Goal: Task Accomplishment & Management: Use online tool/utility

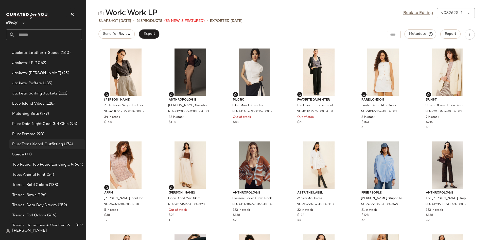
scroll to position [389, 0]
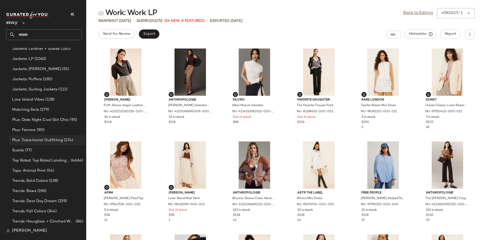
click at [55, 135] on div "Plus: Transitional Outfitting (174)" at bounding box center [47, 140] width 76 height 10
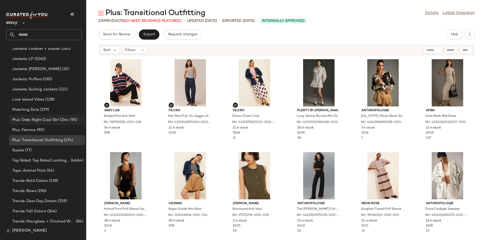
click at [49, 116] on div "Plus: Date Night Cool Girl Chic (95)" at bounding box center [47, 120] width 76 height 10
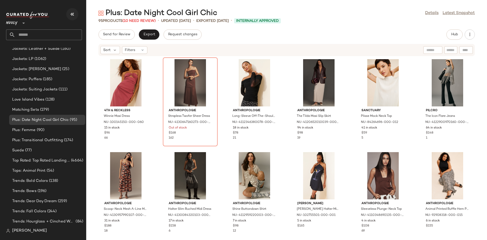
click at [70, 12] on icon "button" at bounding box center [72, 14] width 6 height 6
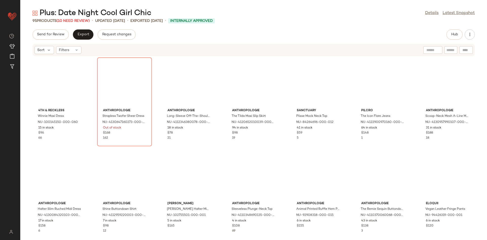
click at [83, 18] on div "Plus: Date Night Cool Girl Chic" at bounding box center [91, 13] width 119 height 10
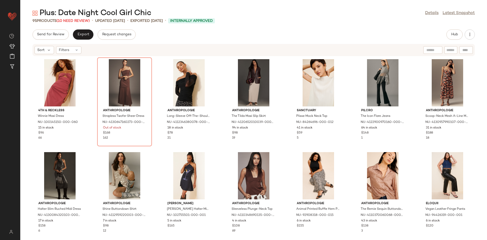
click at [81, 17] on div "Plus: Date Night Cool Girl Chic" at bounding box center [91, 13] width 119 height 10
click at [80, 23] on div "95 Products (10 Need Review)" at bounding box center [60, 20] width 57 height 5
click at [81, 21] on span "(10 Need Review)" at bounding box center [73, 21] width 33 height 4
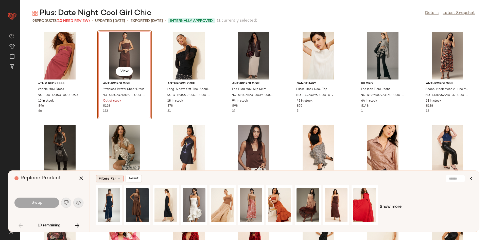
click at [108, 177] on span "Filters" at bounding box center [104, 178] width 10 height 5
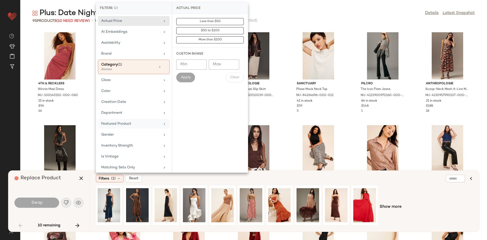
scroll to position [84, 0]
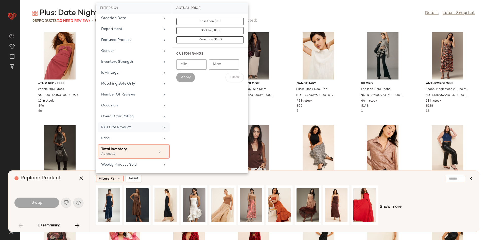
click at [122, 122] on div "Plus Size Product" at bounding box center [134, 127] width 72 height 10
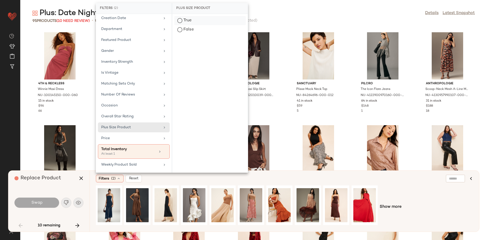
click at [190, 20] on div "True" at bounding box center [209, 20] width 71 height 9
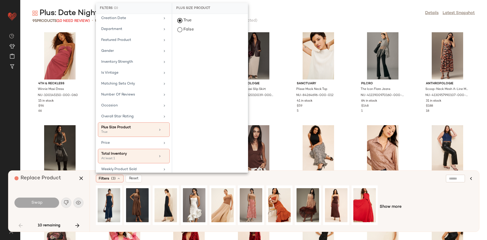
click at [222, 183] on div "Filters (3) Reset Show more" at bounding box center [283, 200] width 389 height 61
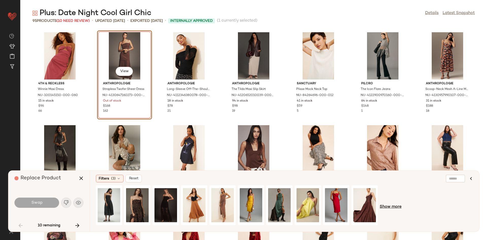
click at [385, 205] on span "Show more" at bounding box center [390, 207] width 22 height 6
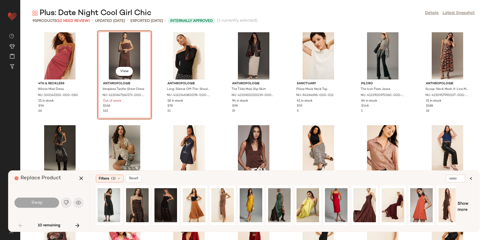
scroll to position [0, 149]
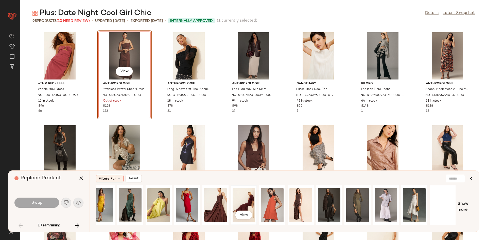
click at [245, 199] on div "View" at bounding box center [243, 205] width 23 height 36
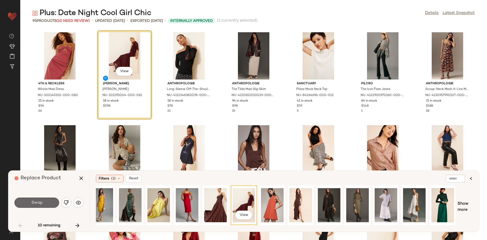
click at [47, 203] on button "Swap" at bounding box center [36, 202] width 45 height 10
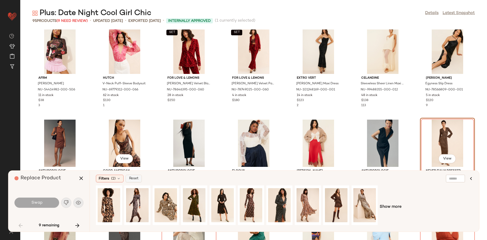
scroll to position [197, 0]
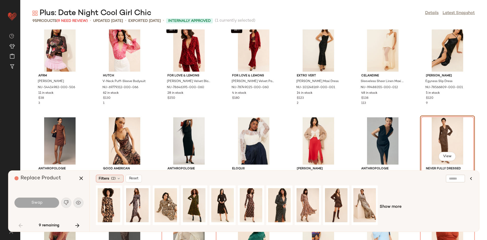
click at [110, 175] on div "Filters (2)" at bounding box center [110, 178] width 28 height 8
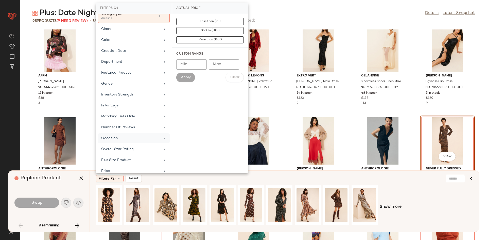
scroll to position [59, 0]
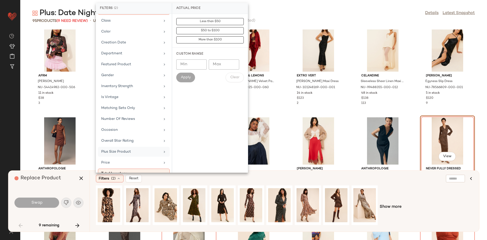
click at [129, 148] on div "Plus Size Product" at bounding box center [134, 152] width 72 height 10
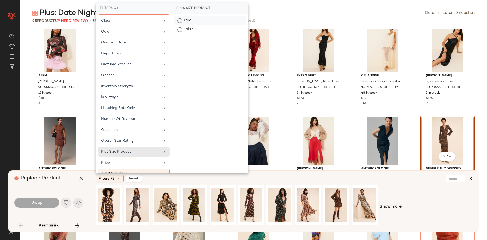
click at [202, 20] on div "True" at bounding box center [209, 20] width 71 height 9
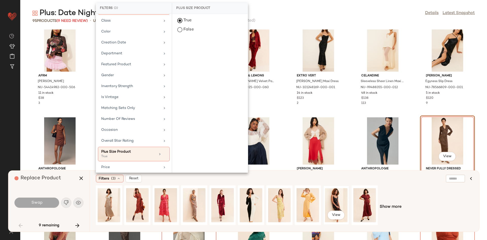
click at [337, 203] on div "View" at bounding box center [336, 205] width 23 height 36
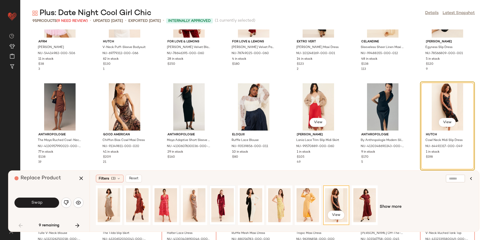
scroll to position [238, 0]
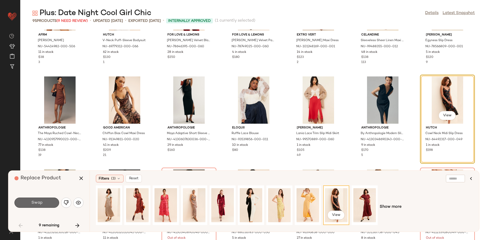
click at [50, 199] on button "Swap" at bounding box center [36, 202] width 45 height 10
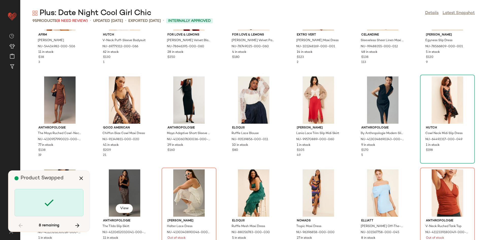
scroll to position [278, 0]
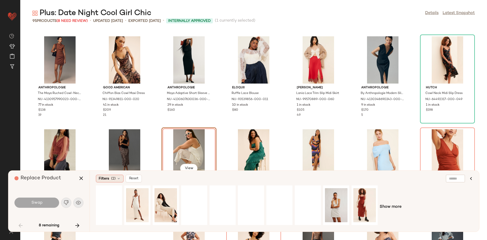
click at [111, 179] on span "(2)" at bounding box center [113, 178] width 5 height 5
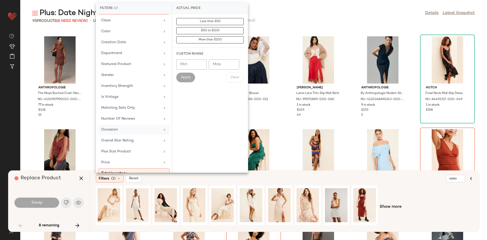
scroll to position [84, 0]
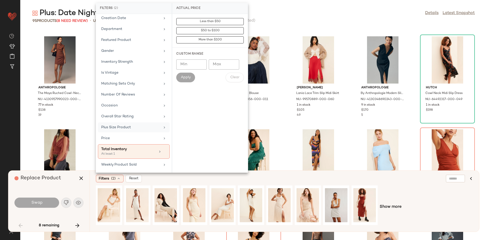
click at [128, 125] on div "Plus Size Product" at bounding box center [130, 126] width 59 height 5
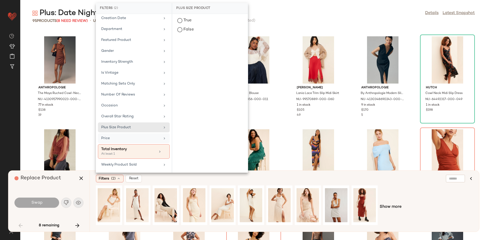
click at [129, 139] on div "Price" at bounding box center [130, 137] width 59 height 5
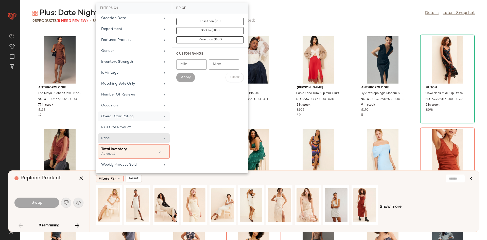
click at [131, 118] on div "Overall Star Rating" at bounding box center [130, 116] width 59 height 5
click at [133, 124] on div "Plus Size Product" at bounding box center [130, 126] width 59 height 5
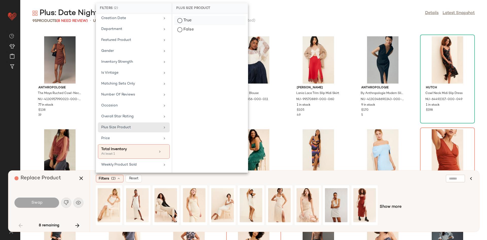
click at [193, 16] on div "True" at bounding box center [209, 20] width 71 height 9
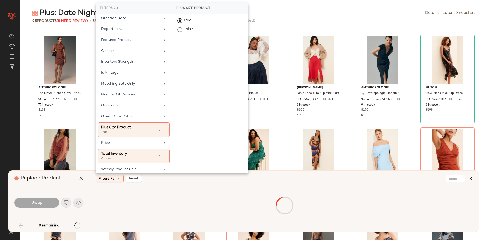
click at [263, 181] on div "Filters (3) Reset" at bounding box center [260, 178] width 328 height 8
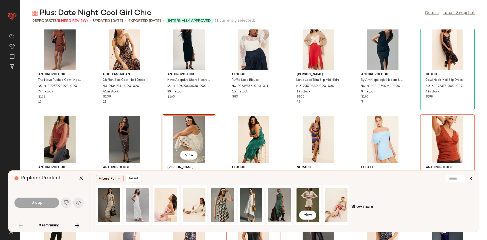
scroll to position [295, 0]
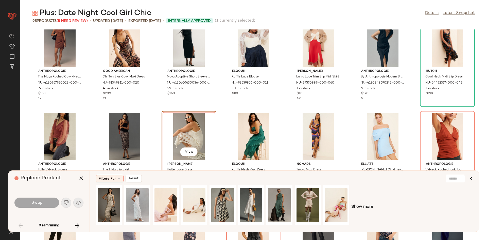
click at [266, 196] on div at bounding box center [222, 206] width 253 height 43
click at [275, 201] on div "View" at bounding box center [279, 205] width 23 height 36
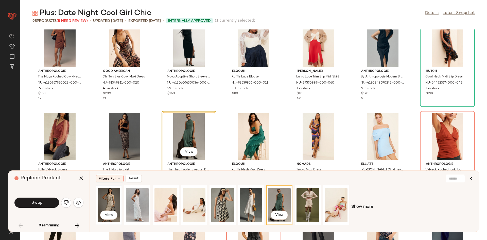
click at [100, 203] on div "View" at bounding box center [109, 205] width 23 height 36
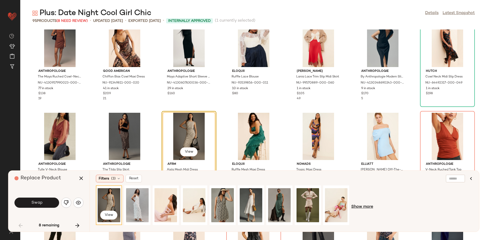
click at [362, 207] on span "Show more" at bounding box center [362, 207] width 22 height 6
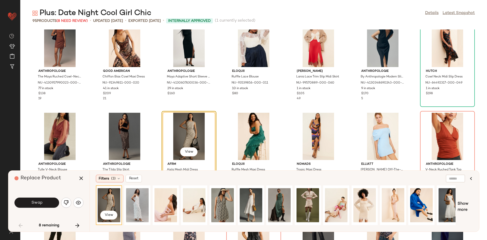
scroll to position [0, 149]
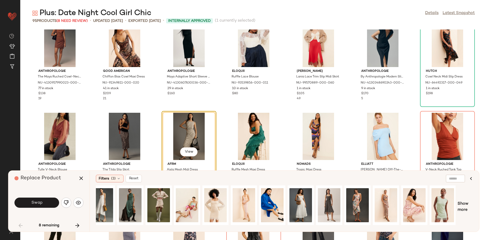
click at [343, 201] on div "View" at bounding box center [275, 206] width 359 height 43
click at [331, 200] on div at bounding box center [329, 205] width 23 height 36
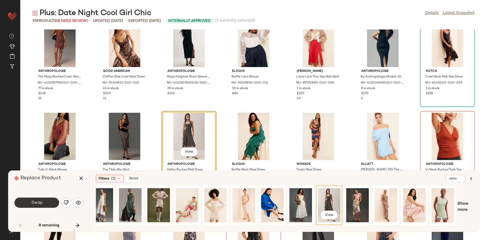
click at [52, 205] on button "Swap" at bounding box center [36, 202] width 45 height 10
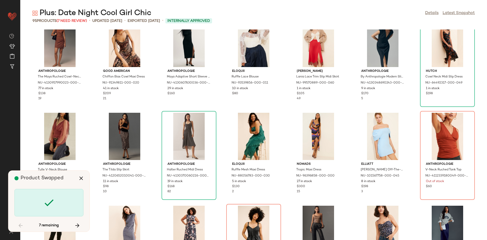
scroll to position [278, 0]
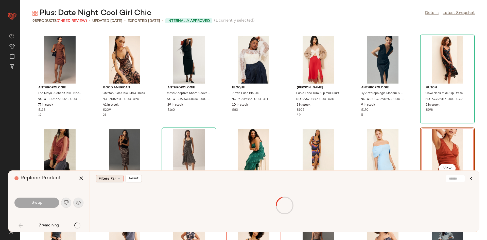
click at [106, 177] on span "Filters" at bounding box center [104, 178] width 10 height 5
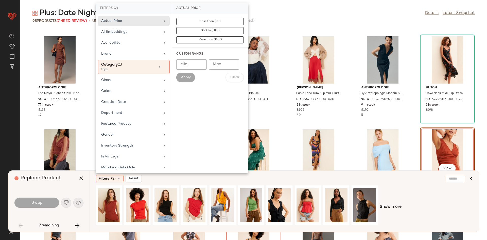
scroll to position [84, 0]
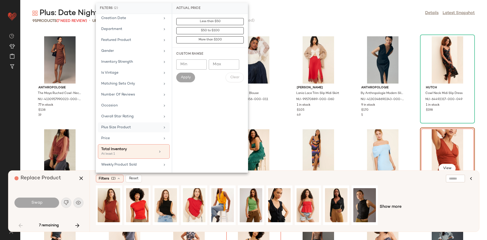
click at [123, 123] on div "Plus Size Product" at bounding box center [134, 127] width 72 height 10
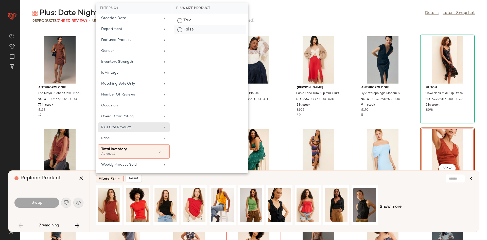
click at [195, 30] on div "False" at bounding box center [209, 29] width 71 height 9
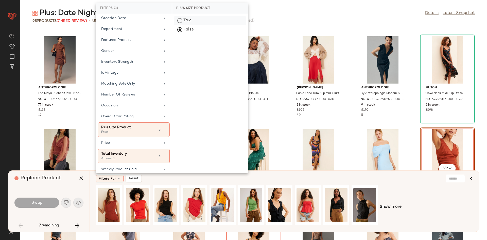
click at [198, 19] on div "True" at bounding box center [209, 20] width 71 height 9
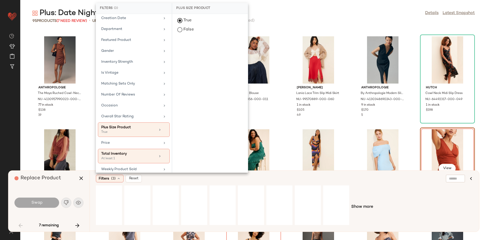
click at [402, 193] on div "Show more" at bounding box center [284, 206] width 377 height 43
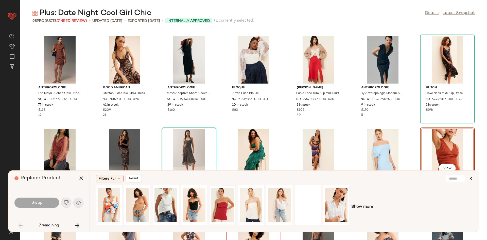
click at [218, 207] on div at bounding box center [222, 205] width 23 height 36
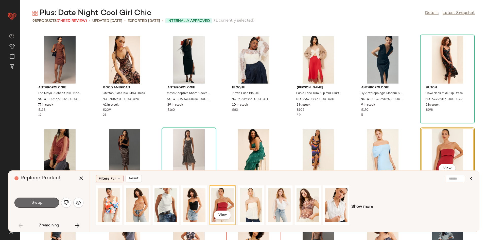
click at [41, 201] on span "Swap" at bounding box center [36, 202] width 11 height 5
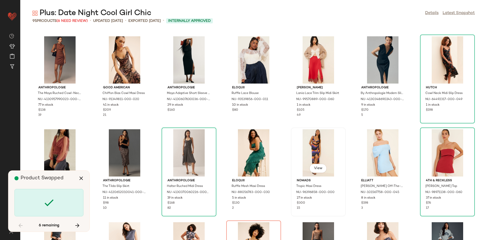
scroll to position [371, 0]
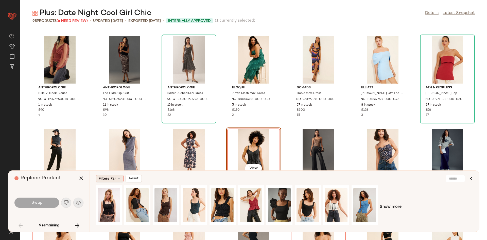
click at [112, 175] on div "Filters (2)" at bounding box center [110, 178] width 28 height 8
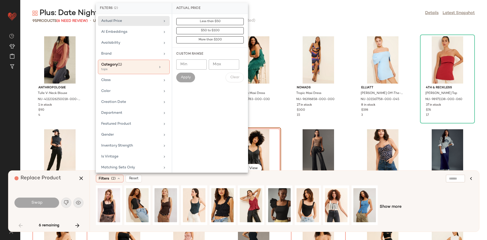
scroll to position [84, 0]
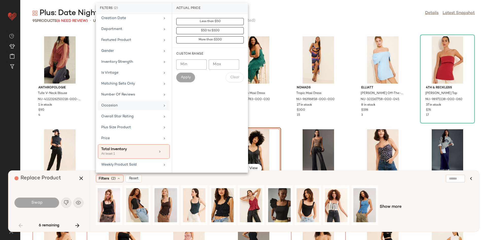
click at [133, 104] on div "Occasion" at bounding box center [130, 105] width 59 height 5
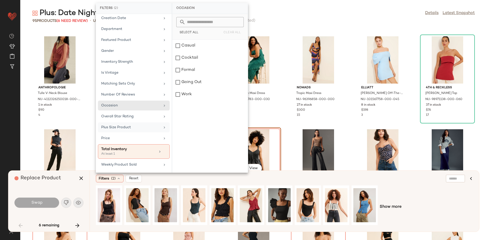
click at [121, 126] on div "Plus Size Product" at bounding box center [130, 126] width 59 height 5
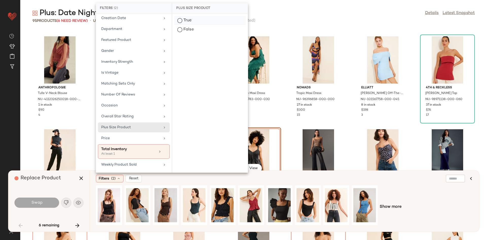
click at [198, 22] on div "True" at bounding box center [209, 20] width 71 height 9
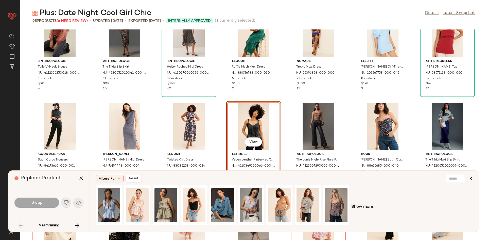
scroll to position [416, 0]
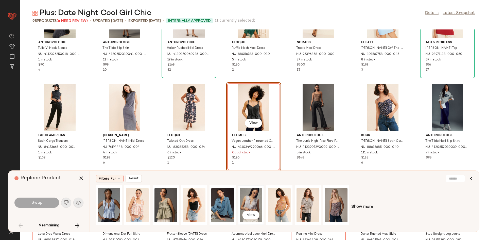
click at [243, 198] on div "View" at bounding box center [251, 205] width 23 height 36
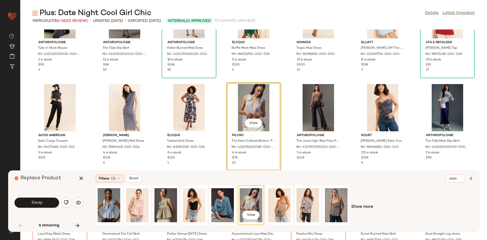
click at [361, 206] on span "Show more" at bounding box center [362, 207] width 22 height 6
click at [325, 207] on div at bounding box center [336, 205] width 23 height 36
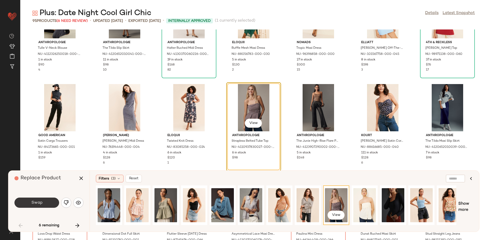
click at [41, 197] on button "Swap" at bounding box center [36, 202] width 45 height 10
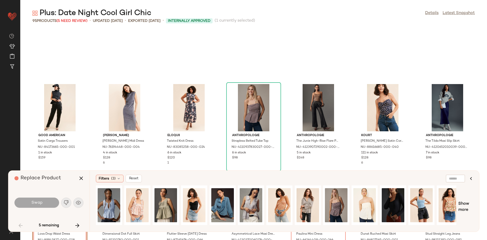
scroll to position [464, 0]
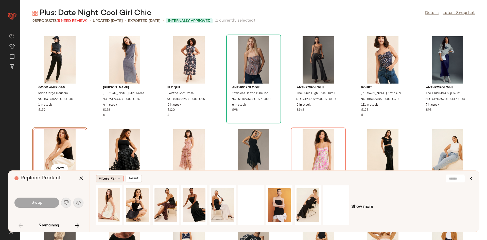
click at [108, 177] on span "Filters" at bounding box center [104, 178] width 10 height 5
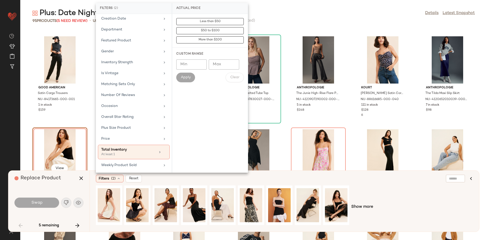
scroll to position [84, 0]
click at [128, 121] on div "Overall Star Rating" at bounding box center [134, 116] width 72 height 10
click at [137, 130] on div "Plus Size Product" at bounding box center [134, 127] width 72 height 10
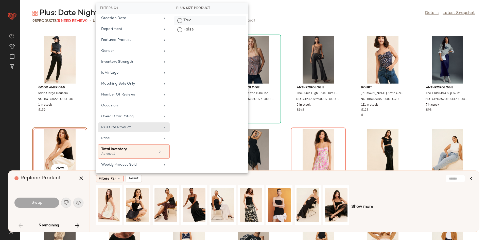
click at [202, 22] on div "True" at bounding box center [209, 20] width 71 height 9
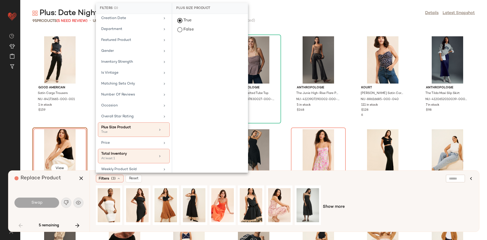
drag, startPoint x: 365, startPoint y: 196, endPoint x: 345, endPoint y: 192, distance: 20.7
click at [364, 196] on div "Show more" at bounding box center [284, 206] width 377 height 43
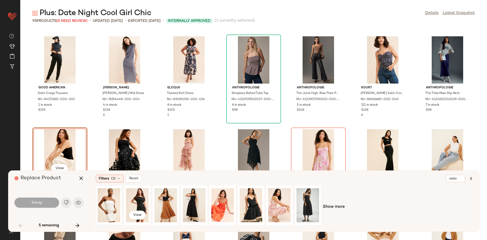
click at [116, 200] on div at bounding box center [109, 205] width 23 height 36
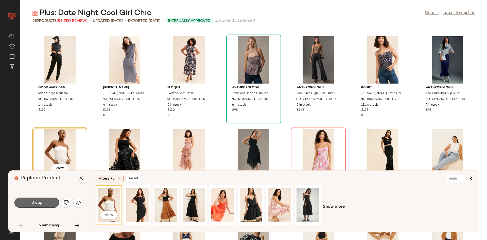
click at [44, 201] on button "Swap" at bounding box center [36, 202] width 45 height 10
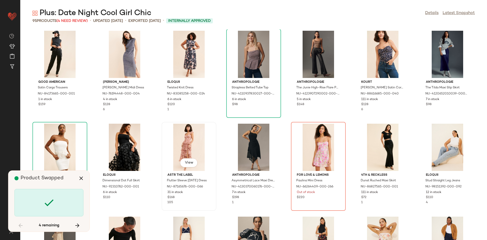
scroll to position [570, 0]
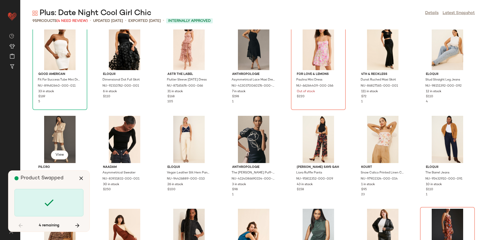
scroll to position [464, 0]
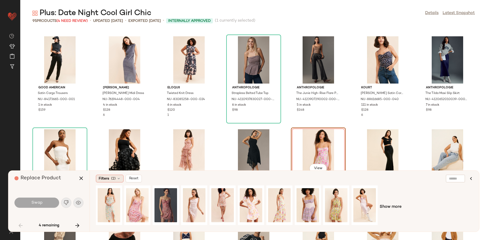
click at [106, 181] on div "Filters (2)" at bounding box center [110, 178] width 28 height 8
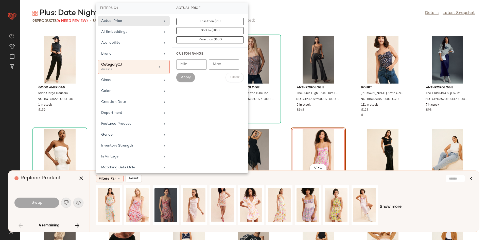
scroll to position [84, 0]
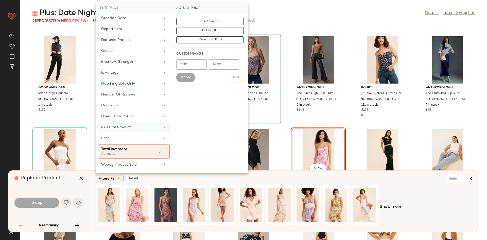
click at [133, 125] on div "Plus Size Product" at bounding box center [130, 126] width 59 height 5
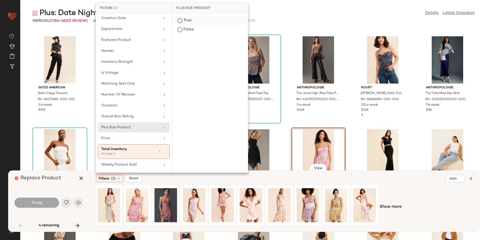
click at [188, 22] on div "True" at bounding box center [209, 20] width 71 height 9
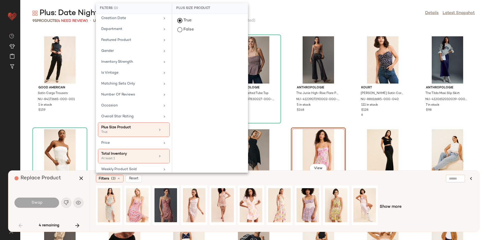
click at [407, 202] on div "Show more" at bounding box center [284, 206] width 377 height 43
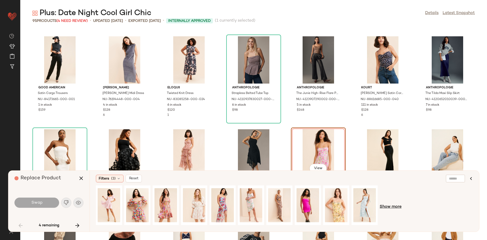
click at [390, 204] on span "Show more" at bounding box center [390, 207] width 22 height 6
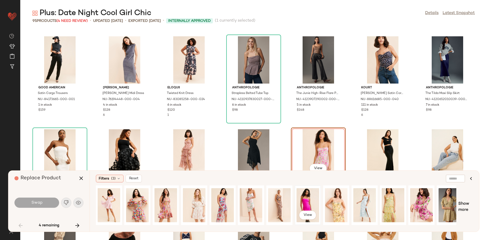
click at [304, 196] on div "View" at bounding box center [307, 205] width 23 height 36
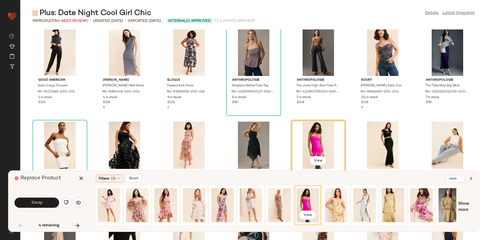
scroll to position [472, 0]
click at [40, 199] on button "Swap" at bounding box center [36, 202] width 45 height 10
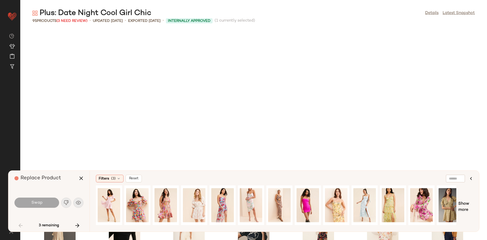
scroll to position [649, 0]
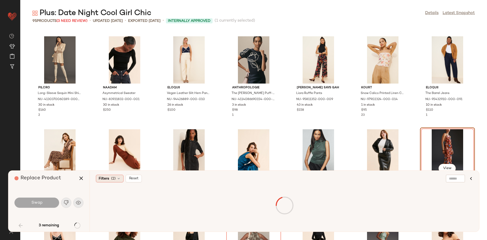
click at [111, 176] on span "(2)" at bounding box center [113, 178] width 5 height 5
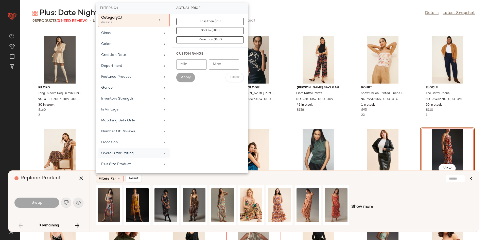
scroll to position [48, 0]
click at [127, 167] on div "Plus Size Product" at bounding box center [134, 163] width 72 height 10
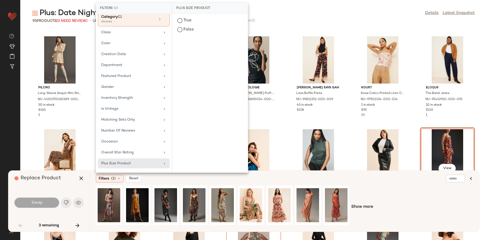
click at [210, 14] on div "True False" at bounding box center [210, 25] width 76 height 22
click at [209, 16] on div "True" at bounding box center [209, 20] width 71 height 9
click at [393, 194] on div "Show more" at bounding box center [284, 206] width 377 height 43
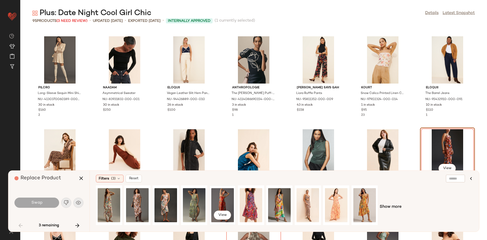
click at [224, 199] on div "View" at bounding box center [222, 205] width 23 height 36
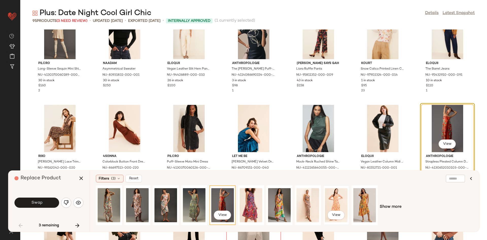
scroll to position [675, 0]
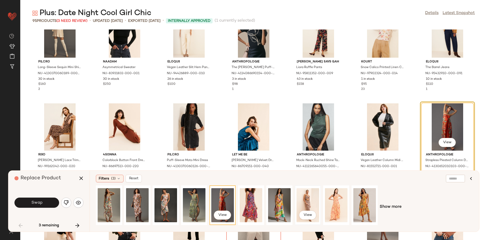
click at [301, 200] on div "View" at bounding box center [307, 205] width 23 height 36
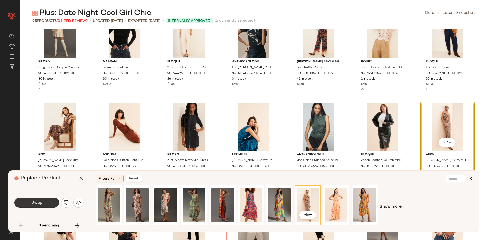
click at [43, 202] on button "Swap" at bounding box center [36, 202] width 45 height 10
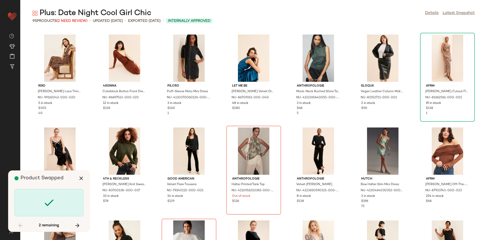
scroll to position [742, 0]
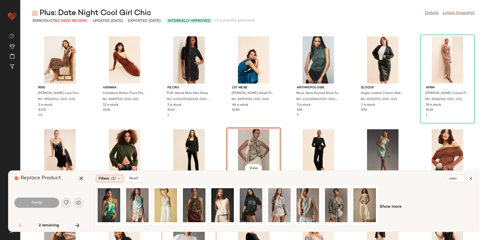
click at [117, 175] on div "Filters (2)" at bounding box center [110, 178] width 28 height 8
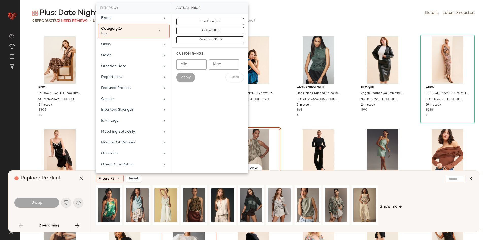
scroll to position [84, 0]
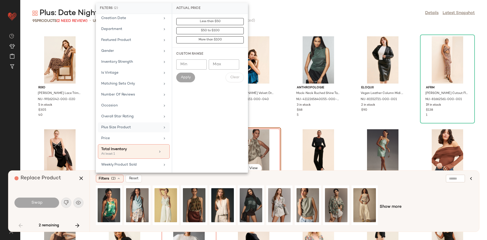
click at [133, 123] on div "Plus Size Product" at bounding box center [134, 127] width 72 height 10
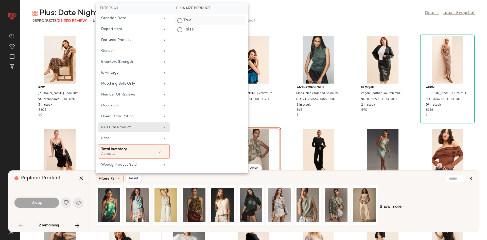
click at [199, 16] on div "True" at bounding box center [209, 20] width 71 height 9
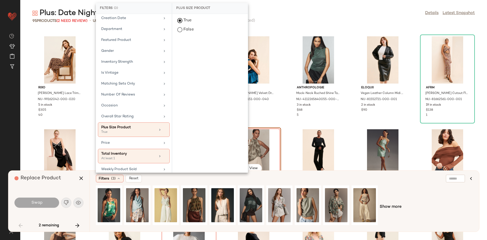
click at [429, 201] on div "Show more" at bounding box center [284, 206] width 377 height 43
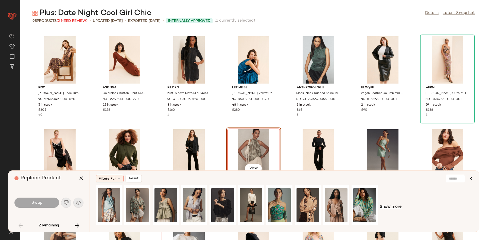
click at [388, 209] on span "Show more" at bounding box center [390, 207] width 22 height 6
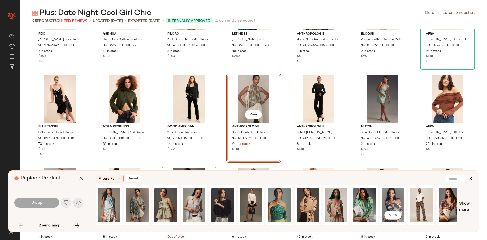
scroll to position [799, 0]
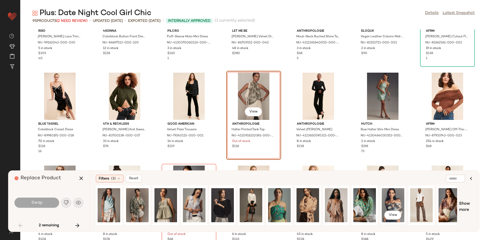
click at [396, 196] on div "View" at bounding box center [393, 205] width 23 height 36
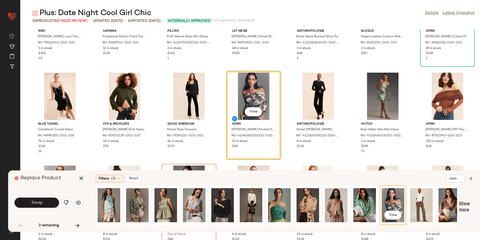
click at [463, 203] on span "Show more" at bounding box center [466, 207] width 14 height 12
click at [250, 228] on div "Filters (3) Reset View Show more" at bounding box center [283, 200] width 389 height 61
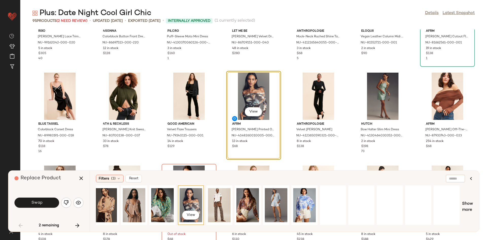
scroll to position [0, 234]
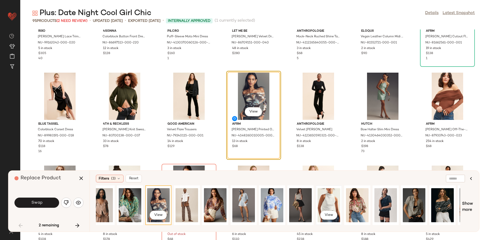
click at [329, 202] on div "View" at bounding box center [328, 205] width 23 height 36
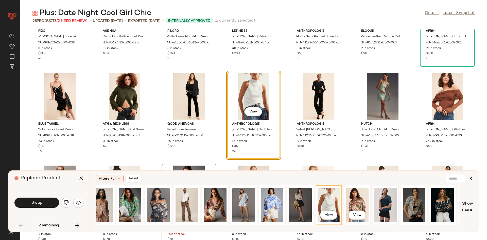
click at [394, 202] on div at bounding box center [385, 205] width 23 height 36
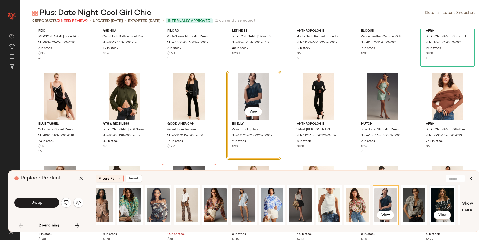
click at [451, 201] on div "View" at bounding box center [442, 205] width 23 height 36
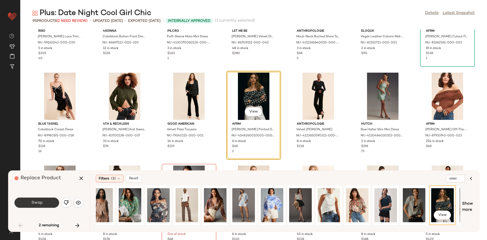
click at [46, 202] on button "Swap" at bounding box center [36, 202] width 45 height 10
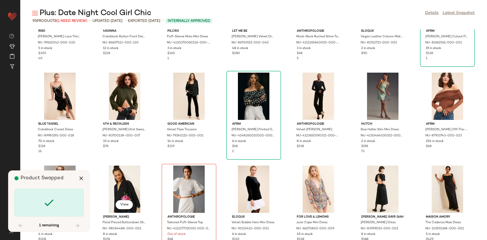
scroll to position [835, 0]
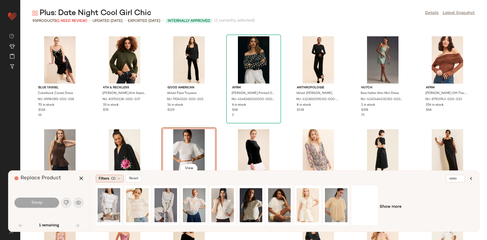
click at [105, 180] on span "Filters" at bounding box center [104, 178] width 10 height 5
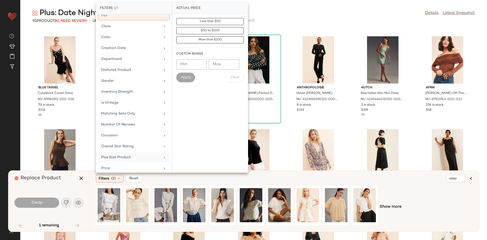
scroll to position [62, 0]
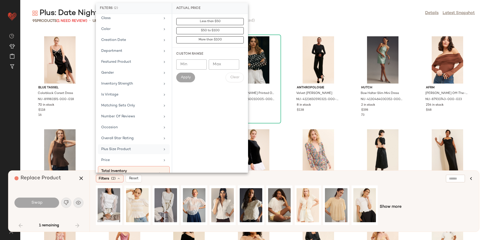
click at [136, 146] on div "Plus Size Product" at bounding box center [134, 149] width 72 height 10
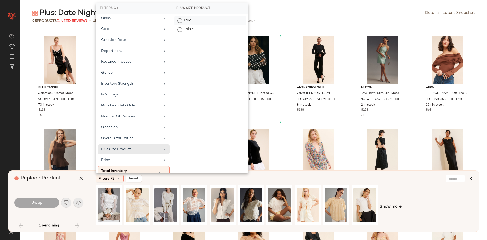
click at [191, 17] on div "True" at bounding box center [209, 20] width 71 height 9
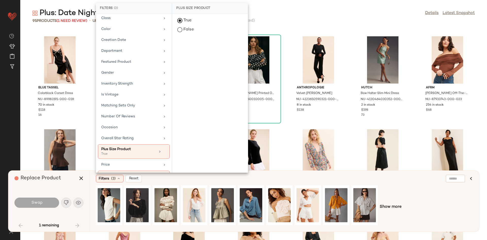
click at [394, 196] on div "Show more" at bounding box center [284, 206] width 377 height 43
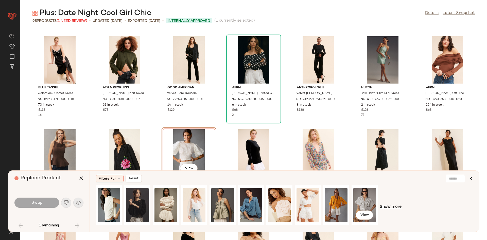
click at [384, 208] on span "Show more" at bounding box center [390, 207] width 22 height 6
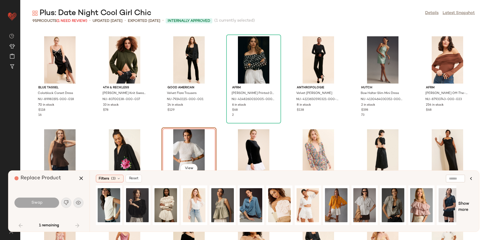
click at [457, 205] on div "Show more" at bounding box center [284, 206] width 377 height 43
click at [441, 195] on div at bounding box center [449, 205] width 23 height 36
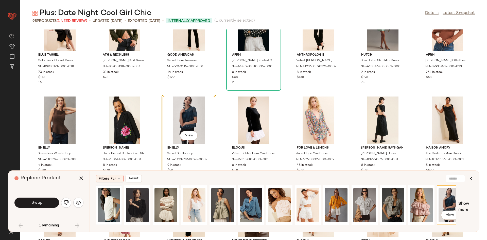
scroll to position [875, 0]
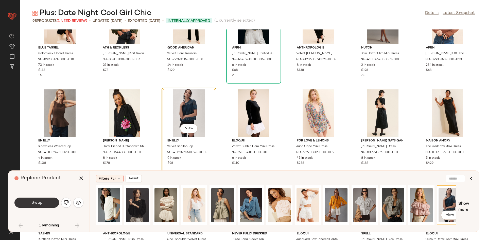
click at [50, 200] on button "Swap" at bounding box center [36, 202] width 45 height 10
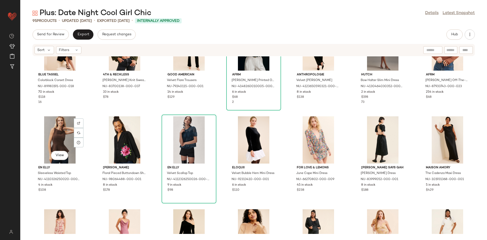
click at [83, 178] on div "En Elly Sleeveless Waisted Top NU-4110326250020-000-020 4 in stock $108" at bounding box center [59, 177] width 51 height 29
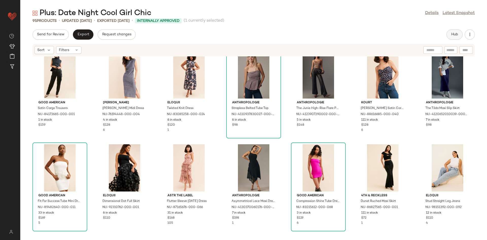
click at [457, 35] on span "Hub" at bounding box center [454, 34] width 7 height 4
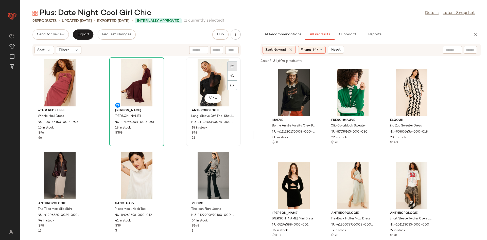
click at [230, 66] on img at bounding box center [231, 65] width 3 height 3
click at [77, 62] on div at bounding box center [79, 66] width 10 height 10
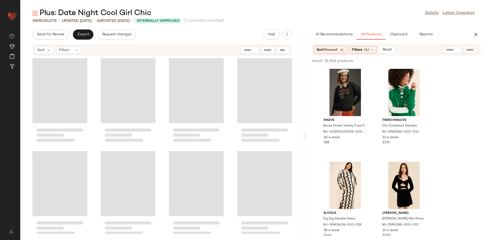
drag, startPoint x: 252, startPoint y: 126, endPoint x: 305, endPoint y: 120, distance: 52.8
click at [305, 120] on div "Plus: Date Night Cool Girl Chic Details Latest Snapshot 95 Products • updated A…" at bounding box center [253, 123] width 466 height 231
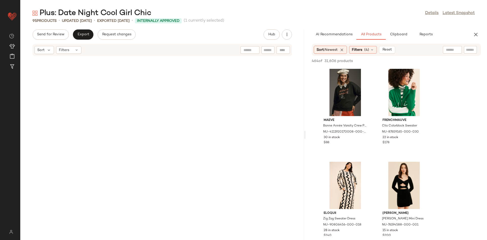
scroll to position [1577, 0]
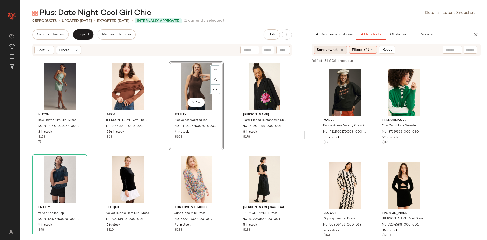
click at [333, 52] on span "Sort: Newest" at bounding box center [326, 49] width 21 height 5
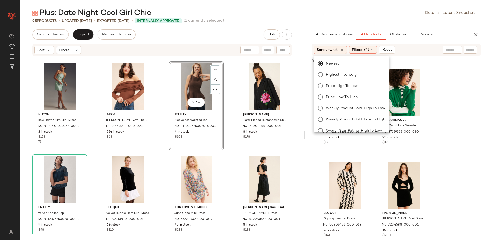
click at [340, 63] on label "Newest" at bounding box center [354, 63] width 61 height 7
drag, startPoint x: 366, startPoint y: 54, endPoint x: 368, endPoint y: 50, distance: 4.3
click at [366, 54] on div "Newest Highest Inventory Price: High to Low Price: Low to High Weekly Product S…" at bounding box center [351, 93] width 75 height 78
click at [386, 51] on span "Reset" at bounding box center [387, 50] width 10 height 4
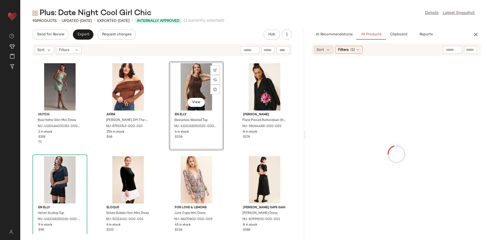
click at [325, 48] on div "Sort" at bounding box center [324, 50] width 20 height 8
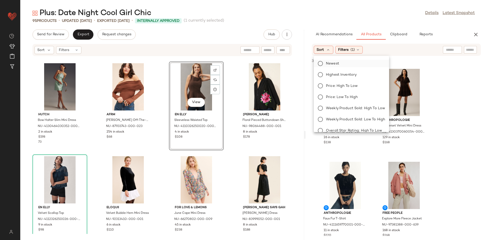
click at [338, 66] on label "Newest" at bounding box center [354, 63] width 61 height 7
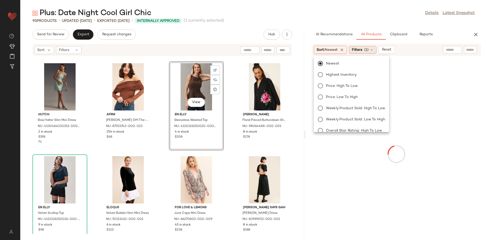
click at [365, 50] on div "Filters (1)" at bounding box center [362, 50] width 27 height 8
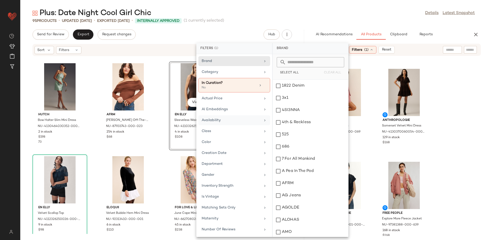
click at [232, 123] on div "Availability" at bounding box center [234, 120] width 72 height 10
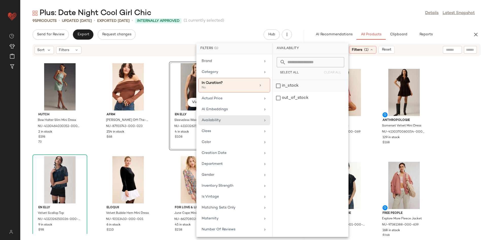
click at [284, 84] on div "in_stock" at bounding box center [311, 86] width 76 height 12
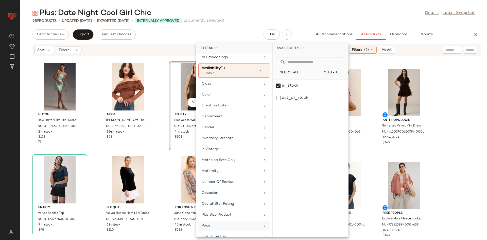
scroll to position [52, 0]
drag, startPoint x: 224, startPoint y: 214, endPoint x: 248, endPoint y: 167, distance: 52.8
click at [224, 213] on div "Plus Size Product" at bounding box center [231, 213] width 59 height 5
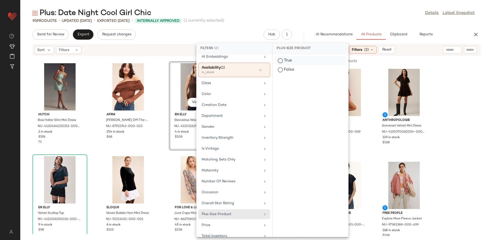
click at [288, 60] on div "True" at bounding box center [310, 60] width 71 height 9
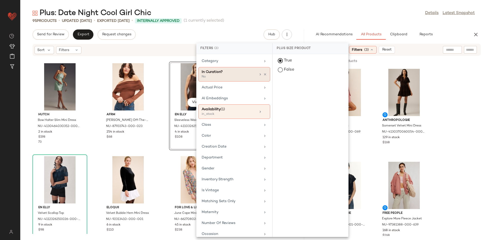
scroll to position [7, 0]
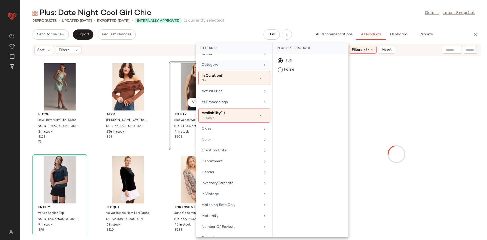
click at [239, 61] on div "Category" at bounding box center [234, 65] width 72 height 10
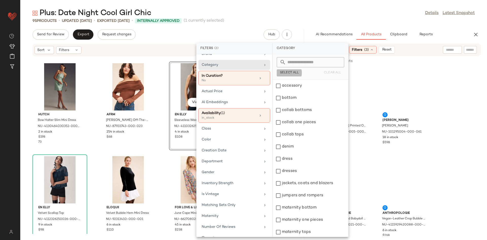
click at [279, 71] on button "Select All" at bounding box center [289, 72] width 25 height 7
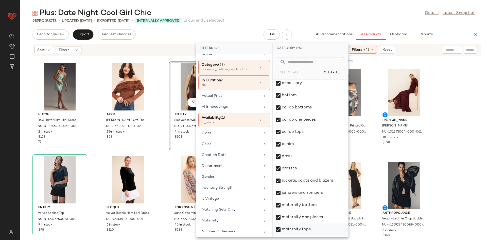
scroll to position [5, 0]
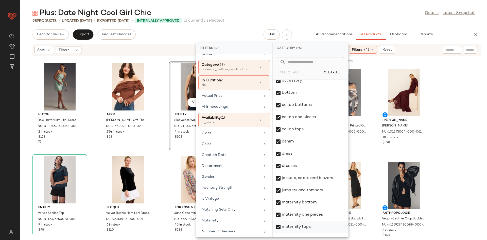
drag, startPoint x: 301, startPoint y: 215, endPoint x: 301, endPoint y: 221, distance: 5.1
click at [301, 215] on div "maternity one pieces" at bounding box center [311, 214] width 76 height 12
click at [300, 221] on div "maternity tops" at bounding box center [311, 227] width 76 height 12
click at [302, 203] on div "maternity bottom" at bounding box center [311, 202] width 76 height 12
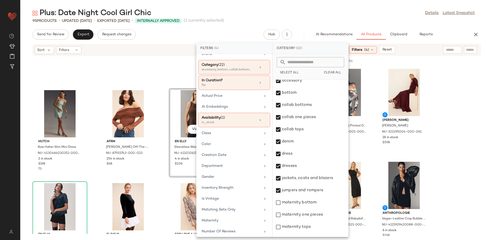
click at [169, 175] on div "View En Elly Sleeveless Waisted Top NU-4110326250020-000-020 4 in stock $108" at bounding box center [196, 133] width 54 height 88
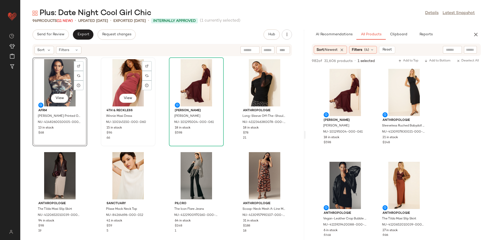
click at [147, 146] on div "View 4th & Reckless Winnie Maxi Dress NU-100145150-000-060 15 in stock $96 66" at bounding box center [128, 101] width 55 height 89
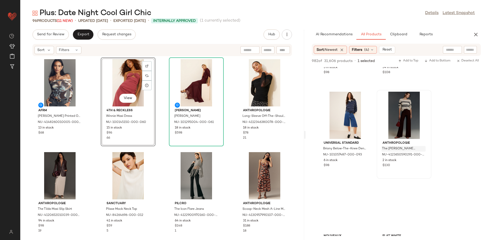
scroll to position [477, 0]
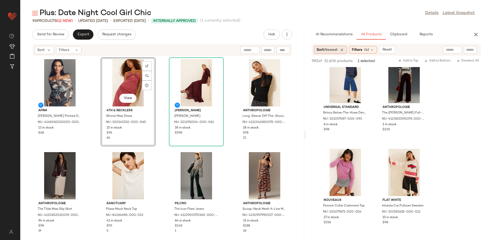
click at [325, 47] on span "Sort: Newest" at bounding box center [326, 49] width 21 height 5
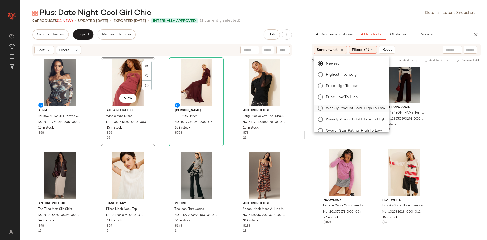
click at [355, 105] on span "Weekly Product Sold: High to Low" at bounding box center [355, 107] width 59 height 5
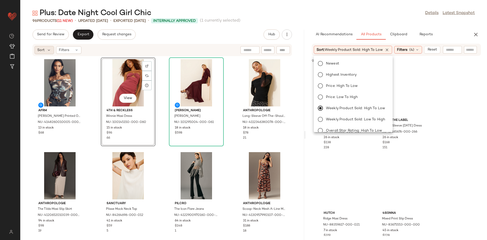
click at [50, 46] on div "Sort" at bounding box center [44, 50] width 20 height 8
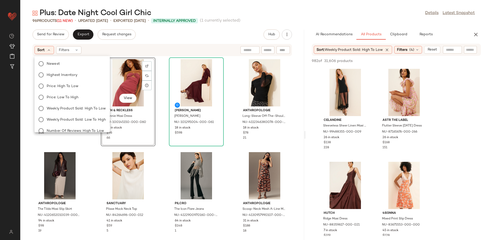
click at [47, 56] on div "AFRM Maxine Printed Off-The-Shoulder Bodysuit NU-4148260010005-000-029 13 in st…" at bounding box center [162, 144] width 284 height 177
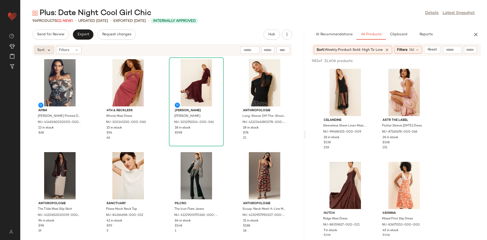
click at [49, 52] on icon at bounding box center [49, 50] width 5 height 5
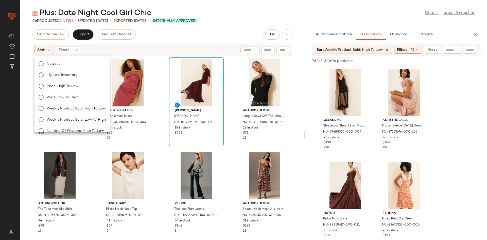
click at [87, 107] on span "Weekly Product Sold: High to Low" at bounding box center [76, 108] width 59 height 5
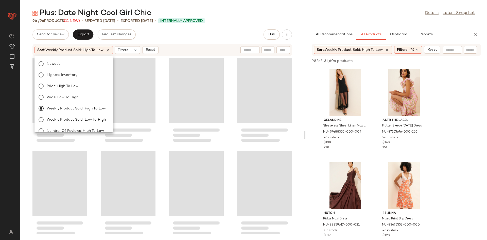
click at [157, 150] on div at bounding box center [162, 144] width 284 height 177
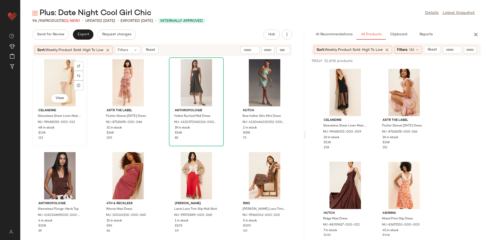
click at [60, 80] on div "View" at bounding box center [59, 82] width 51 height 47
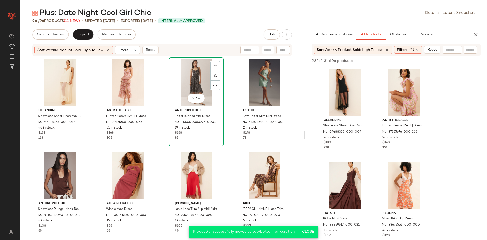
click at [189, 85] on div "View" at bounding box center [196, 82] width 51 height 47
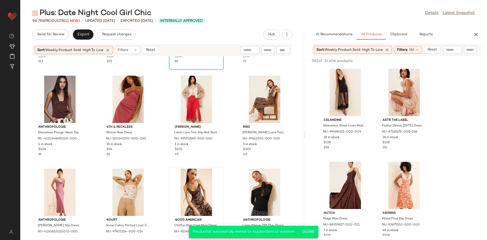
click at [193, 184] on div at bounding box center [196, 191] width 51 height 47
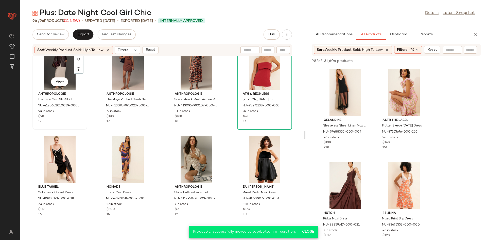
scroll to position [302, 0]
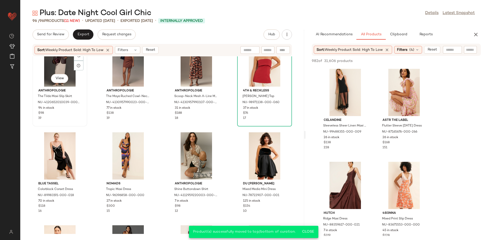
click at [75, 79] on div "View" at bounding box center [59, 62] width 51 height 47
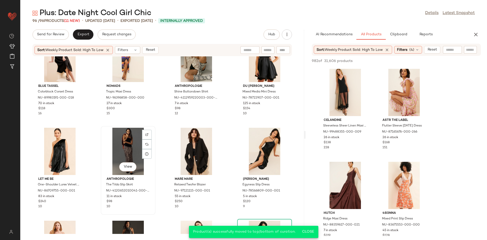
click at [128, 146] on div "View" at bounding box center [127, 151] width 51 height 47
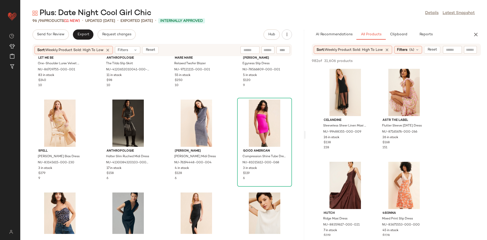
scroll to position [614, 0]
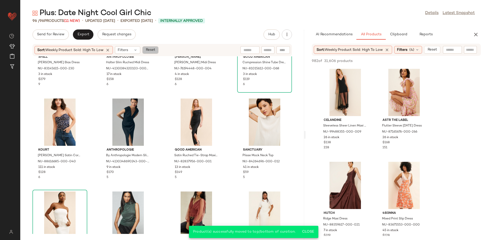
click at [153, 48] on span "Reset" at bounding box center [150, 50] width 10 height 4
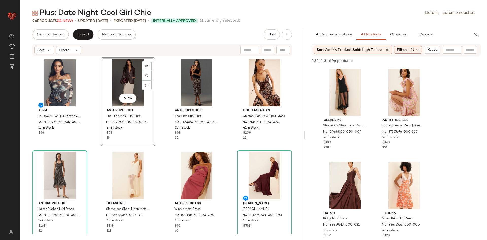
click at [159, 140] on div "AFRM Maxine Printed Off-The-Shoulder Bodysuit NU-4148260010005-000-029 13 in st…" at bounding box center [162, 144] width 284 height 177
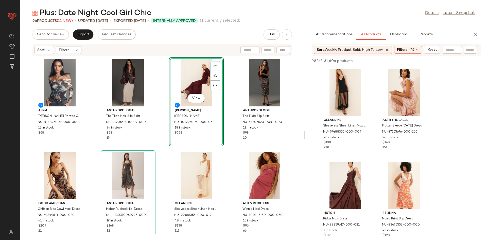
click at [174, 143] on div "View Ronny Kobo Louisa Maxi Dress NU-101295004-000-061 18 in stock $598" at bounding box center [196, 101] width 55 height 89
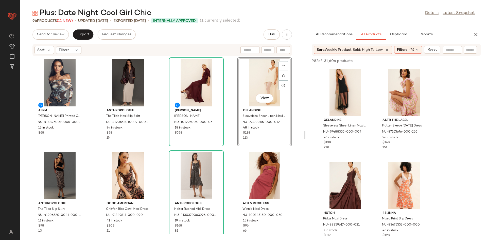
click at [232, 153] on div "AFRM Maxine Printed Off-The-Shoulder Bodysuit NU-4148260010005-000-029 13 in st…" at bounding box center [162, 144] width 284 height 177
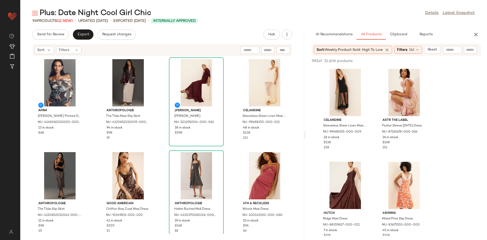
click at [226, 135] on div "AFRM Maxine Printed Off-The-Shoulder Bodysuit NU-4148260010005-000-029 13 in st…" at bounding box center [162, 144] width 284 height 177
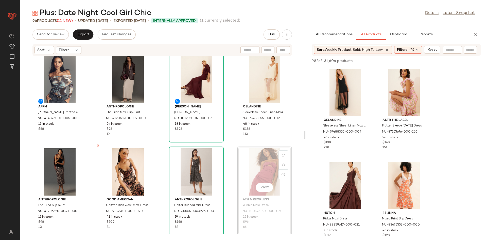
scroll to position [5, 0]
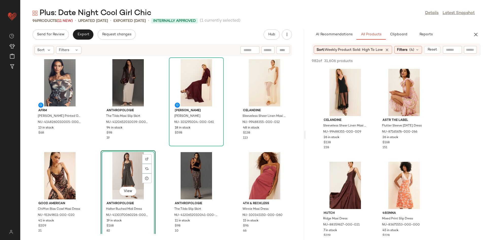
click at [85, 148] on div "AFRM Maxine Printed Off-The-Shoulder Bodysuit NU-4148260010005-000-029 13 in st…" at bounding box center [162, 144] width 284 height 177
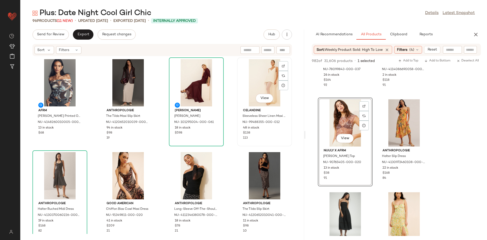
click at [238, 135] on div "View Celandine Sleeveless Sheer Linen Maxi Slip Dress NU-99488355-000-012 48 in…" at bounding box center [265, 102] width 54 height 88
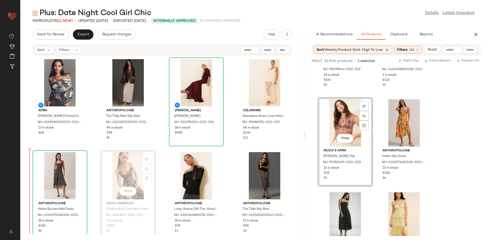
scroll to position [1, 0]
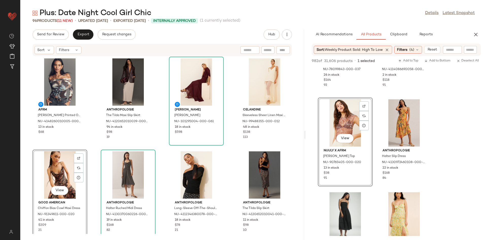
click at [164, 148] on div "AFRM Maxine Printed Off-The-Shoulder Bodysuit NU-4148260010005-000-029 13 in st…" at bounding box center [162, 144] width 284 height 177
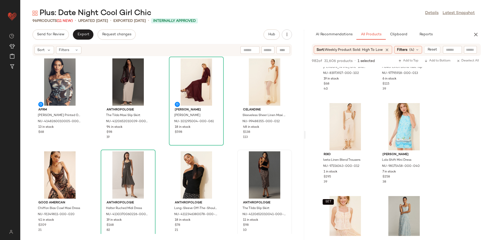
scroll to position [1451, 0]
click at [231, 146] on div "AFRM Maxine Printed Off-The-Shoulder Bodysuit NU-4148260010005-000-029 13 in st…" at bounding box center [162, 144] width 284 height 177
click at [223, 142] on div "AFRM Maxine Printed Off-The-Shoulder Bodysuit NU-4148260010005-000-029 13 in st…" at bounding box center [162, 144] width 284 height 177
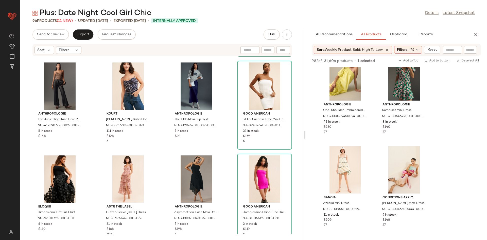
scroll to position [2430, 0]
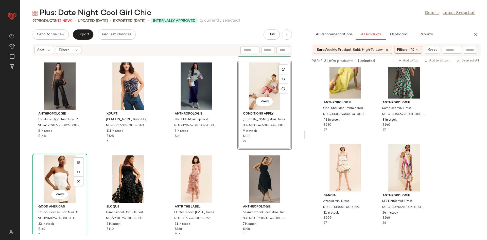
click at [61, 182] on div "View" at bounding box center [59, 178] width 51 height 47
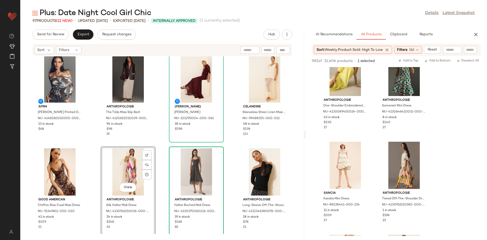
click at [161, 143] on div "AFRM Maxine Printed Off-The-Shoulder Bodysuit NU-4148260010005-000-029 13 in st…" at bounding box center [162, 144] width 284 height 177
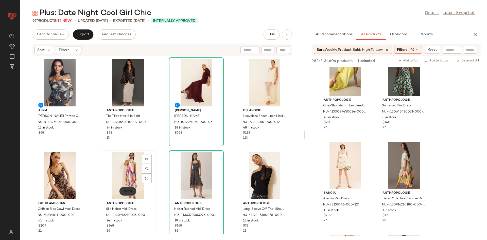
click at [135, 192] on button "View" at bounding box center [127, 190] width 17 height 9
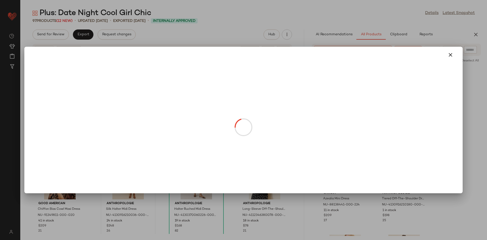
click at [128, 187] on div at bounding box center [243, 120] width 487 height 240
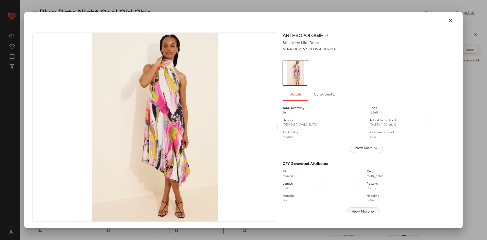
click at [361, 210] on span "View More" at bounding box center [360, 211] width 18 height 6
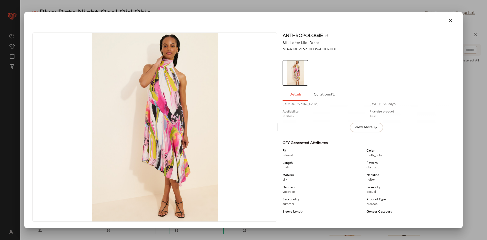
scroll to position [77, 0]
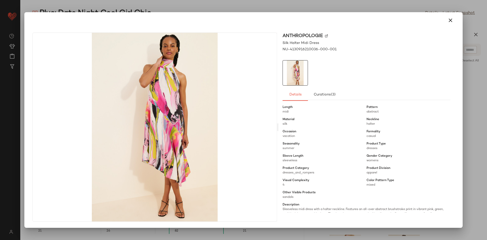
click at [455, 7] on div at bounding box center [243, 120] width 487 height 240
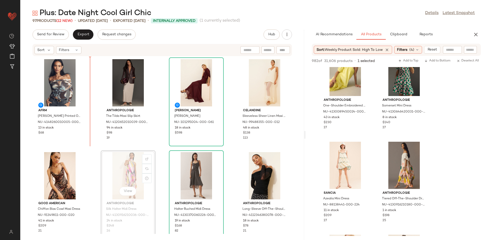
scroll to position [0, 0]
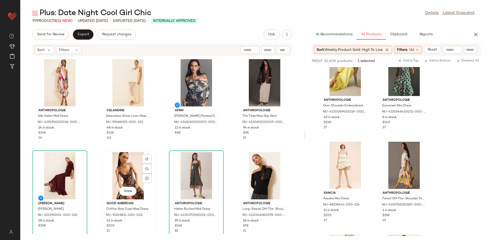
click at [153, 155] on div "View Good American Chiffon Bias Cowl Maxi Dress NU-91349811-000-020 41 in stock…" at bounding box center [128, 195] width 54 height 88
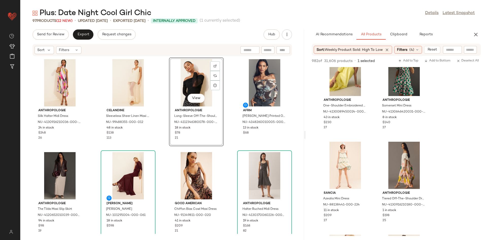
click at [165, 146] on div "Anthropologie Silk Halter Midi Dress NU-4130916210036-000-001 24 in stock $248 …" at bounding box center [162, 144] width 284 height 177
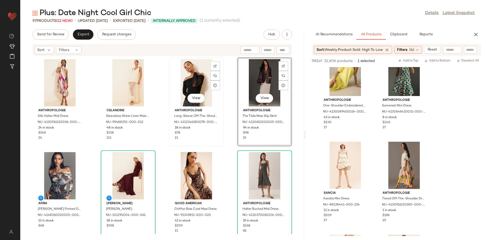
click at [218, 141] on div "View Anthropologie Long-Sleeve Off-The-Shoulder Sheer Top NU-4112346380078-000-…" at bounding box center [196, 102] width 54 height 88
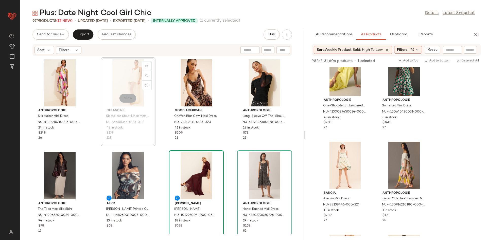
scroll to position [1, 0]
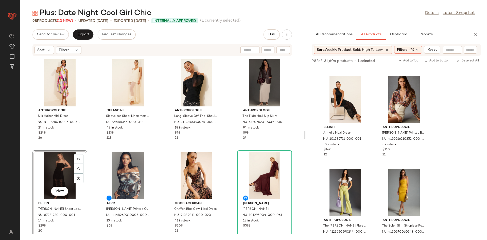
scroll to position [5200, 0]
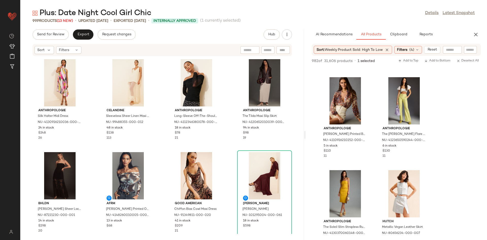
click at [224, 158] on div "Anthropologie Silk Halter Midi Dress NU-4130916210036-000-001 24 in stock $248 …" at bounding box center [162, 144] width 284 height 177
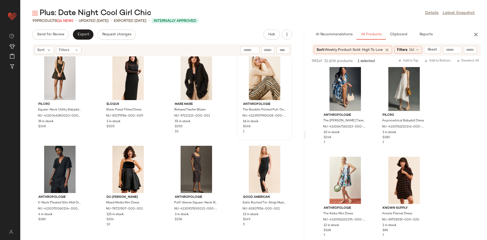
scroll to position [2051, 0]
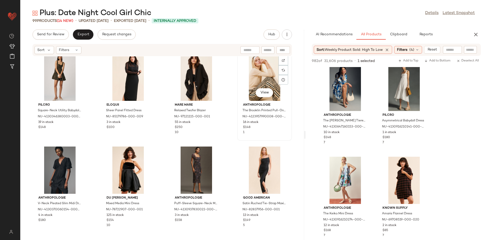
click at [265, 73] on div "View" at bounding box center [264, 76] width 51 height 47
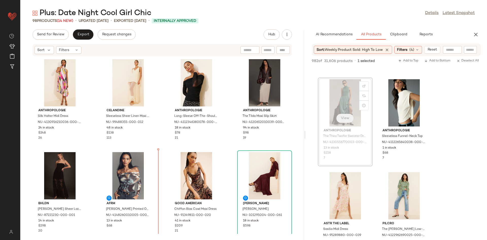
scroll to position [3, 0]
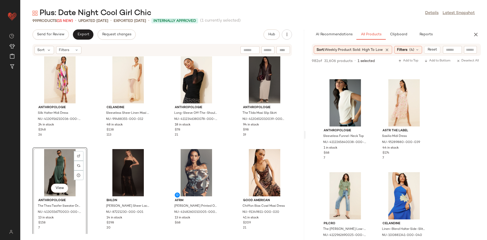
click at [122, 144] on div "Anthropologie Silk Halter Midi Dress NU-4130916210036-000-001 24 in stock $248 …" at bounding box center [162, 144] width 284 height 177
click at [152, 154] on div at bounding box center [127, 172] width 51 height 47
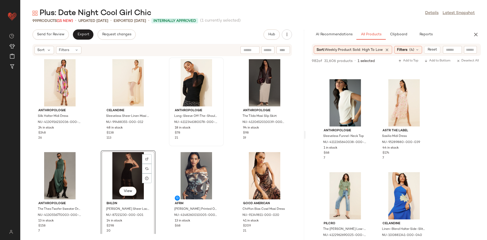
click at [169, 142] on div "Anthropologie Long-Sleeve Off-The-Shoulder Sheer Top NU-4112346380078-000-001 1…" at bounding box center [196, 102] width 54 height 88
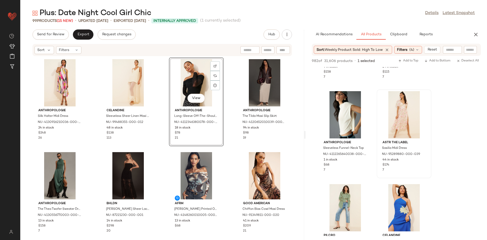
scroll to position [7703, 0]
click at [441, 43] on div "AI Recommendations All Products Clipboard Reports Sort: Weekly Product Sold: Hi…" at bounding box center [395, 134] width 181 height 210
click at [435, 51] on span "Reset" at bounding box center [432, 50] width 10 height 4
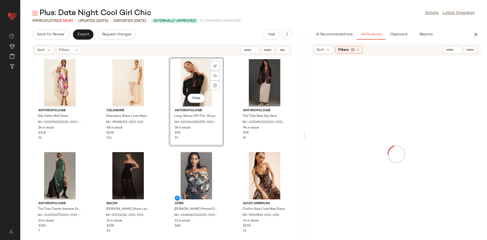
click at [440, 51] on div "Sort Filters (1)" at bounding box center [396, 50] width 169 height 12
drag, startPoint x: 342, startPoint y: 52, endPoint x: 345, endPoint y: 54, distance: 3.4
click at [342, 52] on div "Filters (1)" at bounding box center [348, 50] width 27 height 8
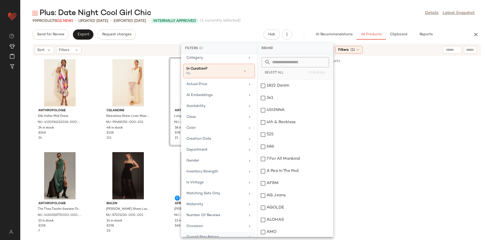
scroll to position [44, 0]
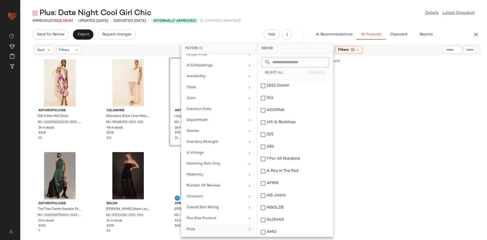
click at [202, 225] on div "Price" at bounding box center [219, 229] width 72 height 10
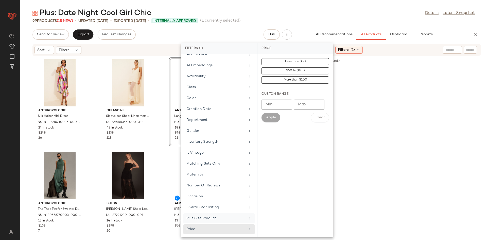
click at [207, 215] on div "Plus Size Product" at bounding box center [215, 217] width 59 height 5
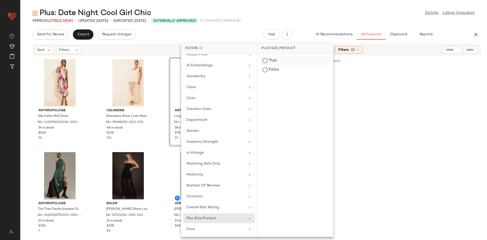
click at [276, 61] on div "True" at bounding box center [294, 60] width 71 height 9
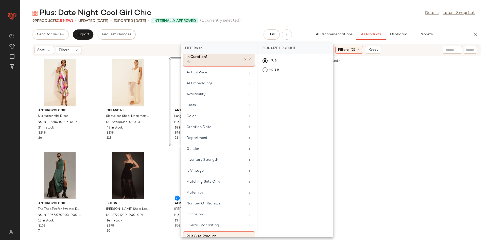
scroll to position [0, 0]
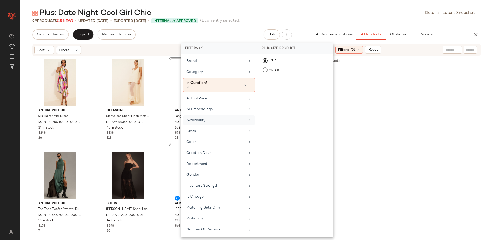
click at [218, 116] on div "Availability" at bounding box center [219, 120] width 72 height 10
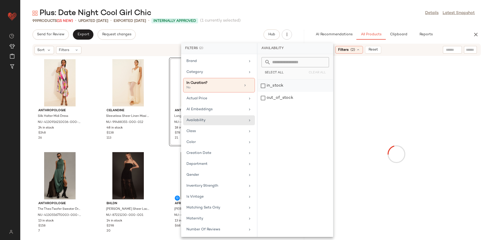
click at [271, 89] on div "in_stock" at bounding box center [295, 86] width 76 height 12
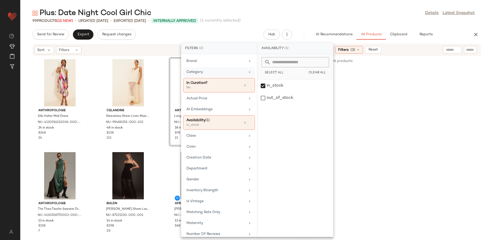
click at [217, 67] on div "Category" at bounding box center [219, 72] width 72 height 10
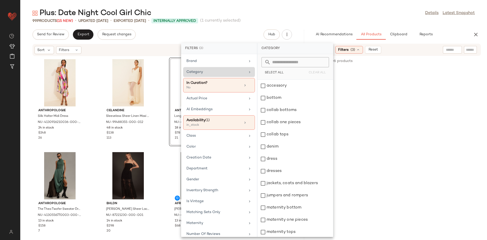
click at [223, 71] on div "Category" at bounding box center [215, 71] width 59 height 5
click at [272, 71] on span "Select All" at bounding box center [273, 73] width 19 height 4
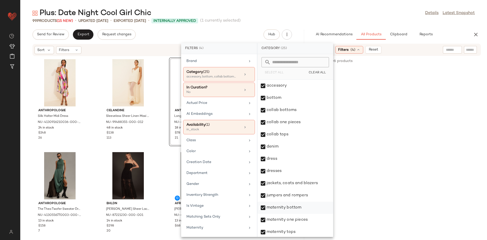
scroll to position [5, 0]
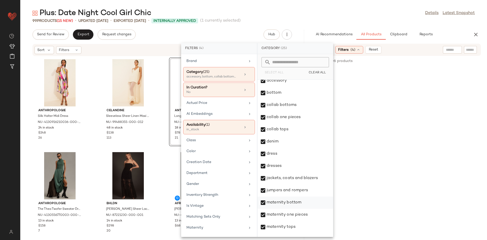
click at [284, 208] on div "maternity bottom" at bounding box center [295, 202] width 76 height 12
click at [281, 222] on div "maternity tops" at bounding box center [295, 227] width 76 height 12
click at [279, 230] on div "maternity tops" at bounding box center [295, 227] width 76 height 12
click at [283, 215] on div "maternity one pieces" at bounding box center [295, 214] width 76 height 12
click at [282, 226] on div "maternity tops" at bounding box center [295, 227] width 76 height 12
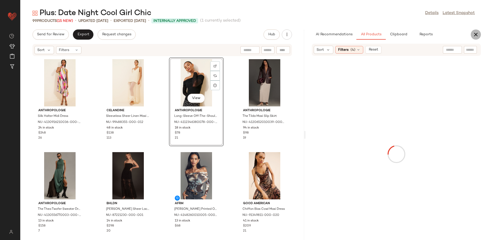
click at [477, 31] on icon "button" at bounding box center [476, 34] width 6 height 6
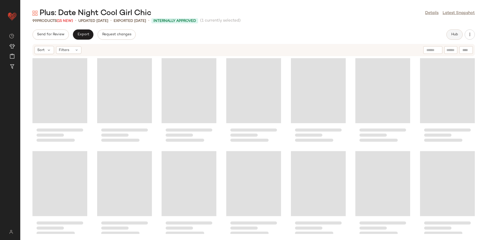
click at [454, 29] on button "Hub" at bounding box center [454, 34] width 16 height 10
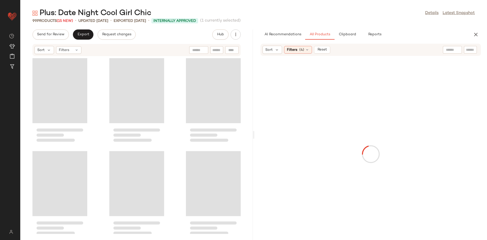
click at [452, 51] on div at bounding box center [452, 50] width 19 height 8
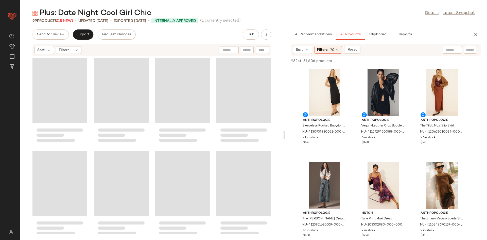
drag, startPoint x: 253, startPoint y: 99, endPoint x: 284, endPoint y: 100, distance: 31.5
click at [284, 100] on div "Plus: Date Night Cool Girl Chic Details Latest Snapshot 99 Products (15 New) • …" at bounding box center [253, 123] width 466 height 231
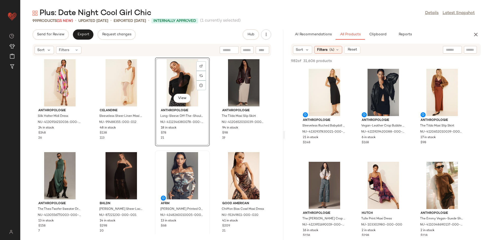
drag, startPoint x: 335, startPoint y: 48, endPoint x: 184, endPoint y: 152, distance: 184.2
click at [335, 48] on icon at bounding box center [337, 50] width 4 height 4
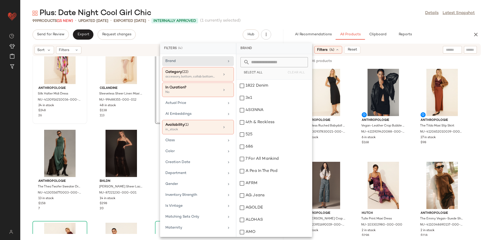
scroll to position [0, 0]
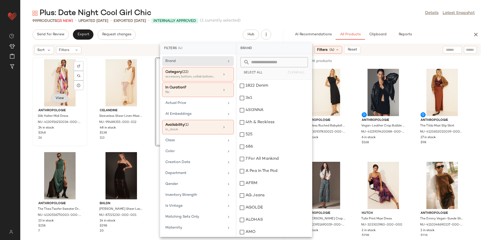
click at [61, 94] on button "View" at bounding box center [59, 98] width 17 height 9
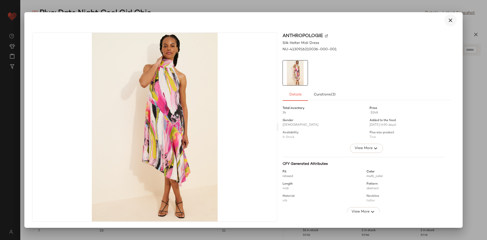
click at [450, 22] on icon "button" at bounding box center [450, 20] width 6 height 6
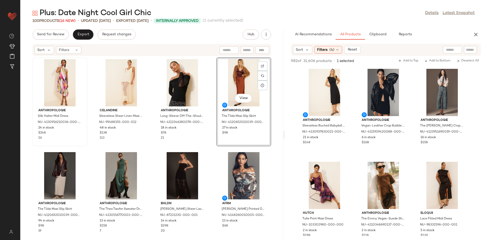
click at [216, 135] on div "View Anthropologie The Tilda Maxi Slip Skirt NU-4120652010039-000-020 27 in sto…" at bounding box center [243, 101] width 55 height 89
click at [212, 147] on div "Anthropologie Silk Halter Midi Dress NU-4130916210036-000-001 24 in stock $248 …" at bounding box center [151, 144] width 263 height 177
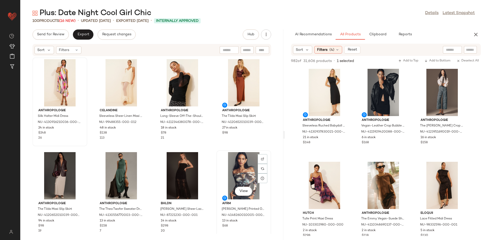
click at [217, 151] on div "View AFRM Maxine Printed Off-The-Shoulder Bodysuit NU-4148260010005-000-029 13 …" at bounding box center [244, 195] width 54 height 88
click at [209, 141] on div "Anthropologie Silk Halter Midi Dress NU-4130916210036-000-001 24 in stock $248 …" at bounding box center [151, 144] width 263 height 177
click at [211, 155] on div "Anthropologie Silk Halter Midi Dress NU-4130916210036-000-001 24 in stock $248 …" at bounding box center [151, 144] width 263 height 177
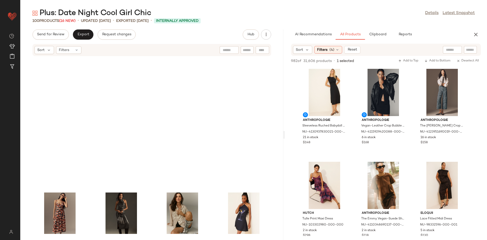
scroll to position [525, 0]
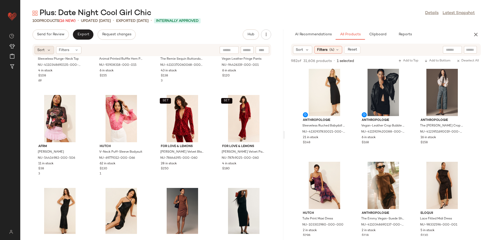
click at [51, 54] on div "Sort" at bounding box center [44, 50] width 20 height 8
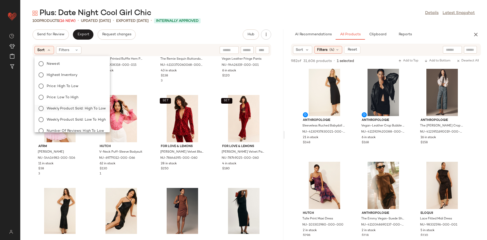
click at [79, 108] on span "Weekly Product Sold: High to Low" at bounding box center [76, 108] width 59 height 5
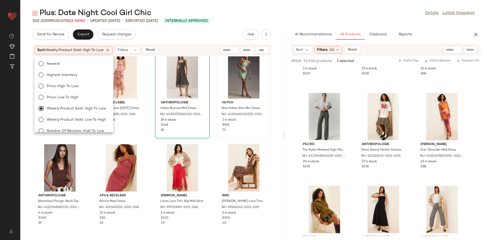
scroll to position [0, 0]
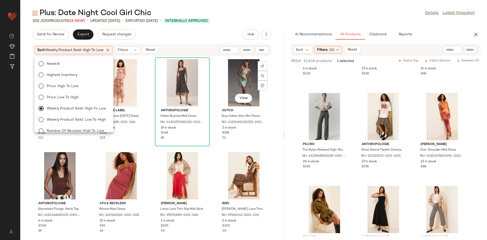
click at [219, 147] on div "Celandine Sleeveless Sheer Linen Maxi Slip Dress NU-99488355-000-012 48 in stoc…" at bounding box center [151, 144] width 263 height 177
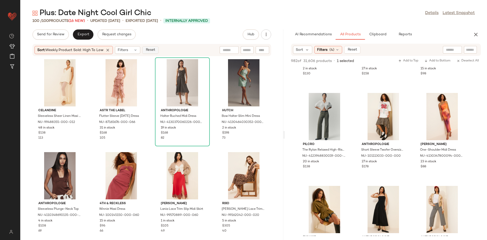
click at [152, 50] on span "Reset" at bounding box center [150, 50] width 10 height 4
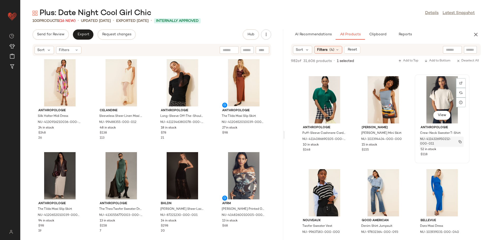
scroll to position [550, 0]
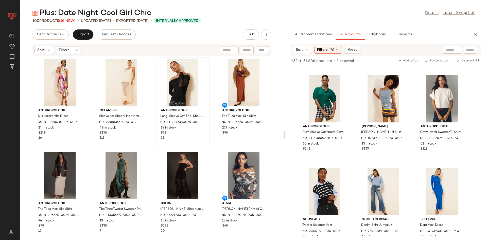
click at [207, 137] on div "Anthropologie Long-Sleeve Off-The-Shoulder Sheer Top NU-4112346380078-000-001 1…" at bounding box center [182, 102] width 54 height 88
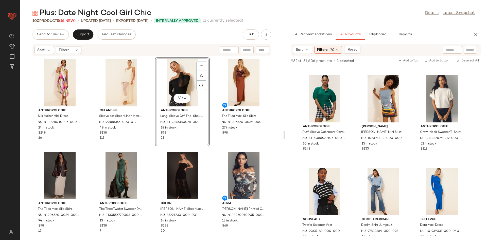
click at [212, 145] on div "Anthropologie Silk Halter Midi Dress NU-4130916210036-000-001 24 in stock $248 …" at bounding box center [151, 144] width 263 height 177
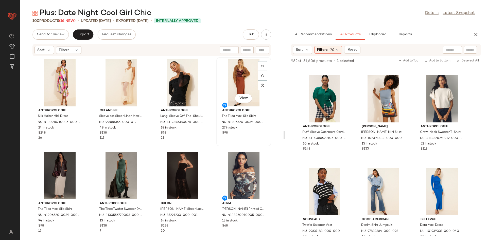
click at [218, 140] on div "View Anthropologie The Tilda Maxi Slip Skirt NU-4120652010039-000-020 27 in sto…" at bounding box center [244, 102] width 54 height 88
click at [216, 141] on div "View Anthropologie The Tilda Maxi Slip Skirt NU-4120652010039-000-020 27 in sto…" at bounding box center [243, 101] width 55 height 89
click at [212, 144] on div "Anthropologie Silk Halter Midi Dress NU-4130916210036-000-001 24 in stock $248 …" at bounding box center [151, 144] width 263 height 177
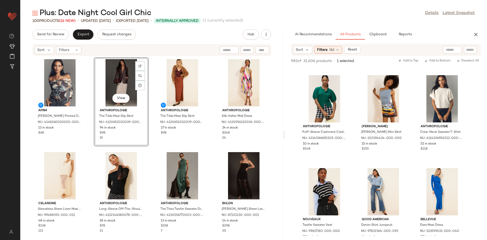
click at [152, 149] on div "AFRM Maxine Printed Off-The-Shoulder Bodysuit NU-4148260010005-000-029 13 in st…" at bounding box center [151, 144] width 263 height 177
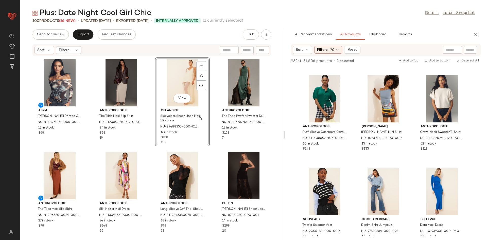
click at [163, 145] on div "View Celandine Sleeveless Sheer Linen Maxi Slip Dress NU-99488355-000-012 48 in…" at bounding box center [182, 102] width 54 height 88
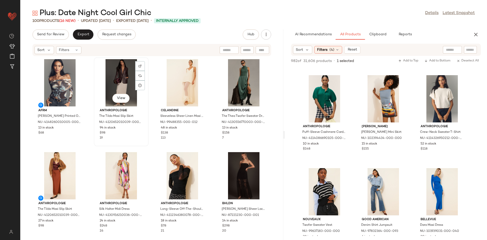
click at [146, 135] on div "View Anthropologie The Tilda Maxi Slip Skirt NU-4120652010039-000-014 94 in sto…" at bounding box center [121, 102] width 54 height 88
click at [155, 143] on div "Celandine Sleeveless Sheer Linen Maxi Slip Dress NU-99488355-000-012 48 in stoc…" at bounding box center [182, 101] width 55 height 89
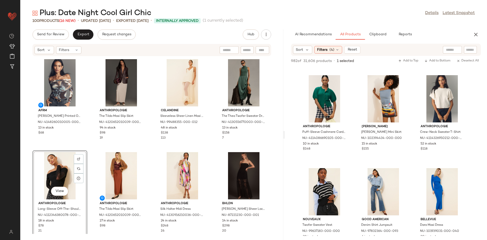
click at [83, 148] on div "AFRM Maxine Printed Off-The-Shoulder Bodysuit NU-4148260010005-000-029 13 in st…" at bounding box center [151, 144] width 263 height 177
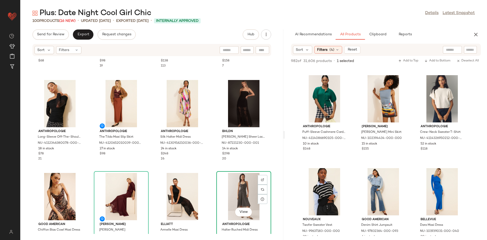
scroll to position [76, 0]
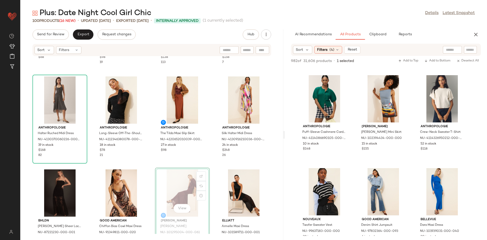
scroll to position [77, 0]
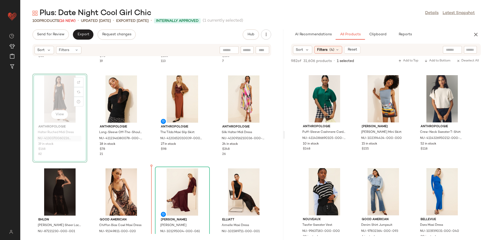
scroll to position [84, 0]
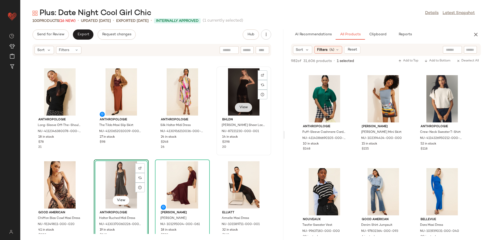
click at [245, 111] on button "View" at bounding box center [243, 107] width 17 height 9
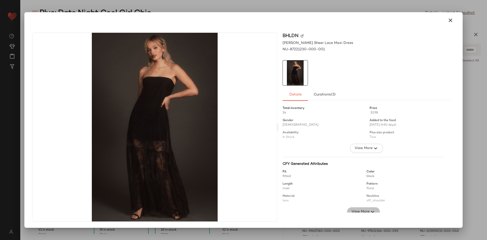
click at [363, 209] on span "View More" at bounding box center [360, 211] width 18 height 6
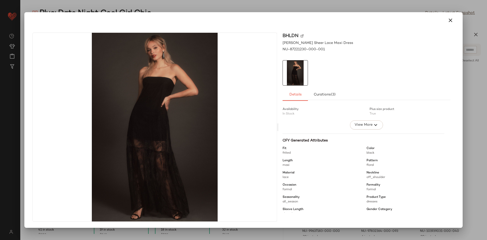
scroll to position [24, 0]
click at [461, 35] on div "BHLDN Anna Strapless Sheer Lace Maxi Dress NU-87221230-000-001 Details Curation…" at bounding box center [243, 119] width 438 height 215
click at [453, 24] on button "button" at bounding box center [450, 20] width 12 height 12
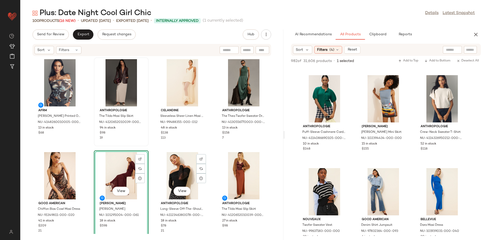
click at [146, 139] on div "Anthropologie The Tilda Maxi Slip Skirt NU-4120652010039-000-014 94 in stock $9…" at bounding box center [121, 102] width 54 height 88
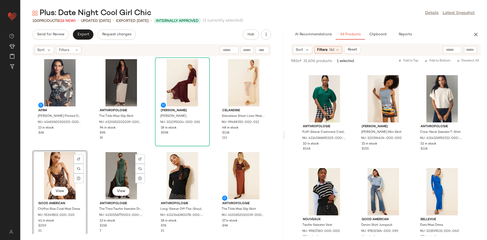
click at [144, 149] on div "AFRM Maxine Printed Off-The-Shoulder Bodysuit NU-4148260010005-000-029 13 in st…" at bounding box center [151, 144] width 263 height 177
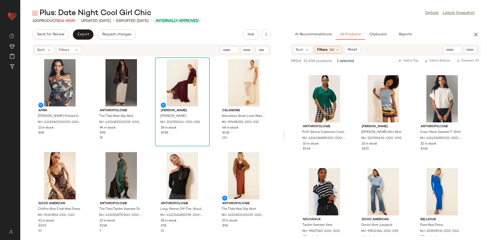
click at [147, 141] on div "AFRM Maxine Printed Off-The-Shoulder Bodysuit NU-4148260010005-000-029 13 in st…" at bounding box center [151, 144] width 263 height 177
click at [217, 151] on div "View Anthropologie The Tilda Maxi Slip Skirt NU-4120652010039-000-020 27 in sto…" at bounding box center [244, 195] width 54 height 88
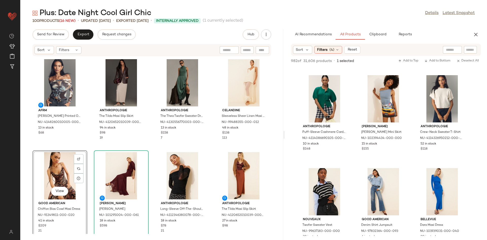
click at [158, 147] on div "AFRM Maxine Printed Off-The-Shoulder Bodysuit NU-4148260010005-000-029 13 in st…" at bounding box center [151, 144] width 263 height 177
click at [143, 144] on div "Anthropologie The Tilda Maxi Slip Skirt NU-4120652010039-000-014 94 in stock $9…" at bounding box center [121, 102] width 54 height 88
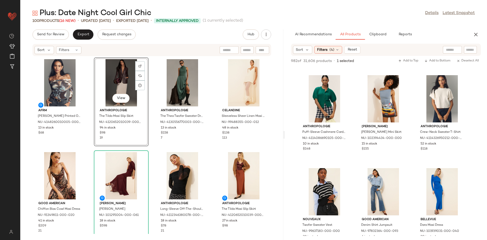
click at [153, 147] on div "AFRM Maxine Printed Off-The-Shoulder Bodysuit NU-4148260010005-000-029 13 in st…" at bounding box center [151, 144] width 263 height 177
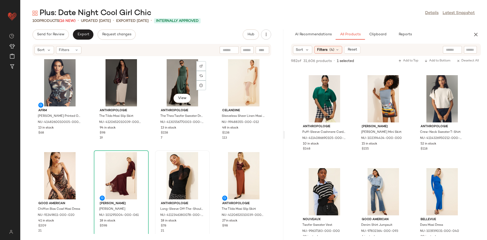
click at [159, 159] on div at bounding box center [182, 175] width 51 height 47
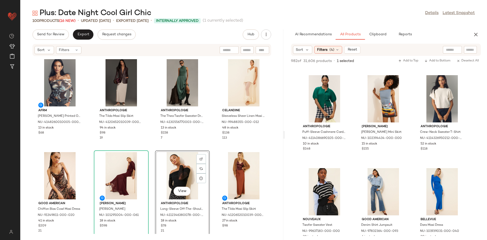
click at [148, 147] on div "AFRM Maxine Printed Off-The-Shoulder Bodysuit NU-4148260010005-000-029 13 in st…" at bounding box center [151, 144] width 263 height 177
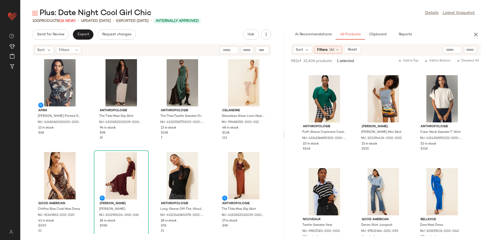
click at [148, 157] on div "AFRM Maxine Printed Off-The-Shoulder Bodysuit NU-4148260010005-000-029 13 in st…" at bounding box center [151, 144] width 263 height 177
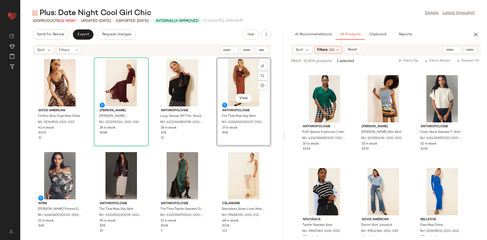
click at [219, 148] on div "Good American Chiffon Bias Cowl Maxi Dress NU-91349811-000-020 41 in stock $209…" at bounding box center [151, 144] width 263 height 177
click at [208, 139] on div "Good American Chiffon Bias Cowl Maxi Dress NU-91349811-000-020 41 in stock $209…" at bounding box center [151, 144] width 263 height 177
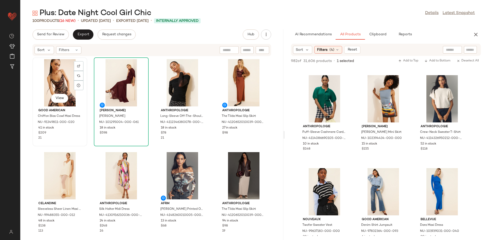
click at [83, 139] on div "Good American Chiffon Bias Cowl Maxi Dress NU-91349811-000-020 41 in stock $209…" at bounding box center [59, 123] width 51 height 34
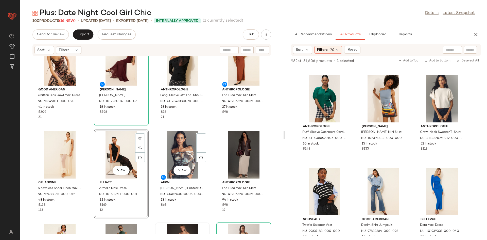
scroll to position [9, 0]
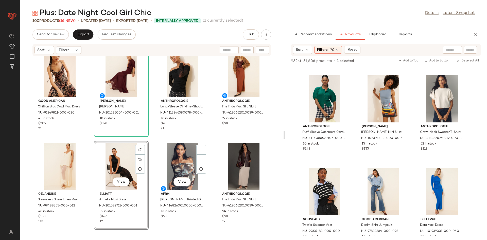
click at [152, 132] on div "Good American Chiffon Bias Cowl Maxi Dress NU-91349811-000-020 41 in stock $209…" at bounding box center [151, 144] width 263 height 177
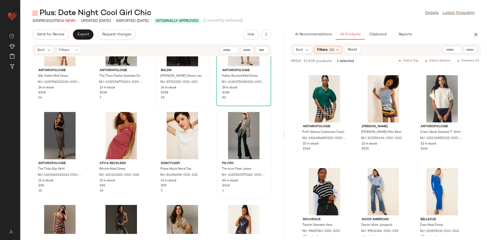
scroll to position [230, 0]
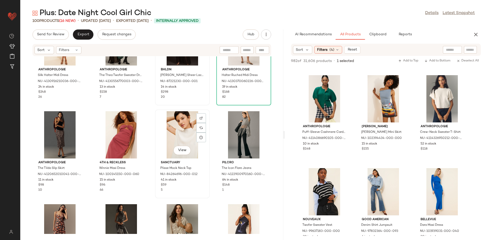
click at [185, 135] on div "View" at bounding box center [182, 134] width 51 height 47
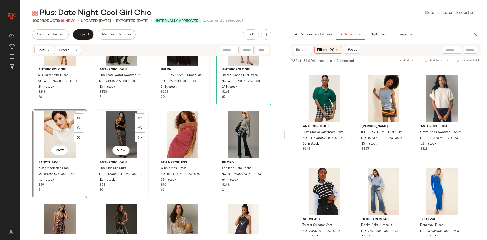
click at [111, 130] on div "View" at bounding box center [121, 134] width 51 height 47
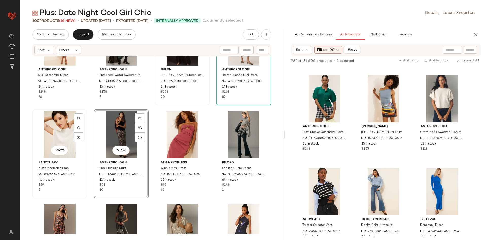
click at [61, 138] on div "View" at bounding box center [59, 134] width 51 height 47
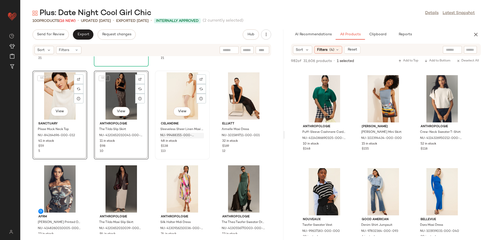
scroll to position [73, 0]
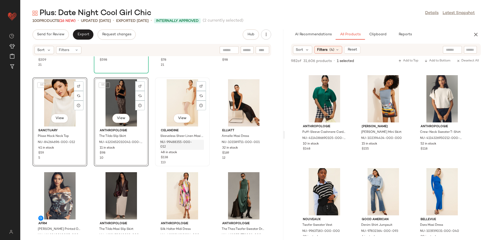
drag, startPoint x: 148, startPoint y: 146, endPoint x: 157, endPoint y: 141, distance: 11.4
click at [148, 146] on div "Good American Chiffon Bias Cowl Maxi Dress NU-91349811-000-020 41 in stock $209…" at bounding box center [151, 144] width 263 height 177
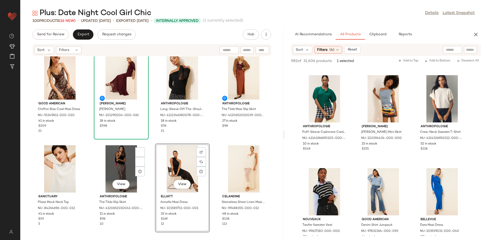
click at [142, 130] on div "Ronny Kobo Louisa Maxi Dress NU-101295004-000-061 18 in stock $598" at bounding box center [121, 95] width 54 height 88
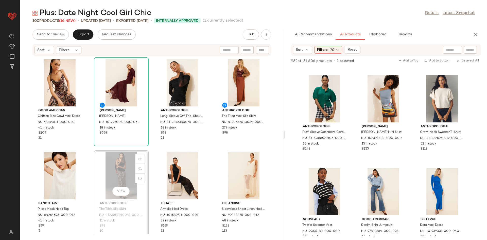
scroll to position [0, 0]
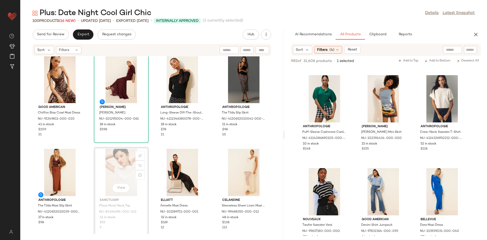
scroll to position [8, 0]
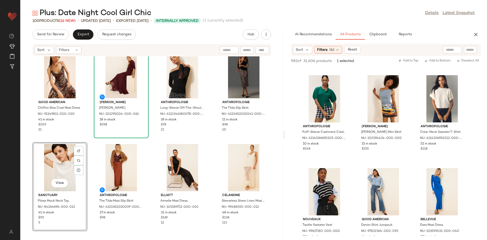
click at [147, 134] on div "Ronny Kobo Louisa Maxi Dress NU-101295004-000-061 18 in stock $598" at bounding box center [121, 94] width 54 height 88
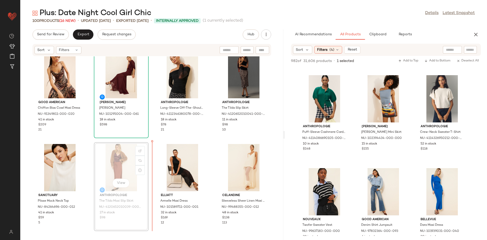
scroll to position [6, 0]
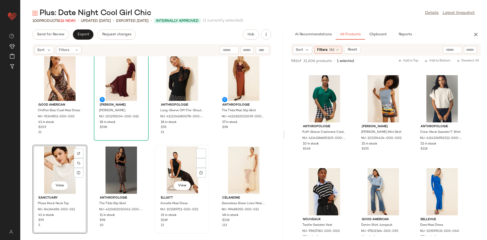
click at [192, 150] on div "View" at bounding box center [182, 169] width 51 height 47
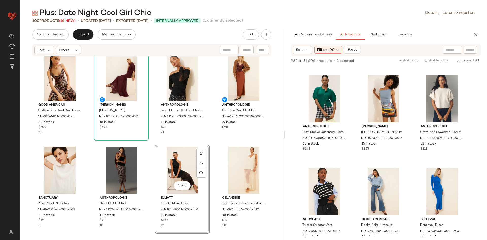
click at [210, 156] on div "Good American Chiffon Bias Cowl Maxi Dress NU-91349811-000-020 41 in stock $209…" at bounding box center [151, 144] width 263 height 177
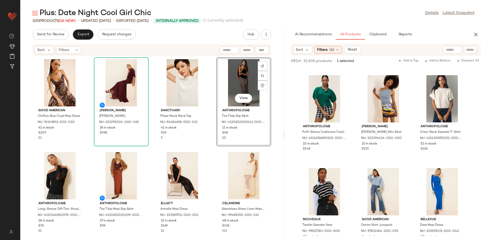
drag, startPoint x: 209, startPoint y: 149, endPoint x: 211, endPoint y: 145, distance: 4.4
click at [209, 149] on div "Good American Chiffon Bias Cowl Maxi Dress NU-91349811-000-020 41 in stock $209…" at bounding box center [151, 144] width 263 height 177
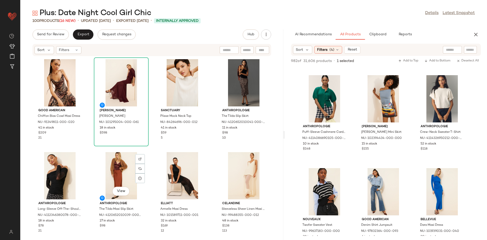
click at [150, 142] on div "Good American Chiffon Bias Cowl Maxi Dress NU-91349811-000-020 41 in stock $209…" at bounding box center [151, 144] width 263 height 177
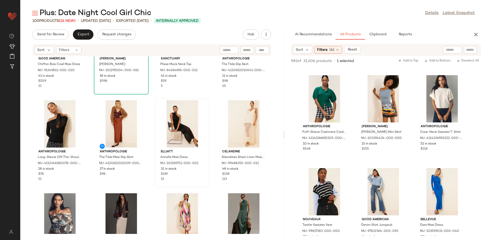
scroll to position [60, 0]
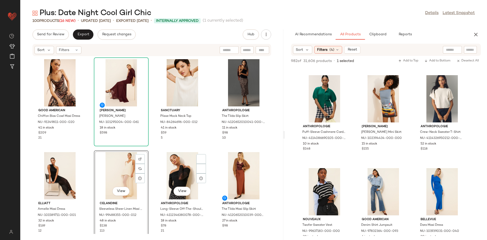
click at [148, 146] on div "Good American Chiffon Bias Cowl Maxi Dress NU-91349811-000-020 41 in stock $209…" at bounding box center [151, 144] width 263 height 177
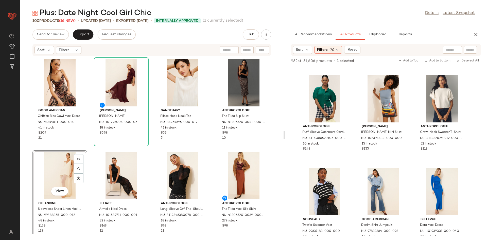
click at [92, 152] on div "Good American Chiffon Bias Cowl Maxi Dress NU-91349811-000-020 41 in stock $209…" at bounding box center [151, 144] width 263 height 177
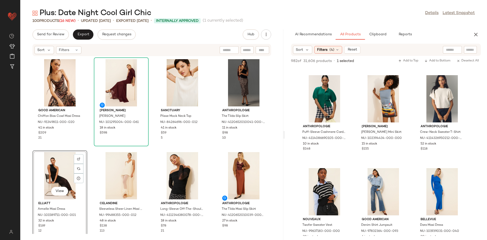
click at [83, 147] on div "Good American Chiffon Bias Cowl Maxi Dress NU-91349811-000-020 41 in stock $209…" at bounding box center [151, 144] width 263 height 177
click at [90, 151] on div "Good American Chiffon Bias Cowl Maxi Dress NU-91349811-000-020 41 in stock $209…" at bounding box center [151, 144] width 263 height 177
click at [147, 148] on div "Good American Chiffon Bias Cowl Maxi Dress NU-91349811-000-020 41 in stock $209…" at bounding box center [151, 144] width 263 height 177
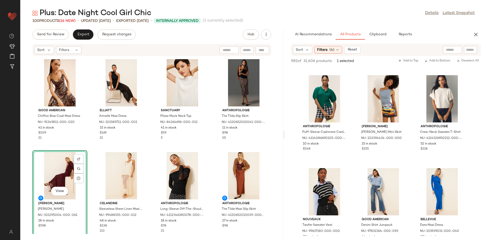
click at [91, 147] on div "Good American Chiffon Bias Cowl Maxi Dress NU-91349811-000-020 41 in stock $209…" at bounding box center [151, 144] width 263 height 177
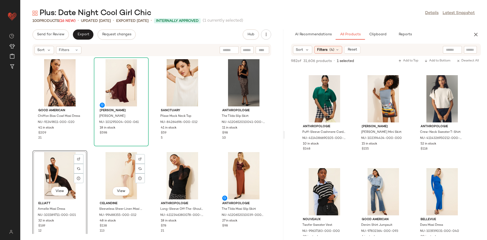
click at [94, 149] on div "Good American Chiffon Bias Cowl Maxi Dress NU-91349811-000-020 41 in stock $209…" at bounding box center [151, 144] width 263 height 177
click at [83, 153] on div "View" at bounding box center [59, 175] width 51 height 47
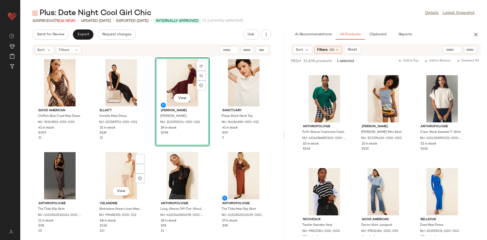
scroll to position [0, 0]
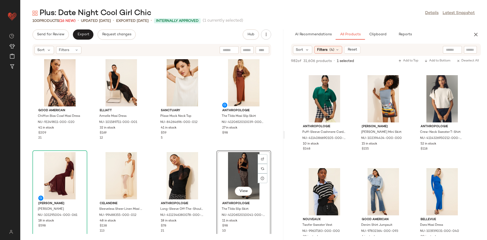
click at [211, 152] on div "Good American Chiffon Bias Cowl Maxi Dress NU-91349811-000-020 41 in stock $209…" at bounding box center [151, 144] width 263 height 177
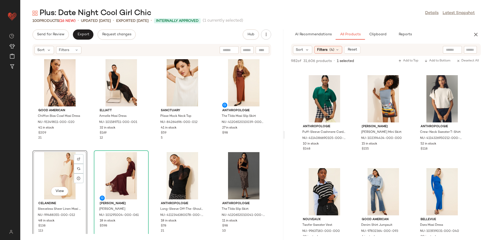
click at [84, 150] on div "Good American Chiffon Bias Cowl Maxi Dress NU-91349811-000-020 41 in stock $209…" at bounding box center [151, 144] width 263 height 177
click at [149, 140] on div "Good American Chiffon Bias Cowl Maxi Dress NU-91349811-000-020 41 in stock $209…" at bounding box center [151, 144] width 263 height 177
click at [153, 151] on div "Good American Chiffon Bias Cowl Maxi Dress NU-91349811-000-020 41 in stock $209…" at bounding box center [151, 144] width 263 height 177
click at [152, 151] on div "Good American Chiffon Bias Cowl Maxi Dress NU-91349811-000-020 41 in stock $209…" at bounding box center [151, 144] width 263 height 177
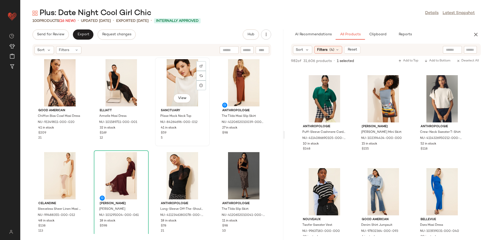
click at [157, 140] on div "View Sanctuary Plisse Mock Neck Top NU-84264696-000-012 41 in stock $59 5" at bounding box center [182, 102] width 54 height 88
click at [151, 141] on div "Good American Chiffon Bias Cowl Maxi Dress NU-91349811-000-020 41 in stock $209…" at bounding box center [151, 144] width 263 height 177
click at [147, 142] on div "View Elliatt Armelle Maxi Dress NU-101589711-000-001 32 in stock $169 12" at bounding box center [121, 102] width 54 height 88
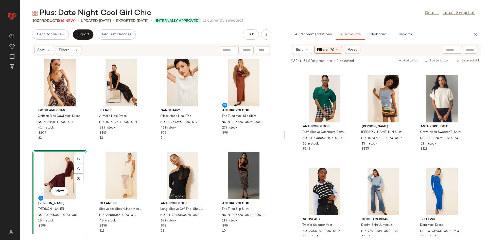
click at [73, 146] on div "Good American Chiffon Bias Cowl Maxi Dress NU-91349811-000-020 41 in stock $209…" at bounding box center [151, 144] width 263 height 177
click at [85, 154] on div "View" at bounding box center [59, 175] width 51 height 47
drag, startPoint x: 87, startPoint y: 167, endPoint x: 98, endPoint y: 166, distance: 11.3
click at [74, 168] on div "Good American Chiffon Bias Cowl Maxi Dress NU-91349811-000-020 41 in stock $209…" at bounding box center [151, 144] width 263 height 177
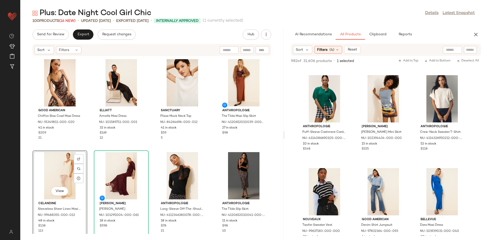
click at [89, 151] on div "Good American Chiffon Bias Cowl Maxi Dress NU-91349811-000-020 41 in stock $209…" at bounding box center [151, 144] width 263 height 177
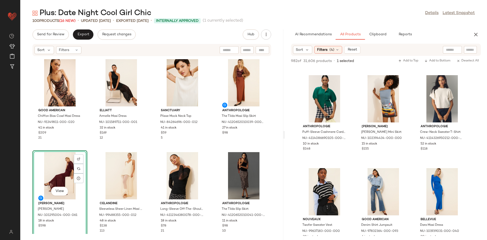
click at [88, 150] on div "Good American Chiffon Bias Cowl Maxi Dress NU-91349811-000-020 41 in stock $209…" at bounding box center [151, 144] width 263 height 177
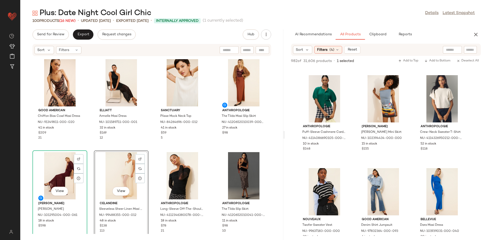
click at [92, 154] on div "Good American Chiffon Bias Cowl Maxi Dress NU-91349811-000-020 41 in stock $209…" at bounding box center [151, 144] width 263 height 177
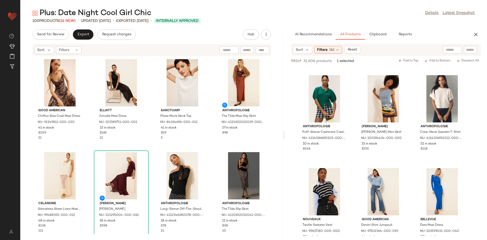
click at [91, 150] on div "Good American Chiffon Bias Cowl Maxi Dress NU-91349811-000-020 41 in stock $209…" at bounding box center [151, 144] width 263 height 177
click at [204, 140] on div "View Sanctuary Plisse Mock Neck Top NU-84264696-000-012 41 in stock $59 5" at bounding box center [182, 102] width 54 height 88
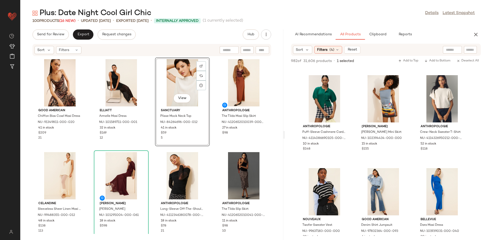
click at [210, 149] on div "Good American Chiffon Bias Cowl Maxi Dress NU-91349811-000-020 41 in stock $209…" at bounding box center [151, 144] width 263 height 177
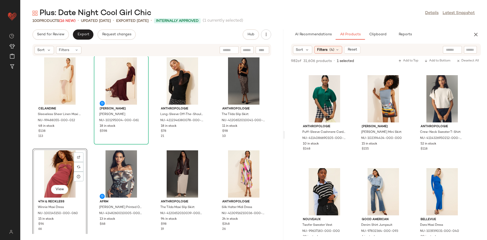
scroll to position [95, 0]
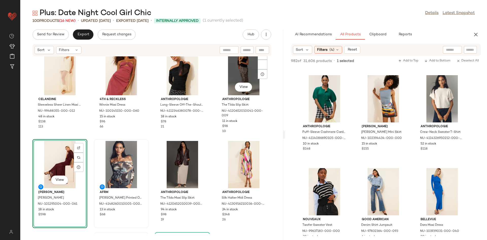
scroll to position [105, 0]
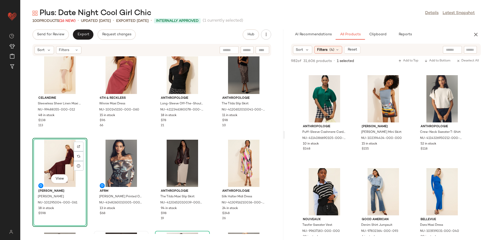
click at [98, 136] on div "Good American Chiffon Bias Cowl Maxi Dress NU-91349811-000-020 41 in stock $209…" at bounding box center [151, 144] width 263 height 177
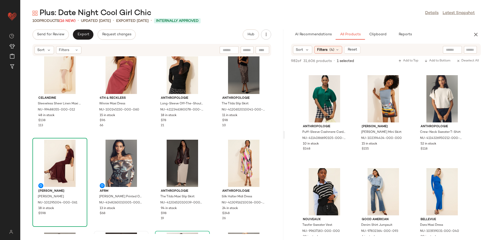
click at [86, 139] on div "Ronny Kobo Louisa Maxi Dress NU-101295004-000-061 18 in stock $598" at bounding box center [60, 182] width 54 height 88
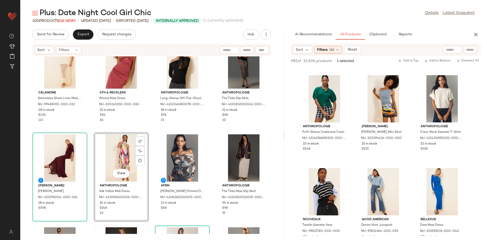
click at [155, 133] on div "AFRM Maxine Printed Off-The-Shoulder Bodysuit NU-4148260010005-000-029 13 in st…" at bounding box center [182, 176] width 55 height 89
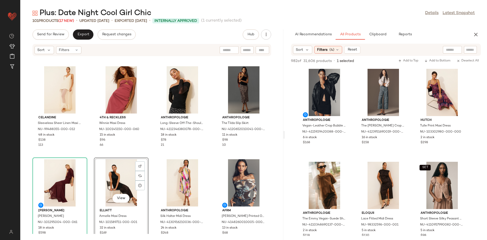
click at [145, 156] on div "Good American Chiffon Bias Cowl Maxi Dress NU-91349811-000-020 41 in stock $209…" at bounding box center [151, 144] width 263 height 177
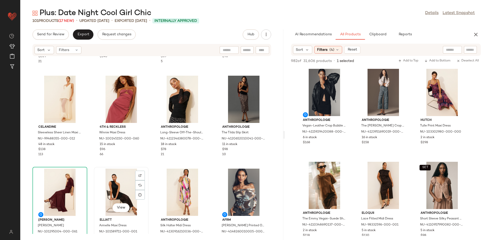
scroll to position [79, 0]
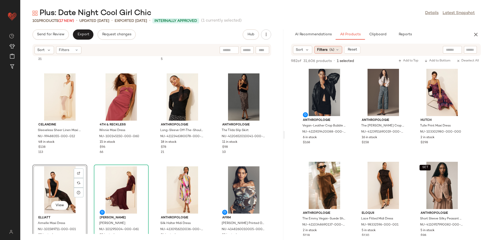
click at [326, 50] on span "Filters" at bounding box center [322, 49] width 10 height 5
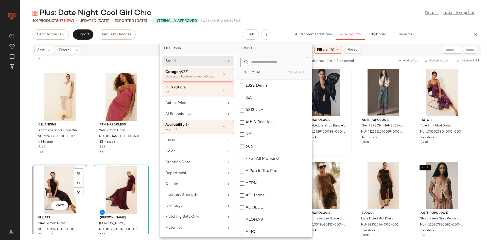
click at [296, 50] on span "Sort" at bounding box center [299, 49] width 7 height 5
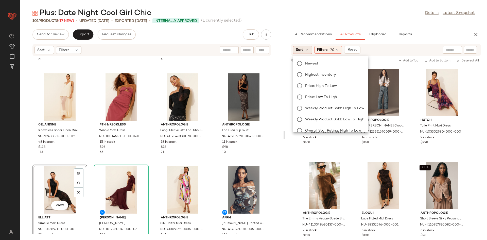
click at [304, 52] on div "Sort" at bounding box center [303, 50] width 20 height 8
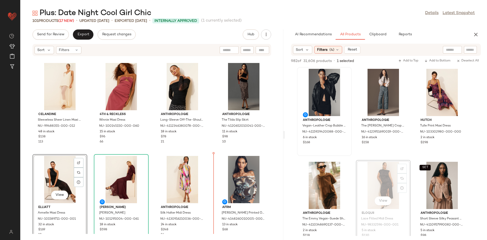
scroll to position [89, 0]
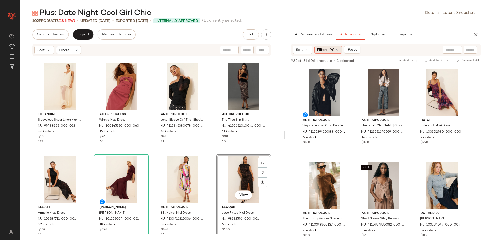
click at [326, 50] on span "Filters" at bounding box center [322, 49] width 10 height 5
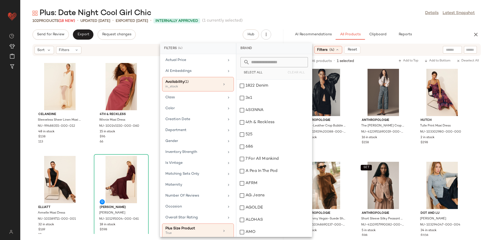
scroll to position [0, 0]
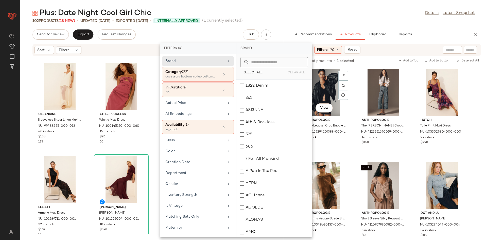
drag, startPoint x: 355, startPoint y: 61, endPoint x: 350, endPoint y: 61, distance: 4.4
click at [355, 60] on div "982 of 31,606 products • 1 selected Add to Top Add to Bottom Deselect All" at bounding box center [386, 61] width 202 height 11
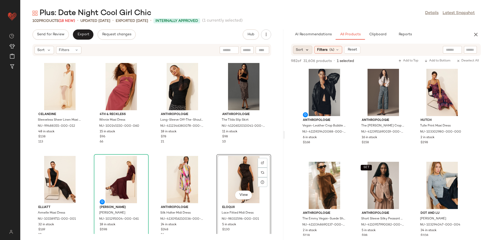
click at [307, 51] on icon at bounding box center [307, 49] width 5 height 5
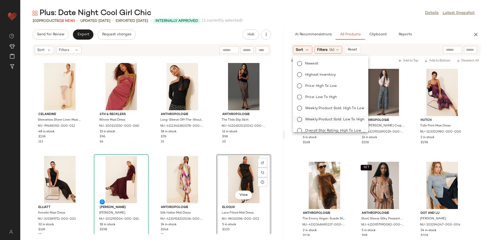
drag, startPoint x: 325, startPoint y: 109, endPoint x: 305, endPoint y: 121, distance: 23.5
click at [325, 109] on span "Weekly Product Sold: High to Low" at bounding box center [334, 107] width 59 height 5
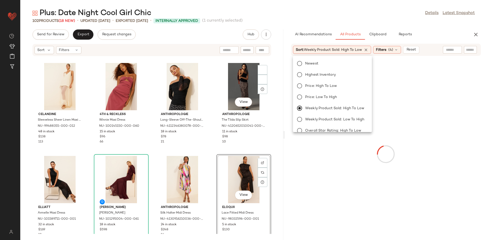
click at [210, 151] on div "Good American Chiffon Bias Cowl Maxi Dress NU-91349811-000-020 41 in stock $209…" at bounding box center [151, 144] width 263 height 177
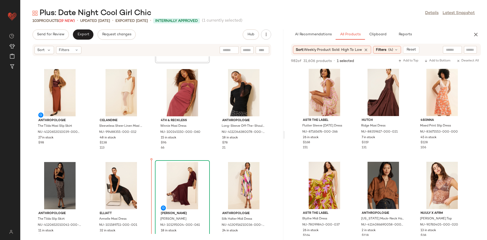
scroll to position [86, 0]
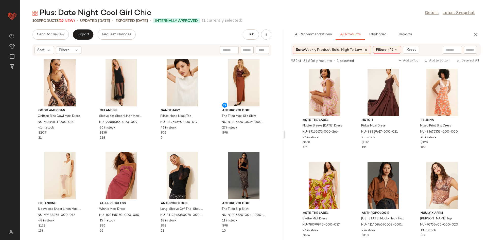
click at [158, 148] on div "Good American Chiffon Bias Cowl Maxi Dress NU-91349811-000-020 41 in stock $209…" at bounding box center [151, 144] width 263 height 177
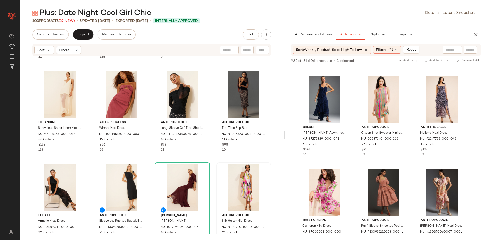
scroll to position [1336, 0]
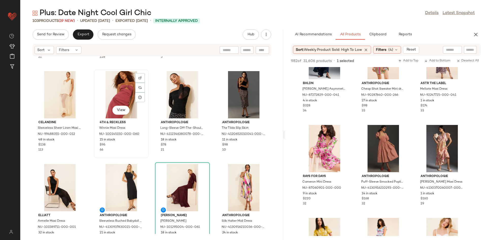
drag, startPoint x: 275, startPoint y: 190, endPoint x: 94, endPoint y: 123, distance: 193.5
click at [94, 123] on div "Good American Chiffon Bias Cowl Maxi Dress NU-91349811-000-020 41 in stock $209…" at bounding box center [151, 144] width 263 height 177
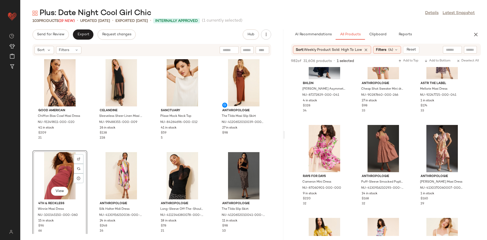
click at [159, 149] on div "Good American Chiffon Bias Cowl Maxi Dress NU-91349811-000-020 41 in stock $209…" at bounding box center [151, 144] width 263 height 177
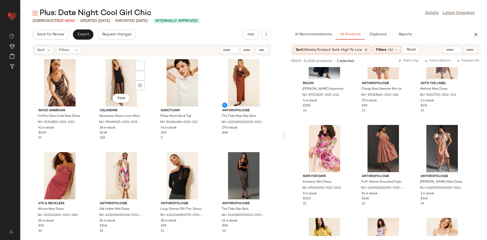
click at [149, 139] on div "Good American Chiffon Bias Cowl Maxi Dress NU-91349811-000-020 41 in stock $209…" at bounding box center [151, 144] width 263 height 177
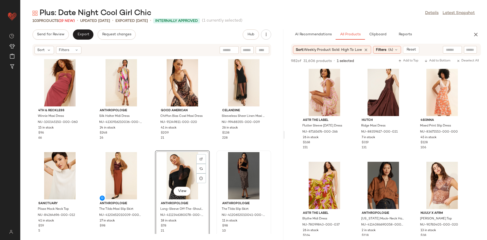
scroll to position [1336, 0]
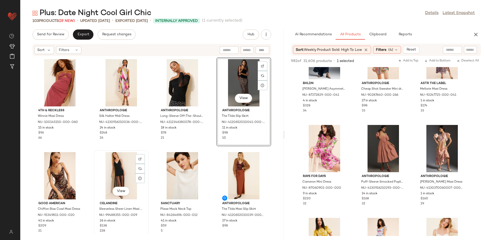
click at [143, 151] on div "View Celandine Sleeveless Sheer Linen Maxi Slip Dress NU-99488355-000-009 26 in…" at bounding box center [121, 195] width 54 height 88
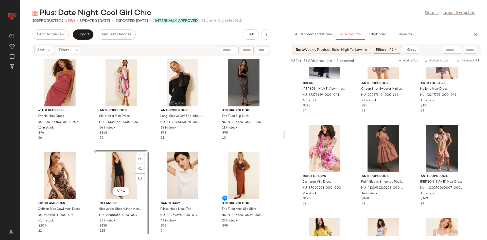
click at [159, 148] on div "4th & Reckless Winnie Maxi Dress NU-100145150-000-060 15 in stock $96 66 Anthro…" at bounding box center [151, 144] width 263 height 177
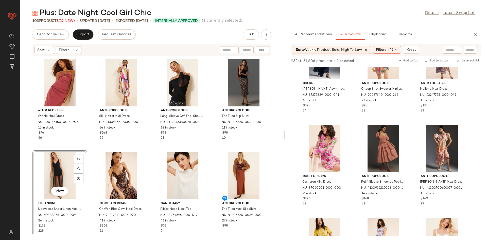
click at [155, 149] on div "4th & Reckless Winnie Maxi Dress NU-100145150-000-060 15 in stock $96 66 Anthro…" at bounding box center [151, 144] width 263 height 177
click at [148, 141] on div "4th & Reckless Winnie Maxi Dress NU-100145150-000-060 15 in stock $96 66 Anthro…" at bounding box center [151, 144] width 263 height 177
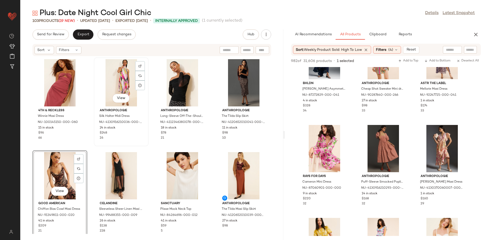
click at [145, 139] on div "Anthropologie Silk Halter Midi Dress NU-4130916210036-000-001 24 in stock $248 …" at bounding box center [121, 123] width 51 height 34
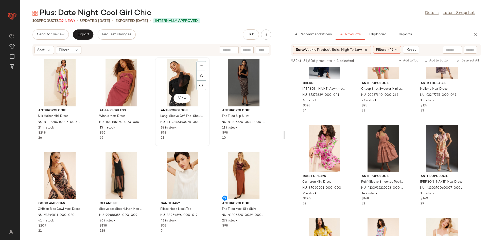
click at [155, 143] on div "View Anthropologie Long-Sleeve Off-The-Shoulder Sheer Top NU-4112346380078-000-…" at bounding box center [182, 102] width 54 height 88
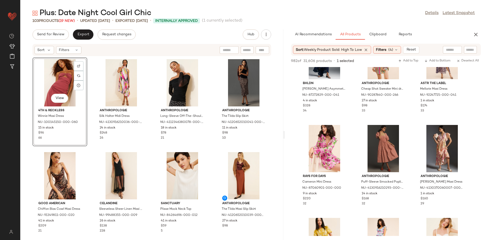
click at [150, 151] on div "View 4th & Reckless Winnie Maxi Dress NU-100145150-000-060 15 in stock $96 66 A…" at bounding box center [151, 144] width 263 height 177
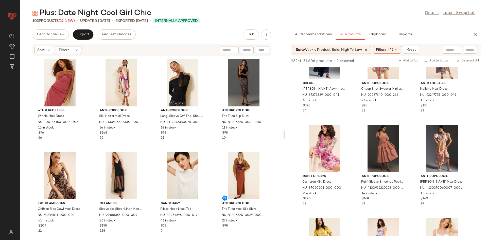
click at [145, 146] on div "4th & Reckless Winnie Maxi Dress NU-100145150-000-060 15 in stock $96 66 Anthro…" at bounding box center [151, 144] width 263 height 177
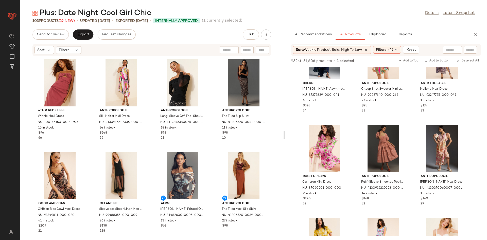
click at [162, 149] on div "4th & Reckless Winnie Maxi Dress NU-100145150-000-060 15 in stock $96 66 Anthro…" at bounding box center [151, 144] width 263 height 177
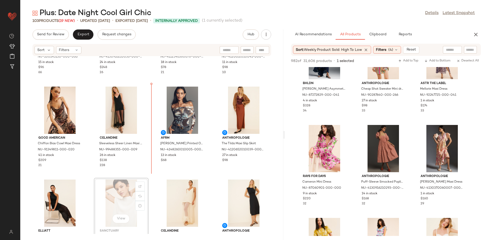
scroll to position [66, 0]
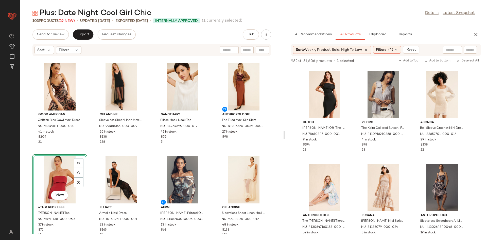
click at [88, 145] on div "Good American Chiffon Bias Cowl Maxi Dress NU-91349811-000-020 41 in stock $209…" at bounding box center [151, 144] width 263 height 177
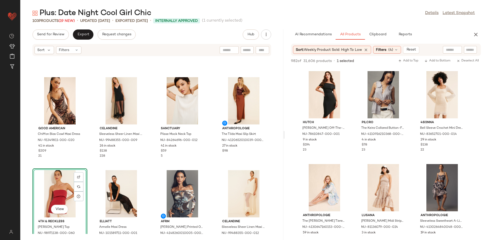
click at [152, 164] on div "Good American Chiffon Bias Cowl Maxi Dress NU-91349811-000-020 41 in stock $209…" at bounding box center [151, 144] width 263 height 177
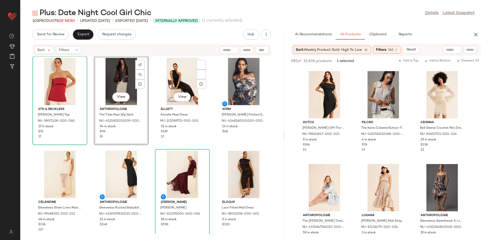
scroll to position [96, 0]
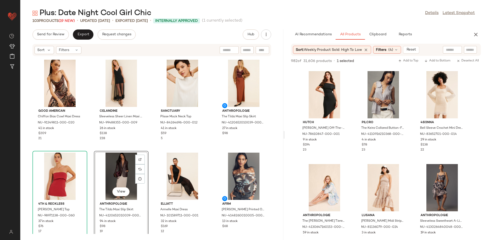
click at [158, 148] on div "Good American Chiffon Bias Cowl Maxi Dress NU-91349811-000-020 41 in stock $209…" at bounding box center [151, 144] width 263 height 177
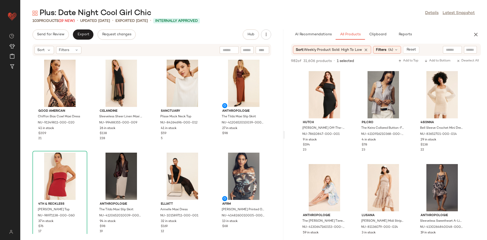
click at [148, 149] on div "Good American Chiffon Bias Cowl Maxi Dress NU-91349811-000-020 41 in stock $209…" at bounding box center [151, 144] width 263 height 177
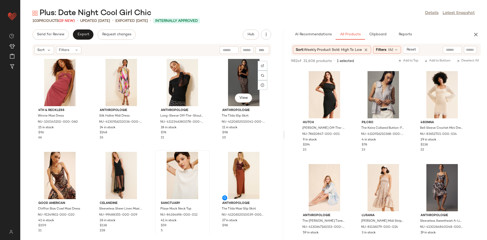
scroll to position [0, 0]
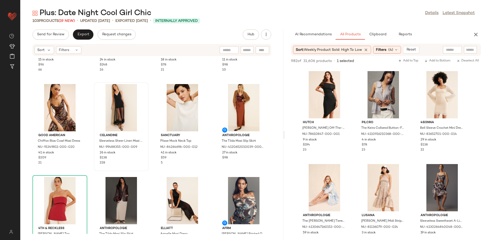
click at [141, 166] on div "Celandine Sleeveless Sheer Linen Maxi Slip Dress NU-99488355-000-009 26 in stoc…" at bounding box center [121, 127] width 54 height 88
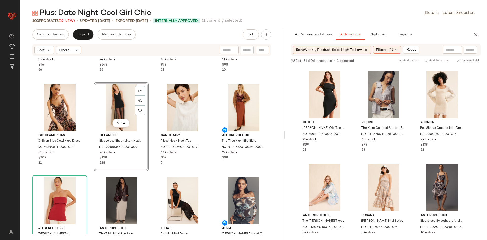
click at [147, 172] on div "4th & Reckless Winnie Maxi Dress NU-100145150-000-060 15 in stock $96 66 Anthro…" at bounding box center [151, 144] width 263 height 177
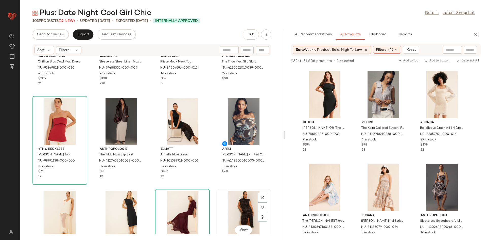
scroll to position [201, 0]
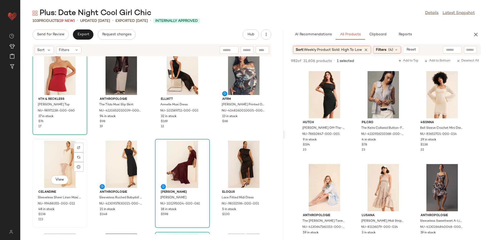
click at [74, 178] on div "View" at bounding box center [59, 163] width 51 height 47
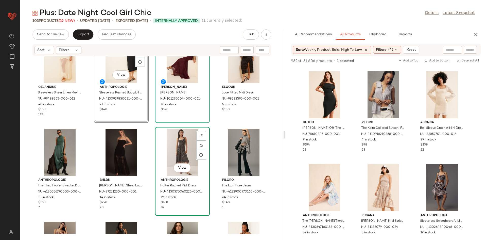
click at [175, 162] on div "View" at bounding box center [182, 152] width 51 height 47
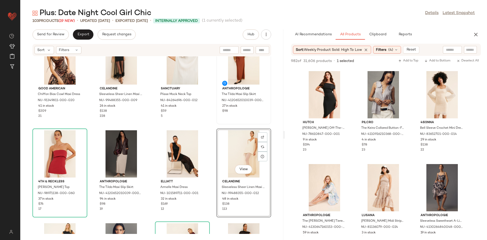
click at [220, 124] on div "Good American Chiffon Bias Cowl Maxi Dress NU-91349811-000-020 41 in stock $209…" at bounding box center [151, 144] width 263 height 177
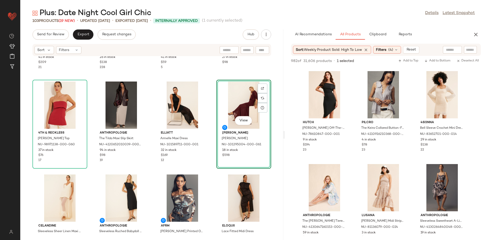
scroll to position [125, 0]
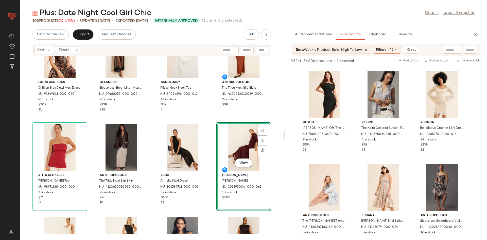
click at [210, 119] on div "Good American Chiffon Bias Cowl Maxi Dress NU-91349811-000-020 41 in stock $209…" at bounding box center [151, 144] width 263 height 177
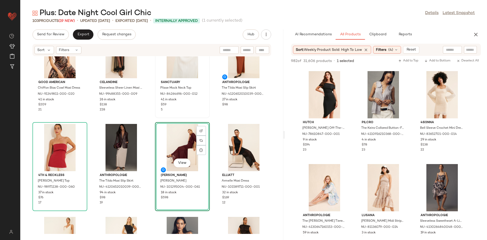
click at [157, 109] on div "Sanctuary Plisse Mock Neck Top NU-84264696-000-012 41 in stock $59 5" at bounding box center [182, 95] width 51 height 34
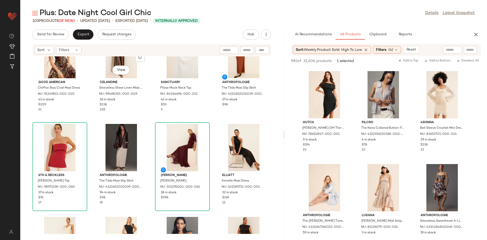
drag, startPoint x: 145, startPoint y: 112, endPoint x: 200, endPoint y: 119, distance: 55.3
click at [145, 112] on div "View Celandine Sleeveless Sheer Linen Maxi Slip Dress NU-99488355-000-009 26 in…" at bounding box center [121, 74] width 54 height 88
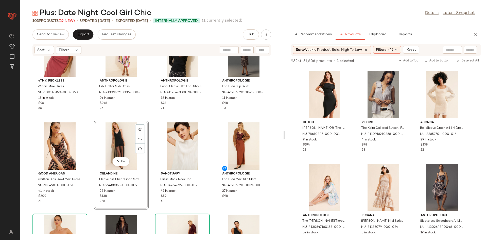
click at [219, 119] on div "4th & Reckless Winnie Maxi Dress NU-100145150-000-060 15 in stock $96 66 Anthro…" at bounding box center [151, 144] width 263 height 177
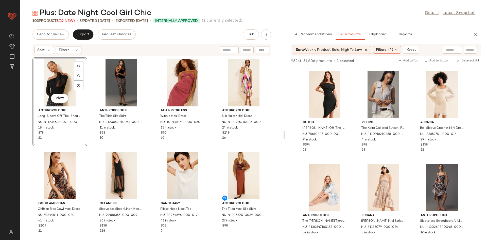
click at [147, 144] on div "View Anthropologie Long-Sleeve Off-The-Shoulder Sheer Top NU-4112346380078-000-…" at bounding box center [151, 144] width 263 height 177
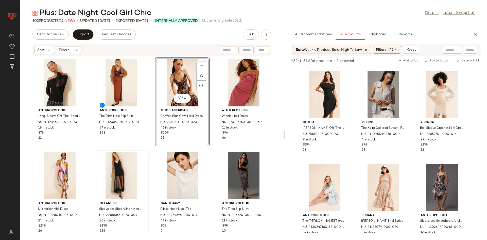
click at [146, 157] on div "Celandine Sleeveless Sheer Linen Maxi Slip Dress NU-99488355-000-009 26 in stoc…" at bounding box center [121, 195] width 54 height 88
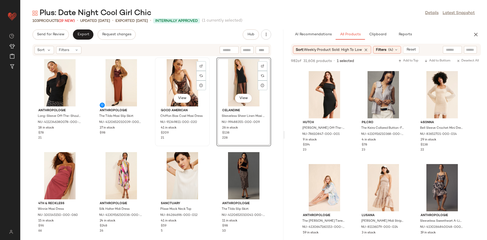
click at [201, 144] on div "View Good American Chiffon Bias Cowl Maxi Dress NU-91349811-000-020 41 in stock…" at bounding box center [182, 102] width 54 height 88
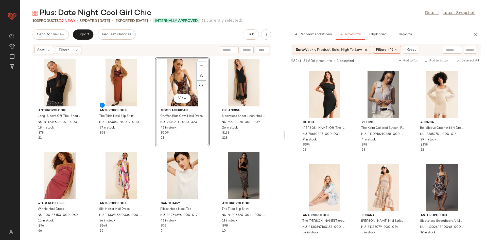
click at [202, 139] on div "View Good American Chiffon Bias Cowl Maxi Dress NU-91349811-000-020 41 in stock…" at bounding box center [182, 101] width 55 height 89
click at [207, 148] on div "Anthropologie Long-Sleeve Off-The-Shoulder Sheer Top NU-4112346380078-000-001 1…" at bounding box center [151, 144] width 263 height 177
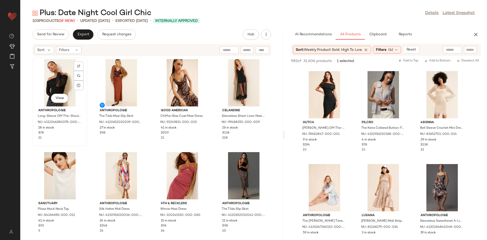
click at [80, 144] on div "View Anthropologie Long-Sleeve Off-The-Shoulder Sheer Top NU-4112346380078-000-…" at bounding box center [60, 102] width 54 height 88
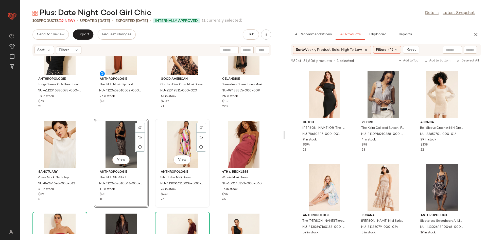
scroll to position [85, 0]
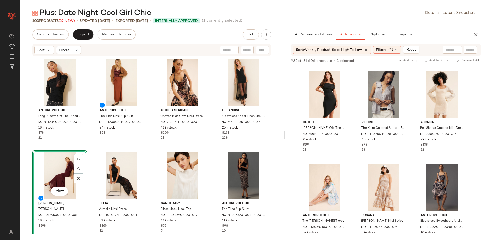
click at [78, 148] on div "Anthropologie Long-Sleeve Off-The-Shoulder Sheer Top NU-4112346380078-000-001 1…" at bounding box center [151, 144] width 263 height 177
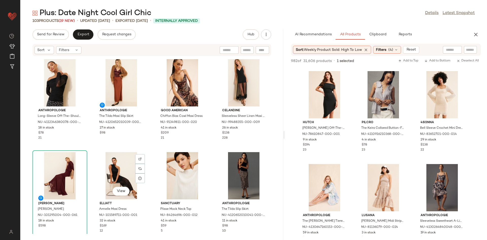
click at [156, 148] on div "Anthropologie Long-Sleeve Off-The-Shoulder Sheer Top NU-4112346380078-000-001 1…" at bounding box center [151, 144] width 263 height 177
click at [143, 148] on div "Anthropologie Long-Sleeve Off-The-Shoulder Sheer Top NU-4112346380078-000-001 1…" at bounding box center [151, 144] width 263 height 177
click at [147, 146] on div "Anthropologie Long-Sleeve Off-The-Shoulder Sheer Top NU-4112346380078-000-001 1…" at bounding box center [151, 144] width 263 height 177
click at [146, 143] on div "Anthropologie The Tilda Maxi Slip Skirt NU-4120652010039-000-020 27 in stock $98" at bounding box center [121, 102] width 54 height 88
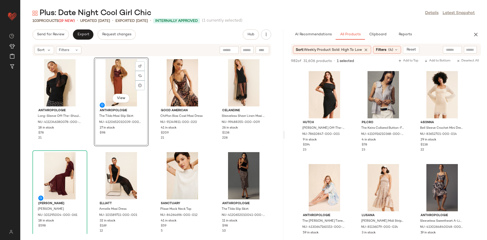
click at [151, 151] on div "Anthropologie Long-Sleeve Off-The-Shoulder Sheer Top NU-4112346380078-000-001 1…" at bounding box center [151, 144] width 263 height 177
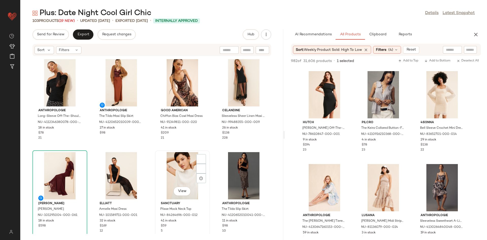
click at [157, 156] on div "View" at bounding box center [182, 175] width 51 height 47
click at [222, 136] on span "228" at bounding box center [224, 137] width 5 height 3
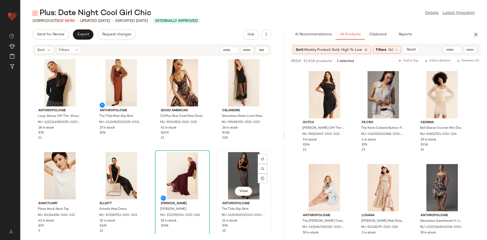
click at [238, 167] on div "View" at bounding box center [243, 175] width 51 height 47
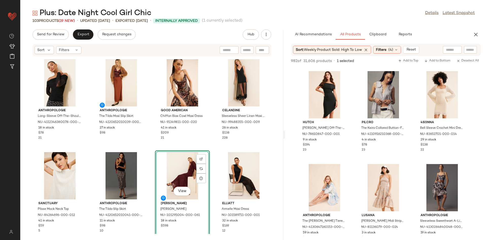
click at [153, 147] on div "Anthropologie Long-Sleeve Off-The-Shoulder Sheer Top NU-4112346380078-000-001 1…" at bounding box center [151, 144] width 263 height 177
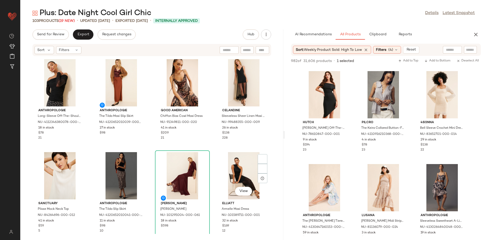
click at [212, 156] on div "Anthropologie Long-Sleeve Off-The-Shoulder Sheer Top NU-4112346380078-000-001 1…" at bounding box center [151, 144] width 263 height 177
click at [218, 152] on div "View" at bounding box center [243, 175] width 51 height 47
click at [202, 149] on div "Anthropologie Long-Sleeve Off-The-Shoulder Sheer Top NU-4112346380078-000-001 1…" at bounding box center [151, 144] width 263 height 177
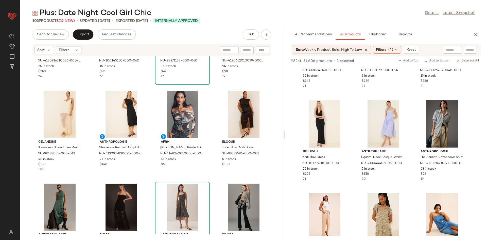
scroll to position [2016, 0]
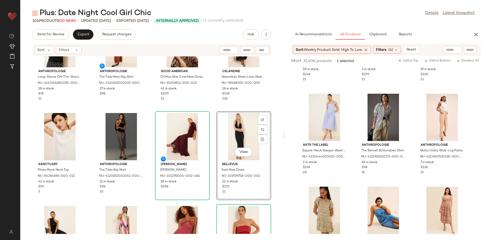
click at [211, 107] on div "Anthropologie Long-Sleeve Off-The-Shoulder Sheer Top NU-4112346380078-000-001 1…" at bounding box center [151, 144] width 263 height 177
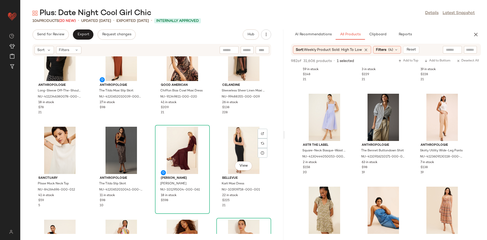
scroll to position [0, 0]
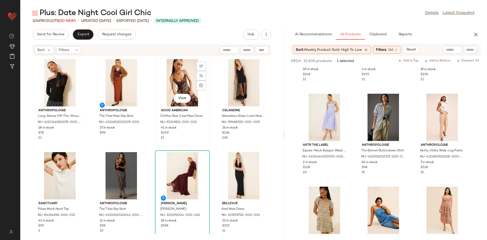
click at [207, 144] on div "View Good American Chiffon Bias Cowl Maxi Dress NU-91349811-000-020 41 in stock…" at bounding box center [182, 101] width 55 height 89
click at [233, 165] on div "View" at bounding box center [243, 175] width 51 height 47
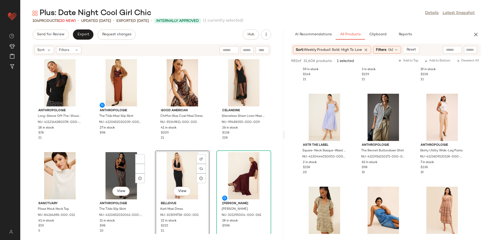
click at [145, 149] on div "Anthropologie Long-Sleeve Off-The-Shoulder Sheer Top NU-4112346380078-000-001 1…" at bounding box center [151, 144] width 263 height 177
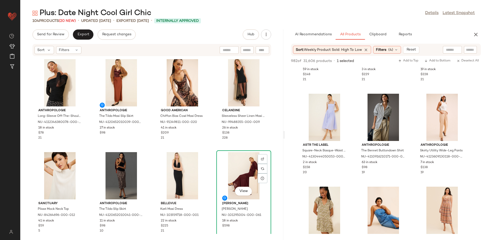
click at [229, 155] on div "View" at bounding box center [243, 175] width 51 height 47
click at [205, 148] on div "Anthropologie Long-Sleeve Off-The-Shoulder Sheer Top NU-4112346380078-000-001 1…" at bounding box center [151, 144] width 263 height 177
click at [210, 143] on div "Anthropologie Long-Sleeve Off-The-Shoulder Sheer Top NU-4112346380078-000-001 1…" at bounding box center [151, 144] width 263 height 177
click at [209, 147] on div "Anthropologie Long-Sleeve Off-The-Shoulder Sheer Top NU-4112346380078-000-001 1…" at bounding box center [151, 144] width 263 height 177
click at [217, 144] on div "View Celandine Sleeveless Sheer Linen Maxi Slip Dress NU-99488355-000-009 26 in…" at bounding box center [244, 102] width 54 height 88
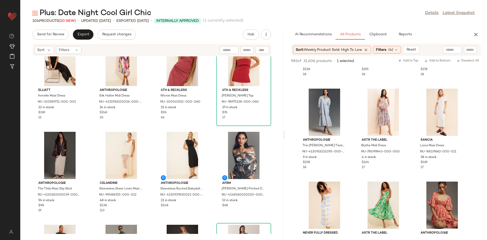
scroll to position [2426, 0]
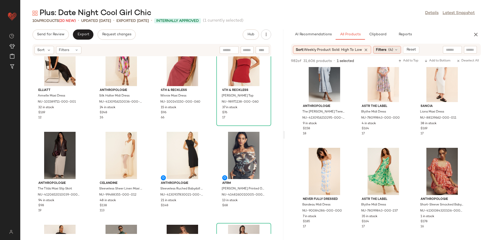
click at [385, 48] on span "Filters" at bounding box center [381, 49] width 10 height 5
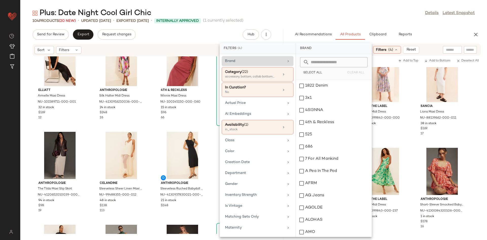
click at [258, 61] on div "Brand" at bounding box center [254, 60] width 59 height 5
click at [288, 75] on div "Category (22) accessory, bottom, collab bottoms +19 more" at bounding box center [258, 74] width 72 height 14
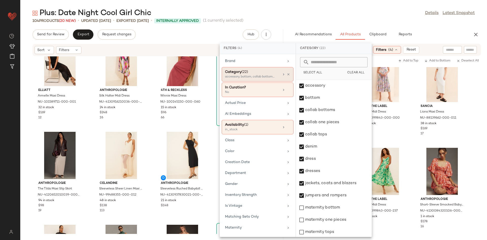
click at [290, 68] on div "Category (22) accessory, bottom, collab bottoms +19 more" at bounding box center [258, 74] width 72 height 14
click at [286, 73] on icon at bounding box center [288, 75] width 4 height 4
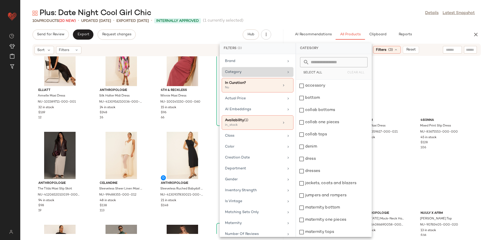
scroll to position [147, 0]
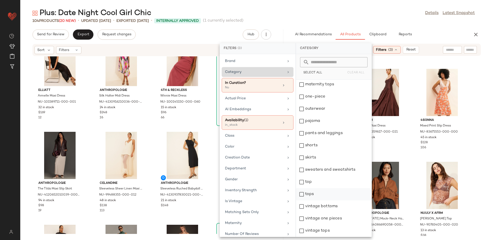
click at [319, 194] on div "tops" at bounding box center [334, 194] width 76 height 12
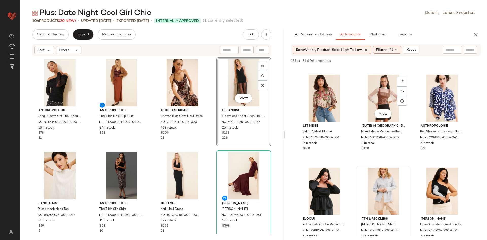
scroll to position [2730, 0]
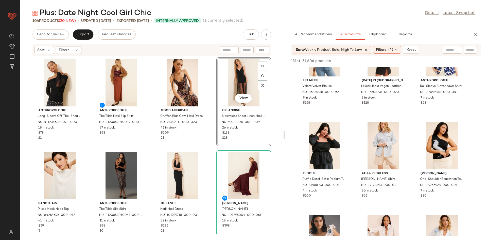
click at [200, 148] on div "Anthropologie Long-Sleeve Off-The-Shoulder Sheer Top NU-4112346380078-000-001 1…" at bounding box center [151, 144] width 263 height 177
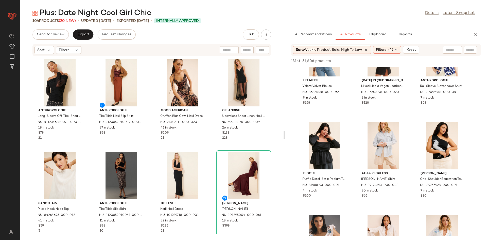
click at [225, 148] on div "Anthropologie Long-Sleeve Off-The-Shoulder Sheer Top NU-4112346380078-000-001 1…" at bounding box center [151, 144] width 263 height 177
click at [217, 144] on div "View Celandine Sleeveless Sheer Linen Maxi Slip Dress NU-99488355-000-009 26 in…" at bounding box center [244, 102] width 54 height 88
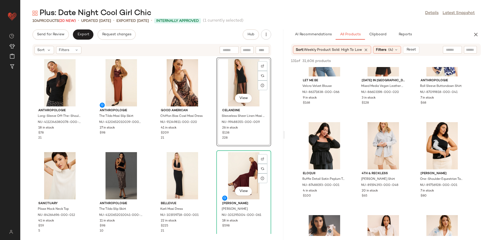
click at [210, 149] on div "Anthropologie Long-Sleeve Off-The-Shoulder Sheer Top NU-4112346380078-000-001 1…" at bounding box center [151, 144] width 263 height 177
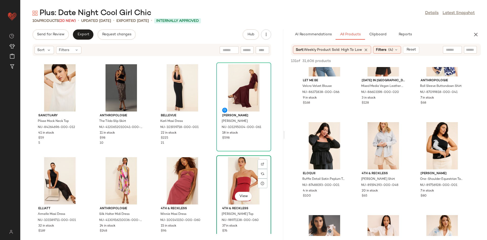
scroll to position [95, 0]
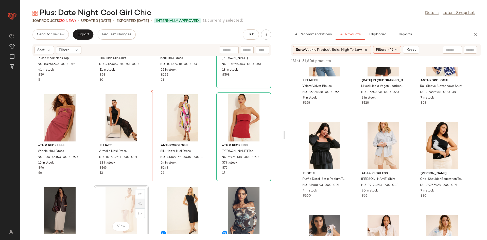
scroll to position [155, 0]
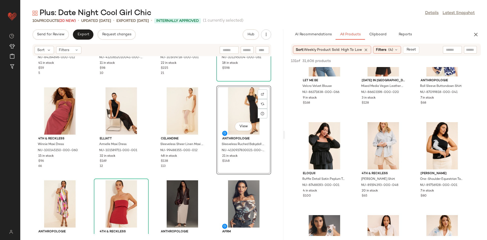
scroll to position [104, 0]
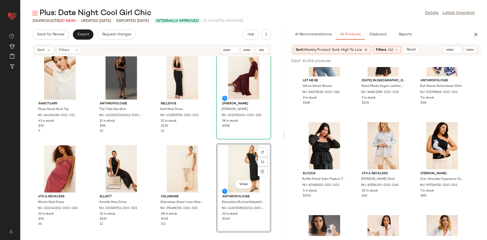
click at [211, 139] on div "Sanctuary Plisse Mock Neck Top NU-84264696-000-012 41 in stock $59 5 Anthropolo…" at bounding box center [151, 144] width 263 height 177
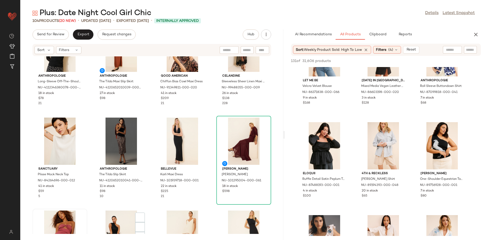
scroll to position [66, 0]
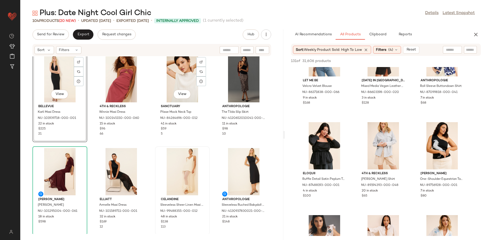
scroll to position [101, 0]
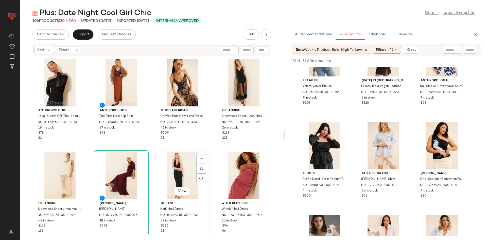
click at [157, 152] on div "View" at bounding box center [182, 175] width 51 height 47
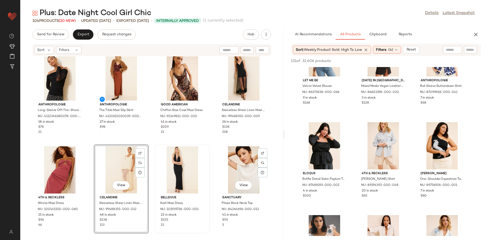
scroll to position [3, 0]
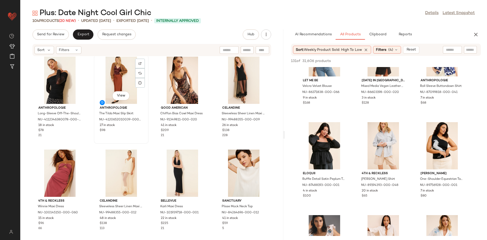
click at [143, 140] on div "View Anthropologie The Tilda Maxi Slip Skirt NU-4120652010039-000-020 27 in sto…" at bounding box center [121, 99] width 54 height 88
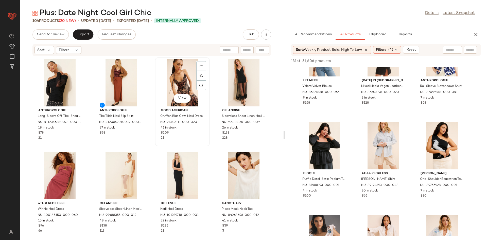
click at [206, 144] on div "View Good American Chiffon Bias Cowl Maxi Dress NU-91349811-000-020 41 in stock…" at bounding box center [182, 102] width 54 height 88
click at [212, 151] on div "Anthropologie Long-Sleeve Off-The-Shoulder Sheer Top NU-4112346380078-000-001 1…" at bounding box center [151, 144] width 263 height 177
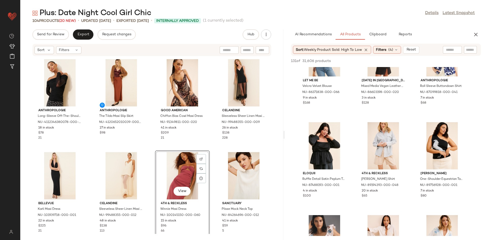
click at [157, 150] on div "View 4th & Reckless Winnie Maxi Dress NU-100145150-000-060 15 in stock $96 66" at bounding box center [182, 194] width 55 height 89
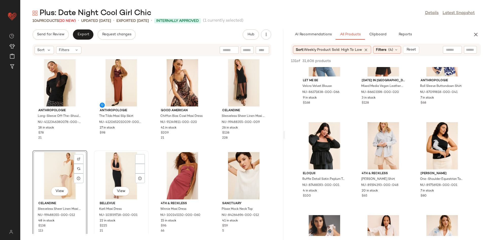
click at [128, 151] on div "View Bellevue Karli Maxi Dress NU-101939718-000-001 22 in stock $225 21" at bounding box center [121, 195] width 54 height 88
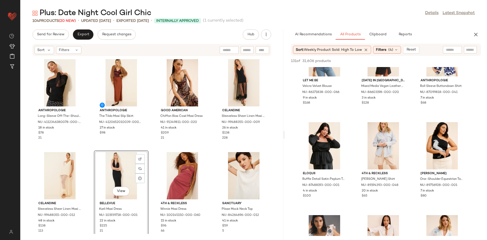
click at [140, 148] on div "Anthropologie Long-Sleeve Off-The-Shoulder Sheer Top NU-4112346380078-000-001 1…" at bounding box center [151, 144] width 263 height 177
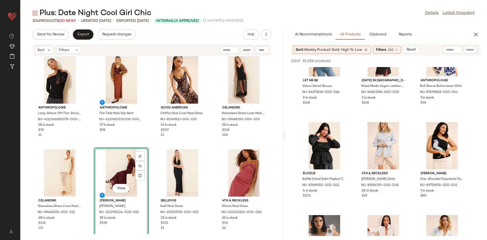
click at [208, 153] on div "Anthropologie Long-Sleeve Off-The-Shoulder Sheer Top NU-4112346380078-000-001 1…" at bounding box center [151, 144] width 263 height 177
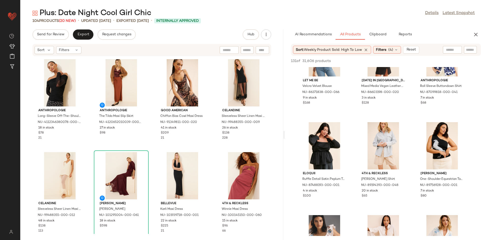
click at [209, 155] on div "Anthropologie Long-Sleeve Off-The-Shoulder Sheer Top NU-4112346380078-000-001 1…" at bounding box center [151, 144] width 263 height 177
click at [217, 151] on div "View 4th & Reckless Winnie Maxi Dress NU-100145150-000-060 15 in stock $96 66" at bounding box center [244, 195] width 54 height 88
click at [206, 154] on div "Bellevue Karli Maxi Dress NU-101939718-000-001 22 in stock $225 21" at bounding box center [182, 195] width 54 height 88
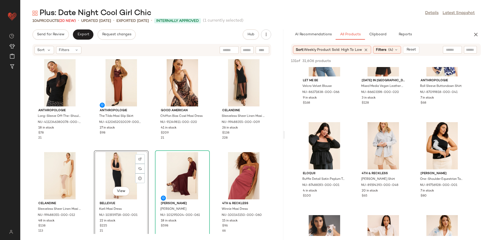
click at [152, 146] on div "Anthropologie Long-Sleeve Off-The-Shoulder Sheer Top NU-4112346380078-000-001 1…" at bounding box center [151, 144] width 263 height 177
click at [208, 147] on div "Anthropologie Long-Sleeve Off-The-Shoulder Sheer Top NU-4112346380078-000-001 1…" at bounding box center [151, 144] width 263 height 177
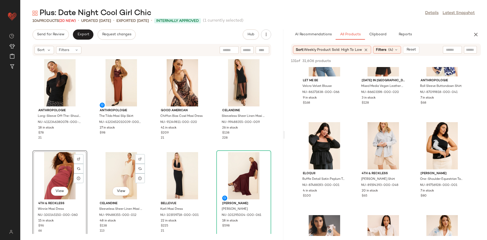
click at [145, 147] on div "Anthropologie Long-Sleeve Off-The-Shoulder Sheer Top NU-4112346380078-000-001 1…" at bounding box center [151, 144] width 263 height 177
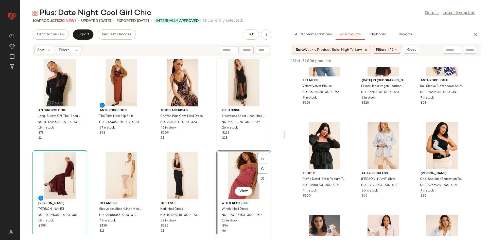
click at [217, 140] on div "Celandine Sleeveless Sheer Linen Maxi Slip Dress NU-99488355-000-009 26 in stoc…" at bounding box center [244, 102] width 54 height 88
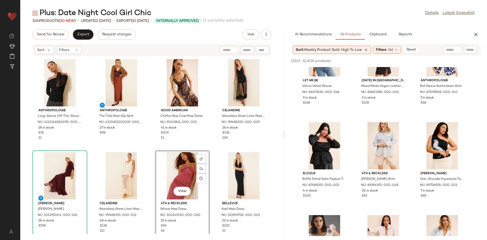
click at [166, 150] on div "Anthropologie Long-Sleeve Off-The-Shoulder Sheer Top NU-4112346380078-000-001 1…" at bounding box center [151, 144] width 263 height 177
click at [143, 149] on div "Anthropologie Long-Sleeve Off-The-Shoulder Sheer Top NU-4112346380078-000-001 1…" at bounding box center [151, 144] width 263 height 177
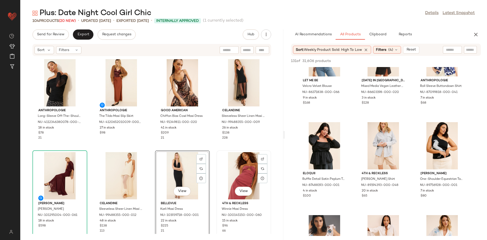
drag, startPoint x: 160, startPoint y: 176, endPoint x: 252, endPoint y: 179, distance: 91.3
click at [252, 179] on div "Anthropologie Long-Sleeve Off-The-Shoulder Sheer Top NU-4112346380078-000-001 1…" at bounding box center [151, 144] width 263 height 177
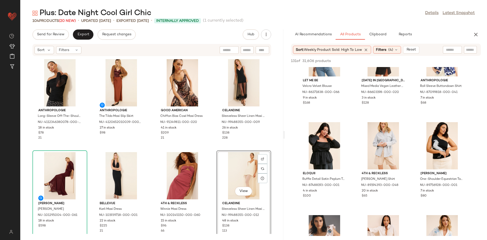
click at [207, 149] on div "Anthropologie Long-Sleeve Off-The-Shoulder Sheer Top NU-4112346380078-000-001 1…" at bounding box center [151, 144] width 263 height 177
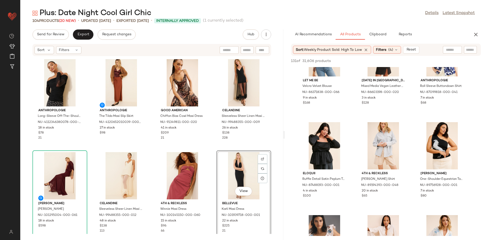
click at [214, 146] on div "Anthropologie Long-Sleeve Off-The-Shoulder Sheer Top NU-4112346380078-000-001 1…" at bounding box center [151, 144] width 263 height 177
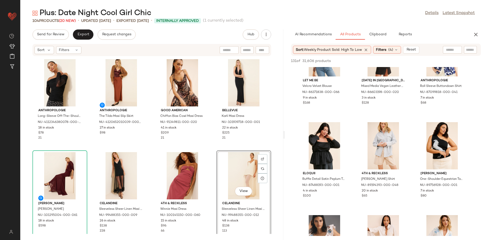
click at [202, 147] on div "Anthropologie Long-Sleeve Off-The-Shoulder Sheer Top NU-4112346380078-000-001 1…" at bounding box center [151, 144] width 263 height 177
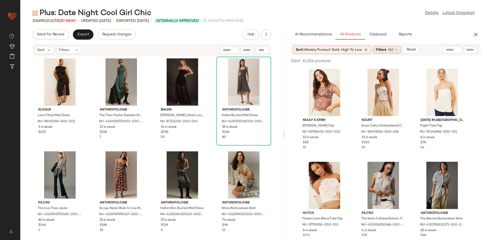
click at [383, 51] on span "Filters" at bounding box center [381, 49] width 10 height 5
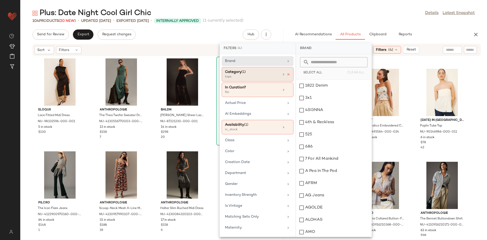
click at [286, 74] on icon at bounding box center [288, 75] width 4 height 4
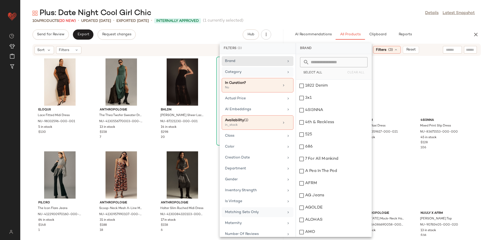
scroll to position [75, 0]
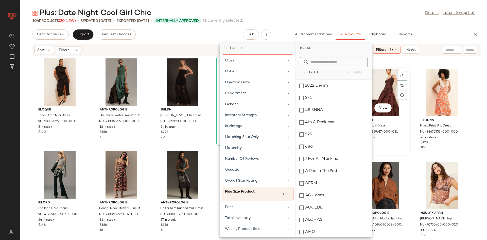
click at [406, 137] on div "Hutch Ridge Maxi Dress NU-88359617-000-021 7 in stock $319 131" at bounding box center [382, 133] width 51 height 34
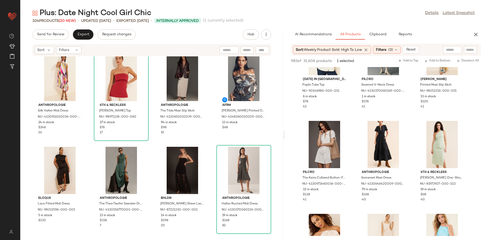
scroll to position [855, 0]
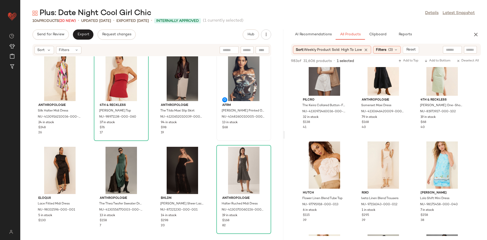
click at [220, 135] on div "AFRM Maxine Printed Off-The-Shoulder Bodysuit NU-4148260010005-000-029 13 in st…" at bounding box center [244, 96] width 54 height 88
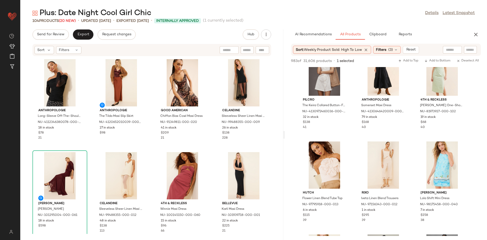
click at [154, 147] on div "Anthropologie Long-Sleeve Off-The-Shoulder Sheer Top NU-4112346380078-000-001 1…" at bounding box center [151, 144] width 263 height 177
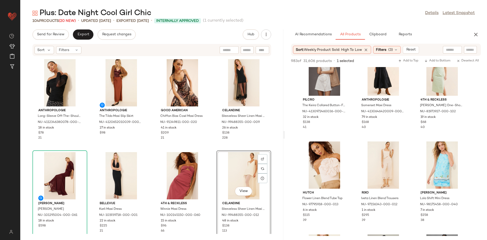
click at [218, 149] on div "Anthropologie Long-Sleeve Off-The-Shoulder Sheer Top NU-4112346380078-000-001 1…" at bounding box center [151, 144] width 263 height 177
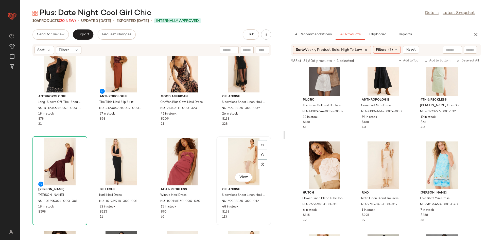
scroll to position [19, 0]
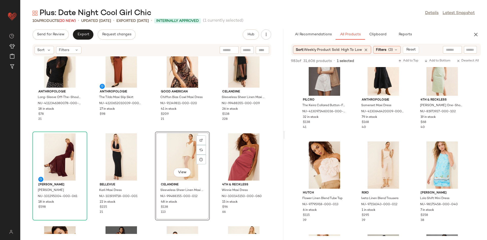
click at [124, 131] on div "Anthropologie Long-Sleeve Off-The-Shoulder Sheer Top NU-4112346380078-000-001 1…" at bounding box center [151, 144] width 263 height 177
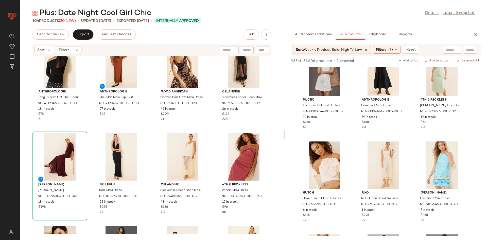
click at [150, 130] on div "Anthropologie Long-Sleeve Off-The-Shoulder Sheer Top NU-4112346380078-000-001 1…" at bounding box center [151, 144] width 263 height 177
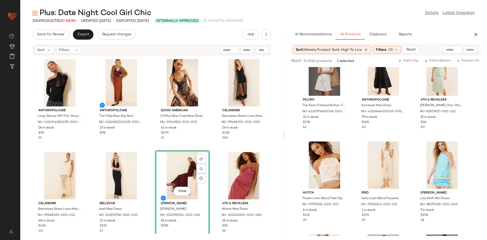
click at [157, 148] on div "Anthropologie Long-Sleeve Off-The-Shoulder Sheer Top NU-4112346380078-000-001 1…" at bounding box center [151, 144] width 263 height 177
click at [152, 144] on div "Anthropologie Long-Sleeve Off-The-Shoulder Sheer Top NU-4112346380078-000-001 1…" at bounding box center [151, 144] width 263 height 177
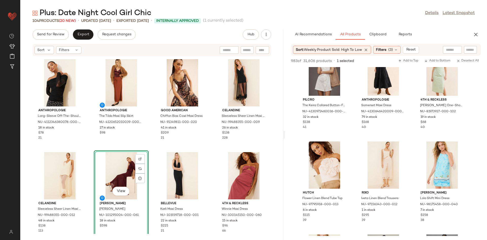
click at [146, 147] on div "Anthropologie Long-Sleeve Off-The-Shoulder Sheer Top NU-4112346380078-000-001 1…" at bounding box center [151, 144] width 263 height 177
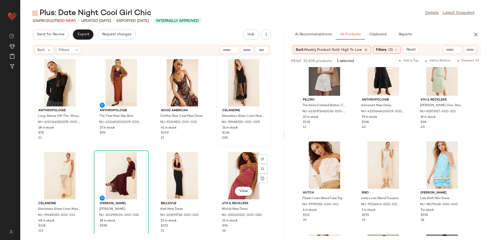
click at [216, 144] on div "Celandine Sleeveless Sheer Linen Maxi Slip Dress NU-99488355-000-009 26 in stoc…" at bounding box center [243, 101] width 55 height 89
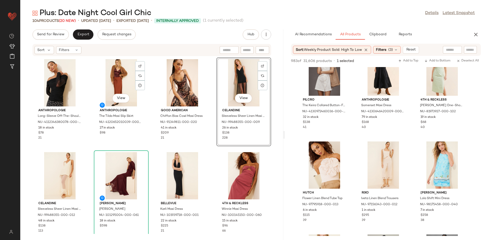
click at [154, 148] on div "Anthropologie Long-Sleeve Off-The-Shoulder Sheer Top NU-4112346380078-000-001 1…" at bounding box center [151, 144] width 263 height 177
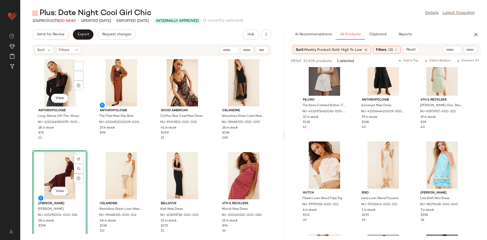
click at [92, 144] on div "View Anthropologie Long-Sleeve Off-The-Shoulder Sheer Top NU-4112346380078-000-…" at bounding box center [151, 144] width 263 height 177
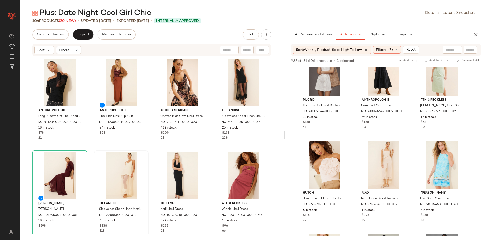
click at [94, 151] on div "Celandine Sleeveless Sheer Linen Maxi Slip Dress NU-99488355-000-012 48 in stoc…" at bounding box center [121, 195] width 54 height 88
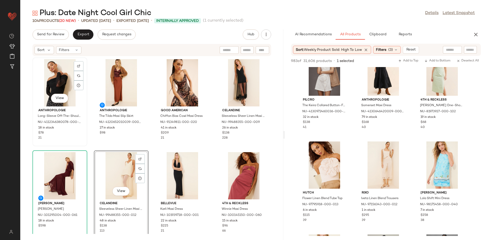
click at [82, 144] on div "View Anthropologie Long-Sleeve Off-The-Shoulder Sheer Top NU-4112346380078-000-…" at bounding box center [60, 102] width 54 height 88
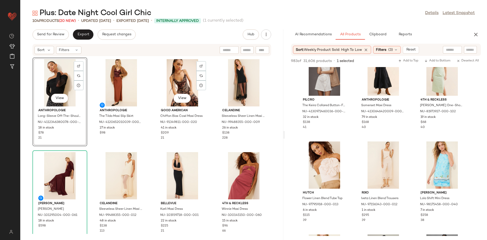
click at [146, 146] on div "Anthropologie The Tilda Maxi Slip Skirt NU-4120652010039-000-020 27 in stock $98" at bounding box center [121, 101] width 55 height 89
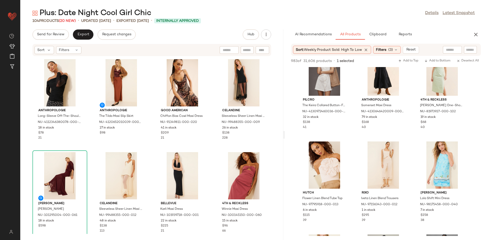
click at [212, 149] on div "Anthropologie Long-Sleeve Off-The-Shoulder Sheer Top NU-4112346380078-000-001 1…" at bounding box center [151, 144] width 263 height 177
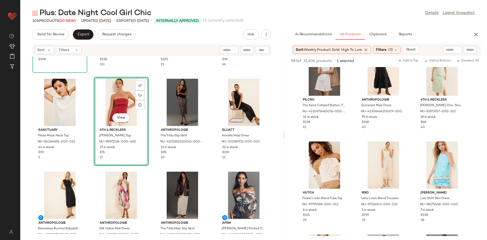
scroll to position [174, 0]
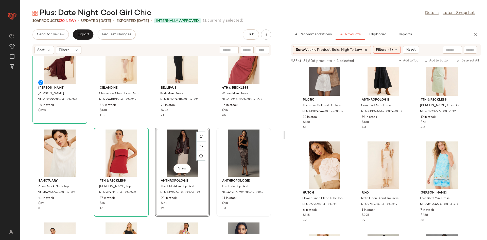
scroll to position [115, 0]
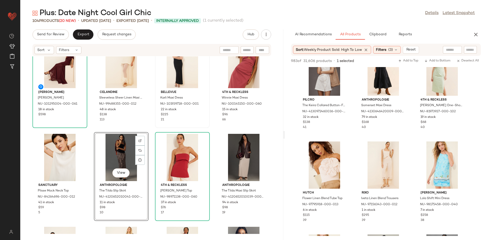
click at [161, 127] on div "Bellevue Karli Maxi Dress NU-101939718-000-001 22 in stock $225 21" at bounding box center [182, 83] width 55 height 89
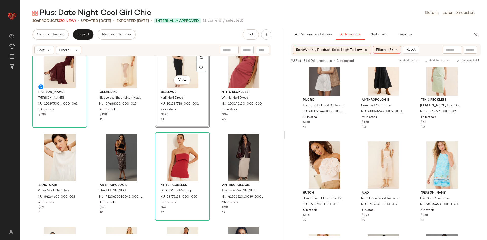
click at [215, 128] on div "Ronny Kobo Louisa Maxi Dress NU-101295004-000-061 18 in stock $598 Celandine Sl…" at bounding box center [151, 144] width 263 height 177
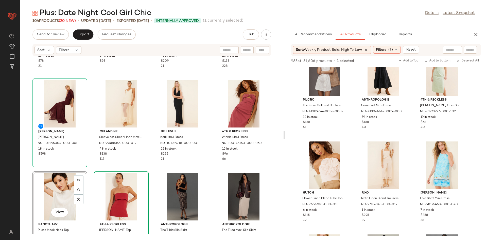
scroll to position [79, 0]
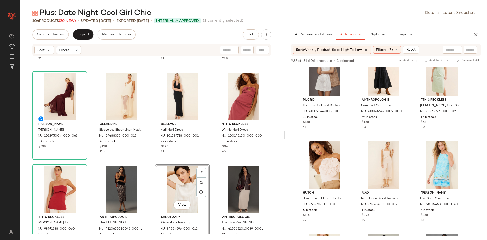
click at [159, 162] on div "Anthropologie Long-Sleeve Off-The-Shoulder Sheer Top NU-4112346380078-000-001 1…" at bounding box center [151, 144] width 263 height 177
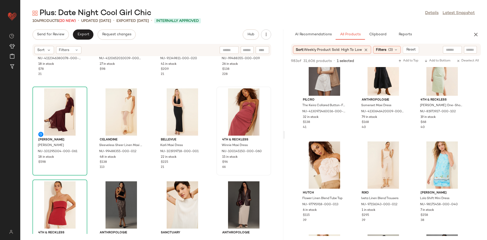
click at [148, 172] on div "Anthropologie Long-Sleeve Off-The-Shoulder Sheer Top NU-4112346380078-000-001 1…" at bounding box center [151, 144] width 263 height 177
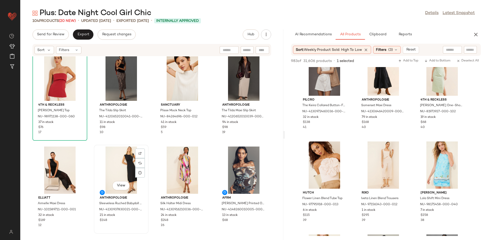
click at [146, 172] on div "View Anthropologie Sleeveless Ruched Babydoll Midi Dress NU-4130937830021-000-0…" at bounding box center [121, 189] width 54 height 88
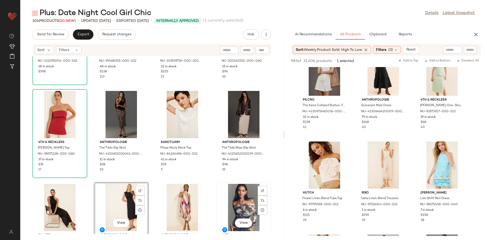
scroll to position [165, 0]
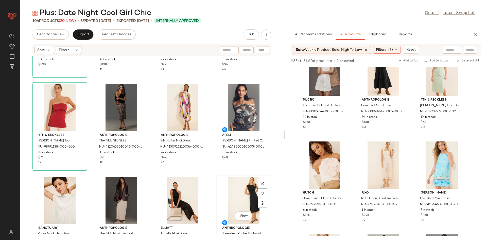
click at [234, 197] on div "View" at bounding box center [243, 199] width 51 height 47
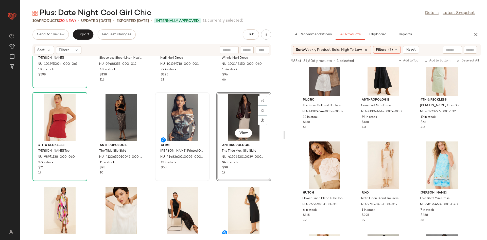
scroll to position [113, 0]
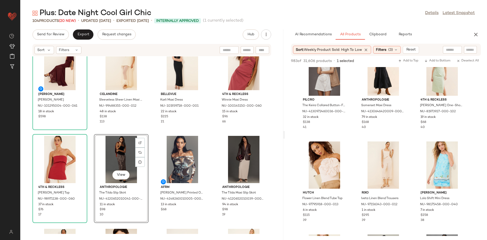
click at [130, 154] on div "View" at bounding box center [121, 159] width 51 height 47
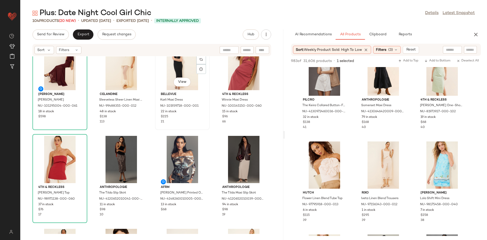
click at [160, 126] on div "View Bellevue Karli Maxi Dress NU-101939718-000-001 22 in stock $225 21" at bounding box center [182, 86] width 54 height 88
click at [137, 132] on div "Ronny Kobo Louisa Maxi Dress NU-101295004-000-061 18 in stock $598 Celandine Sl…" at bounding box center [151, 144] width 263 height 177
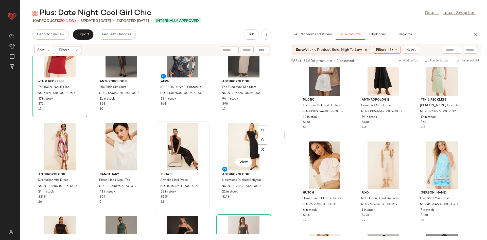
scroll to position [225, 0]
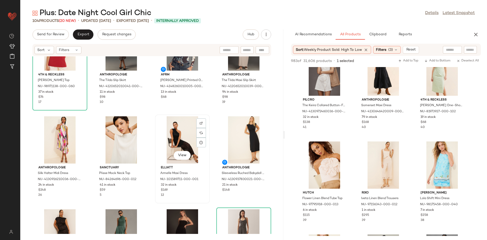
click at [179, 150] on div "View" at bounding box center [182, 139] width 51 height 47
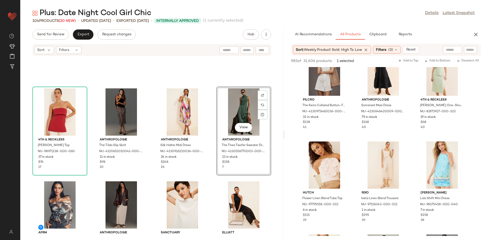
click at [208, 166] on div "4th & Reckless Abigail Strapless Top NU-98971138-000-060 37 in stock $76 17 Ant…" at bounding box center [151, 144] width 263 height 177
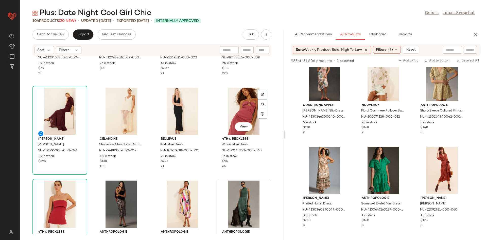
scroll to position [83, 0]
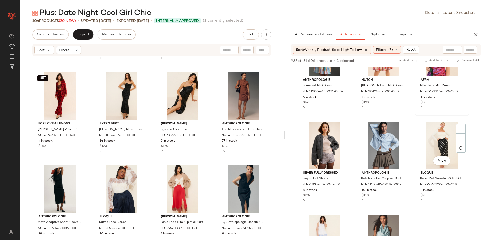
scroll to position [5159, 0]
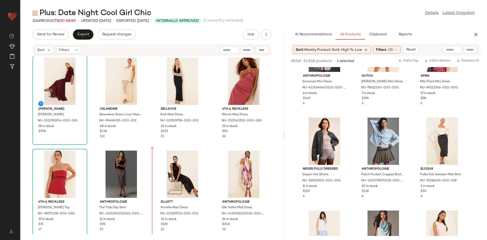
scroll to position [111, 0]
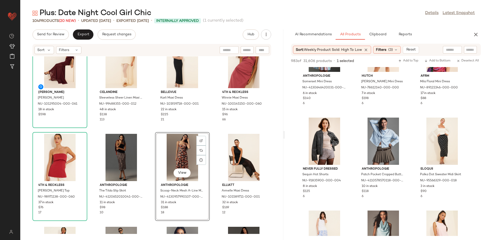
click at [154, 129] on div "Anthropologie Long-Sleeve Off-The-Shoulder Sheer Top NU-4112346380078-000-001 1…" at bounding box center [151, 144] width 263 height 177
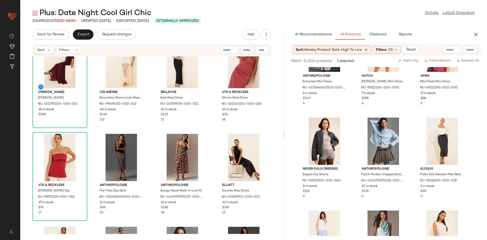
click at [209, 127] on div "Anthropologie Long-Sleeve Off-The-Shoulder Sheer Top NU-4112346380078-000-001 1…" at bounding box center [151, 144] width 263 height 177
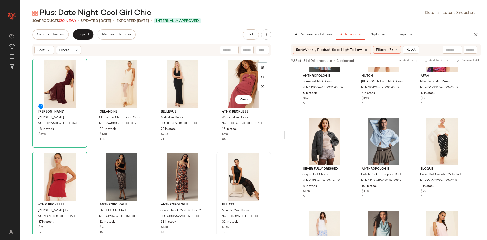
scroll to position [93, 0]
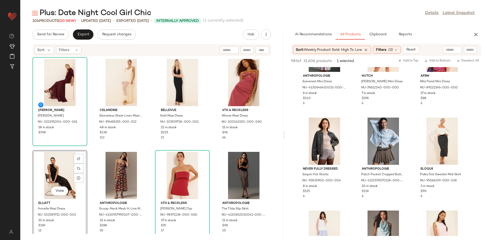
click at [88, 145] on div "Anthropologie Long-Sleeve Off-The-Shoulder Sheer Top NU-4112346380078-000-001 1…" at bounding box center [151, 144] width 263 height 177
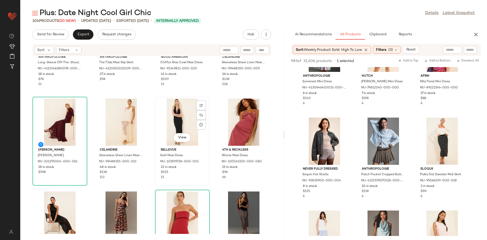
scroll to position [46, 0]
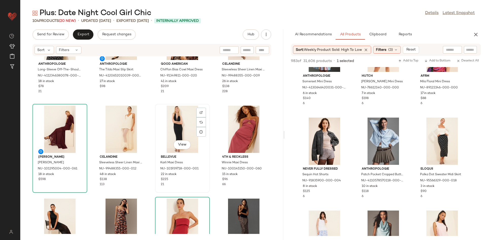
click at [155, 190] on div "View Bellevue Karli Maxi Dress NU-101939718-000-001 22 in stock $225 21" at bounding box center [182, 148] width 54 height 88
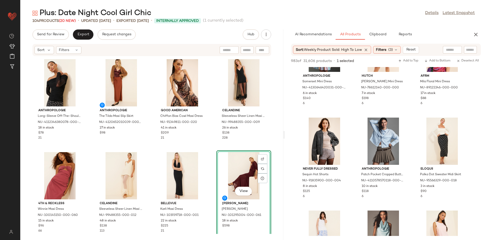
click at [211, 142] on div "Anthropologie Long-Sleeve Off-The-Shoulder Sheer Top NU-4112346380078-000-001 1…" at bounding box center [151, 144] width 263 height 177
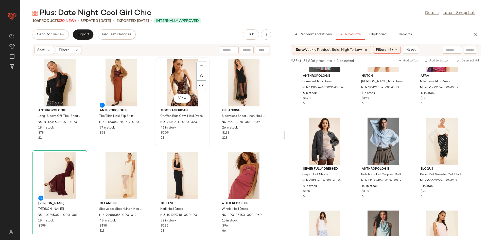
click at [197, 135] on div "Good American Chiffon Bias Cowl Maxi Dress NU-91349811-000-020 41 in stock $209…" at bounding box center [182, 123] width 51 height 34
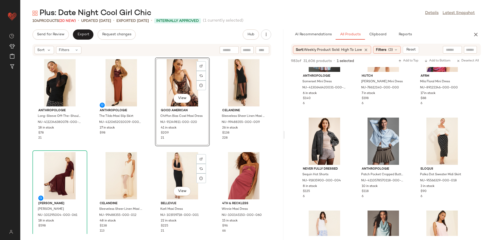
click at [210, 149] on div "Anthropologie Long-Sleeve Off-The-Shoulder Sheer Top NU-4112346380078-000-001 1…" at bounding box center [151, 144] width 263 height 177
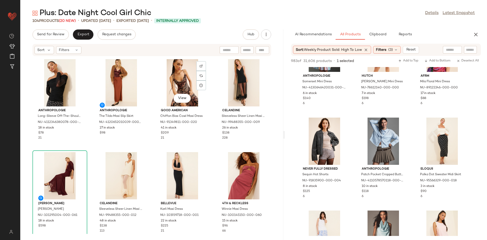
drag, startPoint x: 84, startPoint y: 180, endPoint x: 210, endPoint y: 104, distance: 146.9
click at [214, 100] on div "Anthropologie Long-Sleeve Off-The-Shoulder Sheer Top NU-4112346380078-000-001 1…" at bounding box center [151, 144] width 263 height 177
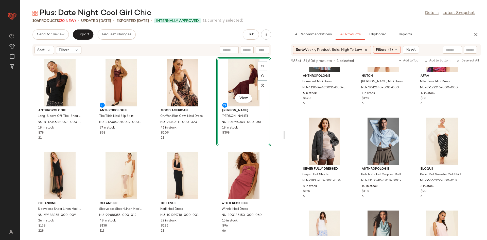
click at [217, 145] on div "View Ronny Kobo Louisa Maxi Dress NU-101295004-000-061 18 in stock $598" at bounding box center [244, 102] width 54 height 88
click at [210, 141] on div "Anthropologie Long-Sleeve Off-The-Shoulder Sheer Top NU-4112346380078-000-001 1…" at bounding box center [151, 144] width 263 height 177
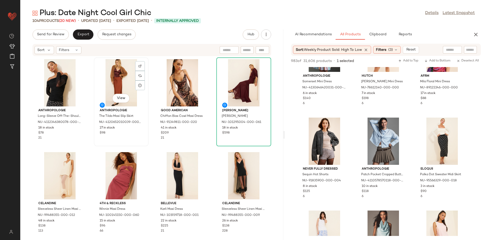
click at [143, 144] on div "View Anthropologie The Tilda Maxi Slip Skirt NU-4120652010039-000-020 27 in sto…" at bounding box center [121, 102] width 54 height 88
click at [151, 153] on div "Anthropologie Long-Sleeve Off-The-Shoulder Sheer Top NU-4112346380078-000-001 1…" at bounding box center [151, 144] width 263 height 177
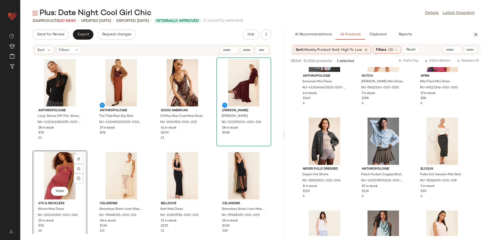
click at [89, 149] on div "Anthropologie Long-Sleeve Off-The-Shoulder Sheer Top NU-4112346380078-000-001 1…" at bounding box center [151, 144] width 263 height 177
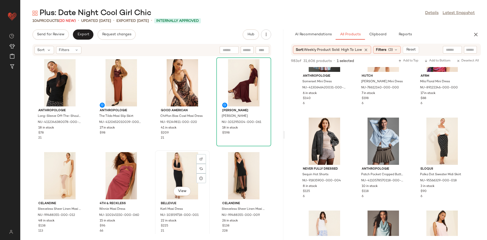
click at [167, 170] on div "View" at bounding box center [182, 175] width 51 height 47
click at [157, 153] on div "View" at bounding box center [182, 175] width 51 height 47
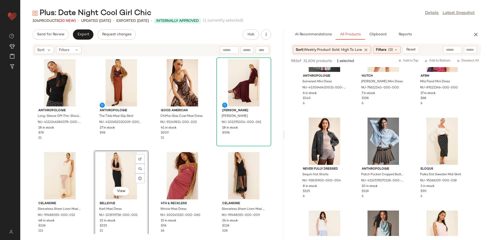
click at [144, 154] on div "View" at bounding box center [121, 175] width 51 height 47
click at [152, 143] on div "Anthropologie Long-Sleeve Off-The-Shoulder Sheer Top NU-4112346380078-000-001 1…" at bounding box center [151, 144] width 263 height 177
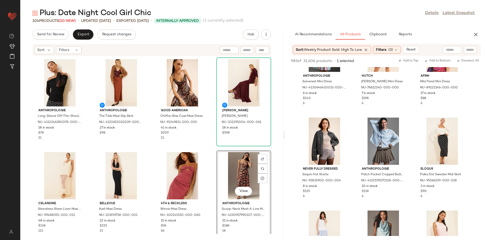
click at [208, 145] on div "Anthropologie Long-Sleeve Off-The-Shoulder Sheer Top NU-4112346380078-000-001 1…" at bounding box center [151, 144] width 263 height 177
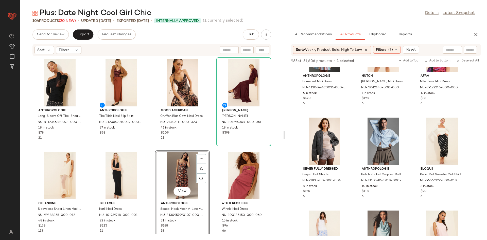
click at [158, 154] on div "View" at bounding box center [182, 175] width 51 height 47
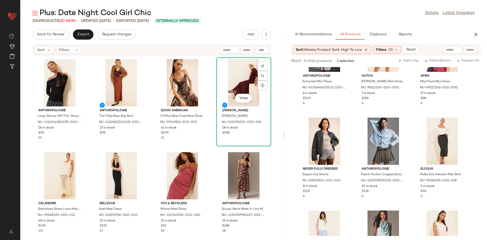
click at [223, 144] on div "View Ronny Kobo Louisa Maxi Dress NU-101295004-000-061 18 in stock $598" at bounding box center [244, 102] width 54 height 88
click at [212, 147] on div "Anthropologie Long-Sleeve Off-The-Shoulder Sheer Top NU-4112346380078-000-001 1…" at bounding box center [151, 144] width 263 height 177
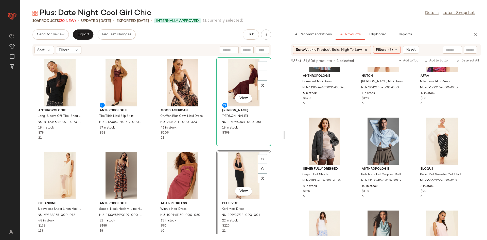
click at [210, 141] on div "Anthropologie Long-Sleeve Off-The-Shoulder Sheer Top NU-4112346380078-000-001 1…" at bounding box center [151, 144] width 263 height 177
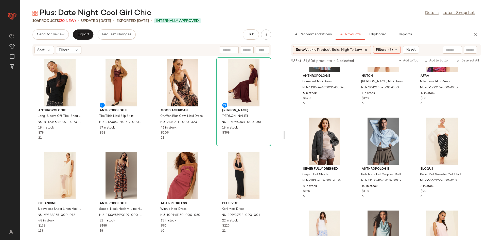
click at [207, 150] on div "4th & Reckless Winnie Maxi Dress NU-100145150-000-060 15 in stock $96 66" at bounding box center [182, 194] width 55 height 89
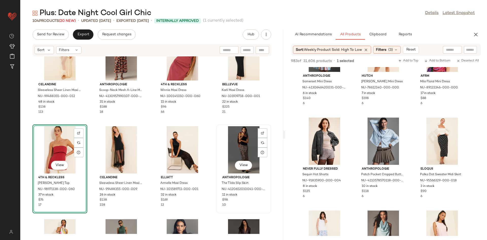
scroll to position [123, 0]
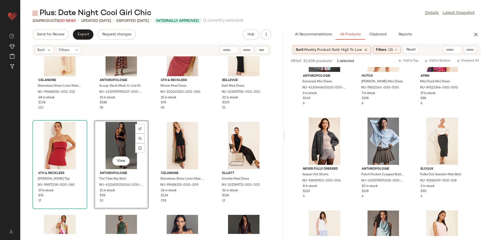
click at [152, 113] on div "Anthropologie Long-Sleeve Off-The-Shoulder Sheer Top NU-4112346380078-000-001 1…" at bounding box center [151, 144] width 263 height 177
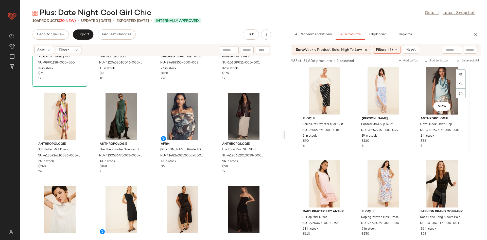
scroll to position [5308, 0]
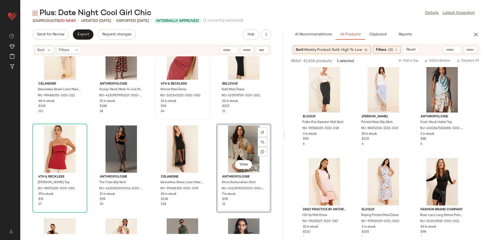
click at [202, 119] on div "4th & Reckless Winnie Maxi Dress NU-100145150-000-060 15 in stock $96 66" at bounding box center [182, 75] width 55 height 89
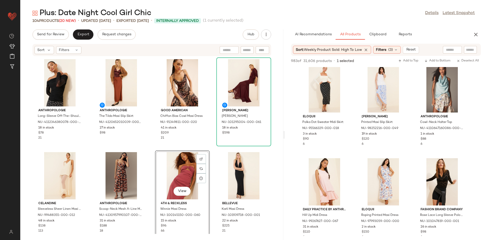
click at [211, 135] on div "Anthropologie Long-Sleeve Off-The-Shoulder Sheer Top NU-4112346380078-000-001 1…" at bounding box center [151, 144] width 263 height 177
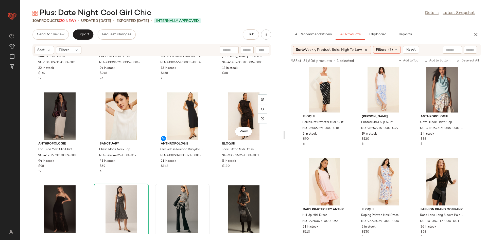
scroll to position [348, 0]
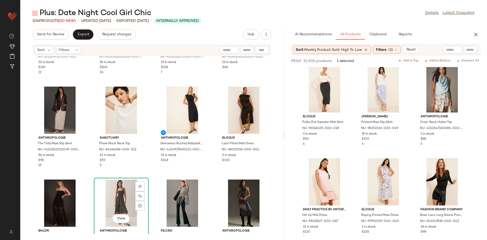
click at [123, 189] on div "View" at bounding box center [121, 202] width 51 height 47
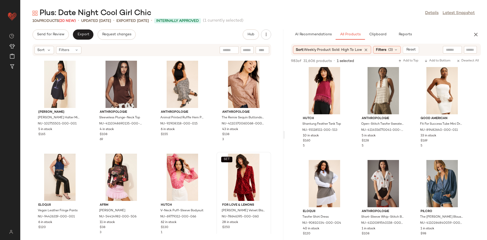
scroll to position [5794, 0]
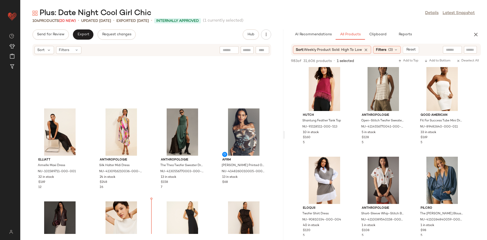
scroll to position [203, 0]
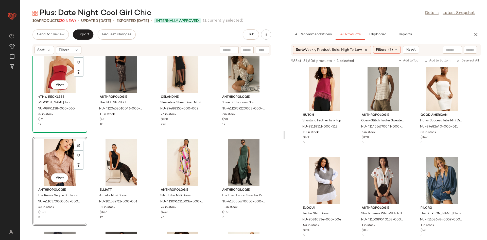
click at [83, 132] on div "View 4th & Reckless Abigail Strapless Top NU-98971138-000-060 37 in stock $76 17" at bounding box center [60, 88] width 54 height 88
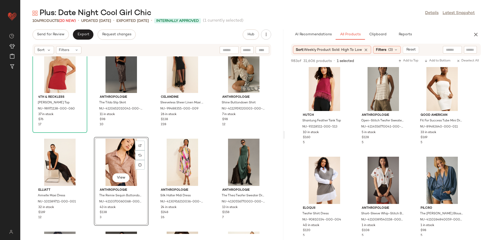
click at [150, 129] on div "4th & Reckless Abigail Strapless Top NU-98971138-000-060 37 in stock $76 17 Ant…" at bounding box center [151, 144] width 263 height 177
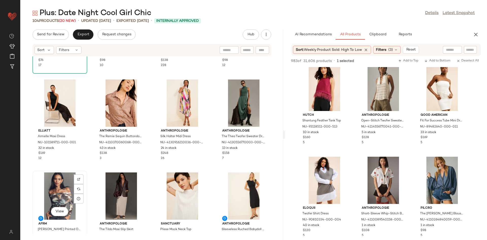
scroll to position [262, 0]
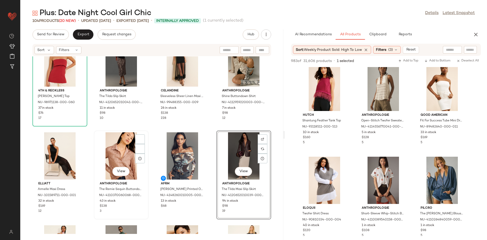
click at [143, 130] on div "View Anthropologie The Remie Sequin Buttondown Shirt NU-4110370060068-000-020 4…" at bounding box center [121, 174] width 55 height 89
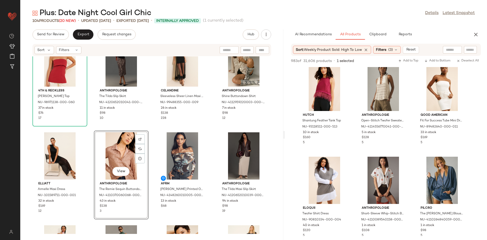
click at [155, 128] on div "4th & Reckless Abigail Strapless Top NU-98971138-000-060 37 in stock $76 17 Ant…" at bounding box center [151, 144] width 263 height 177
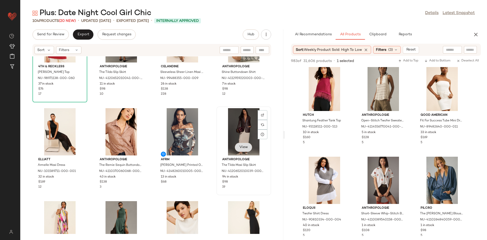
scroll to position [297, 0]
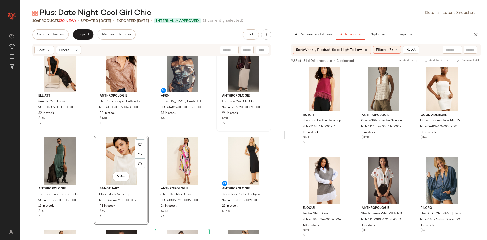
click at [94, 137] on div "View Sanctuary Plisse Mock Neck Top NU-84264696-000-012 41 in stock $59 5" at bounding box center [121, 179] width 55 height 89
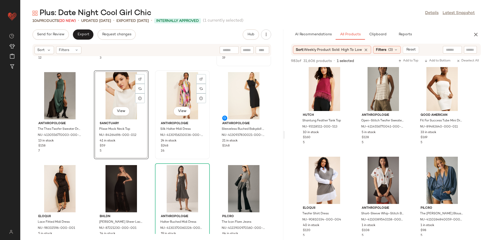
scroll to position [363, 0]
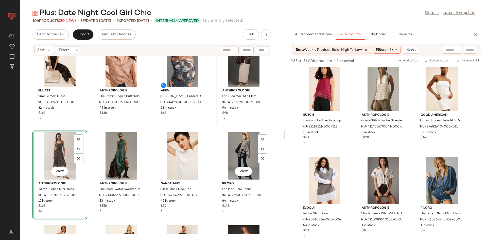
scroll to position [302, 0]
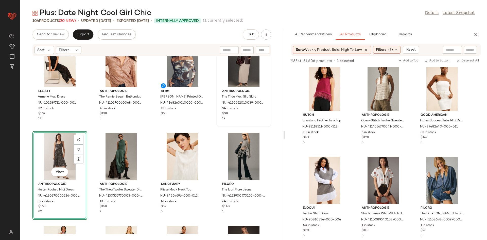
click at [151, 120] on div "Elliatt Armelle Maxi Dress NU-101589711-000-001 32 in stock $169 12 Anthropolog…" at bounding box center [151, 144] width 263 height 177
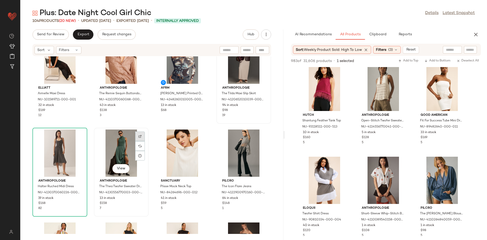
scroll to position [293, 0]
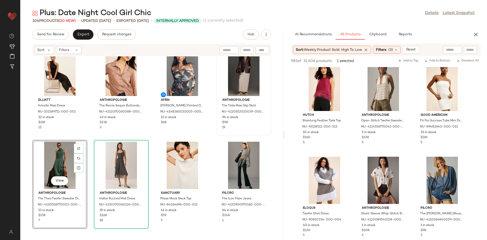
click at [84, 136] on div "Elliatt Armelle Maxi Dress NU-101589711-000-001 32 in stock $169 12 Anthropolog…" at bounding box center [151, 144] width 263 height 177
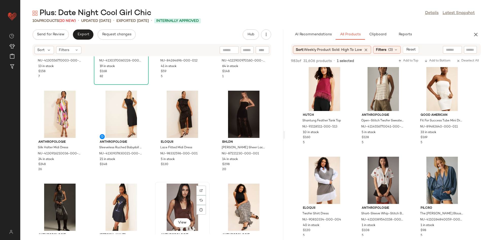
scroll to position [437, 0]
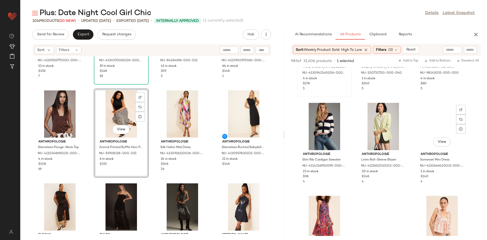
scroll to position [6251, 0]
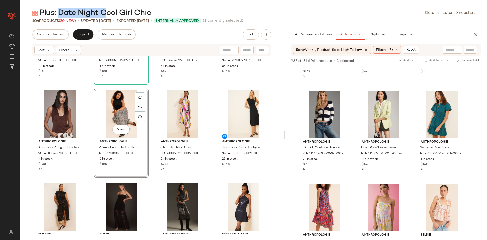
drag, startPoint x: 57, startPoint y: 13, endPoint x: 99, endPoint y: 15, distance: 42.7
click at [99, 15] on div "Plus: Date Night Cool Girl Chic" at bounding box center [91, 13] width 119 height 10
copy div "Date Night"
click at [446, 50] on input "text" at bounding box center [448, 49] width 44 height 5
paste input "**********"
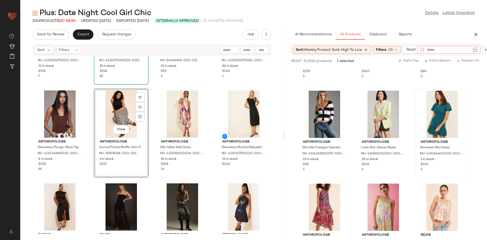
type input "**********"
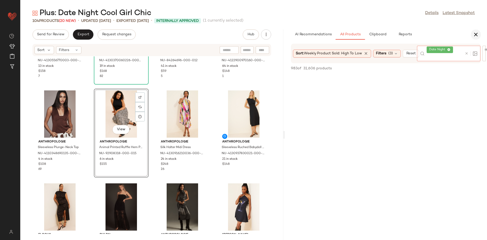
click at [477, 35] on icon "button" at bounding box center [476, 34] width 6 height 6
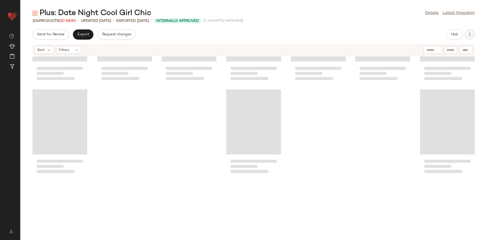
scroll to position [251, 0]
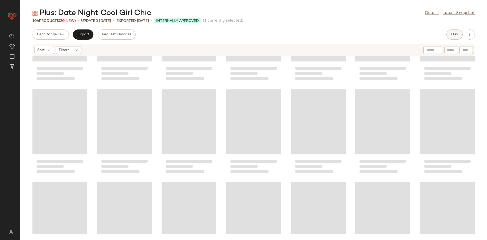
click at [452, 34] on span "Hub" at bounding box center [454, 34] width 7 height 4
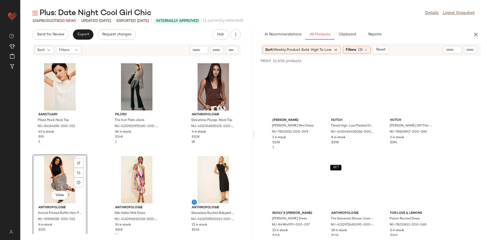
scroll to position [712, 0]
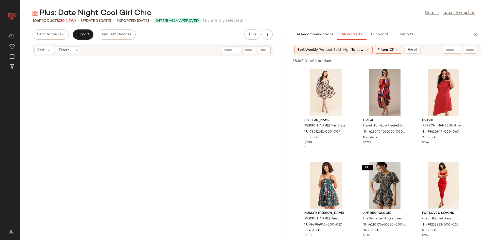
drag, startPoint x: 253, startPoint y: 105, endPoint x: 286, endPoint y: 110, distance: 33.3
click at [286, 110] on div "Plus: Date Night Cool Girl Chic Details Latest Snapshot 104 Products (20 New) •…" at bounding box center [253, 123] width 466 height 231
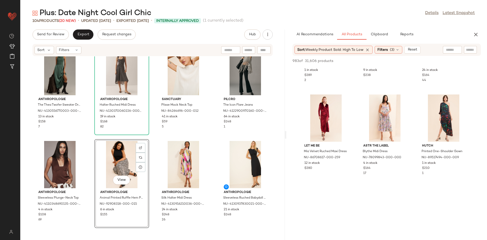
scroll to position [588, 0]
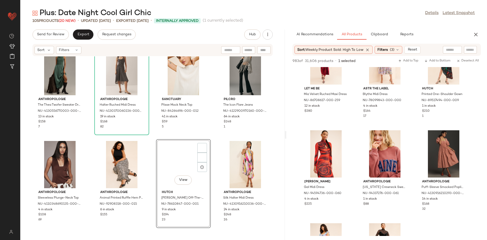
click at [152, 129] on div "Elliatt Armelle Maxi Dress NU-101589711-000-001 32 in stock $169 12 Anthropolog…" at bounding box center [152, 144] width 264 height 177
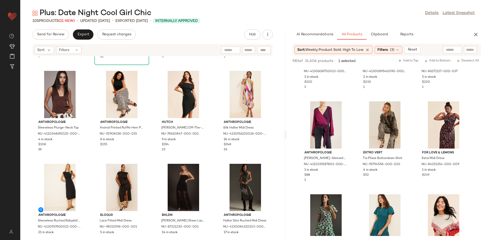
scroll to position [2673, 0]
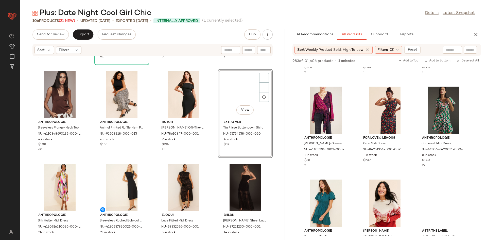
click at [206, 158] on div "Anthropologie The Thea Twofer Sweater Dress NU-4130556770003-000-008 13 in stoc…" at bounding box center [152, 144] width 264 height 177
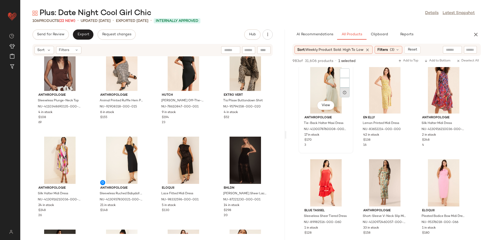
scroll to position [3525, 0]
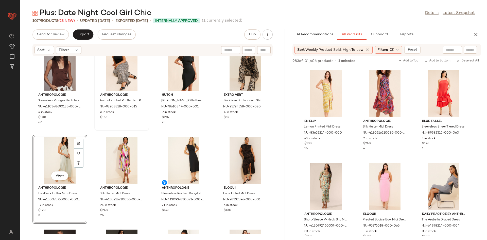
click at [137, 130] on div "Anthropologie Animal Printed Ruffle Hem Pants NU-92908318-000-015 6 in stock $1…" at bounding box center [121, 86] width 55 height 89
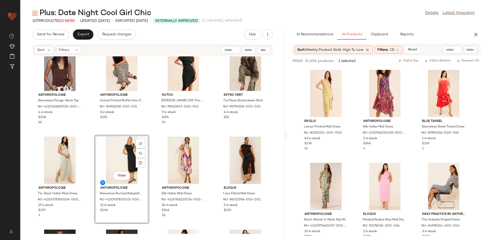
click at [155, 134] on div "Anthropologie Sleeveless Plunge-Neck Top NU-4110348690135-000-020 4 in stock $1…" at bounding box center [152, 144] width 264 height 177
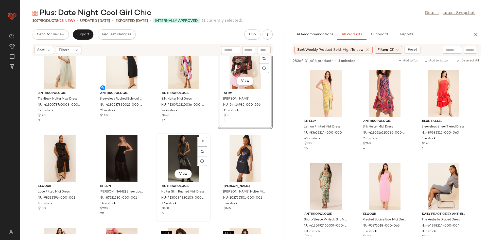
scroll to position [584, 0]
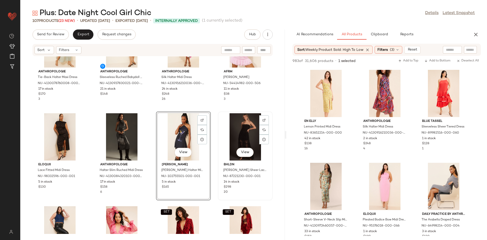
scroll to position [646, 0]
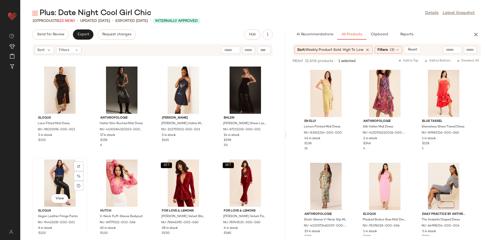
click at [52, 192] on div "View" at bounding box center [59, 182] width 51 height 47
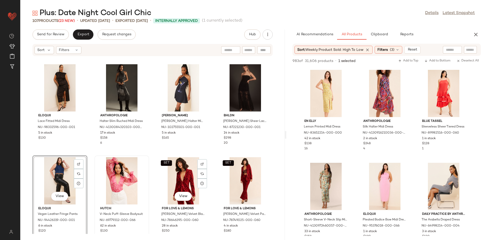
scroll to position [648, 0]
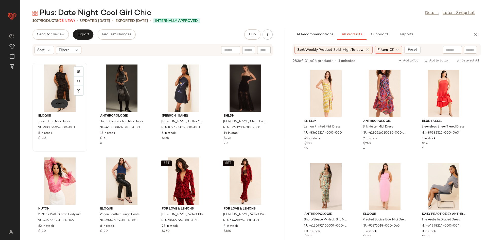
click at [58, 103] on span "View" at bounding box center [59, 103] width 9 height 4
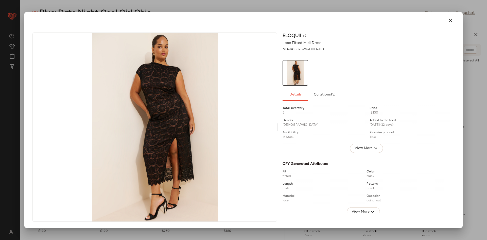
click at [443, 20] on div at bounding box center [243, 20] width 426 height 12
click at [447, 22] on icon "button" at bounding box center [450, 20] width 6 height 6
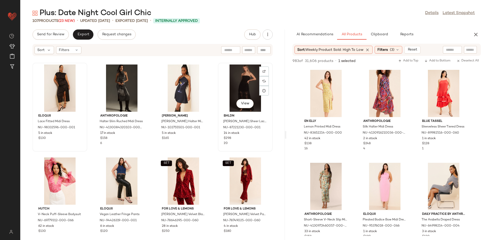
click at [237, 86] on div "View" at bounding box center [245, 87] width 51 height 47
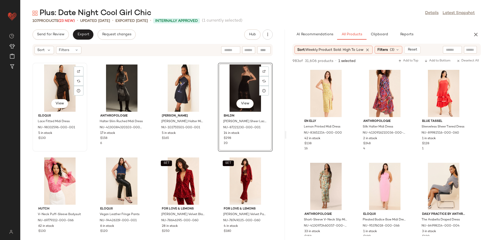
click at [62, 93] on div "View" at bounding box center [59, 87] width 51 height 47
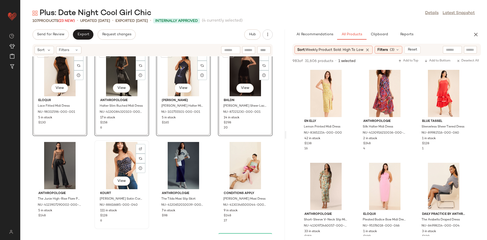
scroll to position [1125, 0]
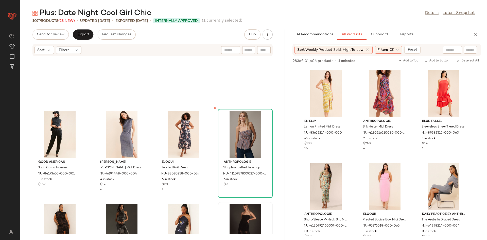
scroll to position [962, 0]
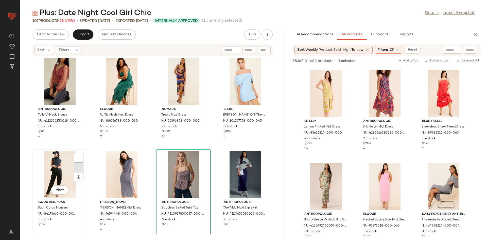
scroll to position [932, 0]
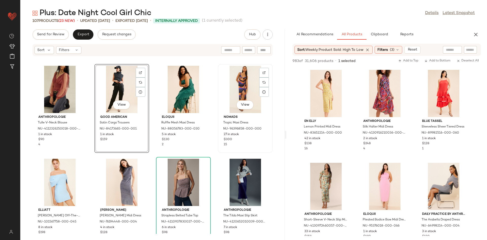
scroll to position [924, 0]
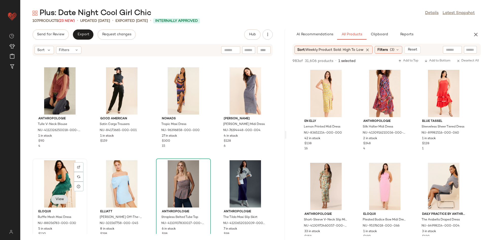
scroll to position [926, 0]
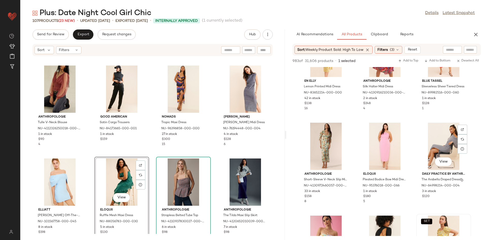
scroll to position [3681, 0]
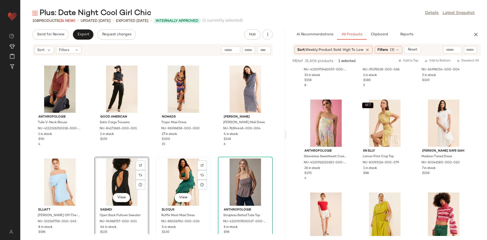
click at [167, 183] on div "View" at bounding box center [183, 181] width 51 height 47
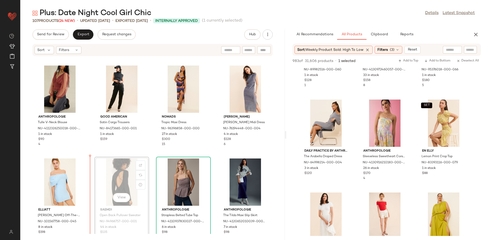
scroll to position [926, 0]
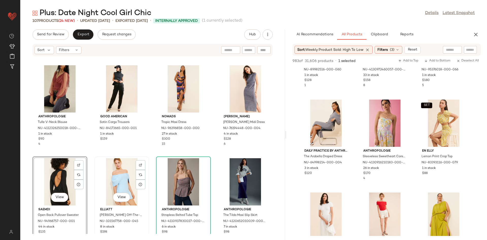
click at [142, 159] on div "View" at bounding box center [121, 181] width 51 height 47
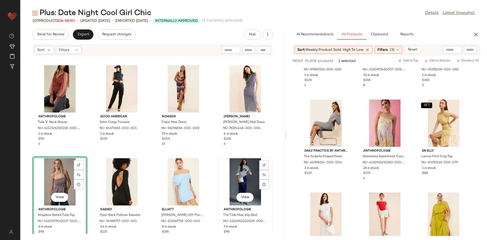
scroll to position [926, 0]
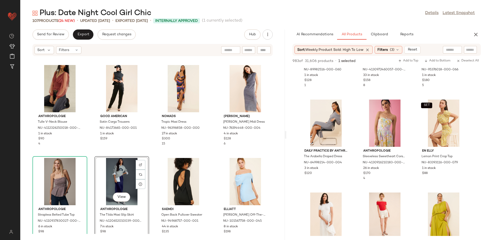
click at [218, 152] on div "Anthropologie Tulle V-Neck Blouse NU-4112326250018-000-061 1 in stock $90 4 Goo…" at bounding box center [152, 144] width 264 height 177
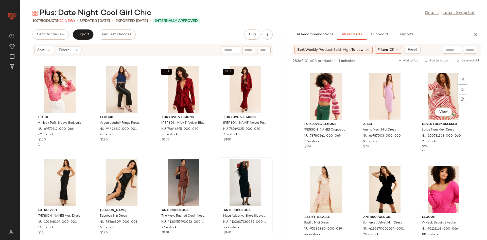
scroll to position [3880, 0]
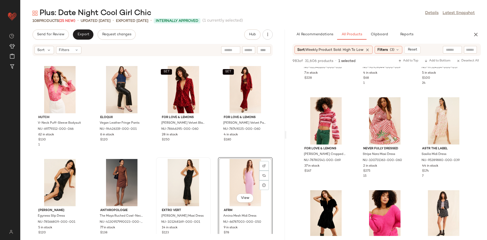
scroll to position [679, 0]
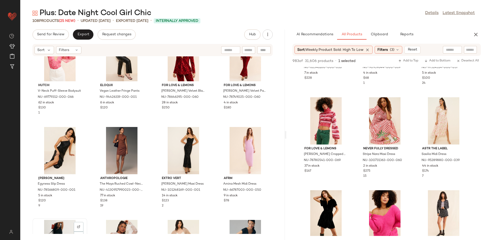
click at [62, 227] on div "View" at bounding box center [59, 243] width 51 height 47
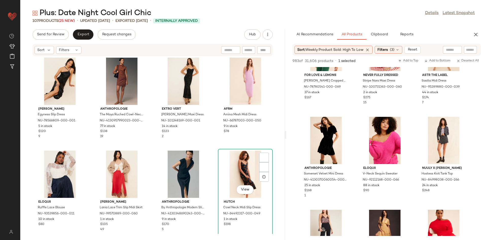
scroll to position [749, 0]
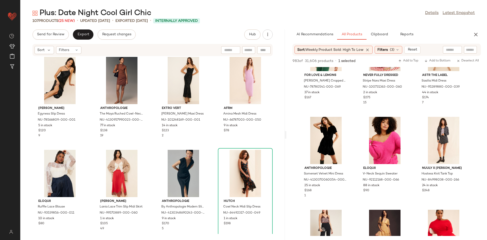
click at [211, 142] on div "Hutch V-Neck Puff-Sleeve Bodysuit NU-69779312-000-066 62 in stock $130 1 Eloqui…" at bounding box center [152, 144] width 264 height 177
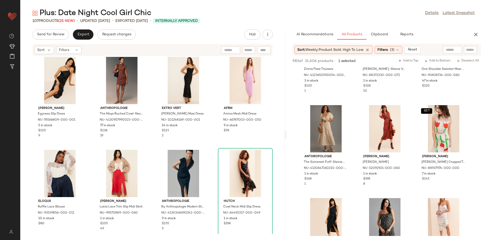
scroll to position [4280, 0]
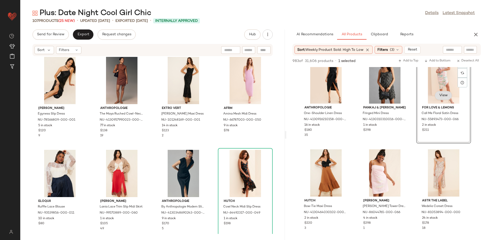
click at [446, 98] on button "View" at bounding box center [443, 95] width 17 height 9
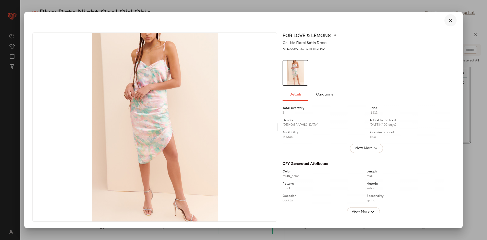
click at [453, 22] on icon "button" at bounding box center [450, 20] width 6 height 6
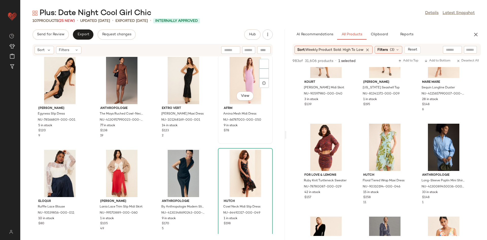
scroll to position [4963, 0]
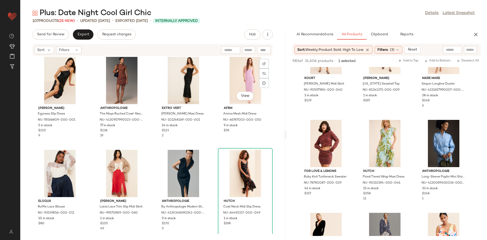
click at [212, 144] on div "Hutch V-Neck Puff-Sleeve Bodysuit NU-69779312-000-066 62 in stock $130 1 Eloqui…" at bounding box center [152, 144] width 264 height 177
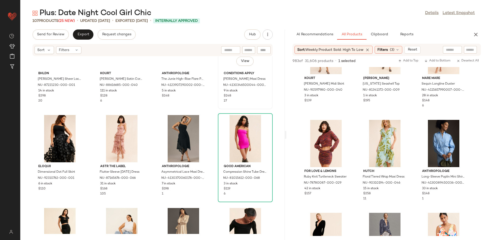
scroll to position [1194, 0]
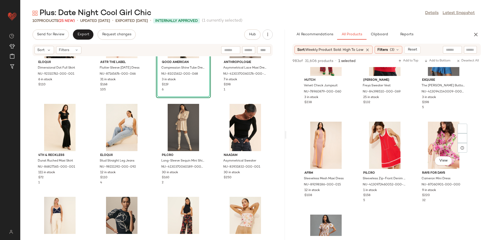
scroll to position [5252, 0]
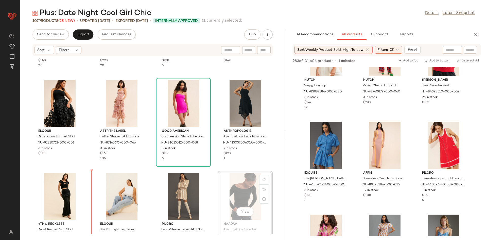
scroll to position [1292, 0]
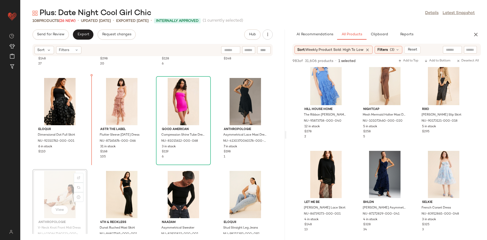
scroll to position [1284, 0]
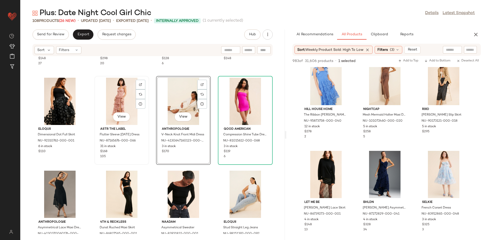
click at [104, 93] on div "View" at bounding box center [121, 101] width 51 height 47
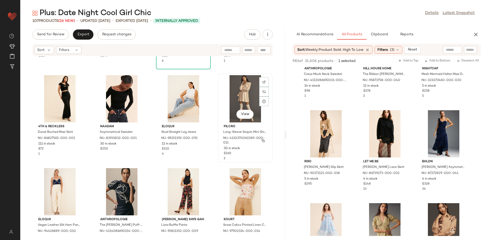
scroll to position [1384, 0]
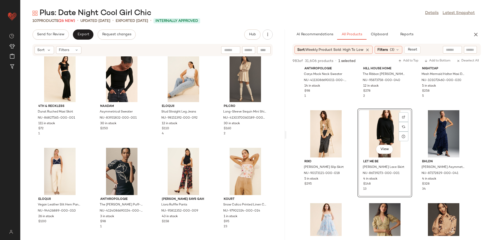
scroll to position [1401, 0]
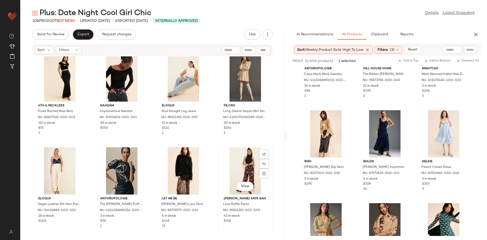
click at [244, 164] on div "View" at bounding box center [245, 170] width 51 height 47
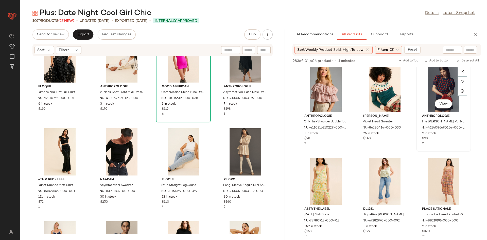
scroll to position [5987, 0]
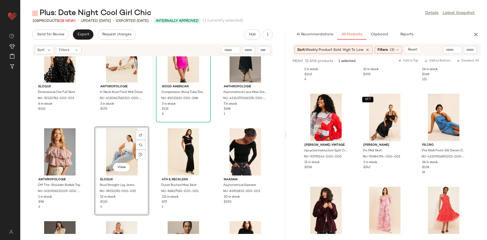
scroll to position [2987, 0]
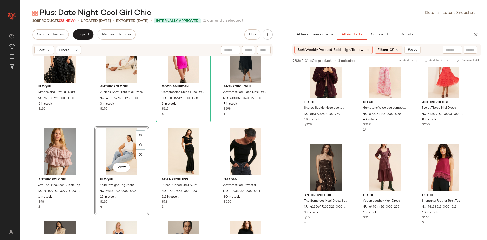
click at [214, 127] on div "Eloquii Dimensional Dot Full Skirt NU-92310762-000-001 6 in stock $110 Anthropo…" at bounding box center [152, 144] width 264 height 177
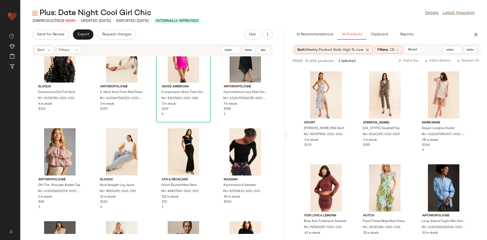
scroll to position [4924, 0]
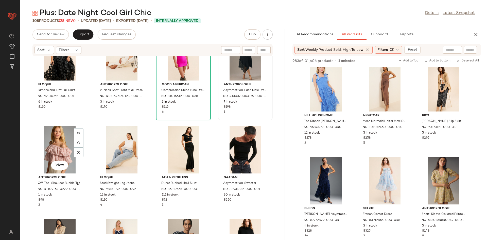
scroll to position [1330, 0]
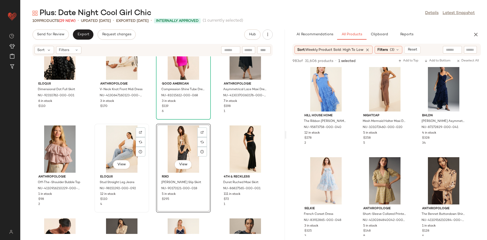
click at [124, 140] on div "View" at bounding box center [121, 148] width 51 height 47
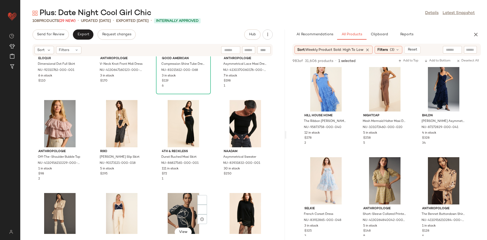
scroll to position [1397, 0]
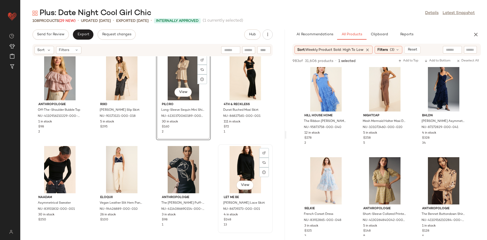
scroll to position [1465, 0]
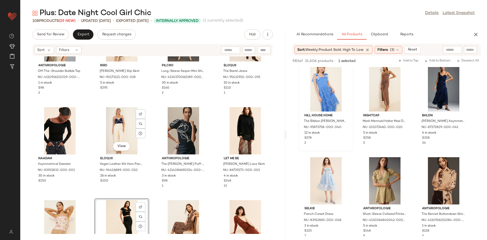
scroll to position [1410, 0]
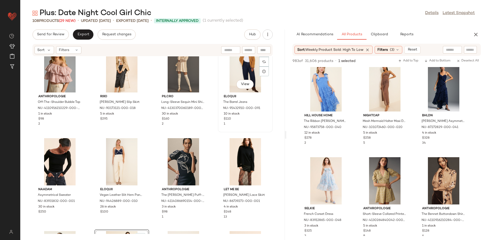
click at [252, 66] on div "View" at bounding box center [245, 68] width 51 height 47
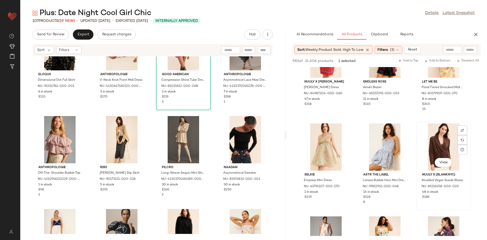
scroll to position [6281, 0]
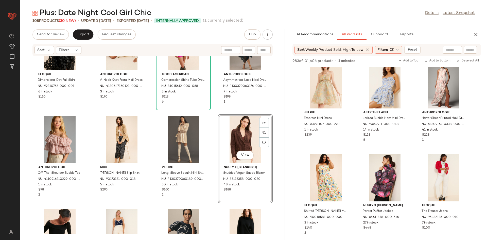
click at [215, 112] on div "Eloquii Dimensional Dot Full Skirt NU-92310762-000-001 6 in stock $110 Anthropo…" at bounding box center [152, 144] width 264 height 177
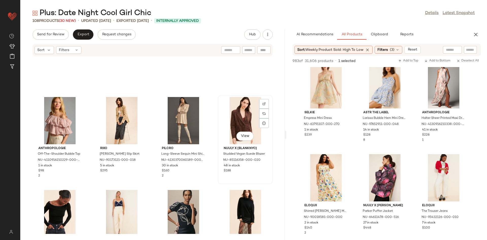
scroll to position [1407, 0]
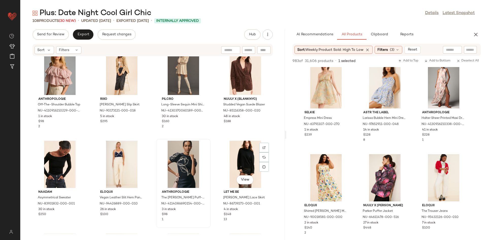
click at [207, 141] on div "Anthropologie The Maxine Puff-Sleeve Sweater T-Shirt NU-4114086690154-000-049 3…" at bounding box center [183, 183] width 54 height 88
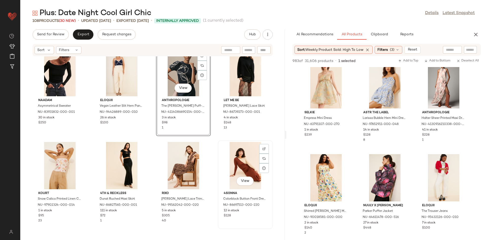
scroll to position [1590, 0]
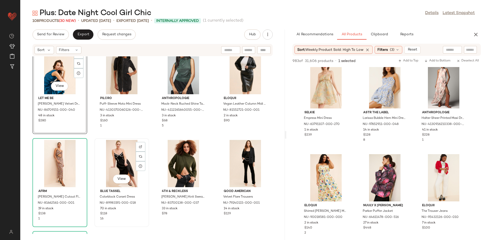
scroll to position [1688, 0]
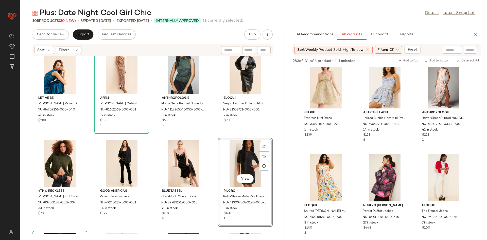
scroll to position [1761, 0]
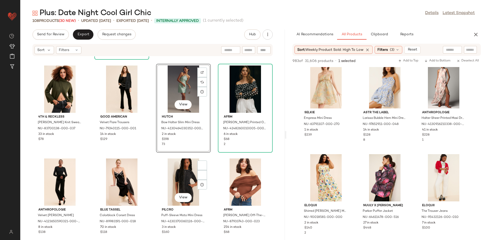
click at [213, 174] on div "Let Me Be Lucy Velvet Dress NU-86709151-000-040 48 in stock $280 AFRM Olivier L…" at bounding box center [152, 144] width 264 height 177
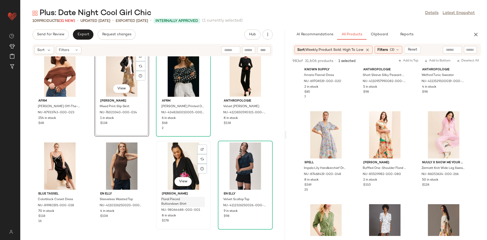
scroll to position [1908, 0]
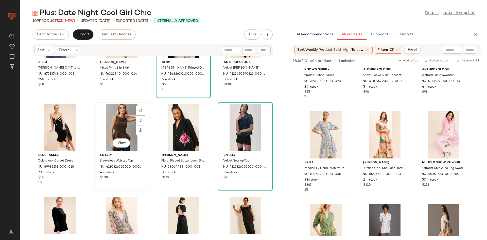
click at [119, 127] on div "View" at bounding box center [121, 127] width 51 height 47
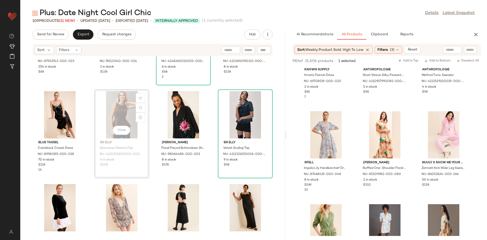
scroll to position [1920, 0]
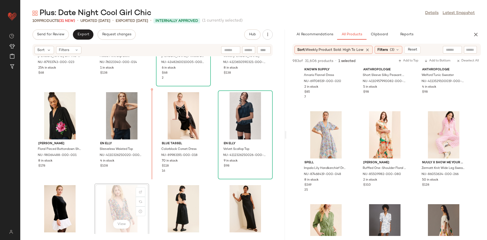
scroll to position [1920, 0]
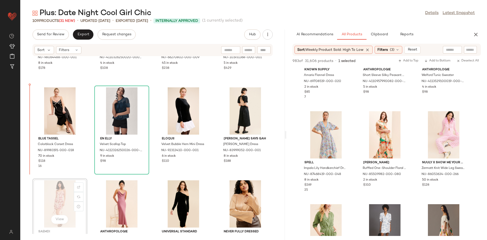
scroll to position [2017, 0]
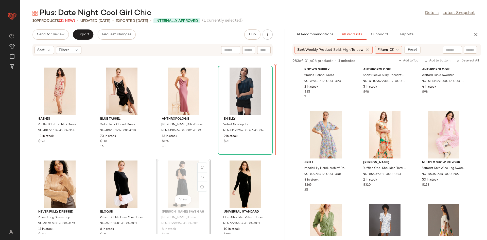
scroll to position [2035, 0]
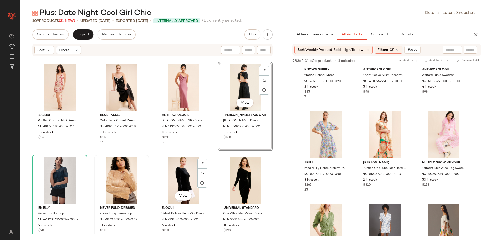
scroll to position [2054, 0]
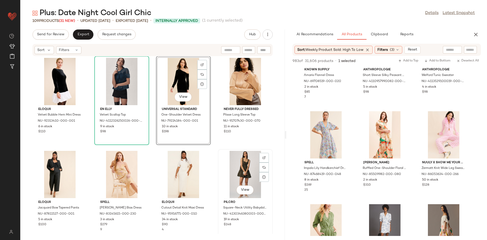
scroll to position [2140, 0]
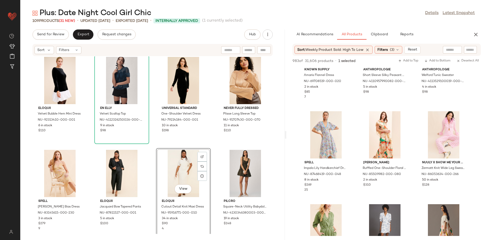
scroll to position [2139, 0]
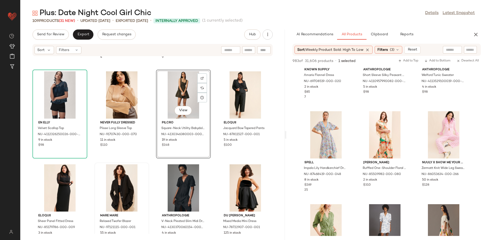
scroll to position [2217, 0]
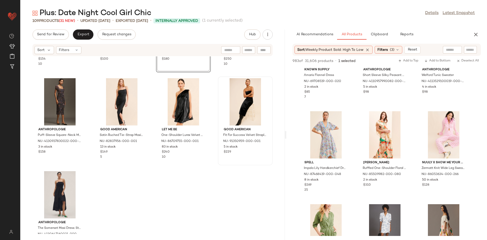
scroll to position [2389, 0]
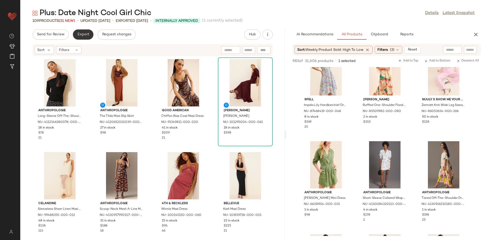
click at [80, 35] on span "Export" at bounding box center [83, 34] width 12 height 4
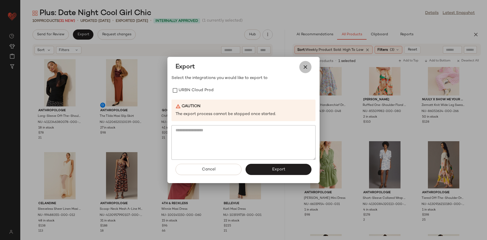
click at [305, 64] on icon "button" at bounding box center [305, 67] width 6 height 6
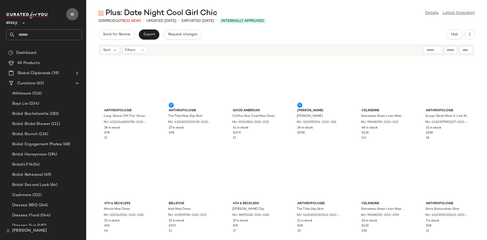
click at [76, 18] on button "button" at bounding box center [72, 14] width 12 height 12
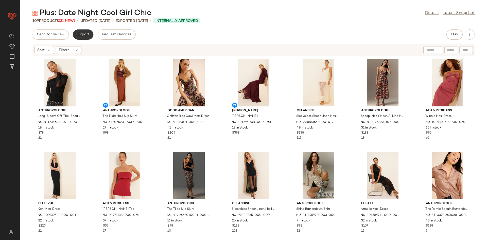
click at [81, 39] on button "Export" at bounding box center [83, 34] width 21 height 10
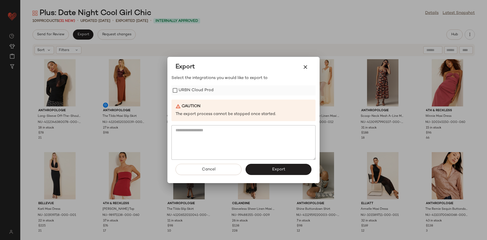
click at [188, 88] on label "URBN Cloud Prod" at bounding box center [195, 90] width 35 height 10
click at [265, 170] on button "Export" at bounding box center [278, 169] width 66 height 11
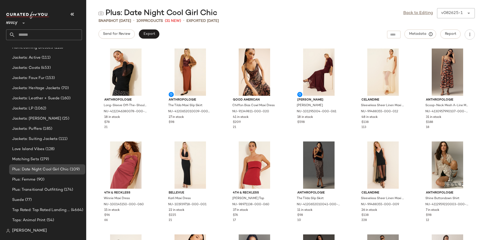
scroll to position [341, 0]
click at [50, 177] on div "Plus: Femme (90)" at bounding box center [47, 179] width 73 height 6
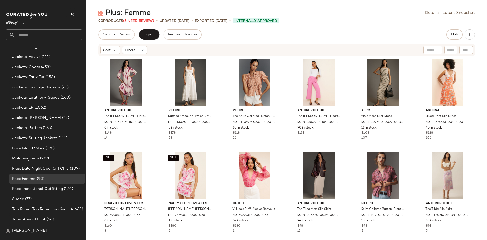
click at [78, 22] on div "Nuuly **" at bounding box center [44, 20] width 76 height 13
click at [72, 13] on icon "button" at bounding box center [72, 14] width 6 height 6
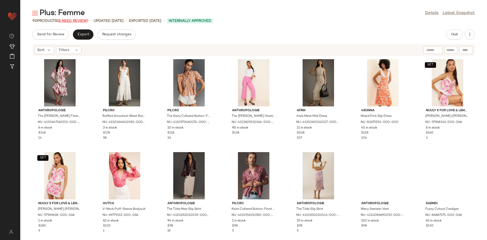
click at [75, 21] on span "(8 Need Review)" at bounding box center [72, 21] width 31 height 4
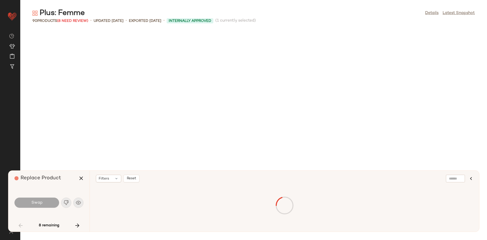
scroll to position [464, 0]
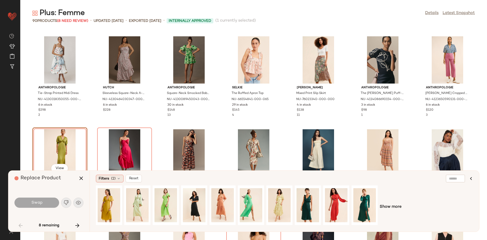
click at [102, 178] on span "Filters" at bounding box center [104, 178] width 10 height 5
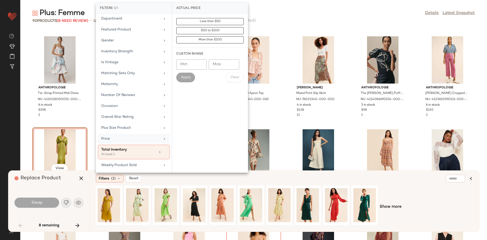
scroll to position [95, 0]
click at [131, 124] on div "Plus Size Product" at bounding box center [130, 126] width 59 height 5
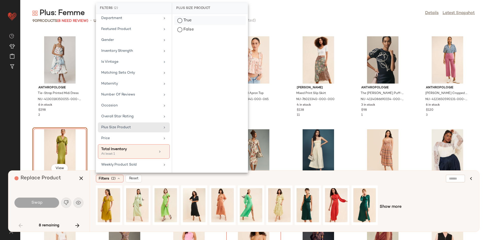
click at [188, 24] on div "True" at bounding box center [209, 20] width 71 height 9
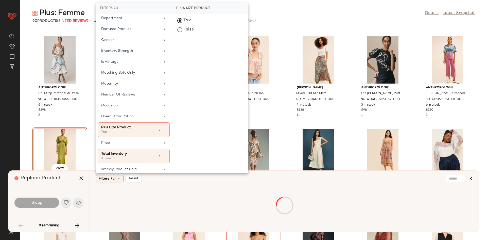
click at [157, 178] on div "Filters (3) Reset" at bounding box center [260, 178] width 328 height 8
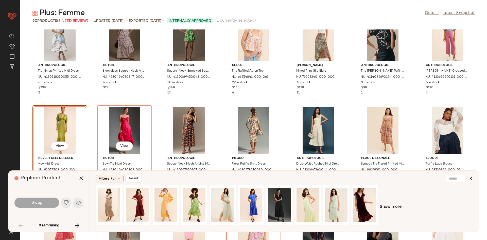
scroll to position [492, 0]
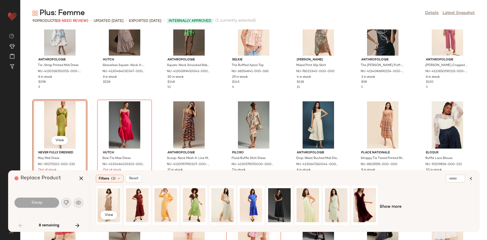
click at [111, 199] on div "View" at bounding box center [109, 205] width 23 height 36
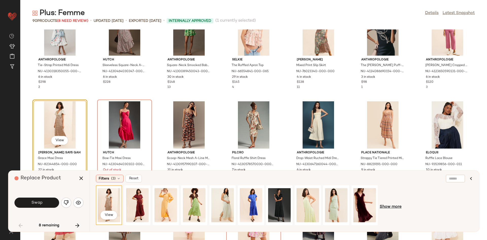
click at [393, 206] on span "Show more" at bounding box center [390, 207] width 22 height 6
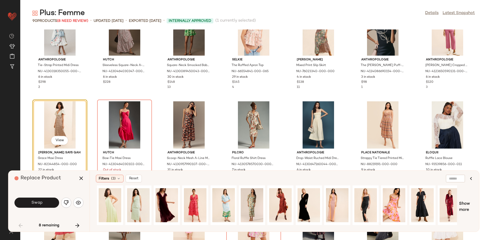
scroll to position [0, 204]
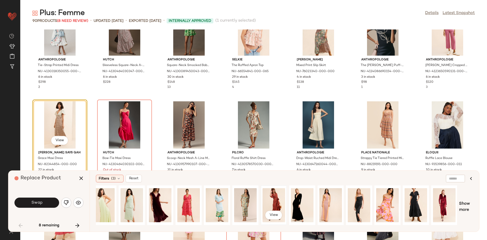
click at [263, 200] on div "View" at bounding box center [273, 205] width 23 height 36
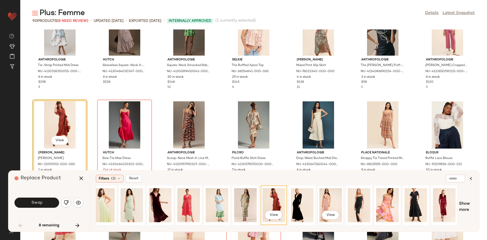
click at [336, 203] on div "View" at bounding box center [330, 205] width 23 height 36
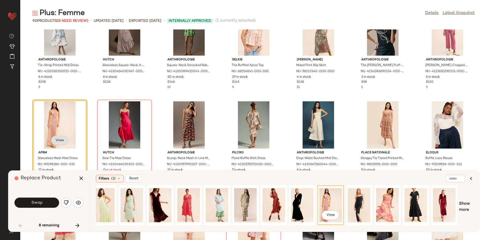
click at [56, 137] on button "View" at bounding box center [59, 140] width 17 height 9
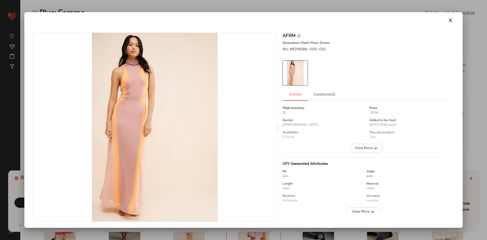
click at [443, 18] on div at bounding box center [243, 20] width 426 height 12
click at [448, 22] on icon "button" at bounding box center [450, 20] width 6 height 6
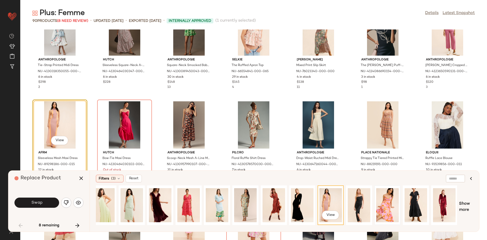
click at [387, 201] on div at bounding box center [387, 205] width 23 height 36
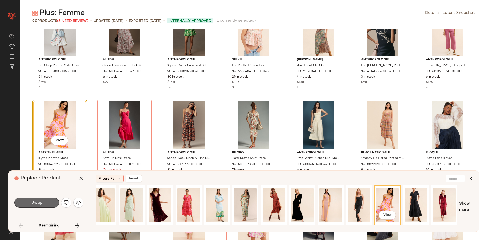
click at [43, 202] on button "Swap" at bounding box center [36, 202] width 45 height 10
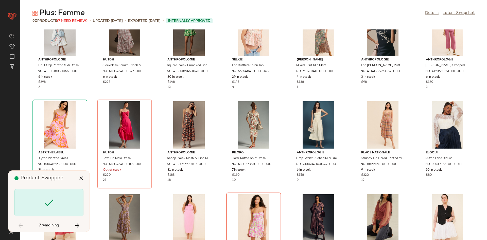
scroll to position [464, 0]
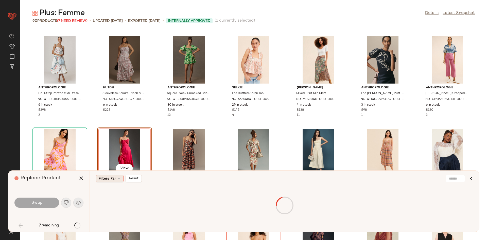
click at [102, 182] on div "Filters (2) Reset" at bounding box center [283, 200] width 389 height 61
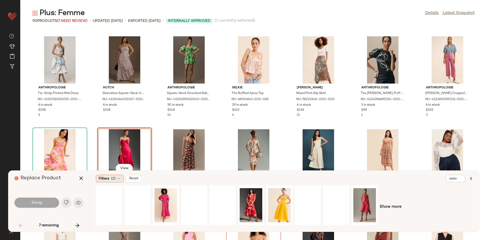
click at [104, 178] on span "Filters" at bounding box center [104, 178] width 10 height 5
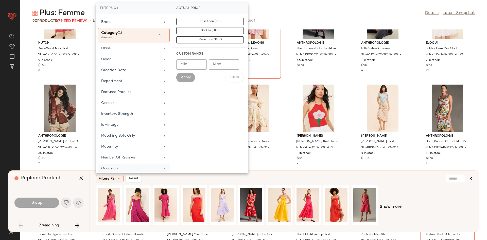
scroll to position [39, 0]
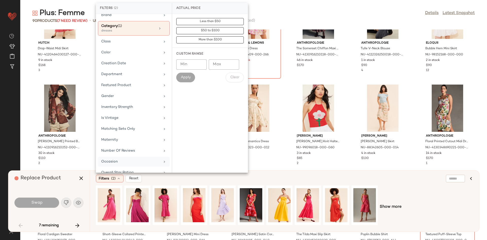
click at [137, 162] on div "Occasion" at bounding box center [130, 161] width 59 height 5
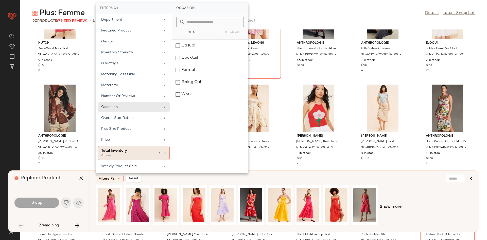
scroll to position [95, 0]
drag, startPoint x: 129, startPoint y: 127, endPoint x: 146, endPoint y: 105, distance: 28.1
click at [129, 127] on div "Plus Size Product" at bounding box center [130, 126] width 59 height 5
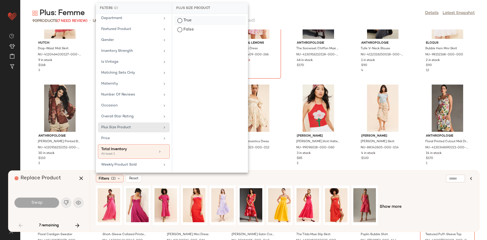
click at [190, 17] on div "True" at bounding box center [209, 20] width 71 height 9
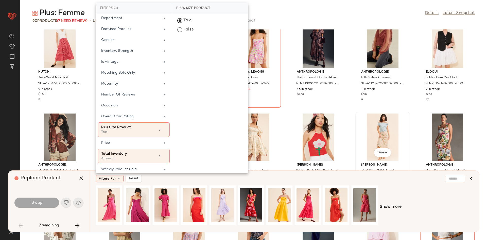
scroll to position [664, 0]
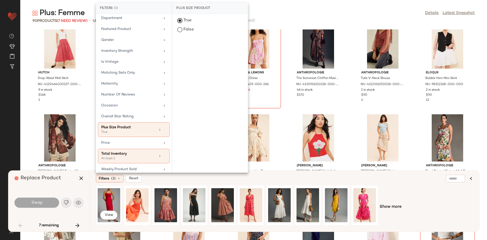
click at [115, 195] on div "View" at bounding box center [109, 205] width 23 height 36
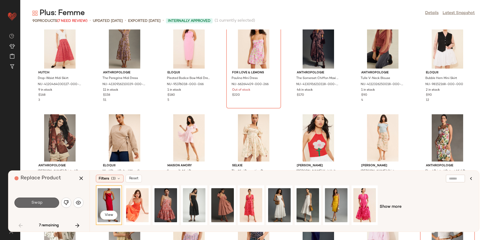
click at [39, 205] on span "Swap" at bounding box center [36, 202] width 11 height 5
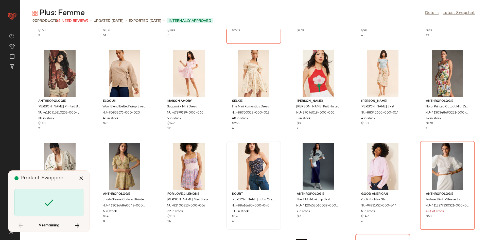
scroll to position [736, 0]
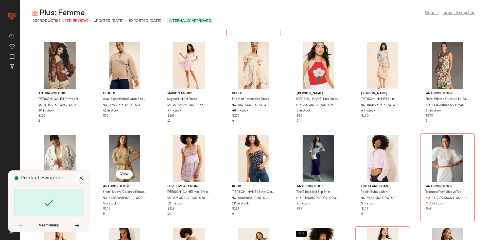
scroll to position [557, 0]
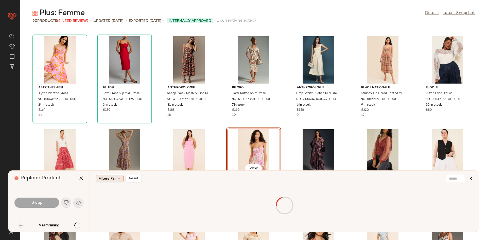
click at [103, 177] on span "Filters" at bounding box center [104, 178] width 10 height 5
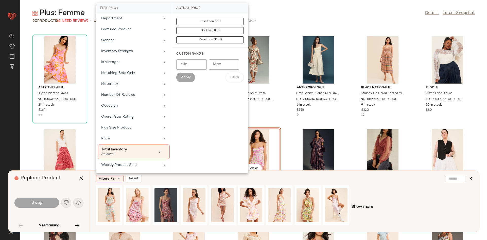
scroll to position [95, 0]
click at [125, 125] on div "Plus Size Product" at bounding box center [130, 126] width 59 height 5
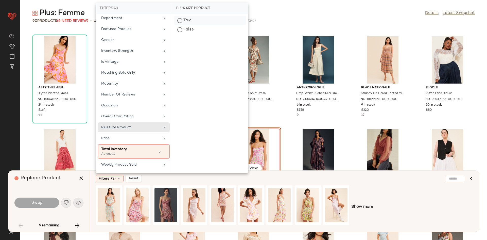
click at [192, 16] on div "True" at bounding box center [209, 20] width 71 height 9
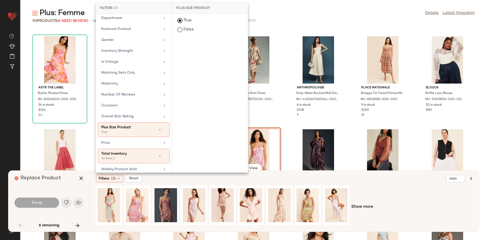
click at [383, 196] on div "Show more" at bounding box center [284, 206] width 377 height 43
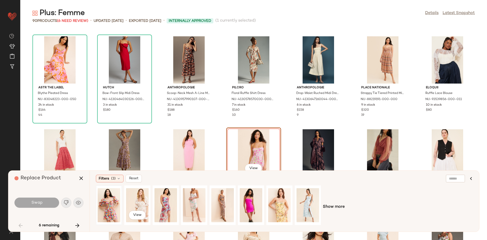
click at [113, 204] on div at bounding box center [109, 205] width 23 height 36
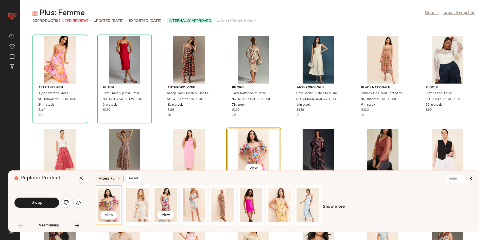
click at [158, 204] on div "View" at bounding box center [165, 205] width 23 height 36
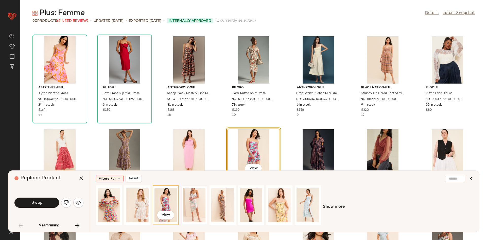
click at [185, 200] on div at bounding box center [194, 205] width 23 height 36
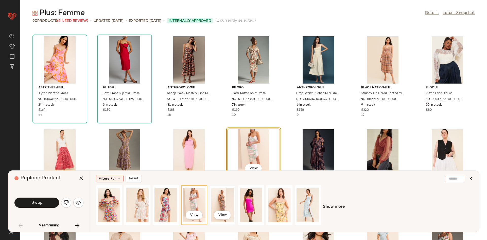
click at [228, 202] on div "View" at bounding box center [222, 205] width 23 height 36
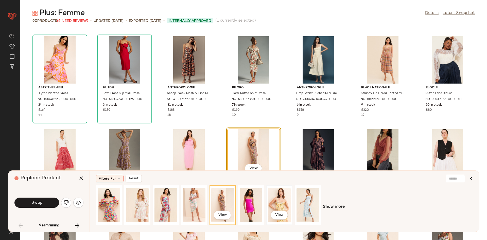
click at [270, 201] on div "View" at bounding box center [279, 205] width 23 height 36
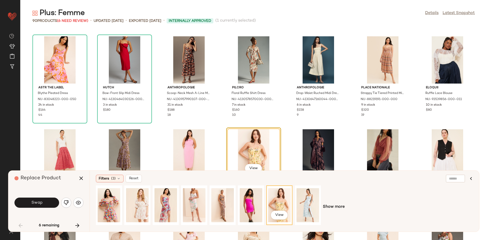
click at [329, 202] on div "View Show more" at bounding box center [284, 206] width 377 height 43
click at [45, 199] on button "Swap" at bounding box center [36, 202] width 45 height 10
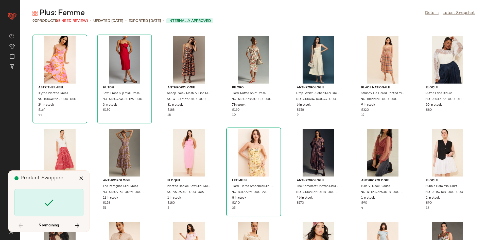
scroll to position [742, 0]
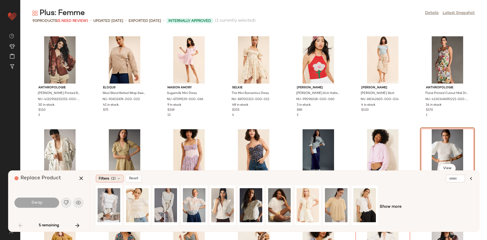
click at [110, 177] on div "Filters (2)" at bounding box center [110, 178] width 28 height 8
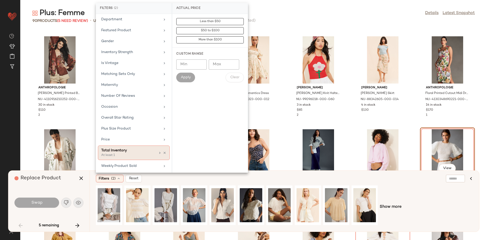
scroll to position [95, 0]
click at [140, 101] on div "Occasion" at bounding box center [134, 105] width 72 height 10
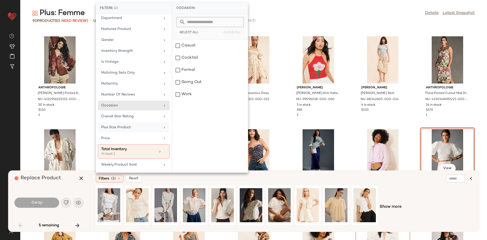
click at [131, 128] on div "Plus Size Product" at bounding box center [130, 126] width 59 height 5
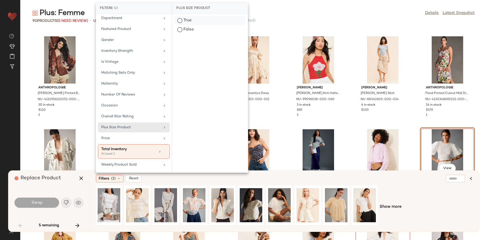
click at [190, 19] on div "True" at bounding box center [209, 20] width 71 height 9
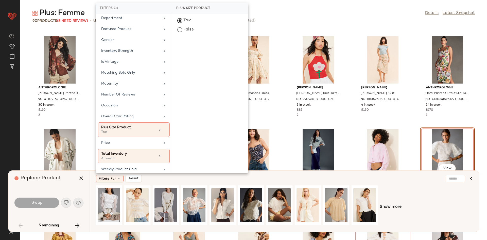
click at [411, 186] on div "Show more" at bounding box center [284, 206] width 377 height 43
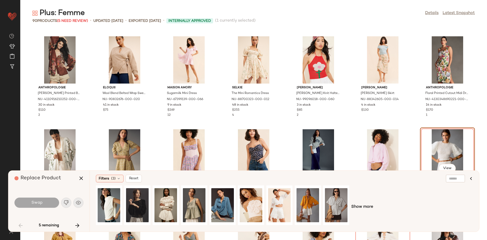
click at [373, 201] on div "Show more" at bounding box center [284, 206] width 377 height 43
click at [249, 201] on div "View" at bounding box center [251, 205] width 23 height 36
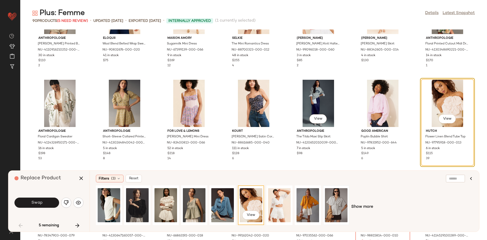
scroll to position [795, 0]
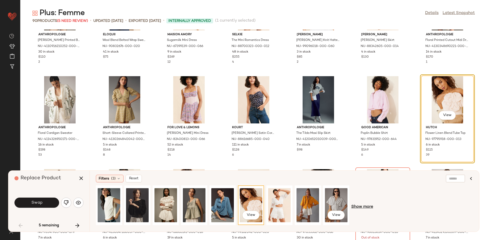
drag, startPoint x: 334, startPoint y: 203, endPoint x: 352, endPoint y: 206, distance: 18.4
click at [334, 203] on div "View" at bounding box center [336, 205] width 23 height 36
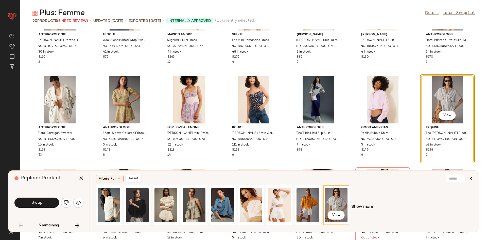
click at [363, 207] on span "Show more" at bounding box center [362, 207] width 22 height 6
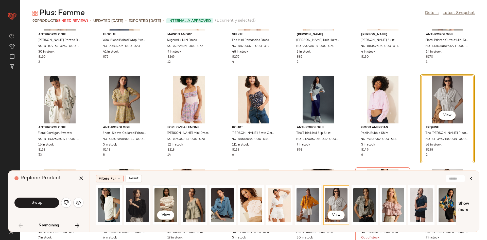
click at [168, 206] on div "View" at bounding box center [165, 205] width 23 height 36
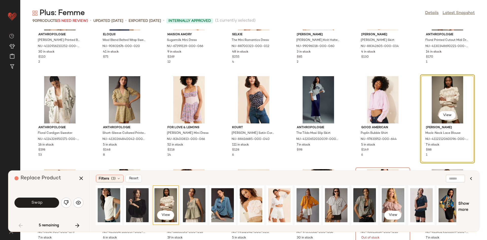
click at [386, 199] on div "View" at bounding box center [393, 205] width 23 height 36
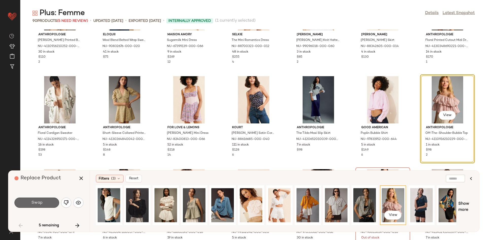
click at [41, 201] on span "Swap" at bounding box center [36, 202] width 11 height 5
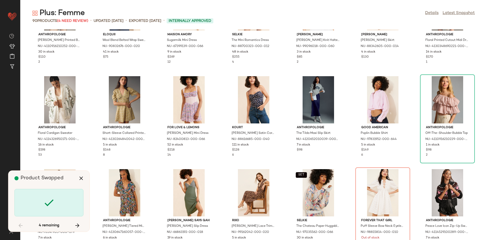
scroll to position [835, 0]
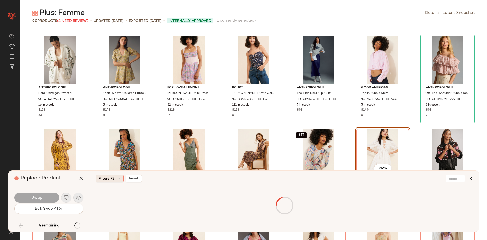
click at [110, 178] on div "Filters (2)" at bounding box center [110, 178] width 28 height 8
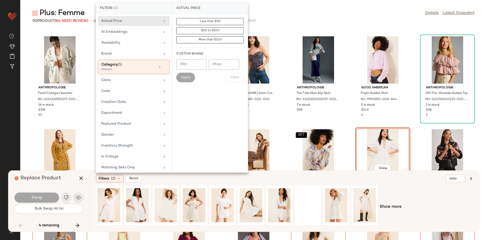
scroll to position [95, 0]
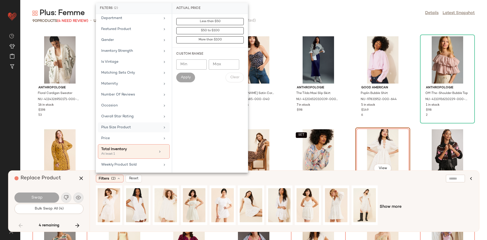
click at [125, 125] on div "Plus Size Product" at bounding box center [130, 126] width 59 height 5
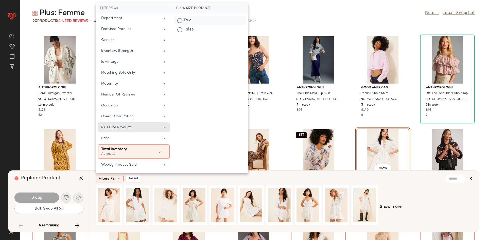
click at [178, 22] on div "True" at bounding box center [209, 20] width 71 height 9
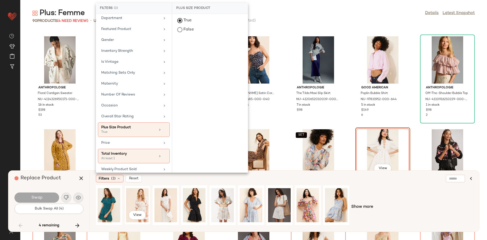
click at [138, 202] on div "View" at bounding box center [137, 205] width 23 height 36
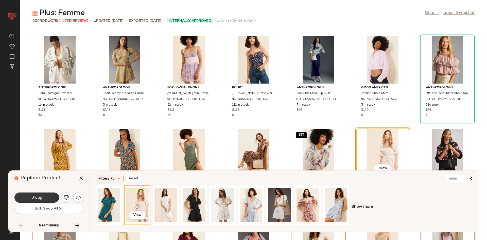
click at [40, 192] on button "Swap" at bounding box center [36, 197] width 45 height 10
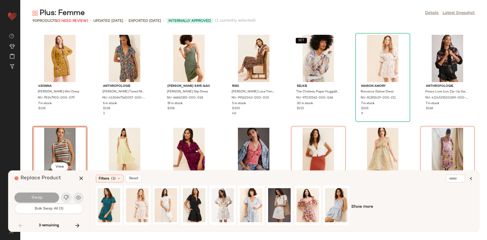
scroll to position [930, 0]
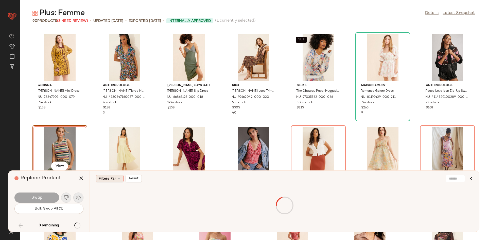
click at [111, 179] on span "(2)" at bounding box center [113, 178] width 5 height 5
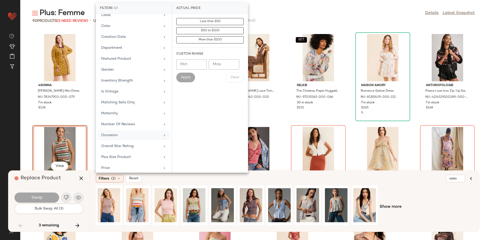
scroll to position [67, 0]
click at [130, 154] on div "Plus Size Product" at bounding box center [130, 154] width 59 height 5
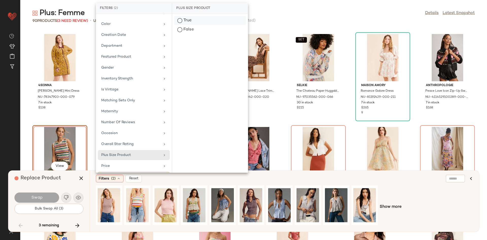
click at [197, 24] on div "True" at bounding box center [209, 20] width 71 height 9
drag, startPoint x: 417, startPoint y: 200, endPoint x: 412, endPoint y: 197, distance: 4.9
click at [415, 200] on div "Show more" at bounding box center [284, 206] width 377 height 43
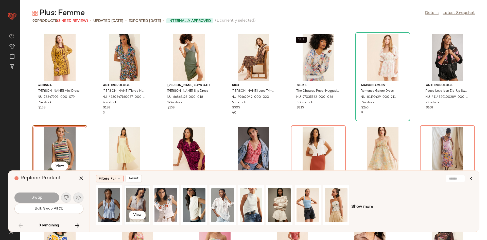
click at [148, 205] on div "View" at bounding box center [137, 205] width 23 height 36
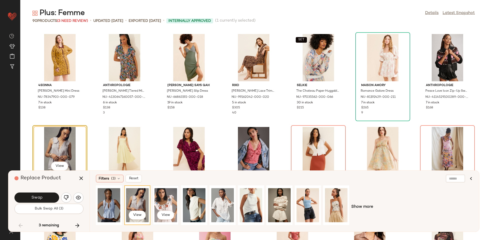
click at [157, 203] on div "View" at bounding box center [165, 205] width 23 height 36
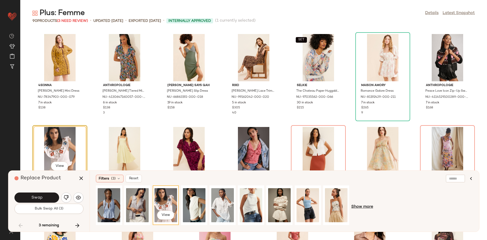
click at [354, 204] on span "Show more" at bounding box center [362, 207] width 22 height 6
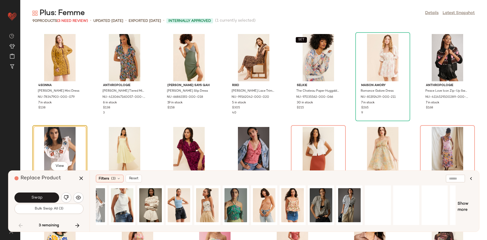
scroll to position [0, 149]
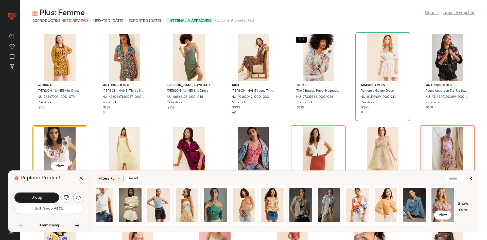
click at [440, 199] on div "View" at bounding box center [442, 205] width 23 height 36
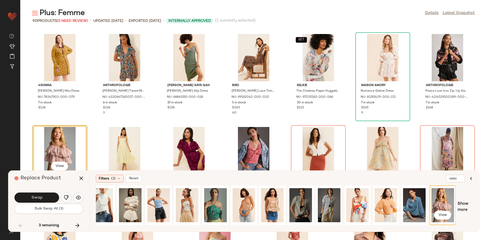
click at [465, 213] on div "View Show more" at bounding box center [284, 206] width 377 height 43
click at [460, 206] on span "Show more" at bounding box center [464, 207] width 15 height 12
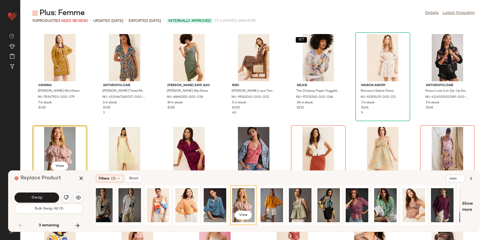
scroll to position [0, 400]
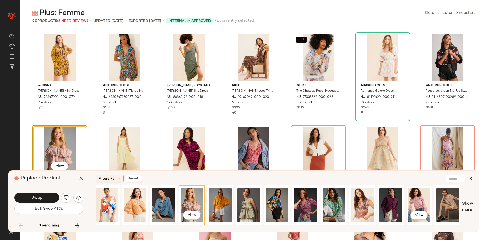
click at [413, 202] on div "View" at bounding box center [419, 205] width 23 height 36
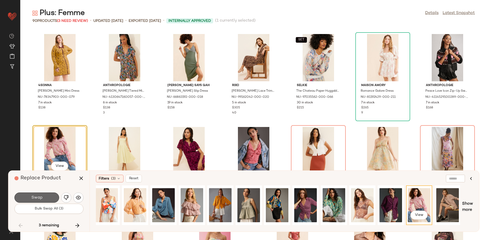
click at [34, 196] on span "Swap" at bounding box center [36, 197] width 11 height 5
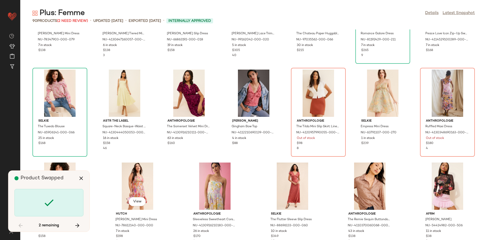
scroll to position [989, 0]
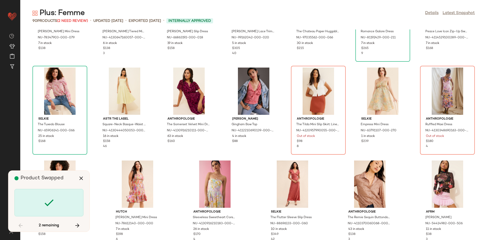
scroll to position [928, 0]
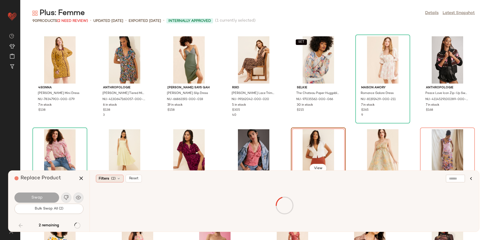
click at [103, 177] on span "Filters" at bounding box center [104, 178] width 10 height 5
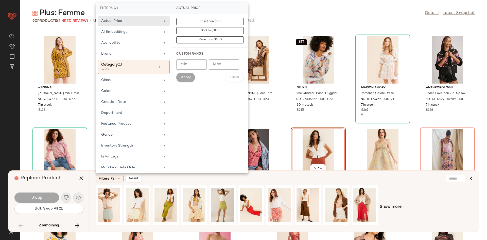
scroll to position [95, 0]
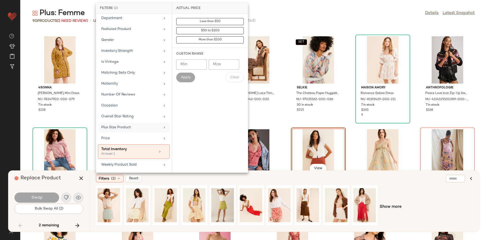
click at [136, 127] on div "Plus Size Product" at bounding box center [130, 126] width 59 height 5
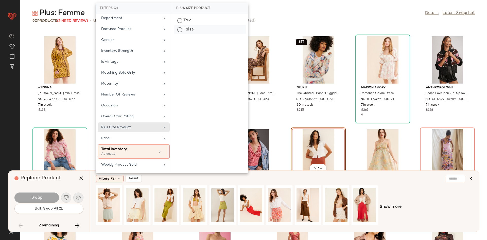
click at [206, 28] on div "False" at bounding box center [209, 29] width 71 height 9
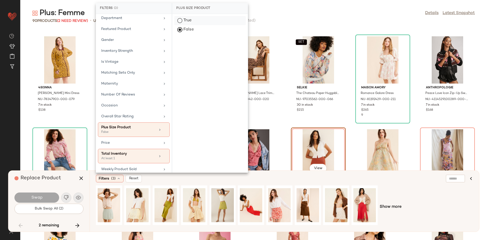
click at [205, 22] on div "True" at bounding box center [209, 20] width 71 height 9
click at [398, 204] on span "Show more" at bounding box center [390, 207] width 22 height 6
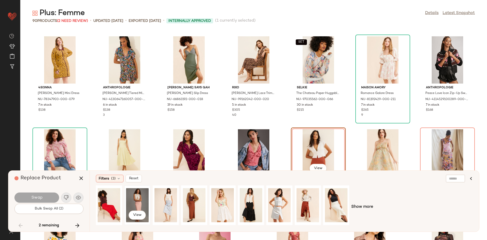
click at [140, 202] on div "View" at bounding box center [137, 205] width 23 height 36
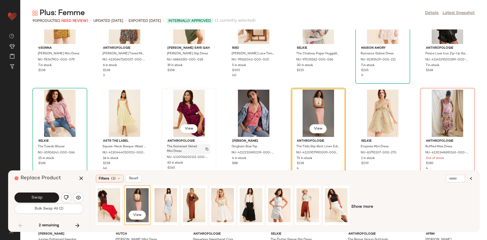
scroll to position [975, 0]
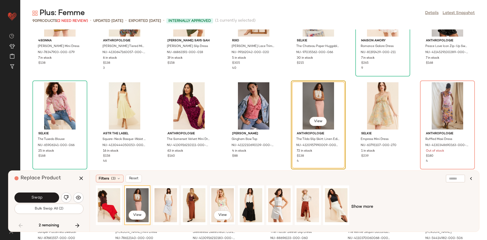
click at [221, 203] on div "View" at bounding box center [222, 205] width 23 height 36
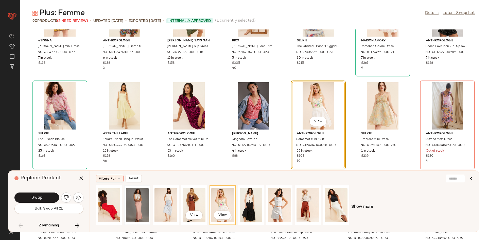
click at [128, 201] on div at bounding box center [137, 205] width 23 height 36
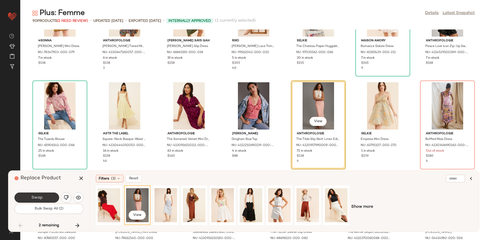
click at [53, 197] on button "Swap" at bounding box center [36, 197] width 45 height 10
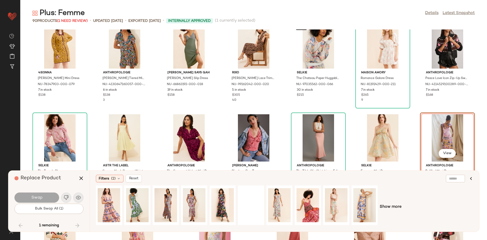
scroll to position [997, 0]
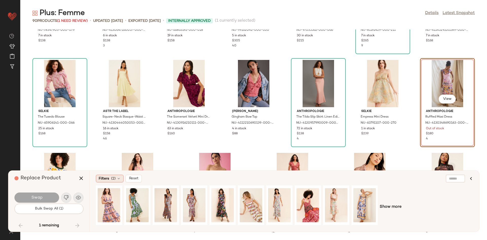
click at [112, 181] on span "(2)" at bounding box center [113, 178] width 5 height 5
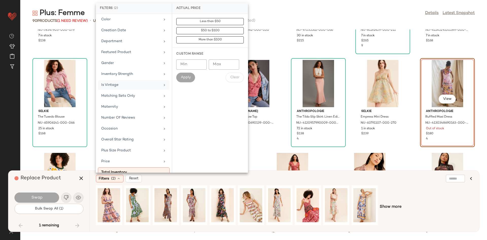
scroll to position [95, 0]
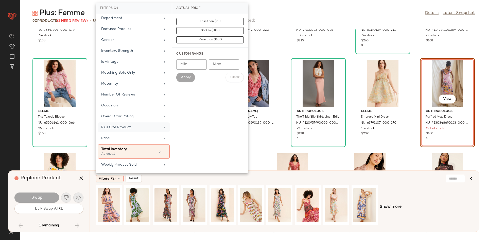
click at [125, 127] on div "Plus Size Product" at bounding box center [130, 126] width 59 height 5
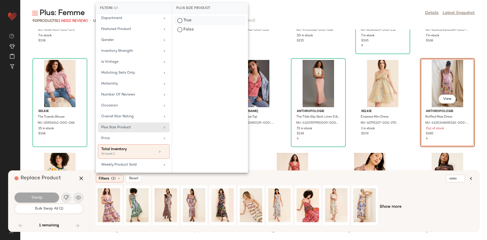
click at [195, 23] on div "True" at bounding box center [209, 20] width 71 height 9
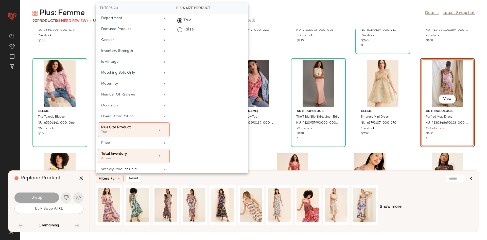
click at [406, 205] on div "Show more" at bounding box center [284, 206] width 377 height 43
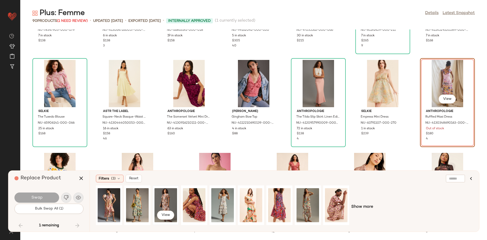
click at [167, 198] on div "View" at bounding box center [165, 205] width 23 height 36
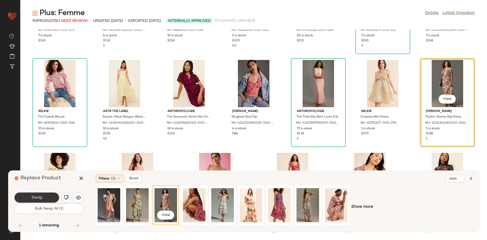
click at [40, 196] on span "Swap" at bounding box center [36, 197] width 11 height 5
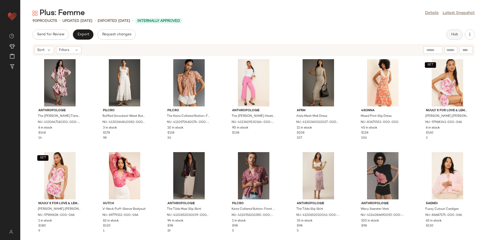
click at [454, 37] on button "Hub" at bounding box center [454, 34] width 16 height 10
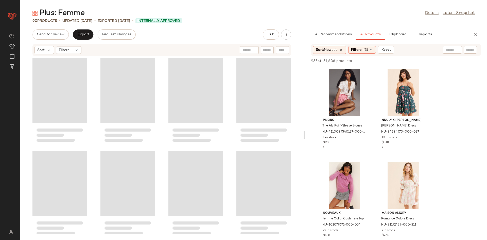
drag, startPoint x: 253, startPoint y: 81, endPoint x: 305, endPoint y: 81, distance: 51.7
click at [305, 81] on div "Plus: Femme Details Latest Snapshot 90 Products • updated [DATE] • Exported [DA…" at bounding box center [253, 123] width 466 height 231
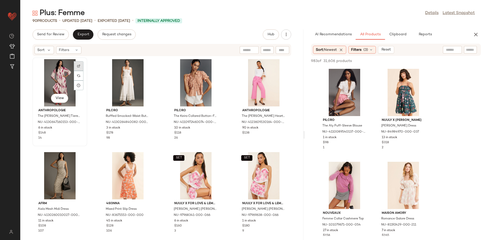
click at [80, 66] on div at bounding box center [79, 66] width 10 height 10
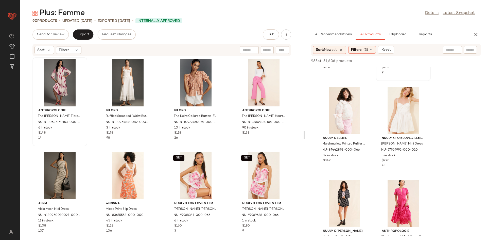
scroll to position [167, 0]
click at [386, 54] on div "Sort: Newest Filters (3) Reset" at bounding box center [396, 50] width 170 height 12
click at [390, 51] on span "Reset" at bounding box center [386, 50] width 10 height 4
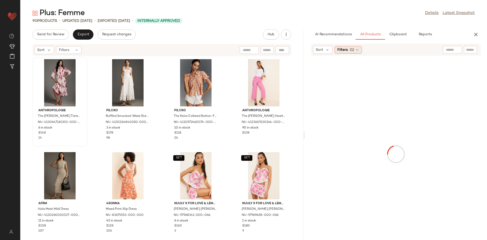
click at [334, 50] on div "Filters (1)" at bounding box center [347, 50] width 27 height 8
click at [329, 50] on icon at bounding box center [327, 49] width 5 height 5
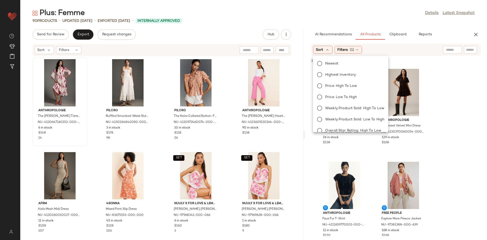
click at [329, 64] on span "Newest" at bounding box center [331, 63] width 13 height 5
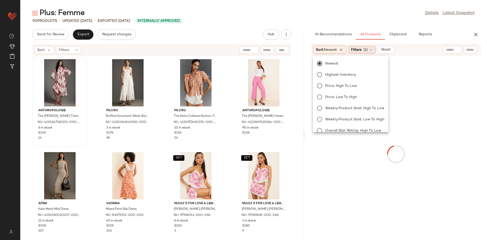
click at [354, 47] on div "Filters (1)" at bounding box center [361, 50] width 27 height 8
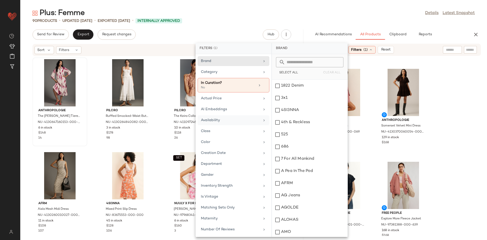
drag, startPoint x: 239, startPoint y: 123, endPoint x: 245, endPoint y: 116, distance: 9.3
click at [240, 122] on div "Availability" at bounding box center [233, 120] width 72 height 10
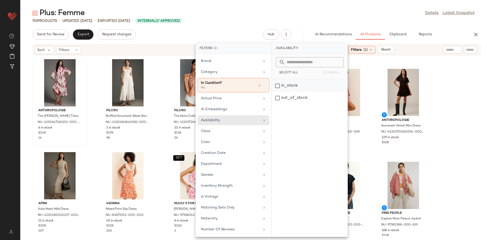
click at [291, 83] on div "in_stock" at bounding box center [310, 86] width 76 height 12
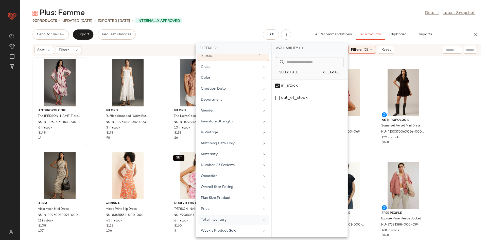
scroll to position [70, 0]
click at [218, 175] on div "Occasion" at bounding box center [230, 173] width 59 height 5
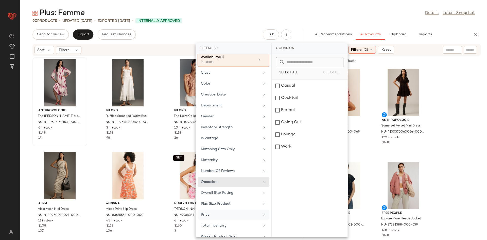
scroll to position [63, 0]
click at [222, 205] on div "Plus Size Product" at bounding box center [230, 203] width 59 height 5
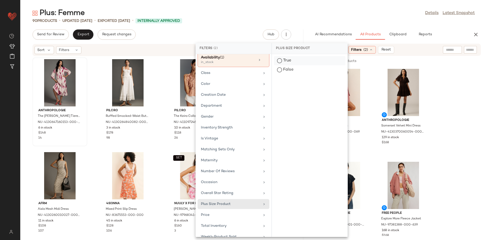
click at [304, 58] on div "True" at bounding box center [309, 60] width 71 height 9
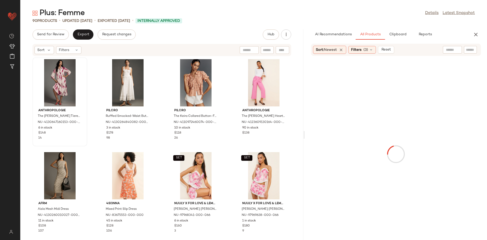
click at [236, 145] on div "Anthropologie The [PERSON_NAME] Heart Pocket Crop Wide-Leg Pants NU-41236091301…" at bounding box center [263, 101] width 55 height 89
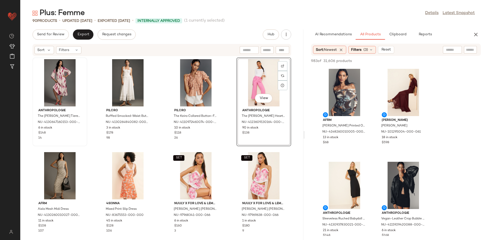
click at [232, 149] on div "Anthropologie The [PERSON_NAME] Tiered Shirt Dress NU-4130647160153-000-050 6 i…" at bounding box center [161, 144] width 283 height 177
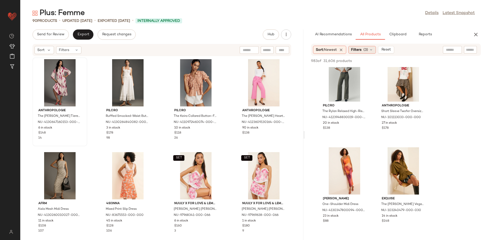
scroll to position [769, 0]
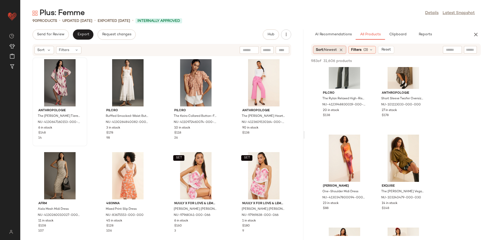
click at [333, 49] on span "Newest" at bounding box center [330, 50] width 13 height 4
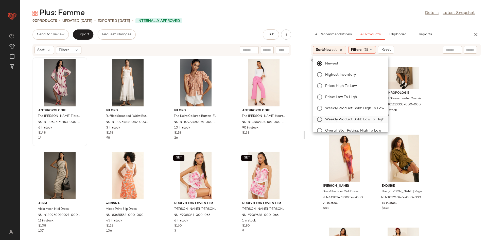
click at [359, 116] on label "Weekly Product Sold: Low to High" at bounding box center [353, 119] width 61 height 7
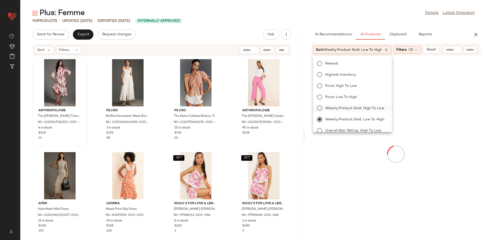
click at [364, 110] on span "Weekly Product Sold: High to Low" at bounding box center [354, 107] width 59 height 5
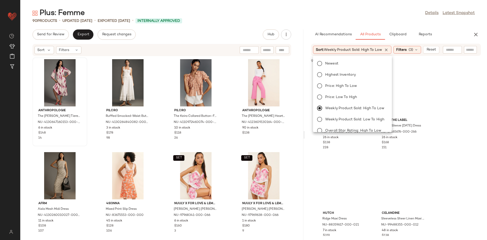
click at [236, 146] on div "Anthropologie The [PERSON_NAME] Heart Pocket Crop Wide-Leg Pants NU-41236091301…" at bounding box center [263, 101] width 55 height 89
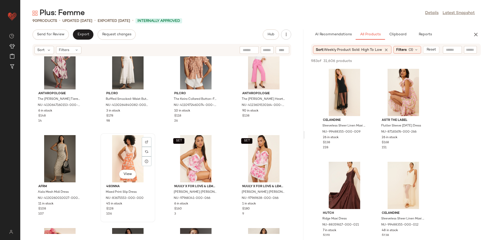
scroll to position [0, 0]
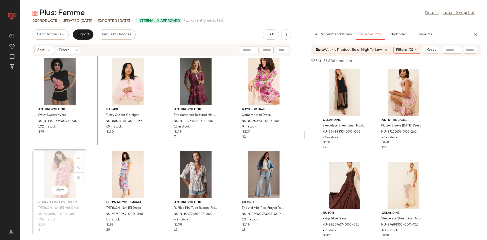
scroll to position [298, 0]
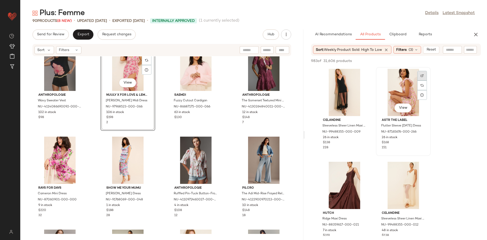
click at [420, 72] on div at bounding box center [422, 76] width 10 height 10
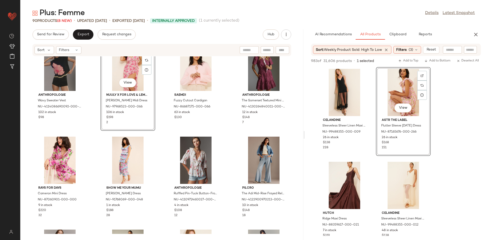
click at [399, 111] on button "View" at bounding box center [402, 107] width 17 height 9
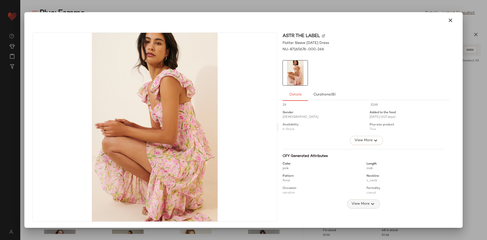
drag, startPoint x: 367, startPoint y: 213, endPoint x: 358, endPoint y: 201, distance: 15.4
click at [366, 212] on div "Total inventory 26 Price $168 Gender [DEMOGRAPHIC_DATA] Added to the feed [DATE…" at bounding box center [366, 160] width 168 height 114
click at [358, 201] on span "View More" at bounding box center [360, 204] width 18 height 6
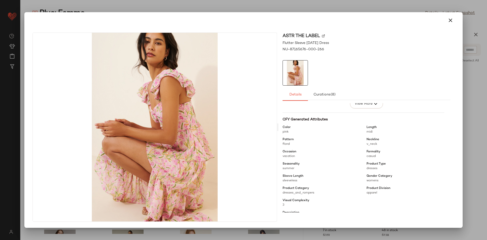
scroll to position [45, 0]
click at [446, 23] on button "button" at bounding box center [450, 20] width 12 height 12
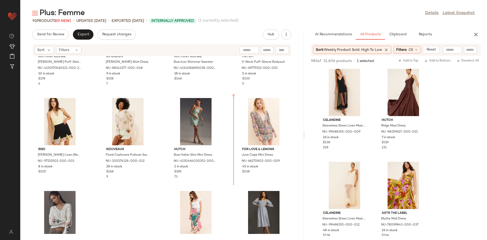
scroll to position [615, 0]
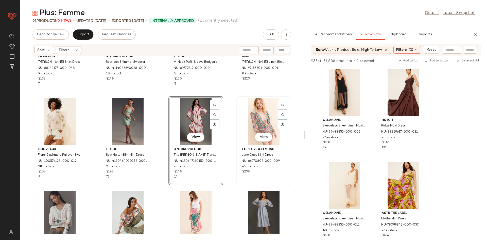
click at [249, 127] on div "View" at bounding box center [263, 121] width 51 height 47
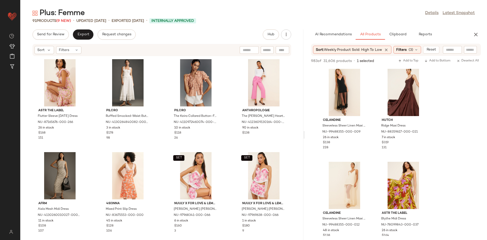
click at [224, 141] on div "ASTR The Label Flutter Sleeve [DATE] Dress NU-87165676-000-266 26 in stock $168…" at bounding box center [161, 144] width 283 height 177
click at [229, 148] on div "ASTR The Label Flutter Sleeve [DATE] Dress NU-87165676-000-266 26 in stock $168…" at bounding box center [161, 144] width 283 height 177
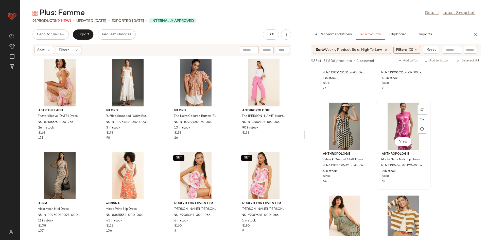
scroll to position [526, 0]
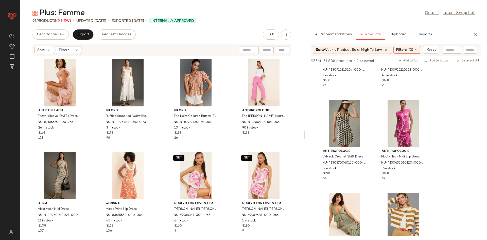
click at [226, 145] on div "ASTR The Label Flutter Sleeve [DATE] Dress NU-87165676-000-266 26 in stock $168…" at bounding box center [161, 144] width 283 height 177
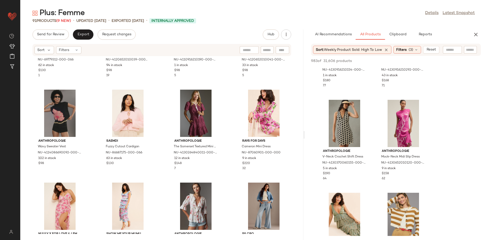
scroll to position [253, 0]
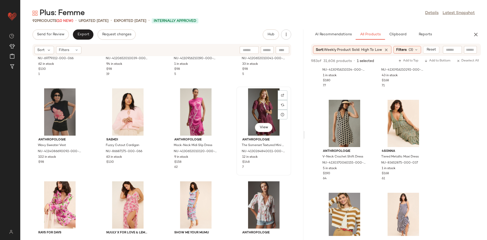
click at [250, 115] on div "View" at bounding box center [263, 111] width 51 height 47
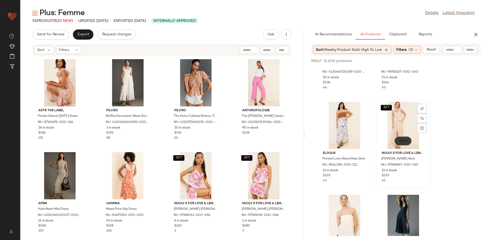
click at [402, 140] on span "View" at bounding box center [403, 141] width 9 height 4
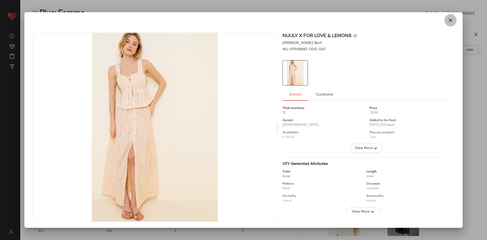
click at [450, 22] on icon "button" at bounding box center [450, 20] width 6 height 6
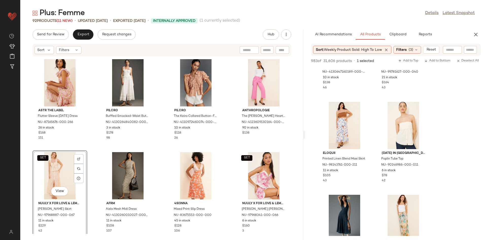
click at [48, 177] on div "SET View" at bounding box center [59, 175] width 51 height 47
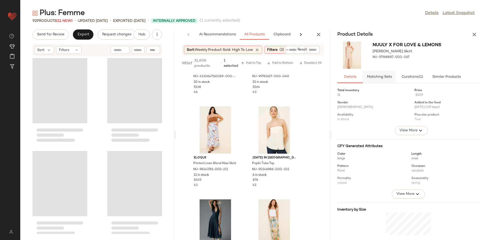
scroll to position [190, 0]
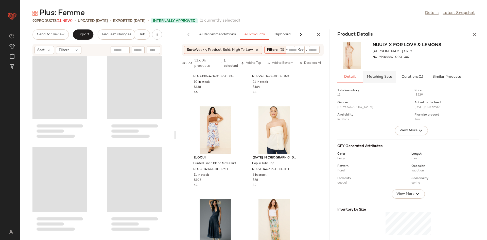
click at [388, 75] on span "Matching Sets" at bounding box center [379, 77] width 25 height 4
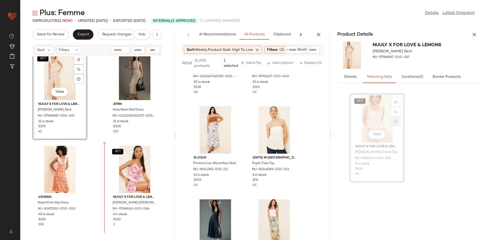
scroll to position [199, 0]
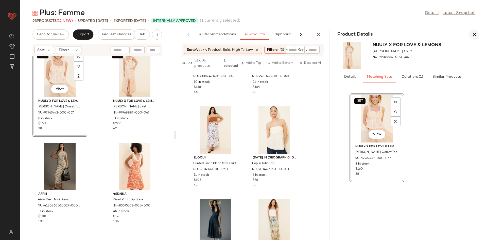
click at [473, 38] on button "button" at bounding box center [474, 34] width 10 height 10
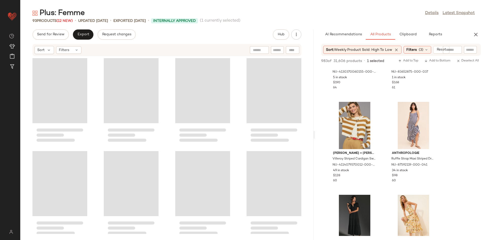
scroll to position [988, 0]
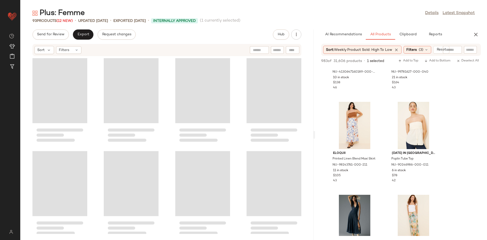
drag, startPoint x: 254, startPoint y: 128, endPoint x: 316, endPoint y: 128, distance: 61.9
click at [316, 128] on div "Plus: Femme Details Latest Snapshot 93 Products (12 New) • updated [DATE] • Exp…" at bounding box center [253, 123] width 466 height 231
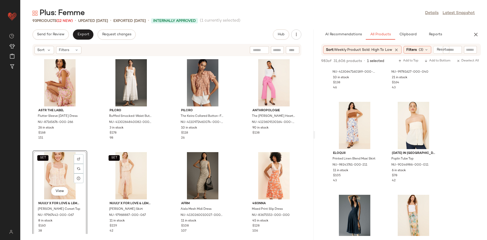
click at [157, 151] on div "SET Nuuly x For Love & [PERSON_NAME] Skirt NU-97968887-000-067 11 in stock $229…" at bounding box center [131, 194] width 55 height 89
click at [158, 146] on div "ASTR The Label Flutter Sleeve [DATE] Dress NU-87165676-000-266 26 in stock $168…" at bounding box center [166, 144] width 293 height 177
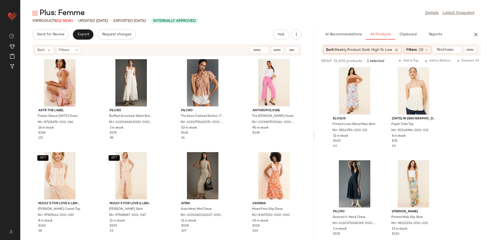
scroll to position [1022, 0]
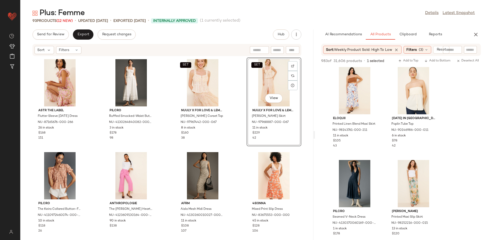
click at [232, 139] on div "ASTR The Label Flutter Sleeve [DATE] Dress NU-87165676-000-266 26 in stock $168…" at bounding box center [166, 144] width 293 height 177
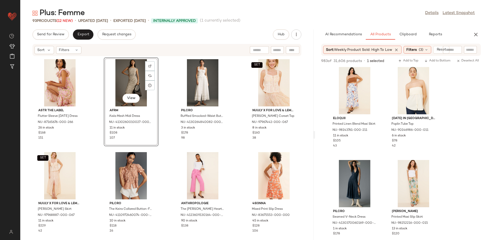
click at [163, 150] on div "ASTR The Label Flutter Sleeve [DATE] Dress NU-87165676-000-266 26 in stock $168…" at bounding box center [166, 144] width 293 height 177
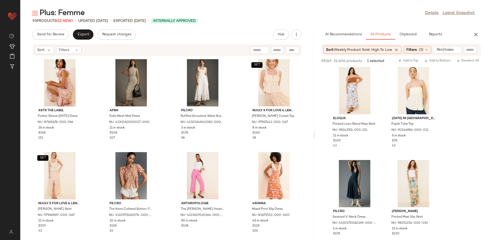
click at [168, 136] on div "ASTR The Label Flutter Sleeve [DATE] Dress NU-87165676-000-266 26 in stock $168…" at bounding box center [166, 144] width 293 height 177
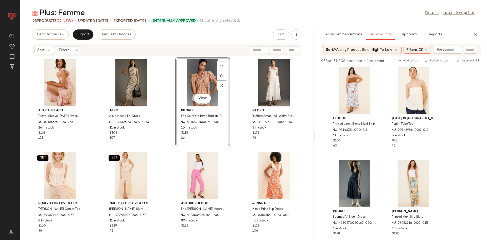
click at [159, 150] on div "ASTR The Label Flutter Sleeve [DATE] Dress NU-87165676-000-266 26 in stock $168…" at bounding box center [166, 144] width 293 height 177
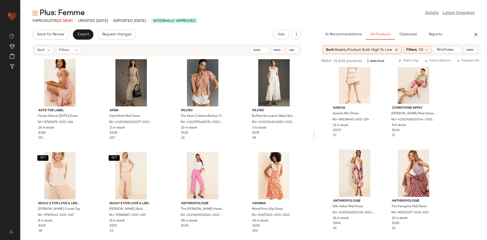
scroll to position [2386, 0]
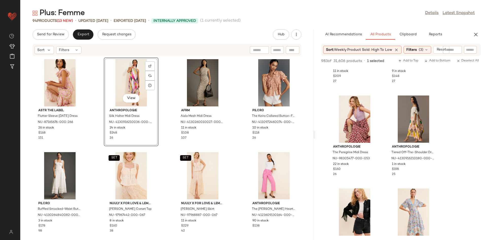
click at [157, 142] on div "View Anthropologie Silk Halter Midi Dress NU-4130916210036-000-001 24 in stock …" at bounding box center [131, 101] width 55 height 89
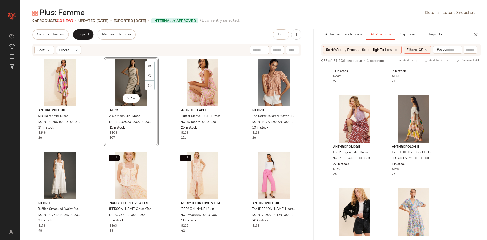
click at [163, 145] on div "Anthropologie Silk Halter Midi Dress NU-4130916210036-000-001 24 in stock $248 …" at bounding box center [166, 144] width 293 height 177
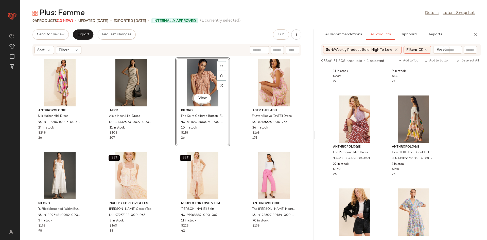
click at [166, 142] on div "Anthropologie Silk Halter Midi Dress NU-4130916210036-000-001 24 in stock $248 …" at bounding box center [166, 144] width 293 height 177
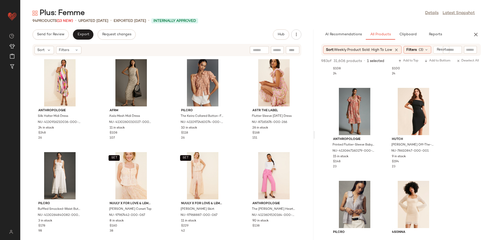
scroll to position [2771, 0]
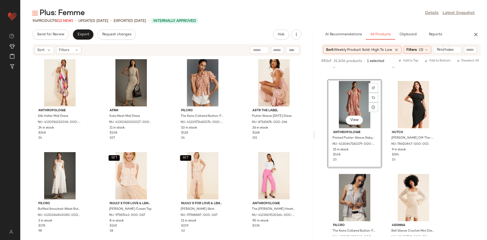
click at [234, 136] on div "Anthropologie Silk Halter Midi Dress NU-4130916210036-000-001 24 in stock $248 …" at bounding box center [166, 144] width 293 height 177
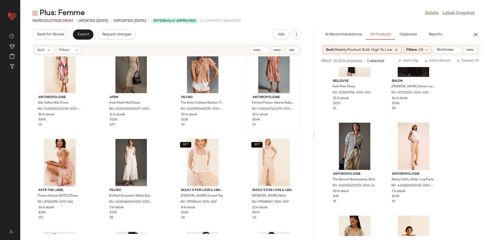
scroll to position [0, 0]
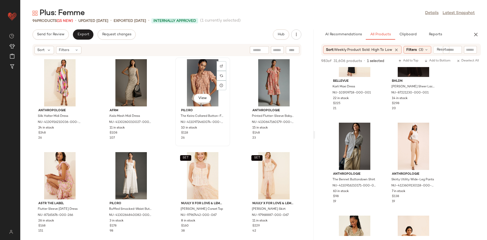
click at [177, 144] on div "View Pilcro The Keira Collared Button-Front Blouse: Lace Edition NU-41109724600…" at bounding box center [203, 102] width 54 height 88
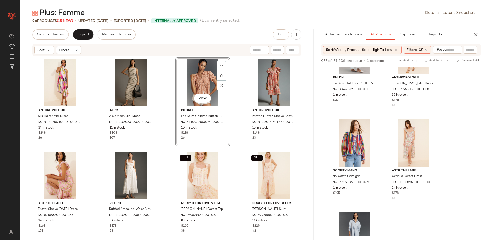
scroll to position [3553, 0]
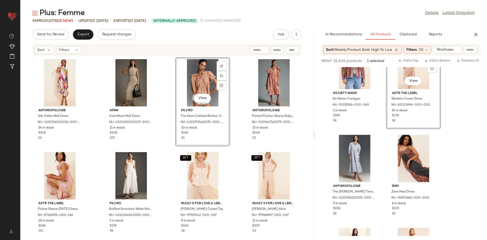
click at [167, 131] on div "Anthropologie Silk Halter Midi Dress NU-4130916210036-000-001 24 in stock $248 …" at bounding box center [166, 144] width 293 height 177
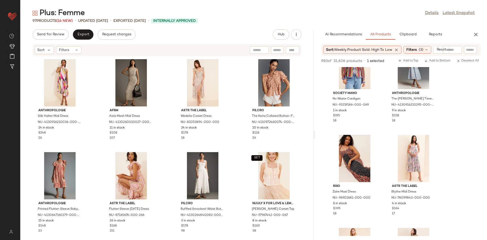
click at [165, 140] on div "Anthropologie Silk Halter Midi Dress NU-4130916210036-000-001 24 in stock $248 …" at bounding box center [166, 144] width 293 height 177
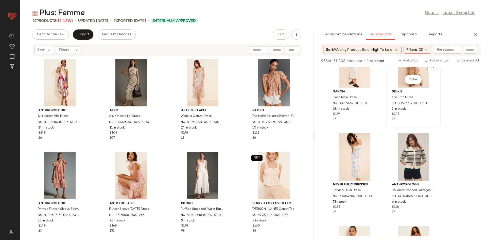
scroll to position [3744, 0]
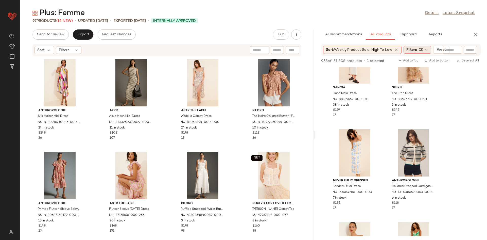
click at [408, 50] on span "Filters" at bounding box center [411, 49] width 10 height 5
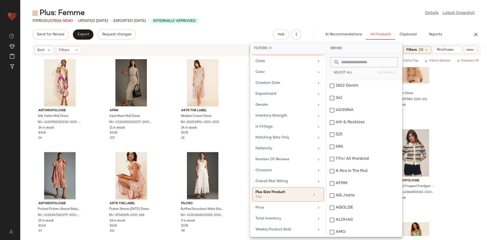
scroll to position [75, 0]
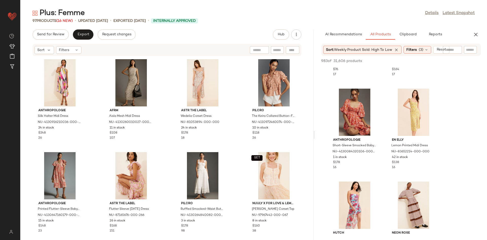
scroll to position [3965, 0]
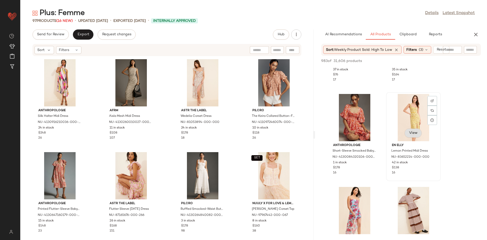
click at [415, 135] on button "View" at bounding box center [412, 132] width 17 height 9
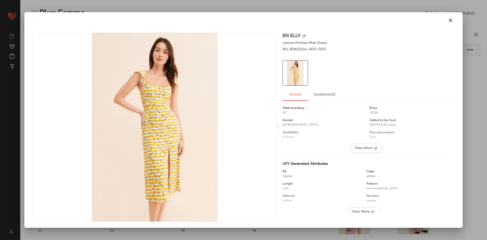
click at [453, 44] on div "En [PERSON_NAME] Printed Midi Dress NU-83652214-000-000 Details Curations (2) T…" at bounding box center [366, 126] width 176 height 189
click at [453, 36] on div "En [PERSON_NAME] Printed Midi Dress NU-83652214-000-000 Details Curations (2) T…" at bounding box center [366, 126] width 176 height 189
click at [448, 20] on icon "button" at bounding box center [450, 20] width 6 height 6
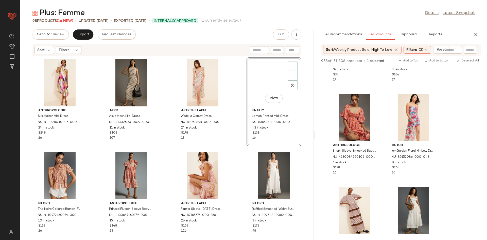
click at [237, 124] on div "Anthropologie Silk Halter Midi Dress NU-4130916210036-000-001 24 in stock $248 …" at bounding box center [166, 144] width 293 height 177
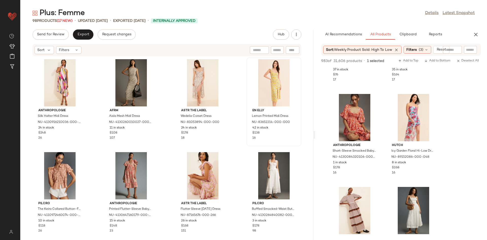
click at [246, 137] on div "En [PERSON_NAME] Printed Midi Dress NU-83652214-000-000 42 in stock $138 16" at bounding box center [273, 101] width 55 height 89
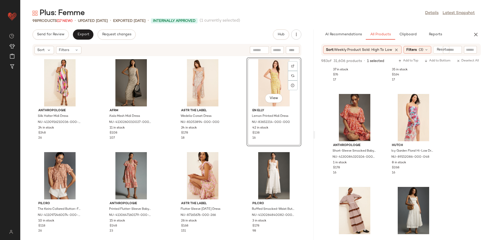
click at [242, 128] on div "Anthropologie Silk Halter Midi Dress NU-4130916210036-000-001 24 in stock $248 …" at bounding box center [166, 144] width 293 height 177
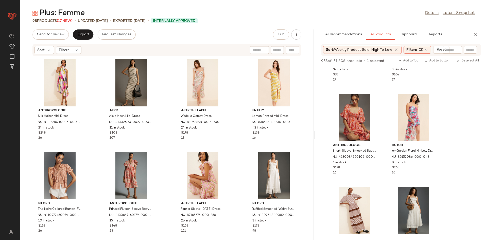
click at [237, 128] on div "Anthropologie Silk Halter Midi Dress NU-4130916210036-000-001 24 in stock $248 …" at bounding box center [166, 144] width 293 height 177
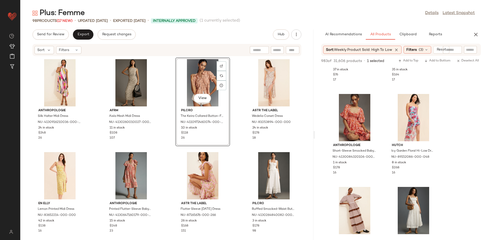
click at [164, 146] on div "Anthropologie Silk Halter Midi Dress NU-4130916210036-000-001 24 in stock $248 …" at bounding box center [166, 144] width 293 height 177
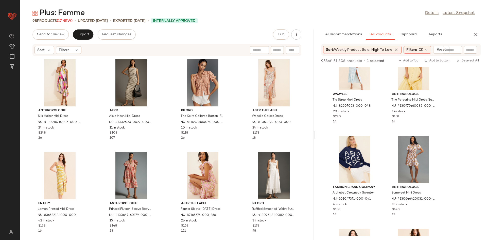
scroll to position [4385, 0]
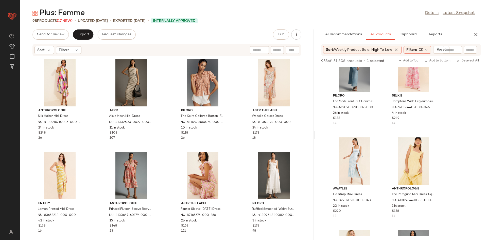
click at [451, 48] on input "text" at bounding box center [452, 49] width 13 height 5
type input "*****"
type input "**********"
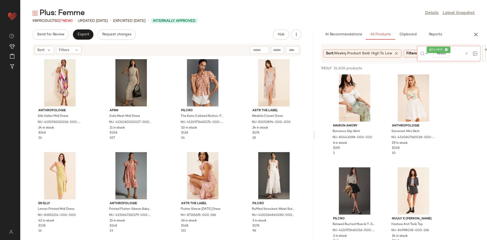
scroll to position [113, 0]
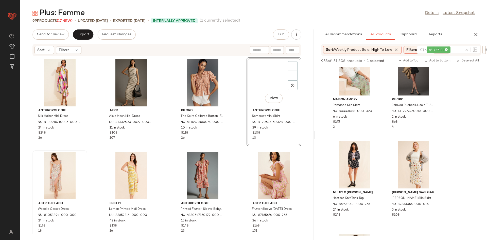
click at [246, 137] on div "Anthropologie Silk Halter Midi Dress NU-4130916210036-000-001 24 in stock $248 …" at bounding box center [166, 144] width 293 height 177
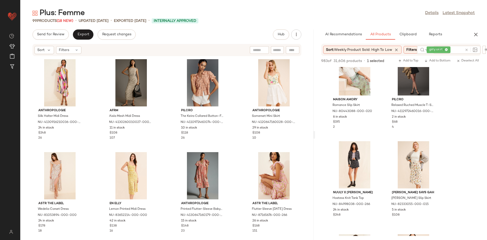
click at [230, 137] on div "Anthropologie Silk Halter Midi Dress NU-4130916210036-000-001 24 in stock $248 …" at bounding box center [166, 144] width 293 height 177
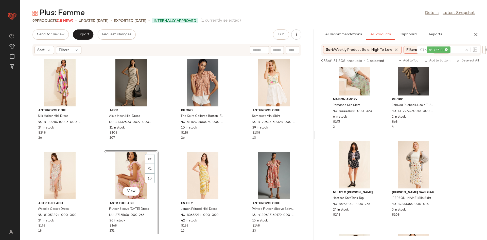
click at [87, 149] on div "Anthropologie Silk Halter Midi Dress NU-4130916210036-000-001 24 in stock $248 …" at bounding box center [166, 144] width 293 height 177
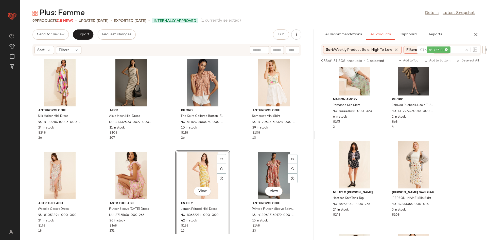
click at [248, 148] on div "Anthropologie Silk Halter Midi Dress NU-4130916210036-000-001 24 in stock $248 …" at bounding box center [166, 144] width 293 height 177
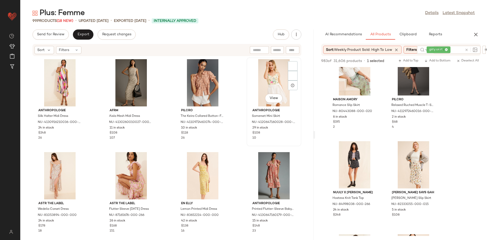
click at [246, 146] on div "View Anthropologie Somerset Mini Skirt NU-4120647160028-000-010 29 in stock $10…" at bounding box center [273, 101] width 55 height 89
click at [240, 149] on div "Anthropologie Silk Halter Midi Dress NU-4130916210036-000-001 24 in stock $248 …" at bounding box center [166, 144] width 293 height 177
click at [232, 153] on div "Anthropologie Silk Halter Midi Dress NU-4130916210036-000-001 24 in stock $248 …" at bounding box center [166, 144] width 293 height 177
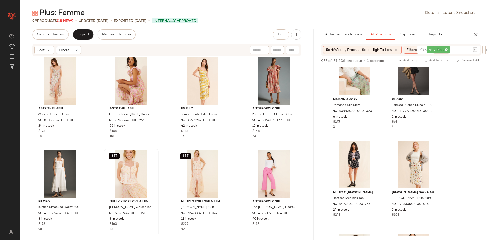
scroll to position [99, 0]
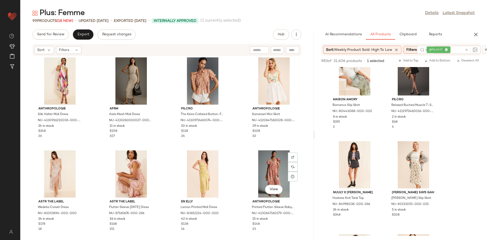
scroll to position [2, 0]
click at [240, 140] on div "Anthropologie Silk Halter Midi Dress NU-4130916210036-000-001 24 in stock $248 …" at bounding box center [166, 144] width 293 height 177
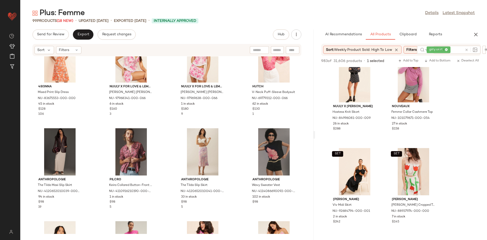
scroll to position [306, 0]
click at [124, 149] on div "View" at bounding box center [130, 151] width 51 height 47
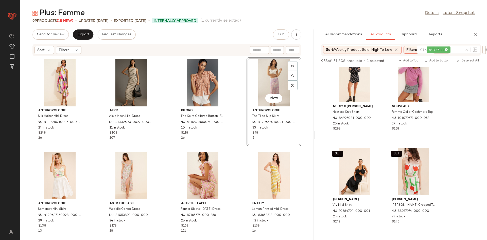
drag, startPoint x: 190, startPoint y: 153, endPoint x: 241, endPoint y: 120, distance: 60.2
click at [246, 139] on div "View Anthropologie The Tilda Slip Skirt NU-4120652010041-000-056 33 in stock $9…" at bounding box center [273, 101] width 55 height 89
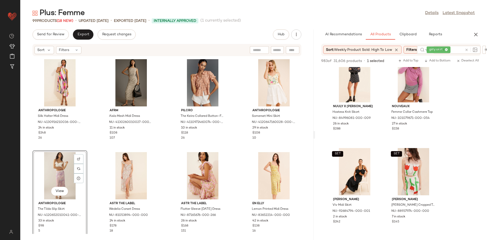
click at [170, 154] on div "Anthropologie Silk Halter Midi Dress NU-4130916210036-000-001 24 in stock $248 …" at bounding box center [166, 144] width 293 height 177
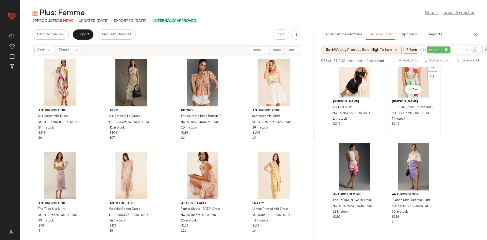
scroll to position [792, 0]
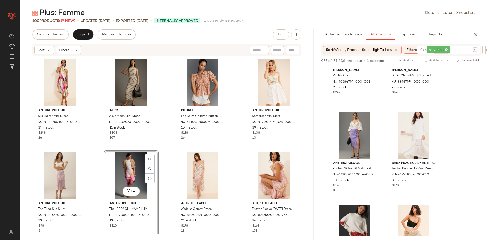
click at [466, 53] on div at bounding box center [469, 50] width 15 height 8
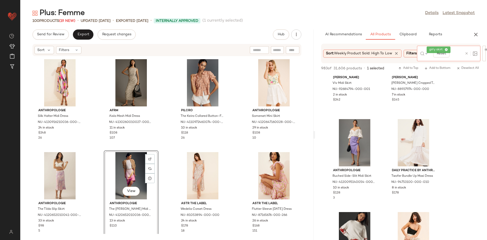
click at [465, 51] on icon at bounding box center [466, 53] width 4 height 4
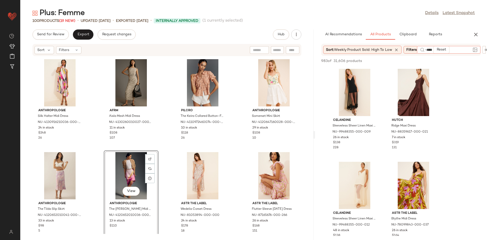
type input "*****"
type input "*********"
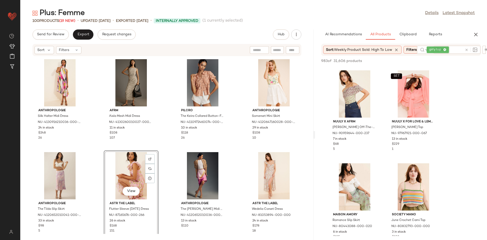
scroll to position [377, 0]
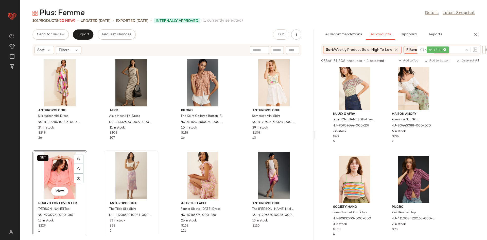
drag, startPoint x: 417, startPoint y: 84, endPoint x: 48, endPoint y: 174, distance: 380.3
click at [61, 179] on div "SET View" at bounding box center [59, 175] width 51 height 47
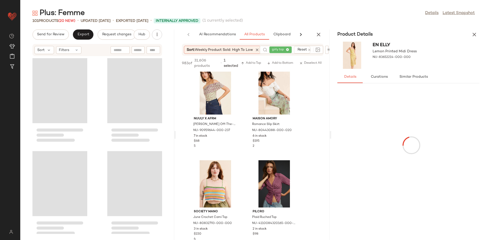
scroll to position [377, 0]
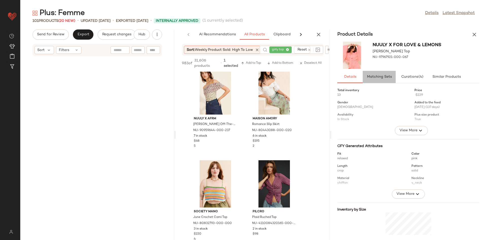
click at [390, 76] on span "Matching Sets" at bounding box center [379, 77] width 25 height 4
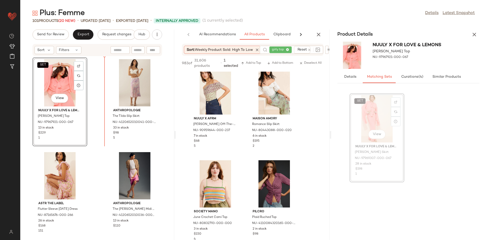
scroll to position [188, 0]
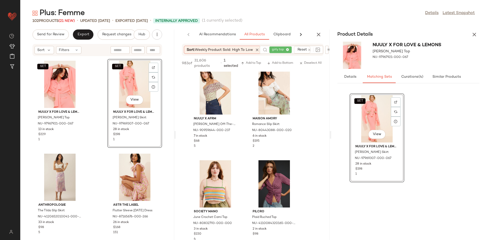
click at [485, 37] on div "Send for Review Export Request changes Hub Sort Filters SET Nuuly x For Love & …" at bounding box center [253, 134] width 466 height 210
click at [474, 31] on button "button" at bounding box center [474, 34] width 10 height 10
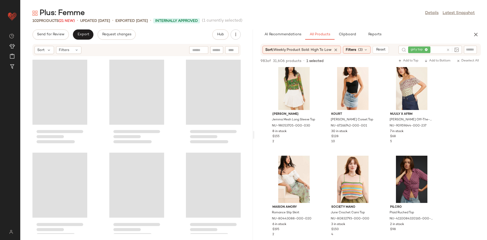
scroll to position [97, 0]
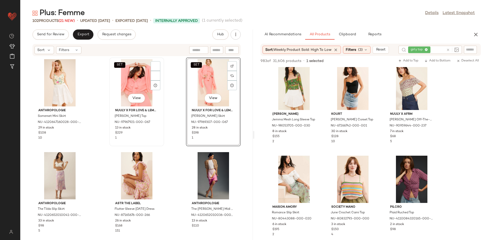
click at [160, 62] on div "SET View" at bounding box center [136, 82] width 51 height 47
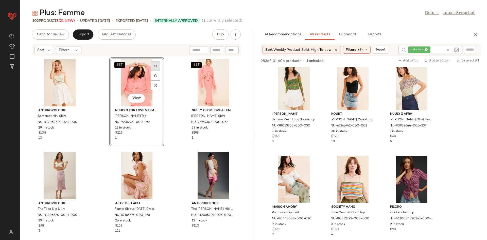
click at [153, 62] on div at bounding box center [156, 66] width 10 height 10
click at [227, 65] on div at bounding box center [232, 66] width 10 height 10
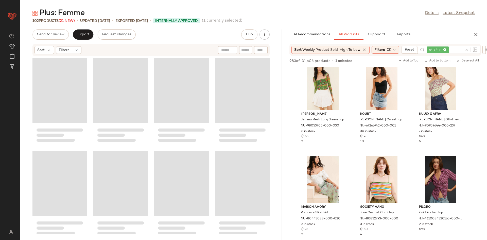
drag, startPoint x: 252, startPoint y: 101, endPoint x: 282, endPoint y: 104, distance: 30.1
click at [282, 104] on div "Plus: Femme Details Latest Snapshot 102 Products (21 New) • updated [DATE] • Ex…" at bounding box center [253, 123] width 466 height 231
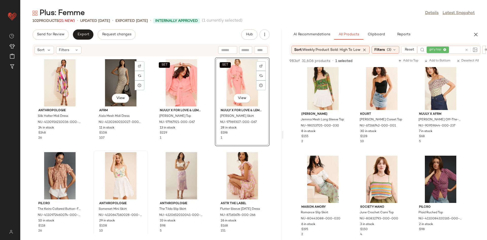
drag, startPoint x: 145, startPoint y: 142, endPoint x: 103, endPoint y: 165, distance: 47.7
click at [145, 142] on div "View AFRM Aisla Mesh Midi Dress NU-4130260010027-000-011 11 in stock $108 107" at bounding box center [121, 102] width 54 height 88
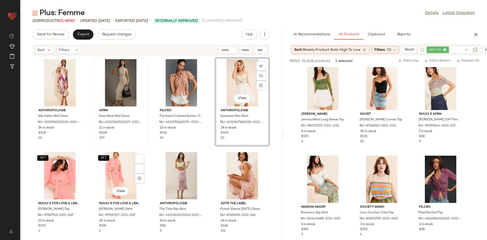
click at [138, 143] on div "AFRM Aisla Mesh Midi Dress NU-4130260010027-000-011 11 in stock $108 107" at bounding box center [121, 102] width 54 height 88
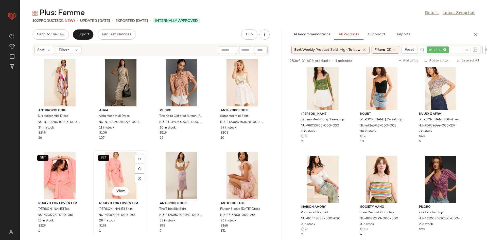
click at [140, 151] on div "SET View Nuuly x For Love & [PERSON_NAME] Skirt NU-97969307-000-067 28 in stock…" at bounding box center [121, 195] width 54 height 88
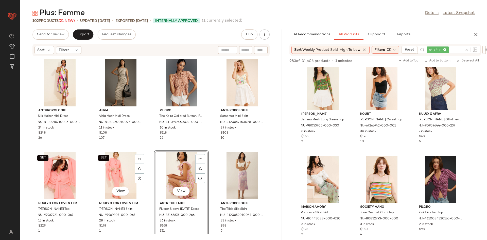
click at [140, 147] on div "Anthropologie Silk Halter Midi Dress NU-4130916210036-000-001 24 in stock $248 …" at bounding box center [150, 144] width 261 height 177
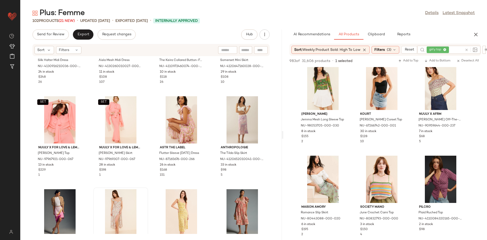
scroll to position [56, 0]
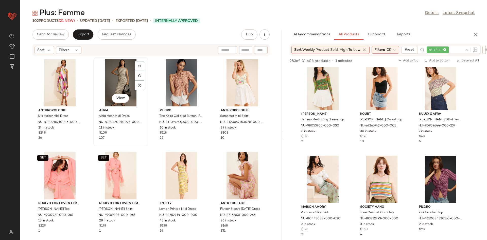
click at [144, 132] on div "AFRM Aisla Mesh Midi Dress NU-4130260010027-000-011 11 in stock $108 107" at bounding box center [120, 123] width 51 height 34
click at [149, 146] on div "Anthropologie Silk Halter Midi Dress NU-4130916210036-000-001 24 in stock $248 …" at bounding box center [150, 144] width 261 height 177
click at [215, 155] on div "View ASTR The Label Flutter Sleeve [DATE] Dress NU-87165676-000-266 26 in stock…" at bounding box center [242, 195] width 54 height 88
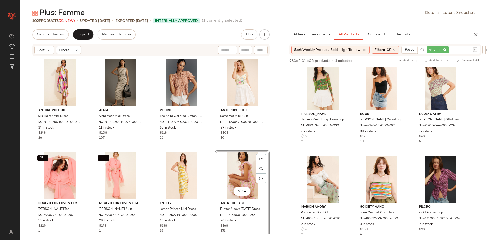
click at [206, 150] on div "En [PERSON_NAME] Printed Midi Dress NU-83652214-000-000 42 in stock $138 16" at bounding box center [181, 194] width 55 height 89
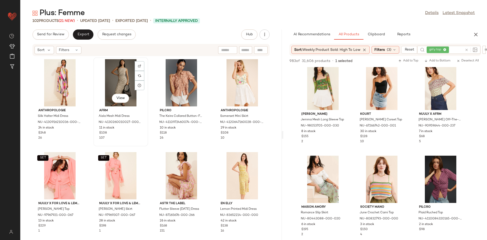
click at [145, 137] on div "View AFRM Aisla Mesh Midi Dress NU-4130260010027-000-011 11 in stock $108 107" at bounding box center [121, 102] width 54 height 88
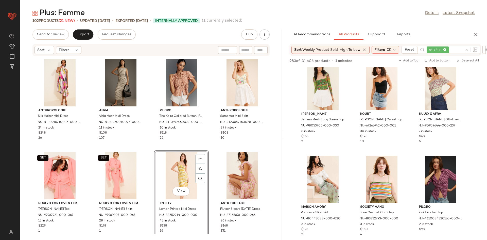
click at [151, 138] on div "Anthropologie Silk Halter Midi Dress NU-4130916210036-000-001 24 in stock $248 …" at bounding box center [150, 144] width 261 height 177
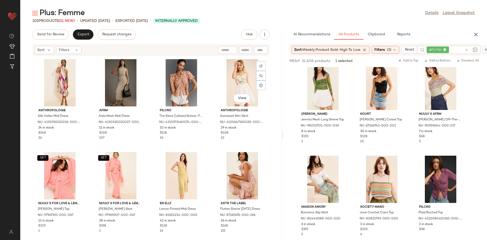
click at [207, 148] on div "Anthropologie Silk Halter Midi Dress NU-4130916210036-000-001 24 in stock $248 …" at bounding box center [150, 144] width 261 height 177
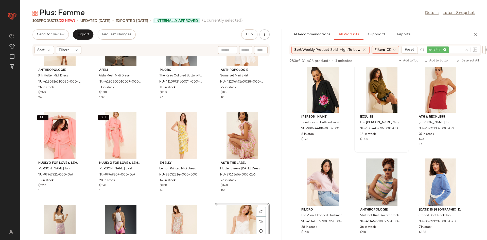
scroll to position [79, 0]
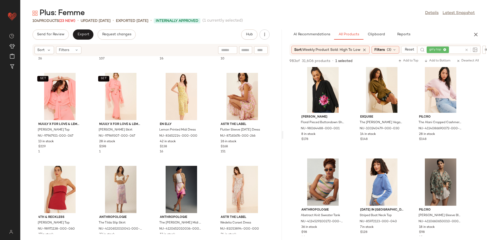
click at [78, 163] on div "Anthropologie Silk Halter Midi Dress NU-4130916210036-000-001 24 in stock $248 …" at bounding box center [150, 144] width 261 height 177
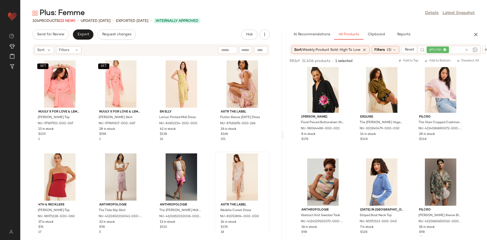
scroll to position [125, 0]
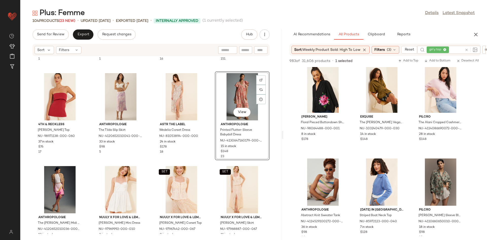
scroll to position [174, 0]
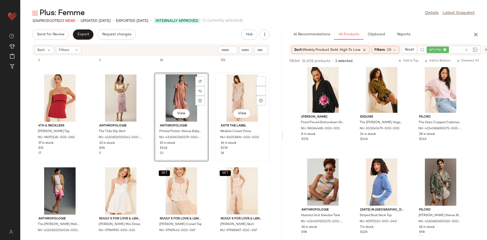
click at [216, 149] on div "ASTR The Label Wedelia Corset Dress NU-81053894-000-000 24 in stock $178 18" at bounding box center [241, 138] width 51 height 34
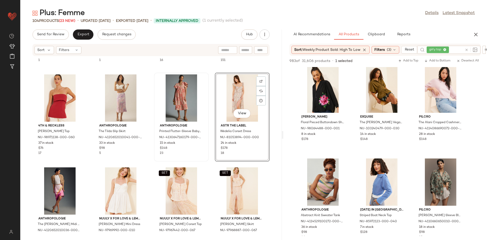
click at [206, 154] on div "Anthropologie Printed Flutter-Sleeve Babydoll Dress NU-4130647160179-000-266 15…" at bounding box center [181, 117] width 55 height 89
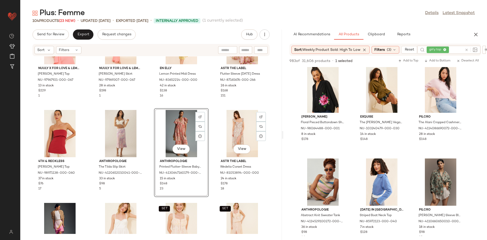
scroll to position [119, 0]
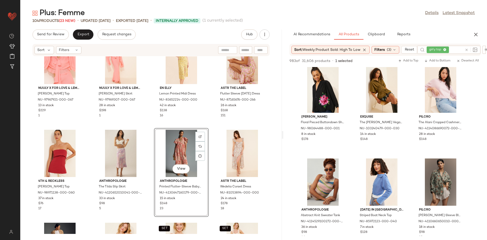
click at [204, 124] on div "SET Nuuly x For Love & Lemons Joana Crop Top NU-97967921-000-067 13 in stock $2…" at bounding box center [150, 144] width 261 height 177
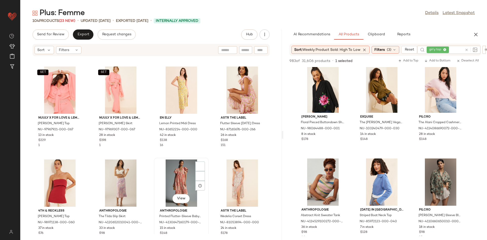
scroll to position [86, 0]
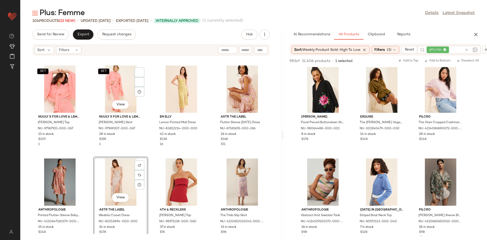
click at [151, 148] on div "Anthropologie Silk Halter Midi Dress NU-4130916210036-000-001 24 in stock $248 …" at bounding box center [150, 144] width 261 height 177
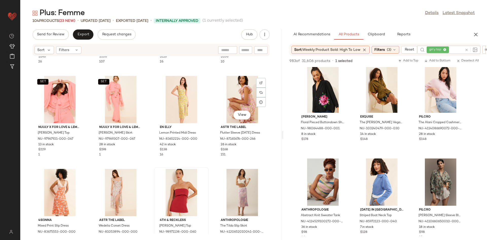
scroll to position [76, 0]
click at [136, 169] on div "View" at bounding box center [120, 191] width 51 height 47
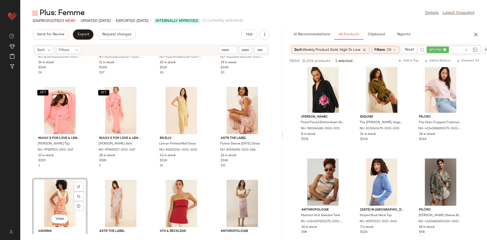
click at [88, 170] on div "Anthropologie Silk Halter Midi Dress NU-4130916210036-000-001 24 in stock $248 …" at bounding box center [150, 144] width 261 height 177
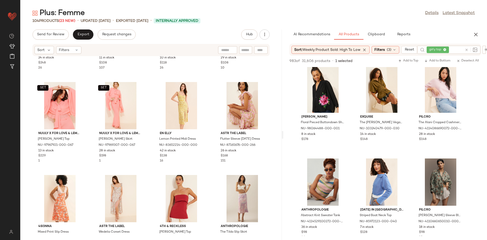
click at [140, 172] on div "Anthropologie Silk Halter Midi Dress NU-4130916210036-000-001 24 in stock $248 …" at bounding box center [150, 144] width 261 height 177
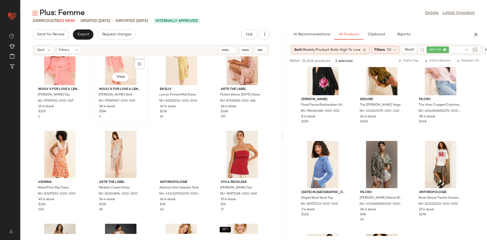
click at [143, 120] on div "SET View Nuuly x For Love & Lemons Joana Maxi Skirt NU-97969307-000-067 28 in s…" at bounding box center [121, 81] width 54 height 88
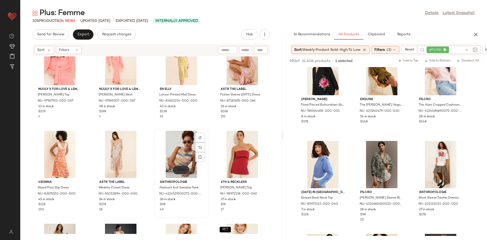
click at [177, 169] on span "View" at bounding box center [181, 170] width 9 height 4
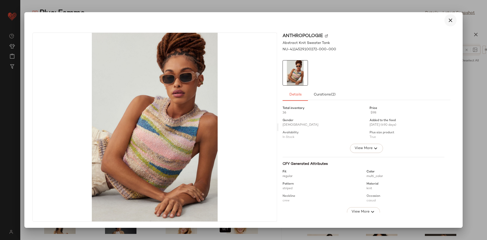
click at [451, 24] on button "button" at bounding box center [450, 20] width 12 height 12
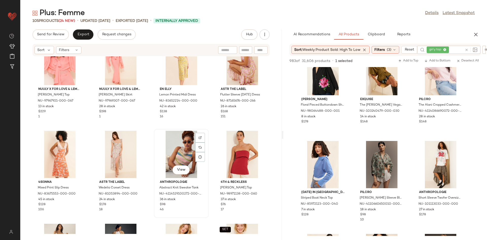
click at [174, 151] on div "View" at bounding box center [181, 154] width 51 height 47
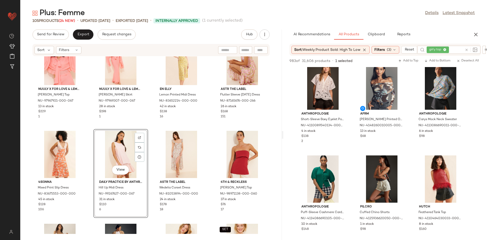
click at [149, 126] on div "Anthropologie Silk Halter Midi Dress NU-4130916210036-000-001 24 in stock $248 …" at bounding box center [150, 144] width 261 height 177
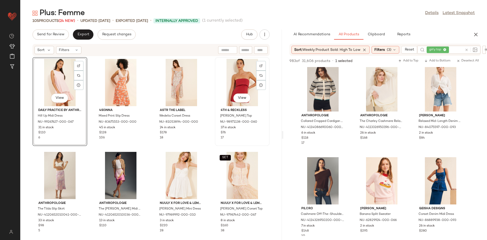
scroll to position [196, 0]
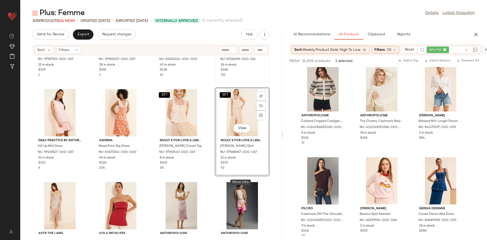
scroll to position [84, 0]
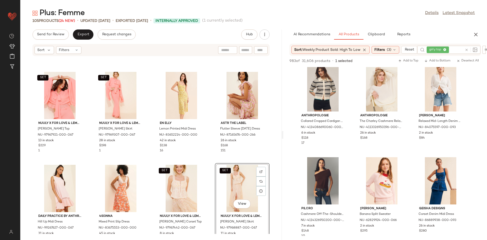
click at [201, 160] on div "SET Nuuly x For Love & Lemons Joana Crop Top NU-97967921-000-067 13 in stock $2…" at bounding box center [150, 144] width 261 height 177
click at [216, 169] on div "SET" at bounding box center [241, 188] width 51 height 47
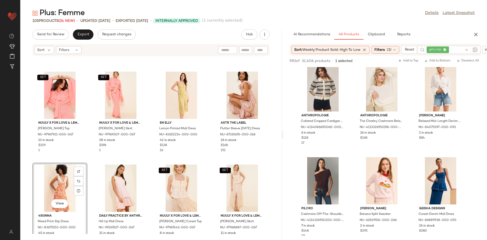
click at [149, 160] on div "SET Nuuly x For Love & Lemons Joana Crop Top NU-97967921-000-067 13 in stock $2…" at bounding box center [150, 144] width 261 height 177
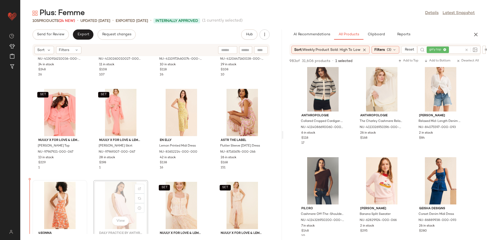
scroll to position [64, 0]
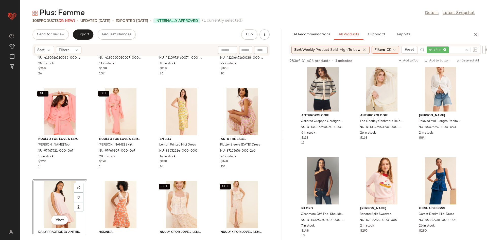
drag, startPoint x: 146, startPoint y: 176, endPoint x: 151, endPoint y: 173, distance: 5.3
click at [146, 176] on div "Anthropologie Silk Halter Midi Dress NU-4130916210036-000-001 24 in stock $248 …" at bounding box center [150, 144] width 261 height 177
drag, startPoint x: 53, startPoint y: 204, endPoint x: 207, endPoint y: 131, distance: 169.8
click at [207, 131] on div "Anthropologie Silk Halter Midi Dress NU-4130916210036-000-001 24 in stock $248 …" at bounding box center [150, 144] width 261 height 177
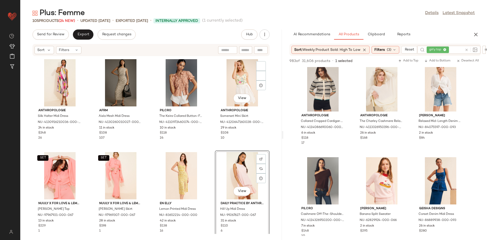
click at [217, 146] on div "Anthropologie Silk Halter Midi Dress NU-4130916210036-000-001 24 in stock $248 …" at bounding box center [150, 144] width 261 height 177
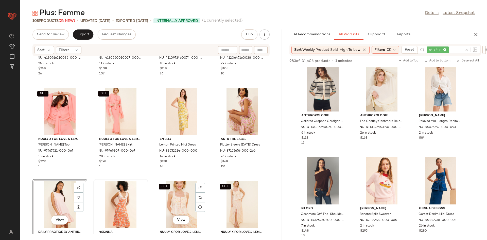
scroll to position [80, 0]
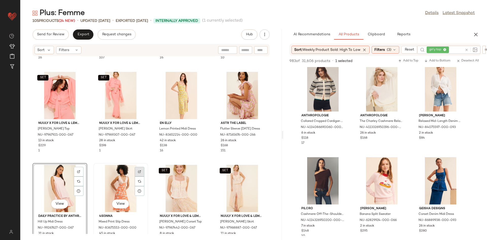
click at [143, 167] on div at bounding box center [140, 172] width 10 height 10
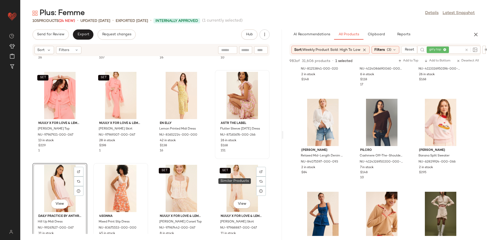
scroll to position [5962, 0]
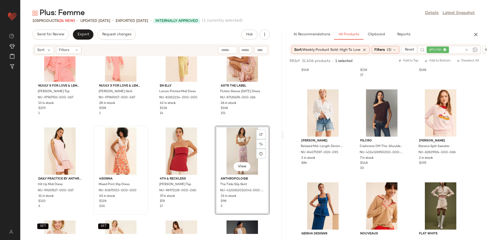
scroll to position [116, 0]
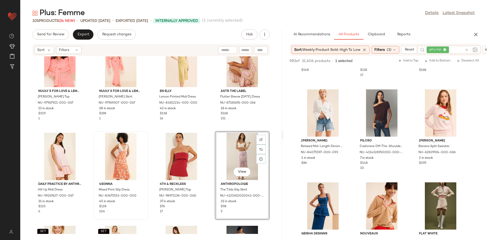
click at [211, 127] on div "SET Nuuly x For Love & Lemons Joana Crop Top NU-97967921-000-067 13 in stock $2…" at bounding box center [150, 144] width 261 height 177
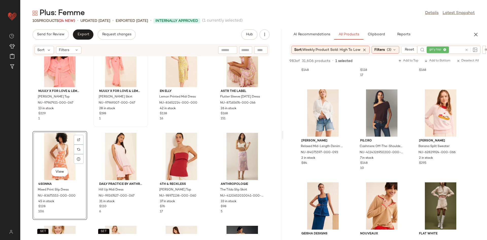
click at [147, 124] on div "SET Nuuly x For Love & Lemons Joana Maxi Skirt NU-97969307-000-067 28 in stock …" at bounding box center [120, 82] width 55 height 89
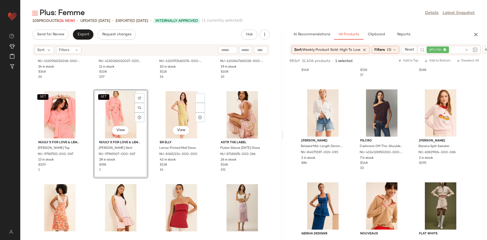
drag, startPoint x: 204, startPoint y: 169, endPoint x: 208, endPoint y: 163, distance: 8.0
click at [204, 169] on div "En Elly Lemon Printed Midi Dress NU-83652214-000-000 42 in stock $138 16" at bounding box center [181, 155] width 51 height 34
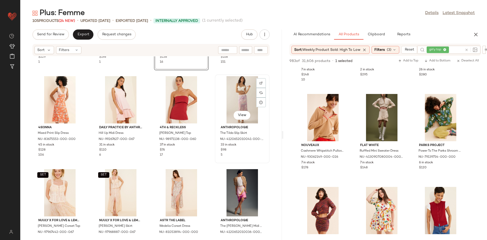
scroll to position [191, 0]
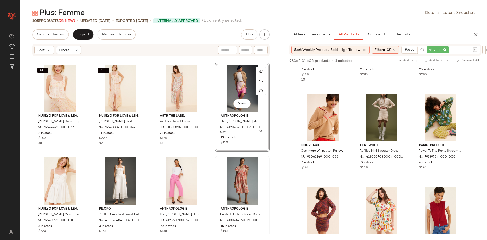
scroll to position [284, 0]
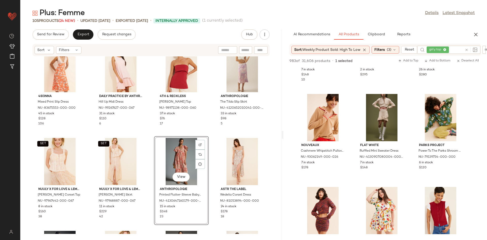
click at [147, 142] on div "4SI3NNA Mixed Print Slip Dress NU-83675553-000-000 45 in stock $128 106 Daily P…" at bounding box center [150, 144] width 261 height 177
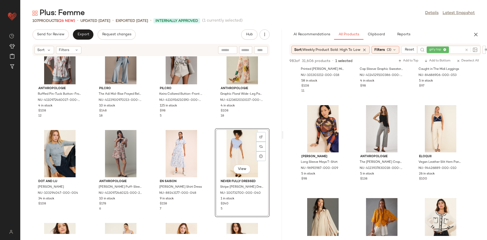
scroll to position [8884, 0]
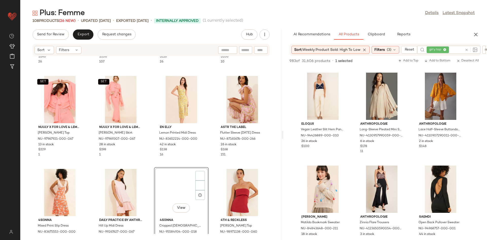
click at [152, 164] on div "Anthropologie Silk Halter Midi Dress NU-4130916210036-000-001 24 in stock $248 …" at bounding box center [150, 144] width 261 height 177
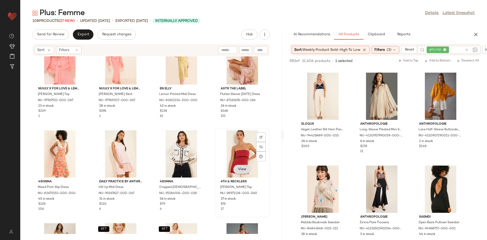
scroll to position [118, 0]
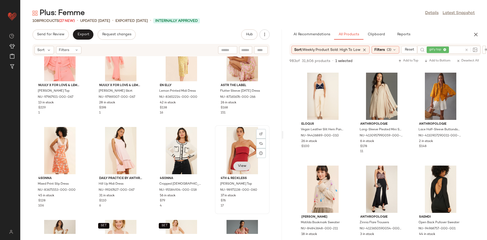
click at [238, 165] on span "View" at bounding box center [242, 166] width 9 height 4
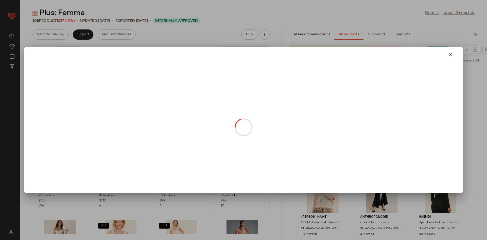
click at [238, 179] on div at bounding box center [243, 120] width 487 height 240
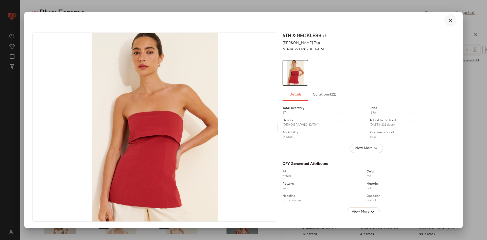
click at [451, 22] on icon "button" at bounding box center [450, 20] width 6 height 6
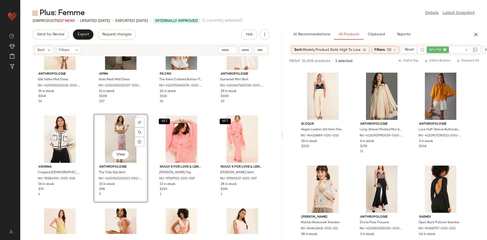
click at [191, 205] on div "Anthropologie Silk Halter Midi Dress NU-4130916210036-000-001 24 in stock $248 …" at bounding box center [150, 144] width 261 height 177
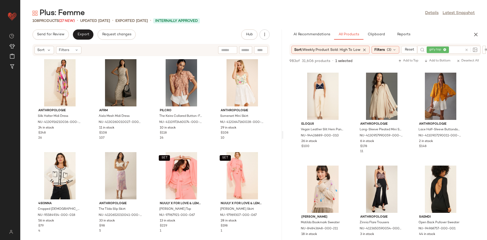
click at [128, 146] on div "Anthropologie Silk Halter Midi Dress NU-4130916210036-000-001 24 in stock $248 …" at bounding box center [150, 144] width 261 height 177
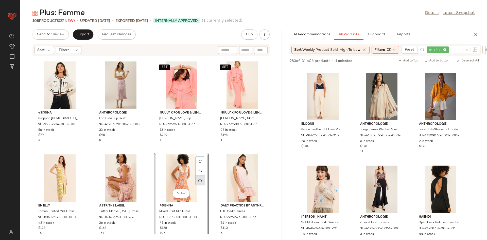
scroll to position [97, 0]
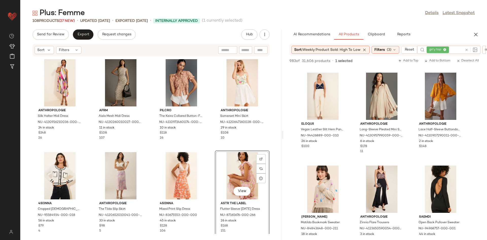
click at [211, 150] on div "Anthropologie Silk Halter Midi Dress NU-4130916210036-000-001 24 in stock $248 …" at bounding box center [150, 144] width 261 height 177
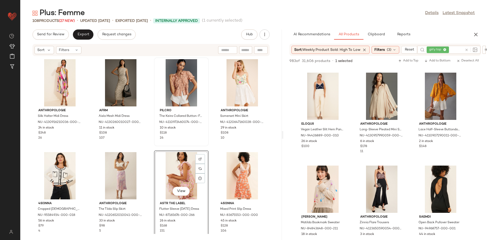
click at [155, 140] on div "Pilcro The Keira Collared Button-Front Blouse: Lace Edition NU-4110972460074-00…" at bounding box center [181, 102] width 54 height 88
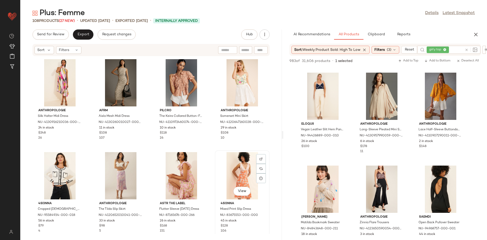
click at [216, 154] on div "View" at bounding box center [241, 175] width 51 height 47
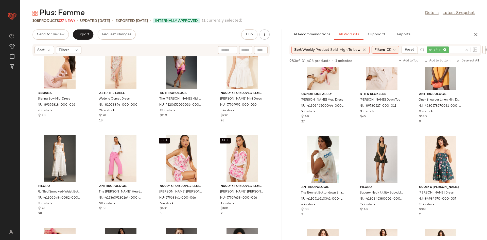
scroll to position [9890, 0]
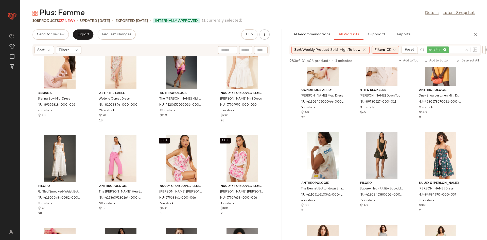
click at [468, 50] on div at bounding box center [469, 50] width 15 height 8
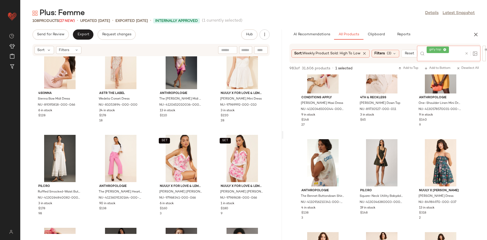
click at [463, 53] on div at bounding box center [469, 53] width 15 height 15
click at [466, 54] on icon at bounding box center [466, 53] width 4 height 4
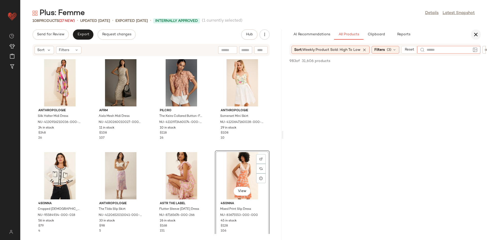
click at [475, 31] on icon "button" at bounding box center [476, 34] width 6 height 6
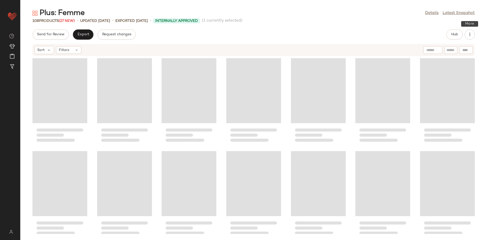
click at [463, 37] on div "Hub" at bounding box center [460, 34] width 28 height 10
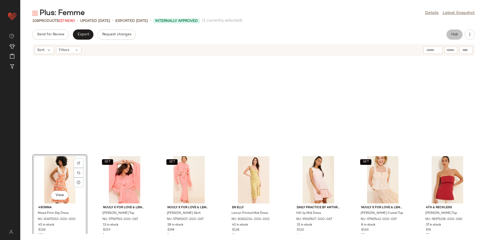
click at [451, 35] on span "Hub" at bounding box center [454, 34] width 7 height 4
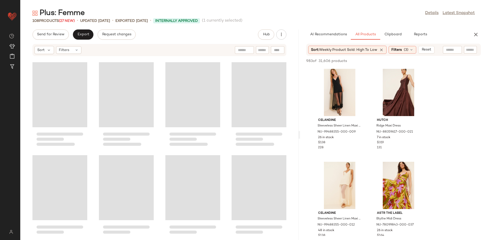
drag, startPoint x: 253, startPoint y: 112, endPoint x: 300, endPoint y: 112, distance: 46.9
click at [300, 112] on div "Plus: Femme Details Latest Snapshot 108 Products (27 New) • updated Aug 26th • …" at bounding box center [253, 123] width 466 height 231
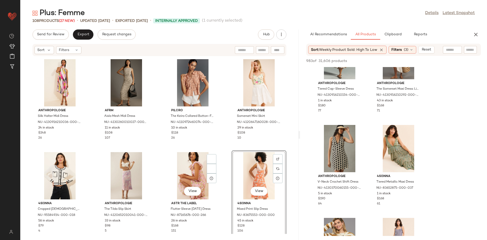
click at [223, 139] on div "Anthropologie Silk Halter Midi Dress NU-4130916210036-000-001 24 in stock $248 …" at bounding box center [159, 144] width 278 height 177
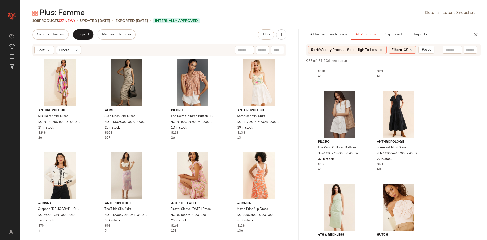
scroll to position [1179, 0]
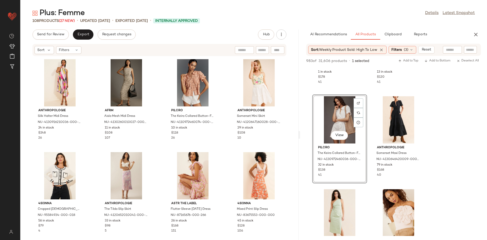
click at [156, 144] on div "Anthropologie Silk Halter Midi Dress NU-4130916210036-000-001 24 in stock $248 …" at bounding box center [159, 144] width 278 height 177
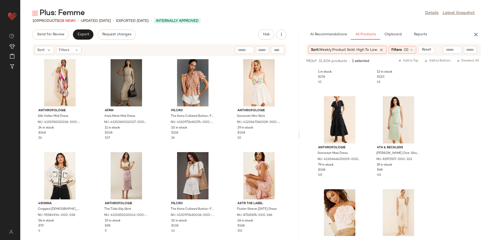
click at [157, 150] on div "Anthropologie Silk Halter Midi Dress NU-4130916210036-000-001 24 in stock $248 …" at bounding box center [159, 144] width 278 height 177
click at [222, 146] on div "Anthropologie Silk Halter Midi Dress NU-4130916210036-000-001 24 in stock $248 …" at bounding box center [159, 144] width 278 height 177
click at [231, 143] on div "Anthropologie Somerset Mini Skirt NU-4120647160028-000-010 29 in stock $108 10" at bounding box center [258, 101] width 55 height 89
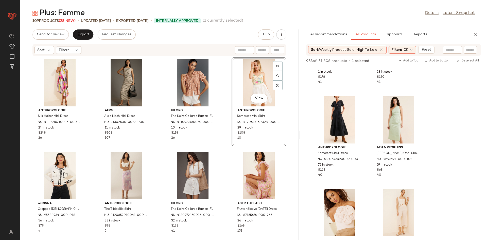
drag, startPoint x: 174, startPoint y: 147, endPoint x: 161, endPoint y: 148, distance: 12.8
click at [172, 147] on div "Anthropologie Silk Halter Midi Dress NU-4130916210036-000-001 24 in stock $248 …" at bounding box center [159, 144] width 278 height 177
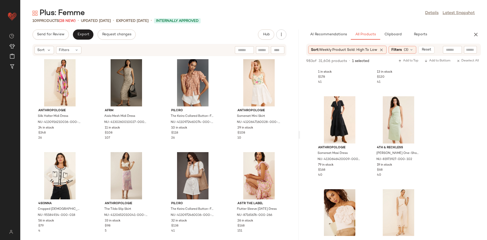
click at [161, 148] on div "Anthropologie Silk Halter Midi Dress NU-4130916210036-000-001 24 in stock $248 …" at bounding box center [159, 144] width 278 height 177
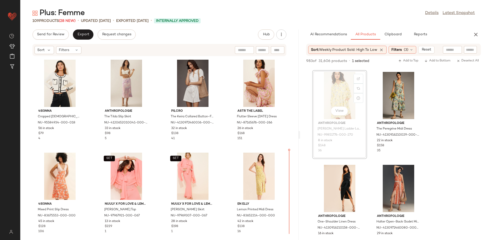
scroll to position [94, 0]
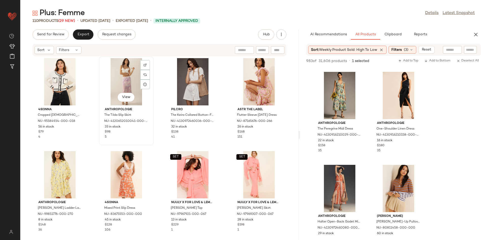
click at [99, 141] on div "View Anthropologie The Tilda Slip Skirt NU-4120652010041-000-056 33 in stock $9…" at bounding box center [126, 101] width 54 height 88
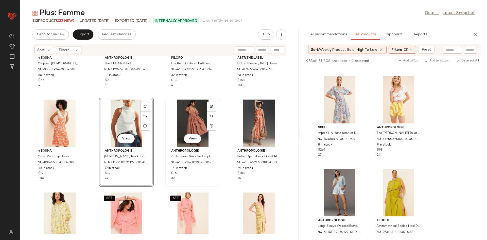
scroll to position [194, 0]
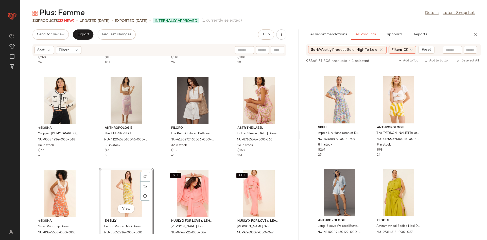
click at [159, 156] on div "Anthropologie Silk Halter Midi Dress NU-4130916210036-000-001 24 in stock $248 …" at bounding box center [159, 144] width 278 height 177
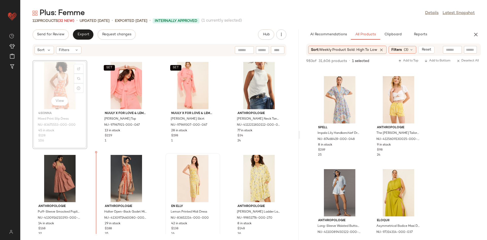
scroll to position [188, 0]
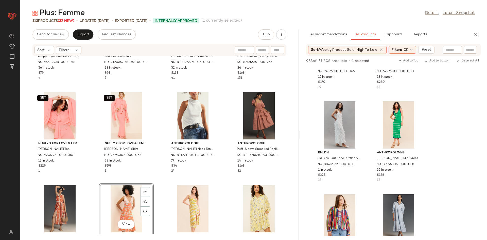
scroll to position [3320, 0]
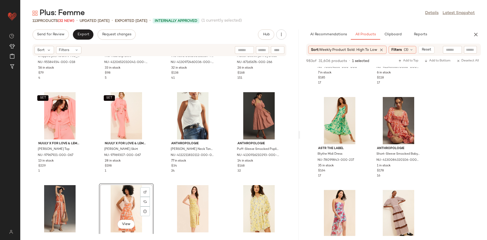
scroll to position [3715, 0]
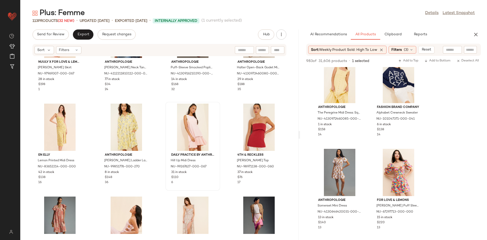
scroll to position [332, 0]
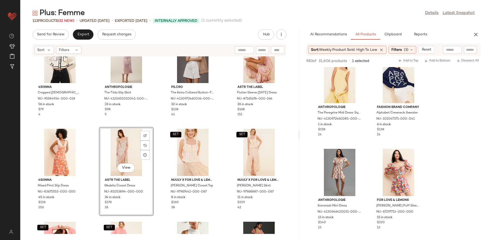
scroll to position [120, 0]
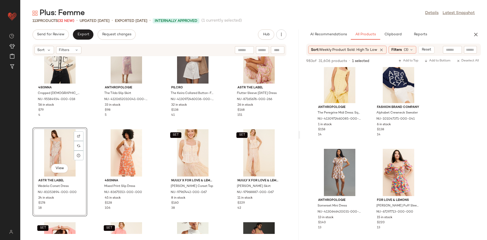
click at [87, 127] on div "View ASTR The Label Wedelia Corset Dress NU-81053894-000-000 24 in stock $178 18" at bounding box center [59, 171] width 55 height 89
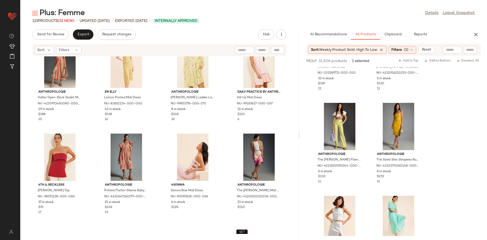
scroll to position [443, 0]
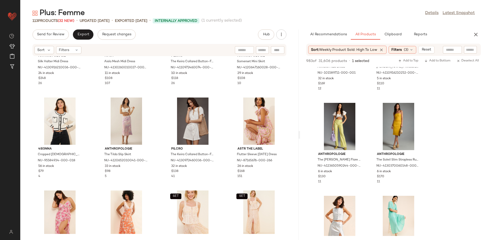
click at [153, 185] on div "Anthropologie Silk Halter Midi Dress NU-4130916210036-000-001 24 in stock $248 …" at bounding box center [159, 144] width 278 height 177
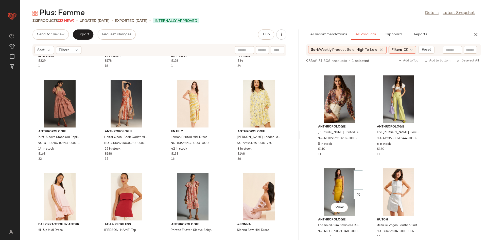
scroll to position [5008, 0]
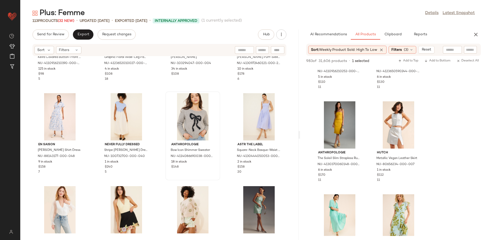
scroll to position [5082, 0]
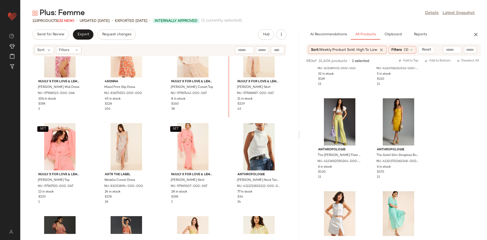
scroll to position [219, 0]
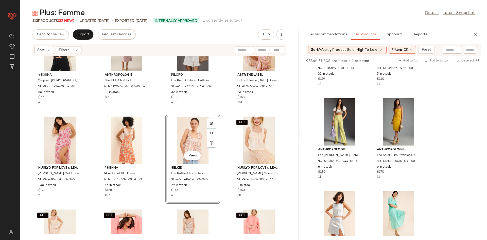
click at [156, 101] on div "4SI3NNA Cropped [DEMOGRAPHIC_DATA] Cardigan NU-95584934-000-018 56 in stock $79…" at bounding box center [159, 144] width 278 height 177
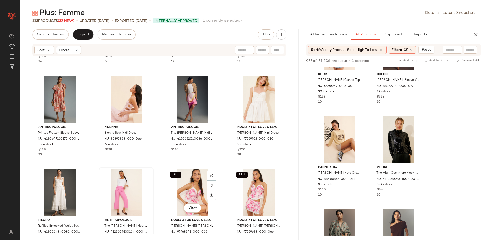
scroll to position [5451, 0]
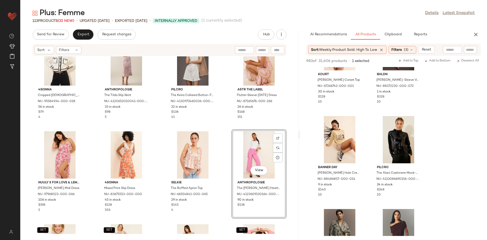
click at [222, 114] on div "4SI3NNA Cropped [DEMOGRAPHIC_DATA] Cardigan NU-95584934-000-018 56 in stock $79…" at bounding box center [159, 144] width 278 height 177
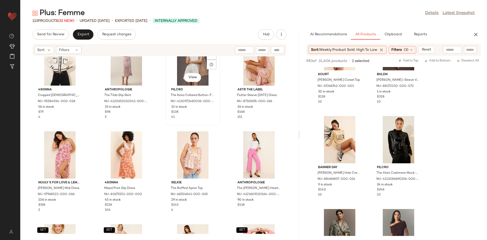
click at [217, 122] on div "View Pilcro The Keira Collared Button-Front Mini Dress NU-4130972460036-000-010…" at bounding box center [193, 81] width 54 height 88
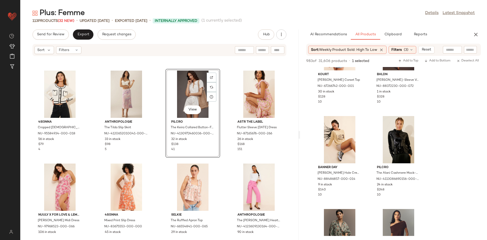
scroll to position [85, 0]
click at [225, 157] on div "4SI3NNA Cropped [DEMOGRAPHIC_DATA] Cardigan NU-95584934-000-018 56 in stock $79…" at bounding box center [159, 144] width 278 height 177
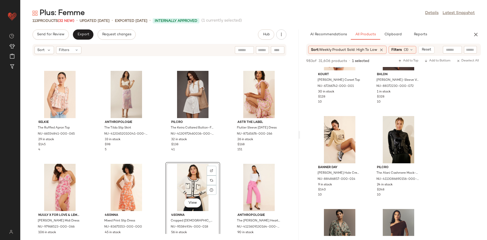
click at [223, 154] on div "Selkie The Ruffled Apron Top NU-66554841-000-065 29 in stock $145 4 Anthropolog…" at bounding box center [159, 144] width 278 height 177
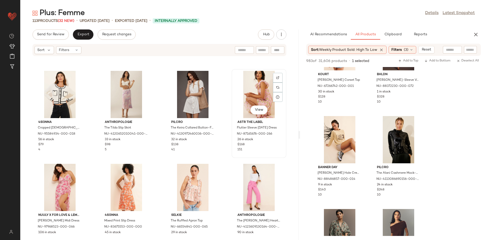
click at [237, 146] on span "$168" at bounding box center [240, 144] width 7 height 5
click at [231, 154] on div "View ASTR The Label Flutter Sleeve [DATE] Dress NU-87165676-000-266 26 in stock…" at bounding box center [258, 113] width 55 height 89
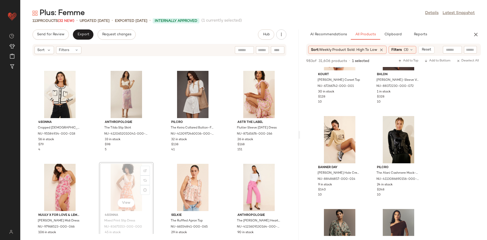
scroll to position [85, 0]
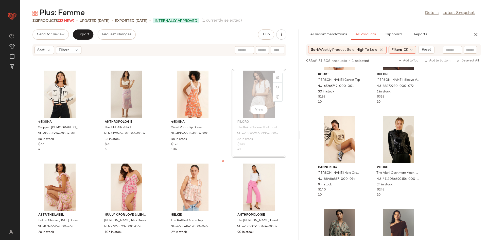
scroll to position [90, 0]
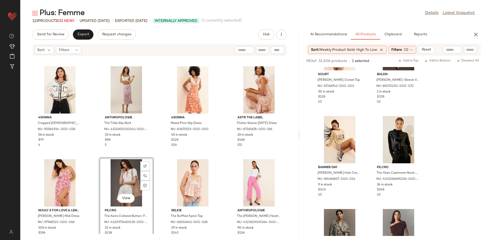
click at [160, 149] on div "4SI3NNA Cropped [DEMOGRAPHIC_DATA] Cardigan NU-95584934-000-018 56 in stock $79…" at bounding box center [159, 144] width 278 height 177
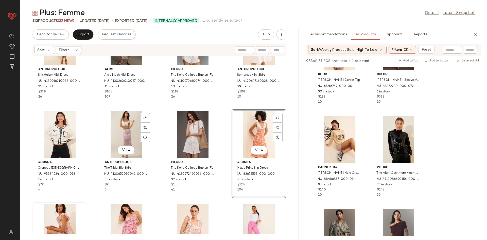
scroll to position [47, 0]
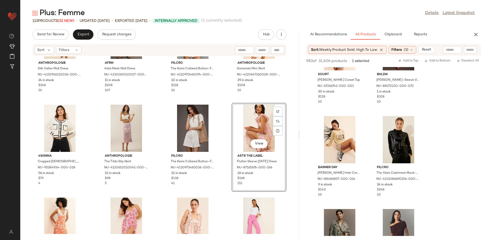
click at [156, 190] on div "Anthropologie Silk Halter Midi Dress NU-4130916210036-000-001 24 in stock $248 …" at bounding box center [159, 144] width 278 height 177
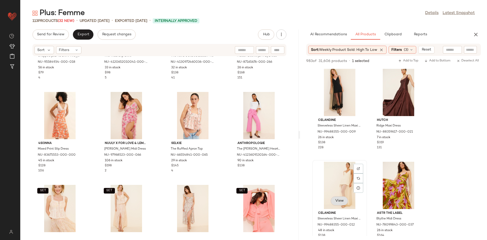
click at [343, 200] on span "View" at bounding box center [339, 200] width 9 height 4
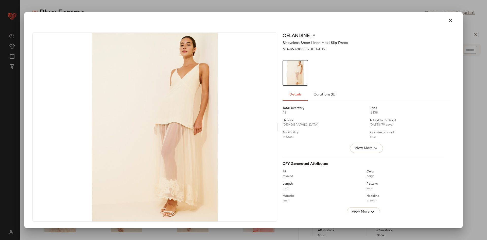
click at [453, 14] on div at bounding box center [243, 20] width 434 height 16
click at [452, 25] on button "button" at bounding box center [450, 20] width 12 height 12
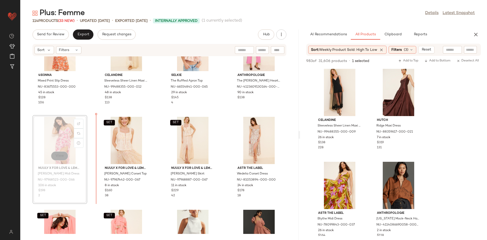
scroll to position [240, 0]
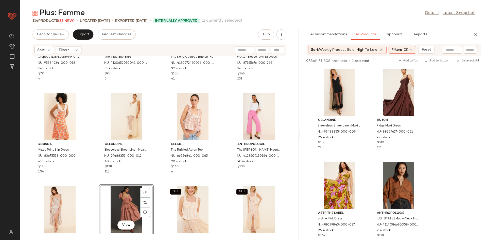
click at [159, 176] on div "4SI3NNA Cropped [DEMOGRAPHIC_DATA] Cardigan NU-95584934-000-018 56 in stock $79…" at bounding box center [159, 144] width 278 height 177
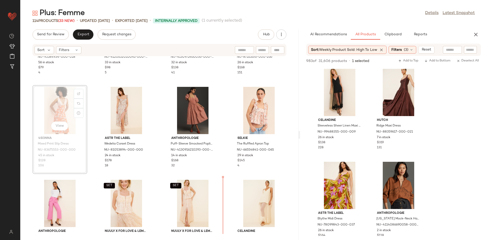
scroll to position [168, 0]
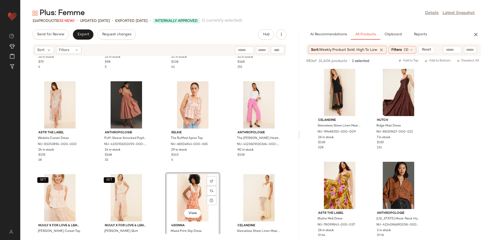
click at [221, 169] on div "4SI3NNA Cropped [DEMOGRAPHIC_DATA] Cardigan NU-95584934-000-018 56 in stock $79…" at bounding box center [159, 144] width 278 height 177
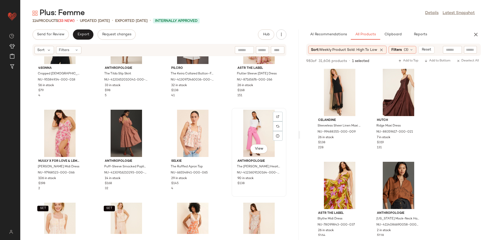
click at [231, 187] on div "View Anthropologie The [PERSON_NAME] Heart Pocket Crop Wide-Leg Pants NU-412360…" at bounding box center [258, 152] width 55 height 89
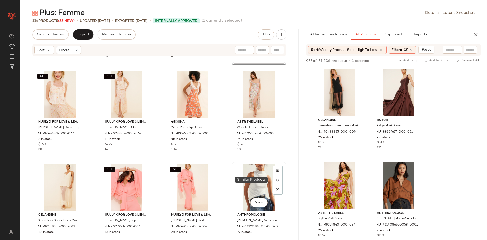
scroll to position [352, 0]
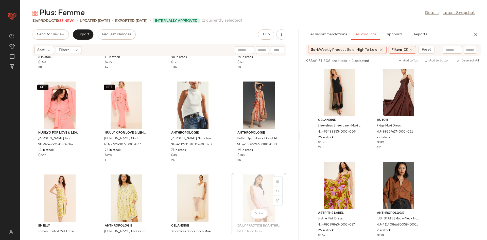
scroll to position [353, 0]
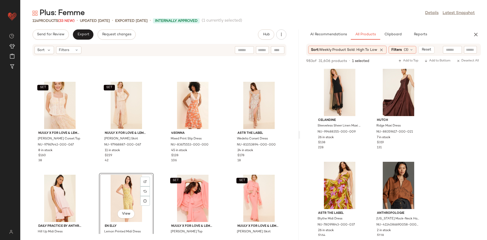
click at [160, 158] on div "SET Nuuly x For Love & [PERSON_NAME] Corset Top NU-97967442-000-067 8 in stock …" at bounding box center [159, 144] width 278 height 177
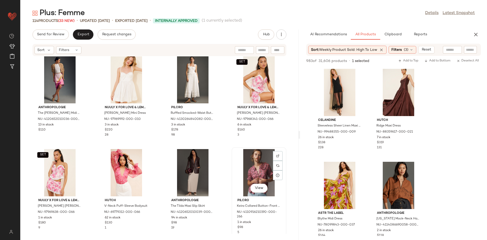
scroll to position [687, 0]
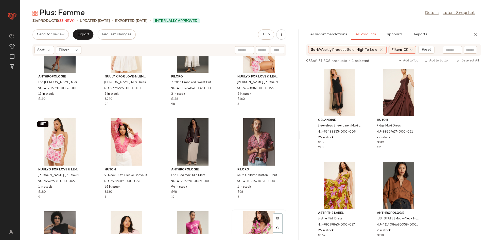
click at [262, 213] on div "View" at bounding box center [258, 234] width 51 height 47
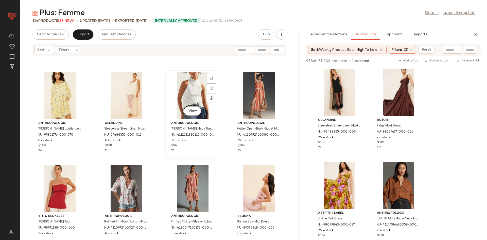
scroll to position [439, 0]
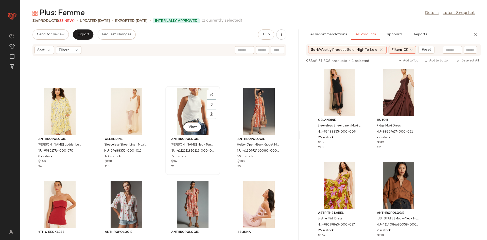
click at [179, 112] on div "View" at bounding box center [192, 111] width 51 height 47
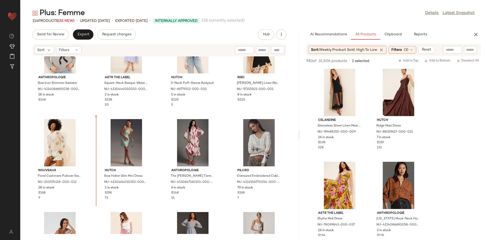
scroll to position [1157, 0]
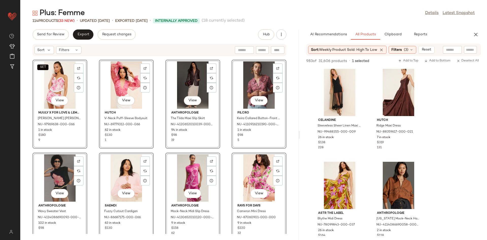
click at [159, 143] on div "SET View Nuuly x For Love & [PERSON_NAME] [PERSON_NAME] Mini Skirt NU-97969638-…" at bounding box center [159, 144] width 278 height 177
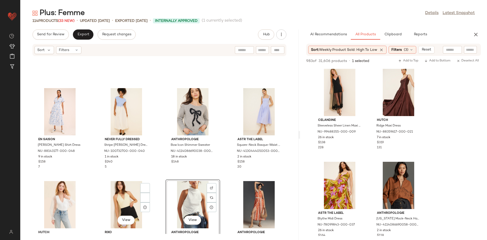
scroll to position [625, 0]
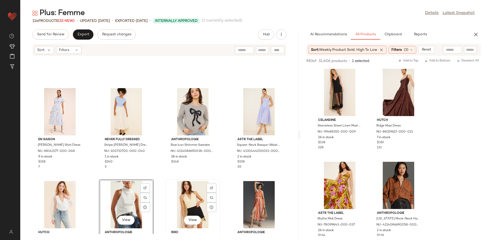
click at [184, 200] on div "View" at bounding box center [192, 204] width 51 height 47
click at [124, 203] on div "View" at bounding box center [126, 204] width 51 height 47
click at [187, 201] on div "View" at bounding box center [192, 204] width 51 height 47
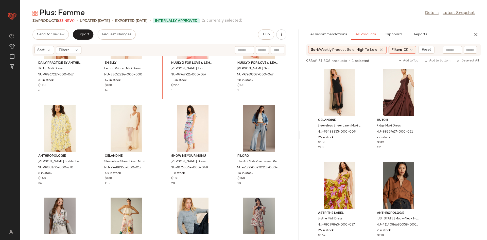
scroll to position [384, 0]
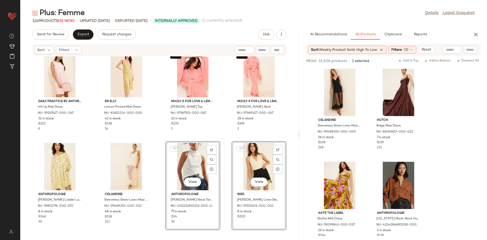
click at [163, 131] on div "Daily Practice by Anthropologie Hill Up Midi Dress NU-99267627-000-067 31 in st…" at bounding box center [159, 144] width 278 height 177
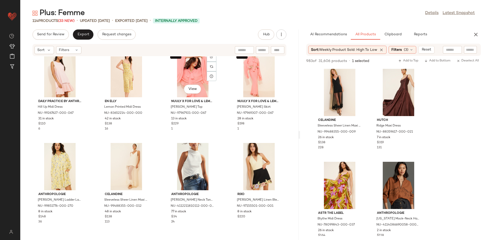
click at [162, 135] on div "Daily Practice by Anthropologie Hill Up Midi Dress NU-99267627-000-067 31 in st…" at bounding box center [159, 144] width 278 height 177
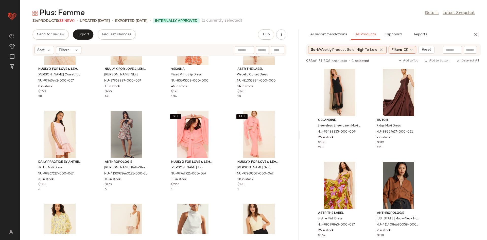
drag, startPoint x: 157, startPoint y: 209, endPoint x: 160, endPoint y: 201, distance: 8.7
click at [157, 209] on div "SET Nuuly x For Love & [PERSON_NAME] Corset Top NU-97967442-000-067 8 in stock …" at bounding box center [159, 144] width 278 height 177
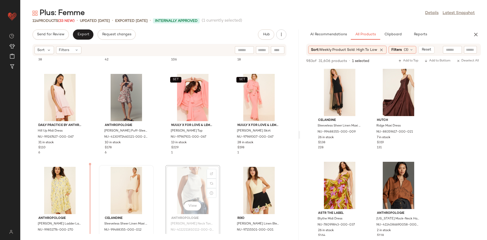
scroll to position [360, 0]
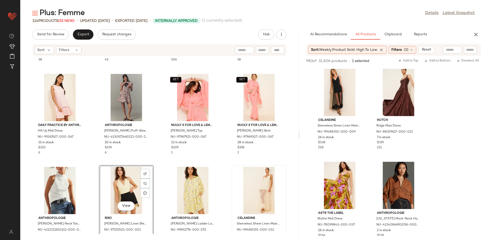
click at [159, 162] on div "SET Nuuly x For Love & [PERSON_NAME] Corset Top NU-97967442-000-067 8 in stock …" at bounding box center [159, 144] width 278 height 177
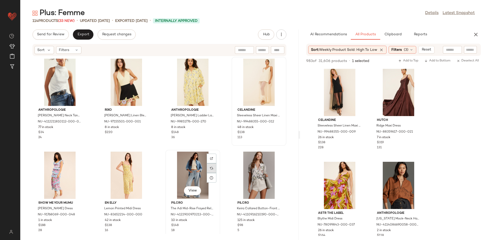
scroll to position [469, 0]
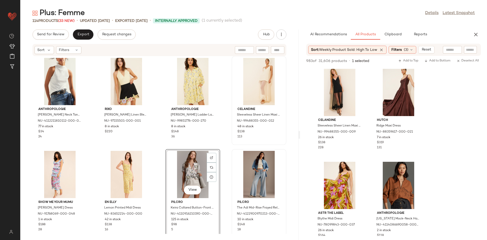
click at [223, 144] on div "Daily Practice by Anthropologie Hill Up Midi Dress NU-99267627-000-067 31 in st…" at bounding box center [159, 144] width 278 height 177
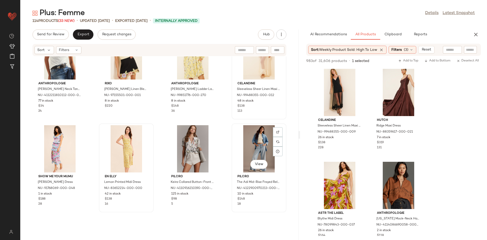
scroll to position [512, 0]
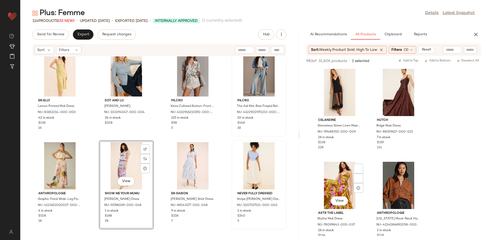
scroll to position [3, 0]
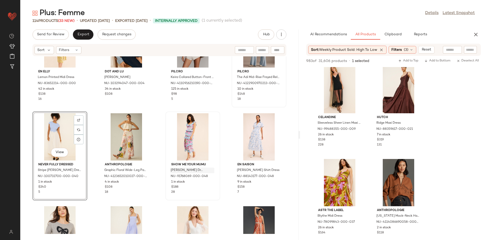
scroll to position [621, 0]
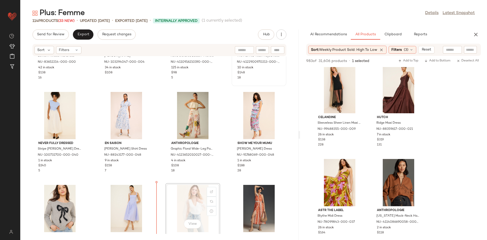
scroll to position [621, 0]
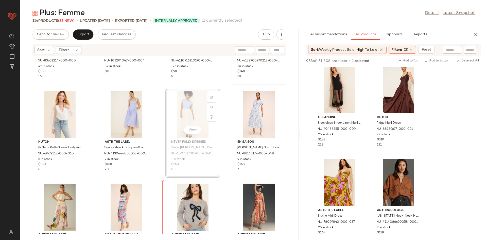
scroll to position [637, 0]
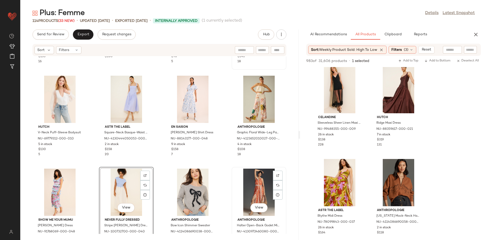
click at [250, 192] on div "View" at bounding box center [258, 191] width 51 height 47
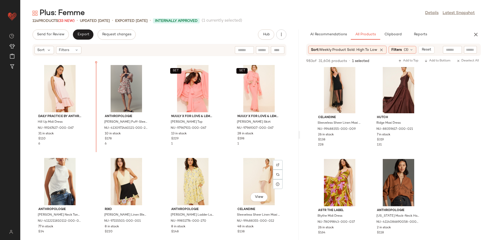
scroll to position [349, 0]
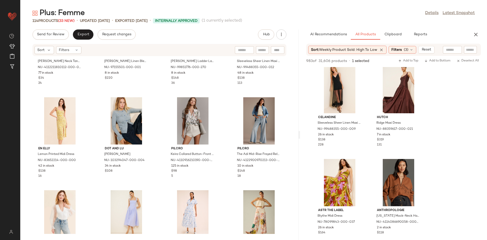
click at [227, 175] on div "Anthropologie [PERSON_NAME] Neck Tank Top NU-4112211810112-000-010 77 in stock …" at bounding box center [159, 144] width 278 height 177
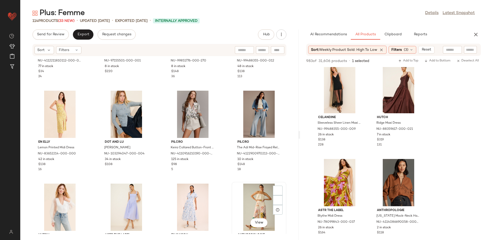
scroll to position [582, 0]
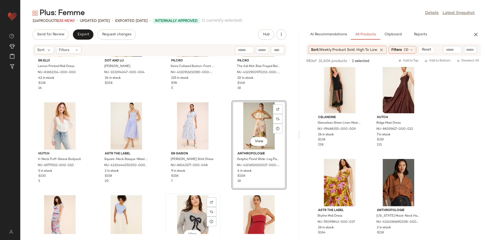
scroll to position [611, 0]
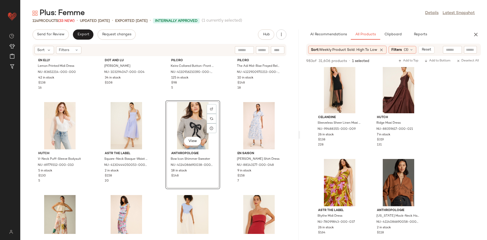
drag, startPoint x: 93, startPoint y: 218, endPoint x: 206, endPoint y: 152, distance: 130.9
click at [206, 152] on div "En [PERSON_NAME] Printed Midi Dress NU-83652214-000-000 42 in stock $138 16 Dot…" at bounding box center [159, 144] width 278 height 177
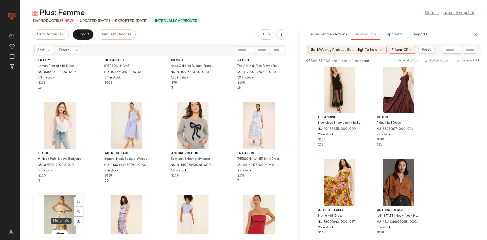
scroll to position [611, 0]
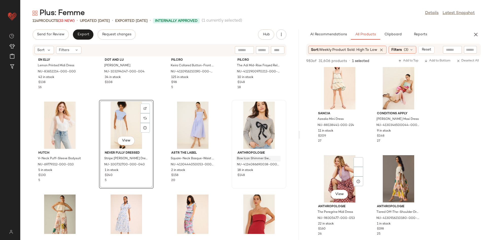
scroll to position [2105, 0]
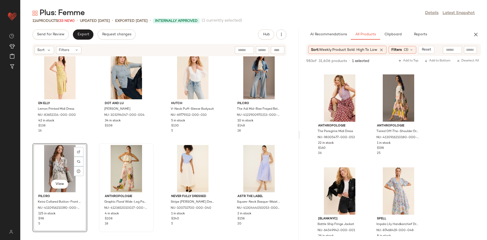
scroll to position [566, 0]
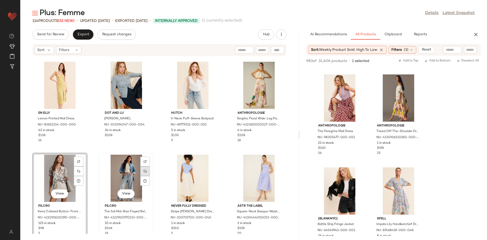
scroll to position [558, 0]
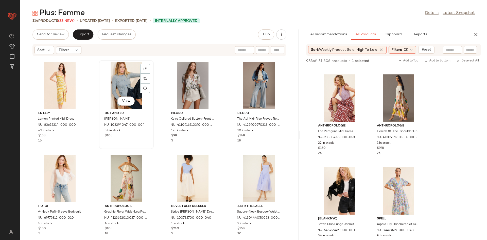
click at [150, 148] on div "View Dot and [PERSON_NAME] NU-103294047-000-004 34 in stock $108" at bounding box center [126, 105] width 54 height 88
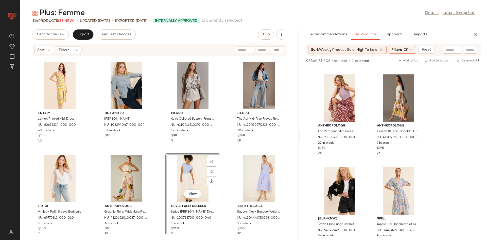
click at [160, 141] on div "En [PERSON_NAME] Printed Midi Dress NU-83652214-000-000 42 in stock $138 16 Dot…" at bounding box center [159, 144] width 278 height 177
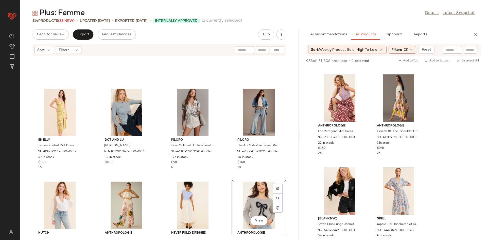
click at [228, 165] on div "En [PERSON_NAME] Printed Midi Dress NU-83652214-000-000 42 in stock $138 16 Dot…" at bounding box center [159, 144] width 278 height 177
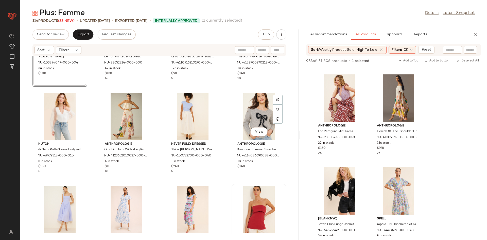
scroll to position [668, 0]
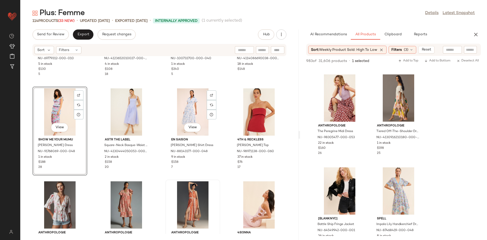
scroll to position [721, 0]
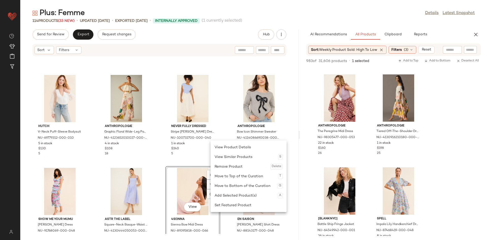
click at [156, 164] on div "Hutch V-Neck Puff-Sleeve Bodysuit NU-69779312-000-010 5 in stock $130 5 Anthrop…" at bounding box center [159, 144] width 278 height 177
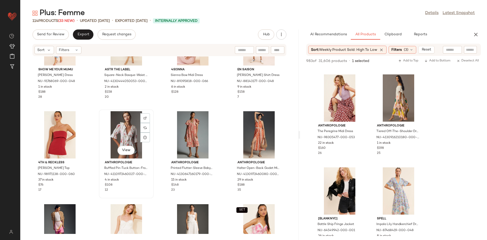
scroll to position [788, 0]
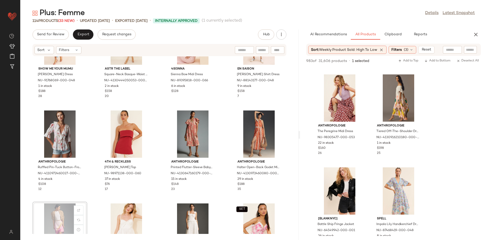
scroll to position [789, 0]
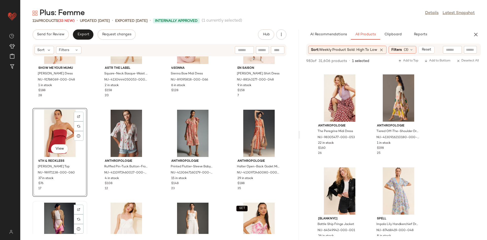
scroll to position [789, 0]
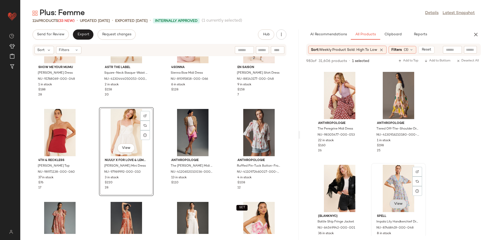
scroll to position [2134, 0]
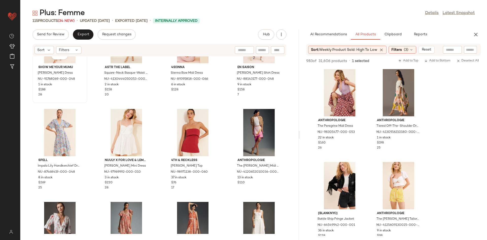
click at [84, 97] on div "View Show Me Your Mumu [PERSON_NAME] Dress NU-91768069-000-048 1 in stock $188 …" at bounding box center [60, 59] width 54 height 88
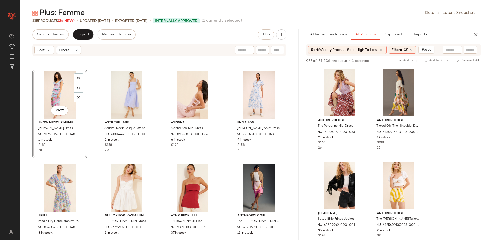
click at [157, 158] on div "View Show Me Your Mumu [PERSON_NAME] Dress NU-91768069-000-048 1 in stock $188 …" at bounding box center [159, 144] width 278 height 177
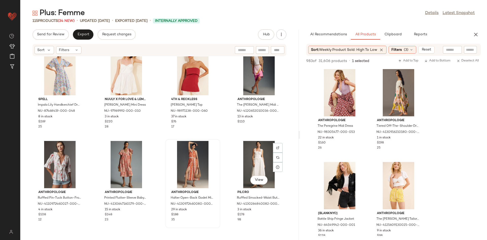
scroll to position [851, 0]
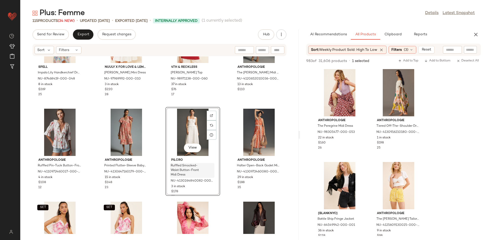
scroll to position [889, 0]
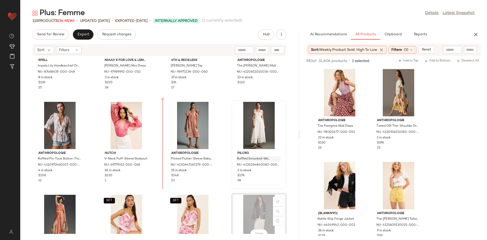
scroll to position [890, 0]
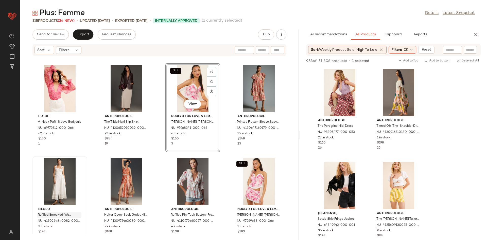
drag, startPoint x: 222, startPoint y: 157, endPoint x: 211, endPoint y: 100, distance: 58.4
click at [210, 100] on div "Spell Impala Lily Handkerchief Dress NU-87468419-000-048 8 in stock $269 25 Nuu…" at bounding box center [159, 144] width 278 height 177
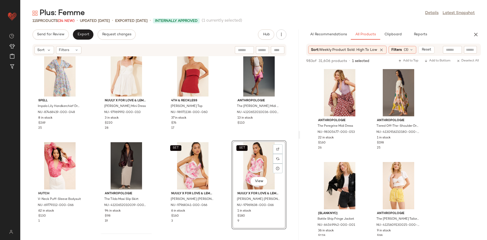
click at [220, 133] on div "Spell Impala Lily Handkerchief Dress NU-87468419-000-048 8 in stock $269 25 Nuu…" at bounding box center [159, 144] width 278 height 177
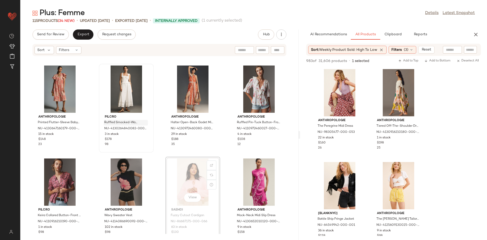
scroll to position [1020, 0]
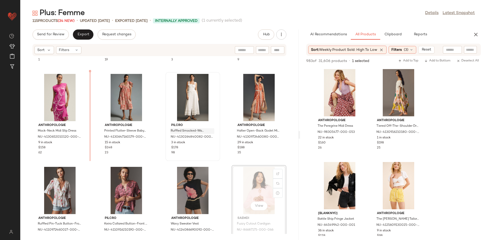
scroll to position [1007, 0]
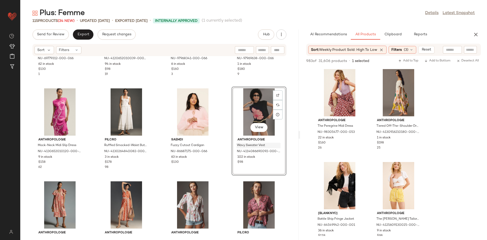
scroll to position [926, 0]
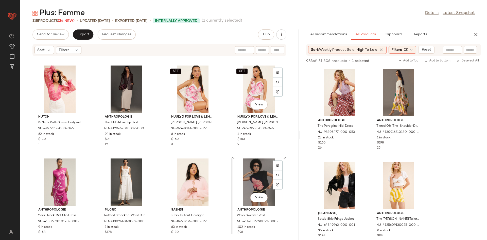
click at [227, 149] on div "Hutch V-Neck Puff-Sleeve Bodysuit NU-69779312-000-066 62 in stock $130 1 Anthro…" at bounding box center [159, 144] width 278 height 177
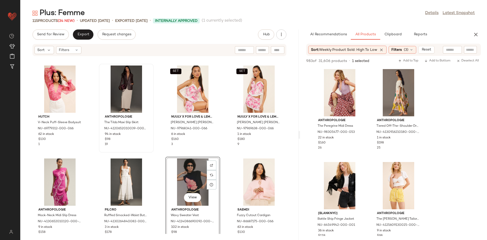
click at [150, 150] on div "Anthropologie The Tilda Maxi Slip Skirt NU-4120652010039-000-014 94 in stock $9…" at bounding box center [126, 108] width 54 height 88
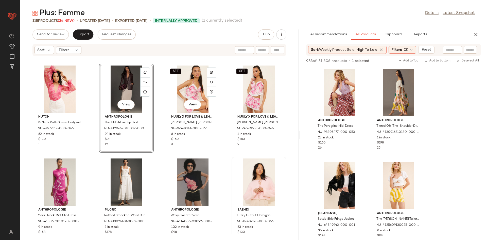
click at [233, 158] on div at bounding box center [258, 181] width 51 height 47
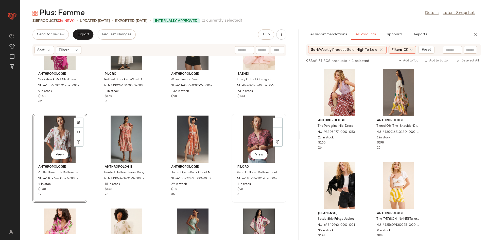
scroll to position [1096, 0]
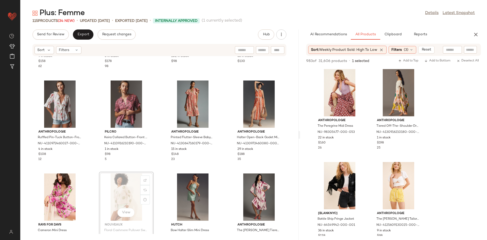
scroll to position [1098, 0]
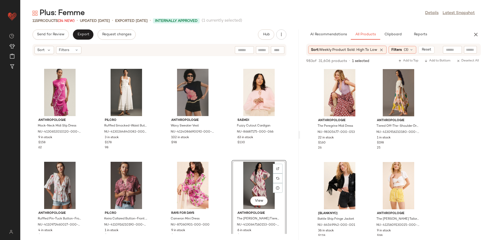
scroll to position [1016, 0]
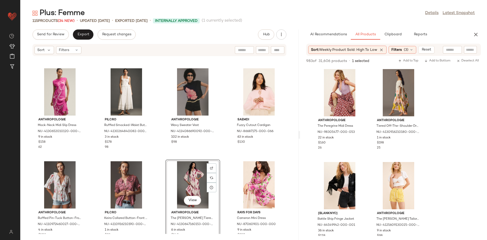
click at [161, 157] on div "Anthropologie Mock-Neck Midi Slip Dress NU-4130652010120-000-266 9 in stock $15…" at bounding box center [159, 144] width 278 height 177
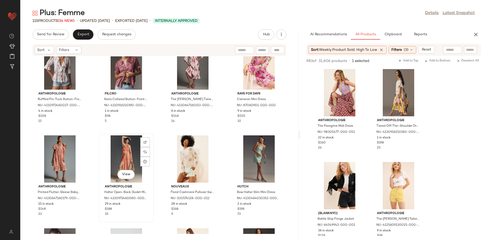
scroll to position [1157, 0]
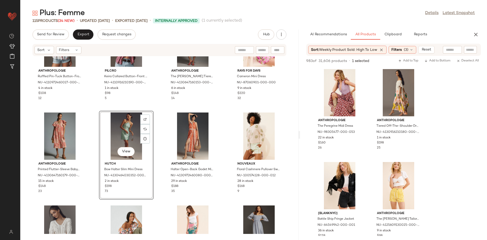
click at [215, 108] on div "Anthropologie Ruffled Pin-Tuck Button-Front Blouse NU-4110972460027-000-266 4 i…" at bounding box center [159, 144] width 278 height 177
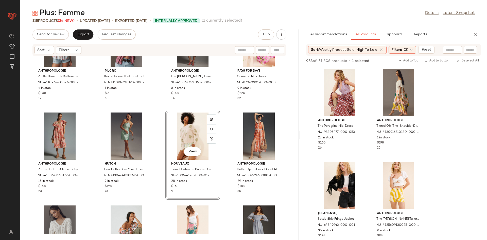
click at [227, 105] on div "Anthropologie Ruffled Pin-Tuck Button-Front Blouse NU-4110972460027-000-266 4 i…" at bounding box center [159, 144] width 278 height 177
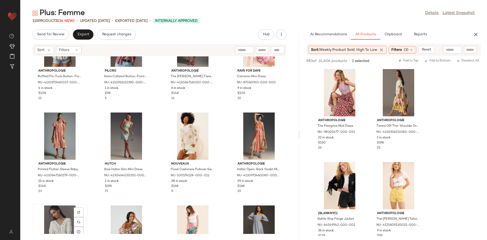
click at [66, 219] on div "View" at bounding box center [59, 228] width 51 height 47
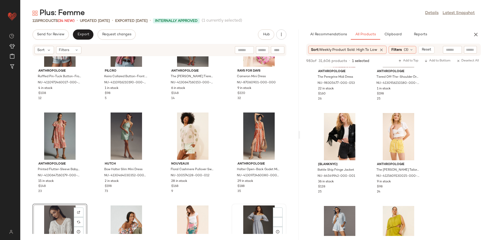
scroll to position [2184, 0]
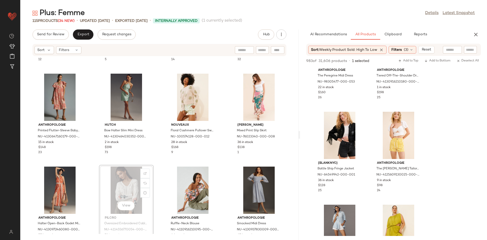
scroll to position [1196, 0]
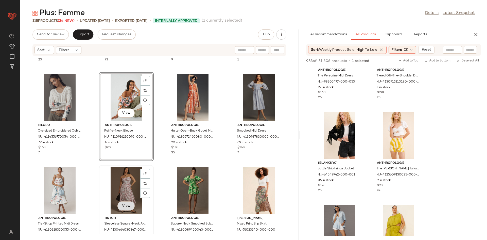
scroll to position [1289, 0]
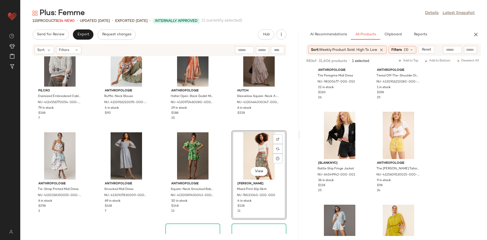
scroll to position [1370, 0]
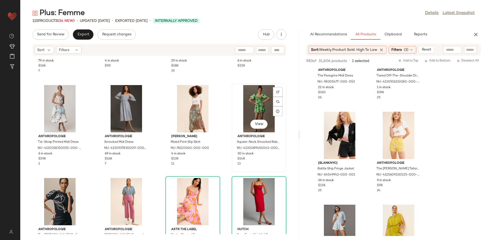
click at [243, 113] on div "View" at bounding box center [258, 108] width 51 height 47
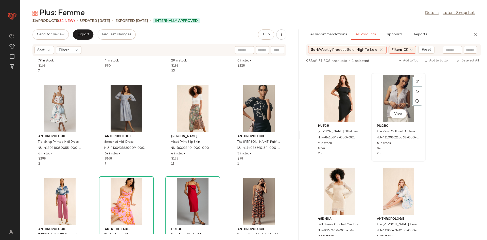
scroll to position [2392, 0]
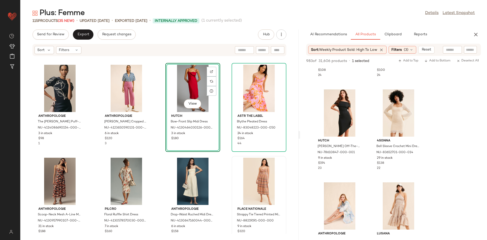
scroll to position [1485, 0]
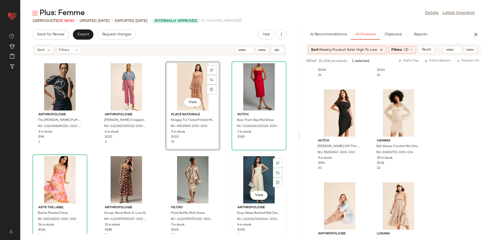
drag, startPoint x: 220, startPoint y: 87, endPoint x: 278, endPoint y: 191, distance: 119.1
click at [278, 191] on div "Anthropologie Smocked Midi Dress NU-4130937830009-000-049 69 in stock $168 7 An…" at bounding box center [159, 144] width 278 height 177
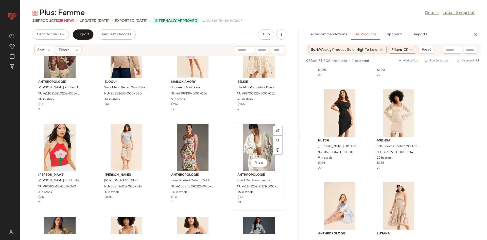
scroll to position [1988, 0]
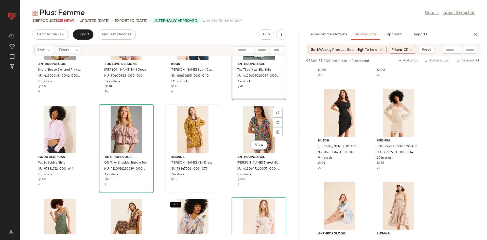
scroll to position [2092, 0]
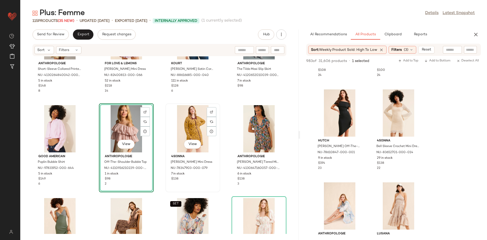
drag, startPoint x: 97, startPoint y: 144, endPoint x: 210, endPoint y: 149, distance: 112.9
click at [214, 150] on div "Anthropologie Short-Sleeve Collared Printed Mini Dress NU-4130264840042-000-079…" at bounding box center [159, 144] width 278 height 177
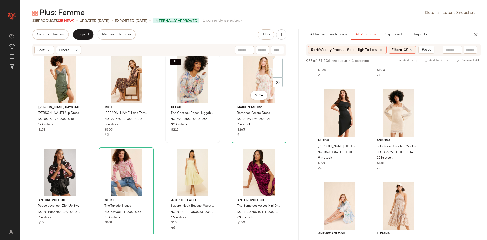
scroll to position [2237, 0]
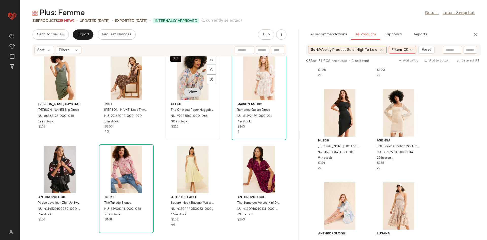
click at [198, 94] on button "View" at bounding box center [192, 91] width 17 height 9
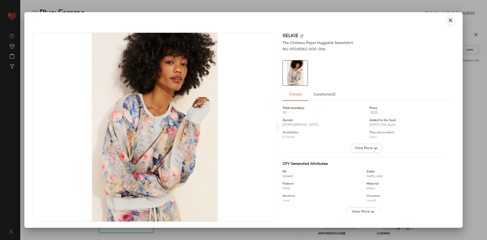
click at [447, 23] on icon "button" at bounding box center [450, 20] width 6 height 6
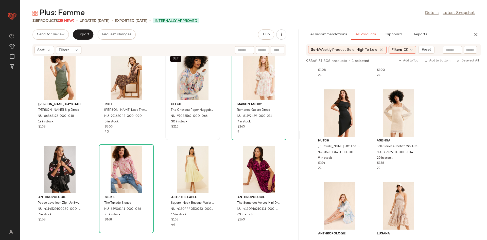
scroll to position [2467, 0]
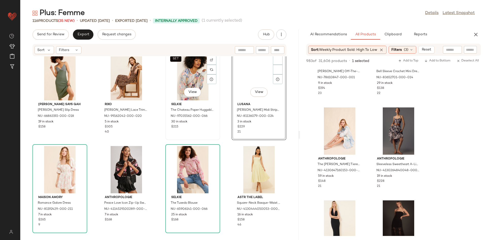
click at [182, 76] on div "SET View" at bounding box center [192, 76] width 51 height 47
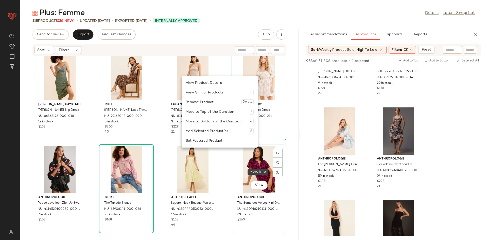
scroll to position [2239, 0]
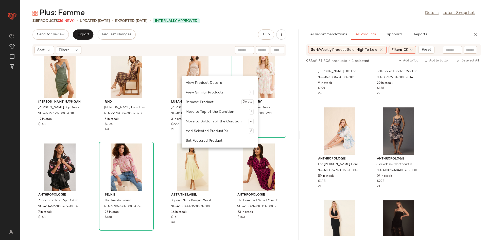
click at [222, 151] on div "Good American Poplin Bubble Shirt NU-97831952-000-644 5 in stock $149 6 4SI3NNA…" at bounding box center [159, 144] width 278 height 177
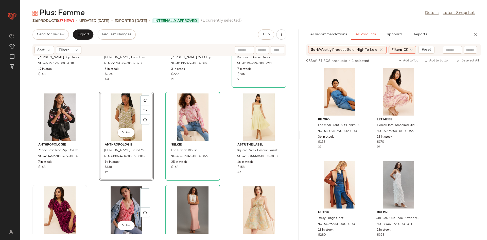
scroll to position [2297, 0]
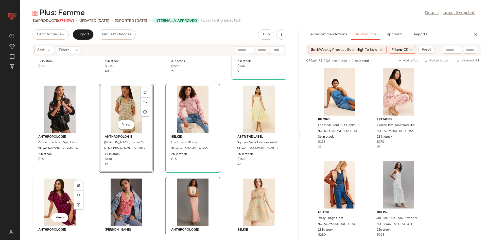
click at [45, 198] on div "View" at bounding box center [59, 201] width 51 height 47
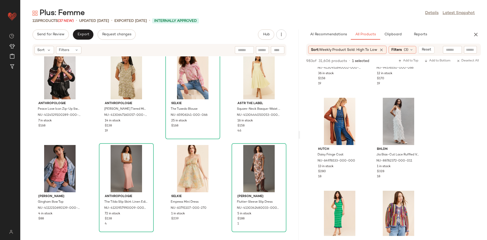
scroll to position [2891, 0]
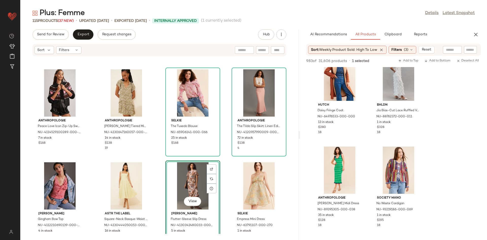
scroll to position [2400, 0]
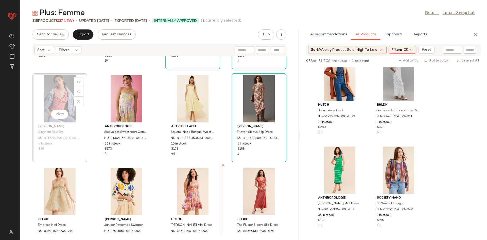
scroll to position [2407, 0]
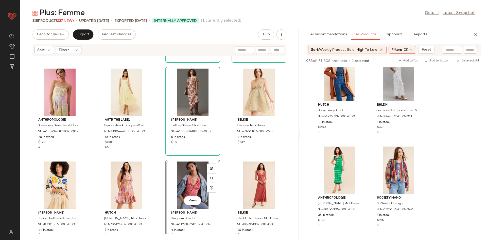
click at [217, 156] on div "Anthropologie Peace Love Icon Zip-Up Sweater NU-4114529100289-000-001 7 in stoc…" at bounding box center [159, 144] width 278 height 177
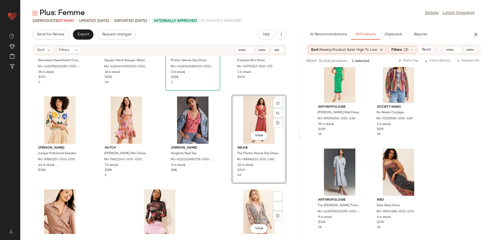
scroll to position [2514, 0]
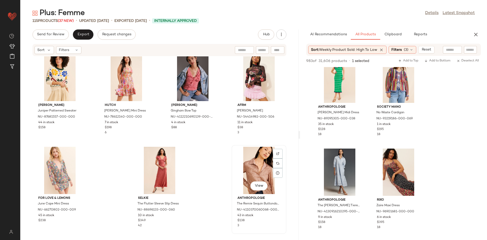
click at [245, 164] on div "View" at bounding box center [258, 170] width 51 height 47
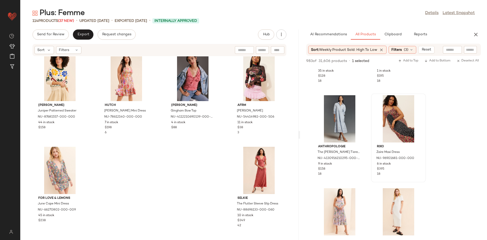
scroll to position [3037, 0]
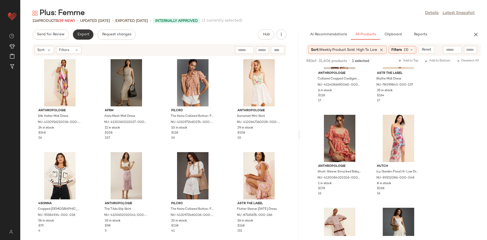
click at [83, 39] on button "Export" at bounding box center [83, 34] width 21 height 10
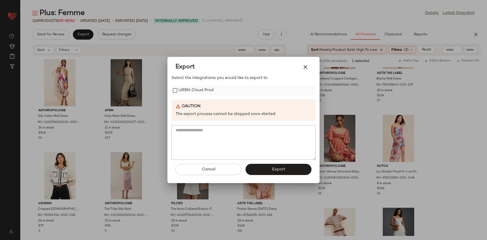
click at [185, 94] on label "URBN Cloud Prod" at bounding box center [195, 90] width 35 height 10
click at [279, 168] on span "Export" at bounding box center [278, 169] width 13 height 5
